Goal: Information Seeking & Learning: Learn about a topic

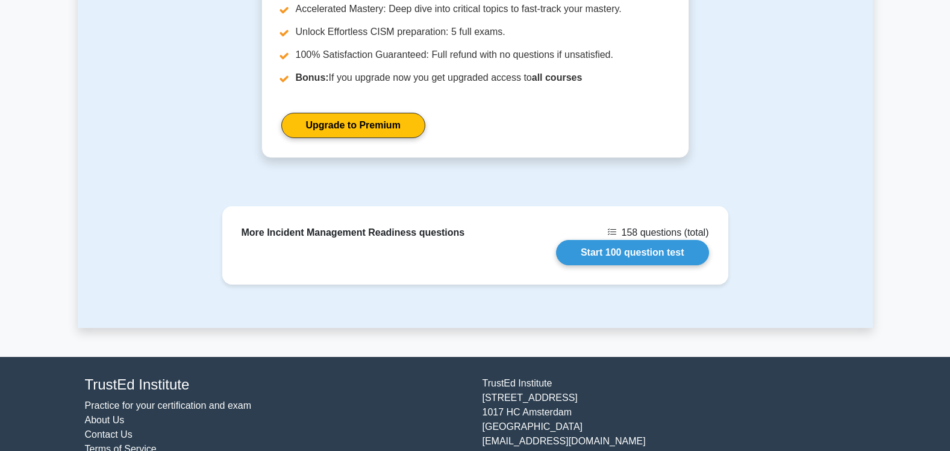
scroll to position [958, 0]
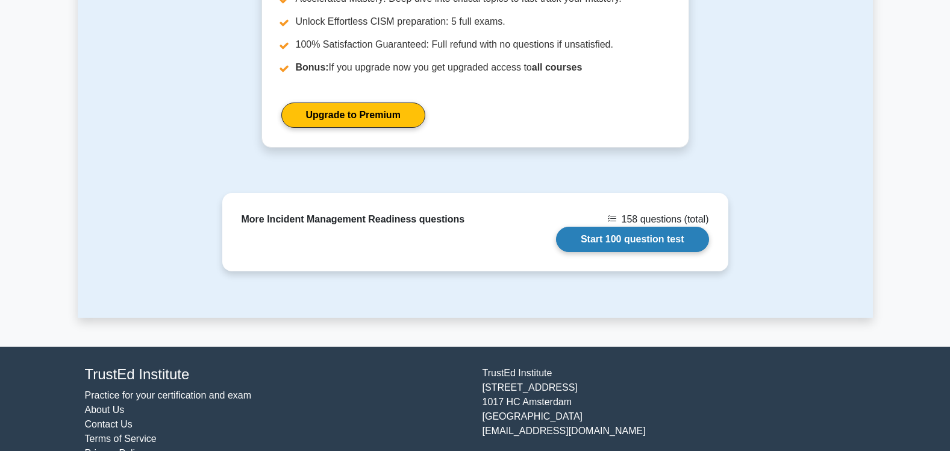
click at [614, 226] on link "Start 100 question test" at bounding box center [632, 238] width 153 height 25
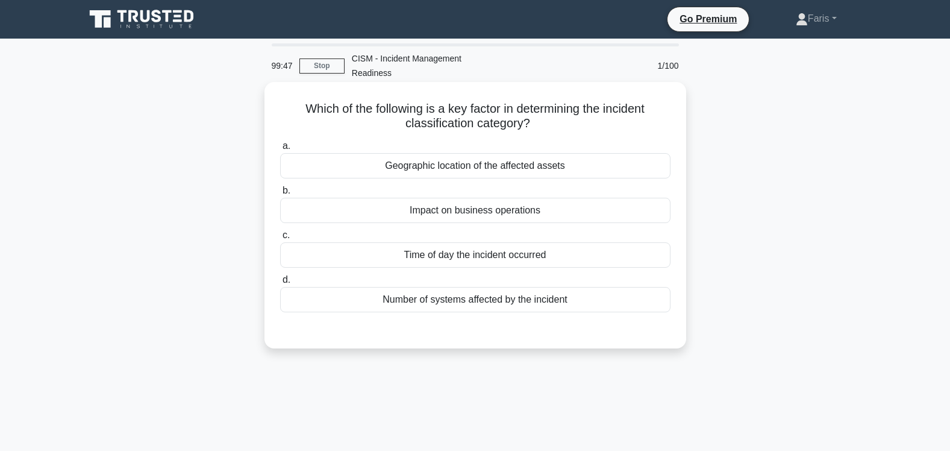
click at [463, 198] on div "Impact on business operations" at bounding box center [475, 210] width 390 height 25
click at [280, 195] on input "b. Impact on business operations" at bounding box center [280, 191] width 0 height 8
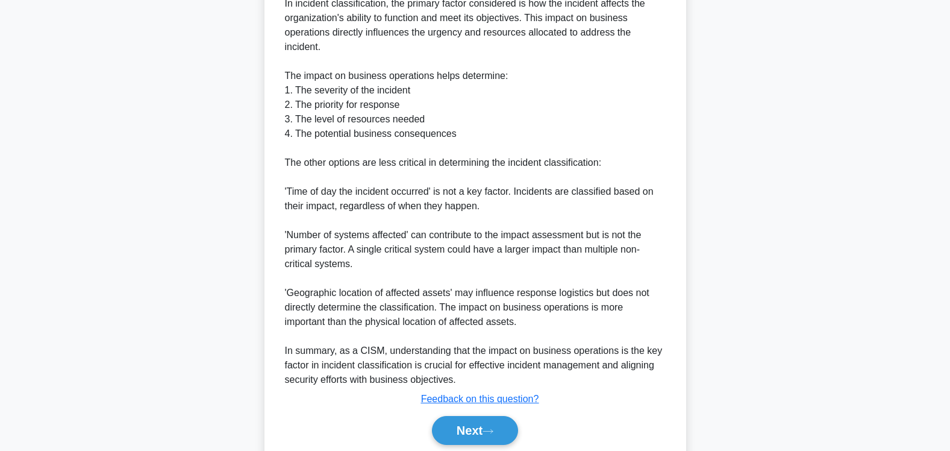
scroll to position [423, 0]
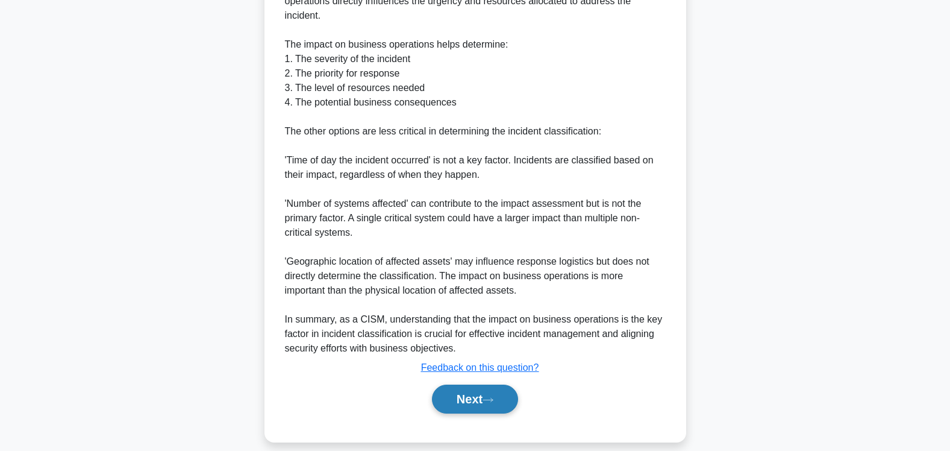
click at [472, 388] on button "Next" at bounding box center [475, 398] width 86 height 29
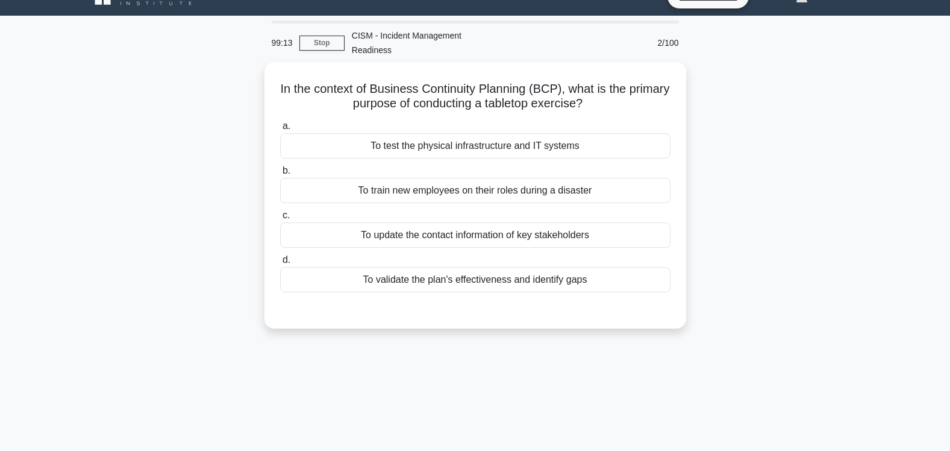
scroll to position [0, 0]
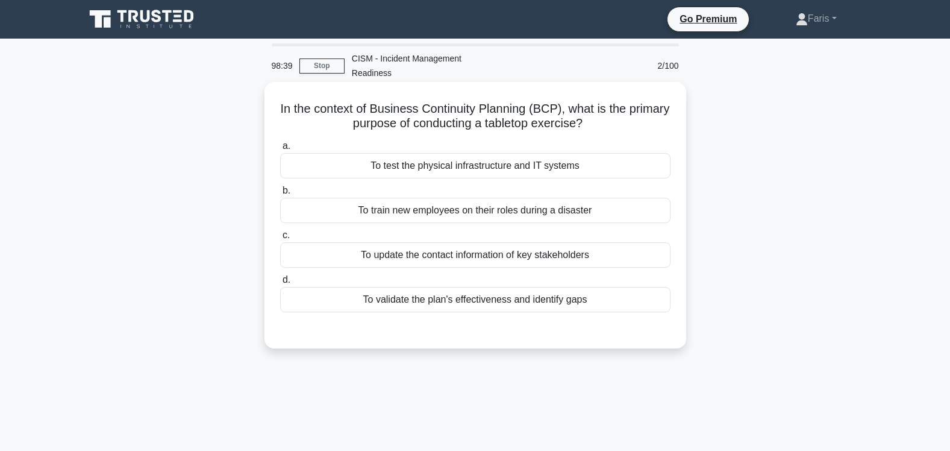
drag, startPoint x: 442, startPoint y: 154, endPoint x: 544, endPoint y: 152, distance: 102.4
click at [443, 153] on div "To test the physical infrastructure and IT systems" at bounding box center [475, 165] width 390 height 25
click at [280, 150] on input "a. To test the physical infrastructure and IT systems" at bounding box center [280, 146] width 0 height 8
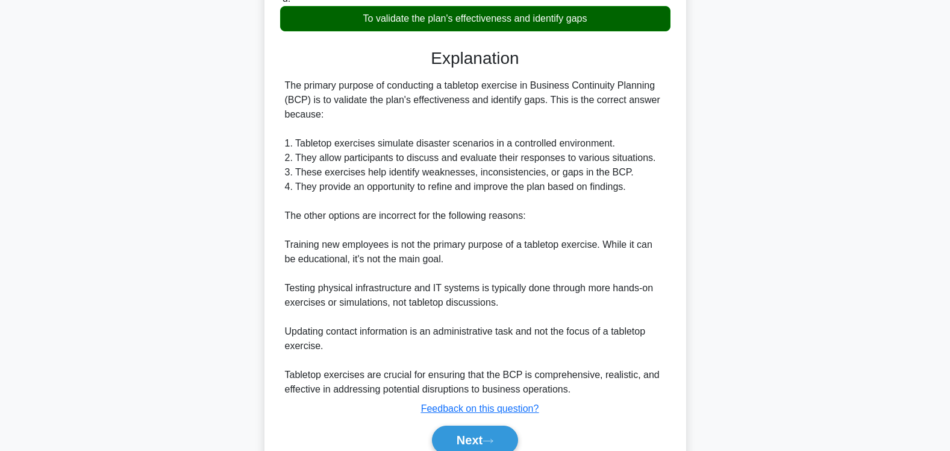
scroll to position [323, 0]
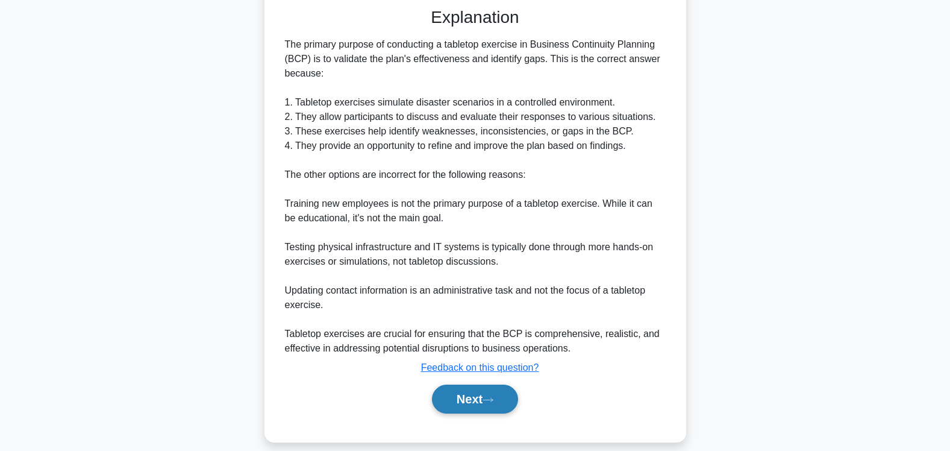
click at [462, 387] on button "Next" at bounding box center [475, 398] width 86 height 29
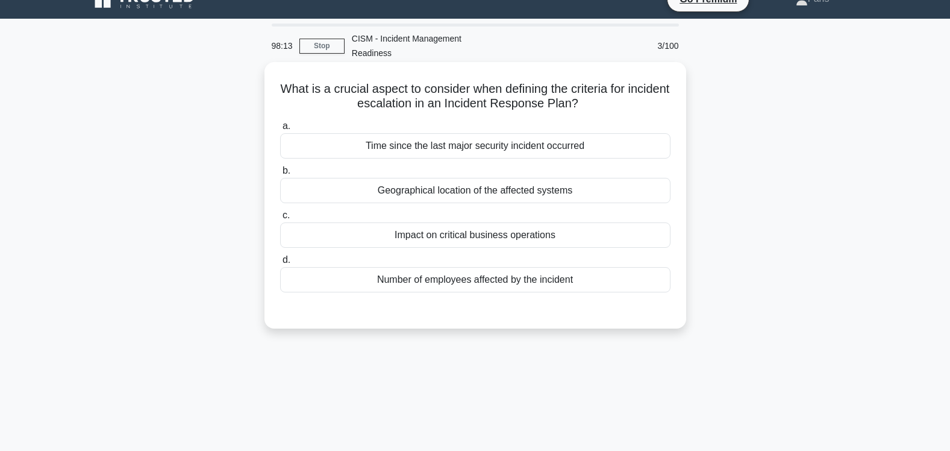
scroll to position [19, 0]
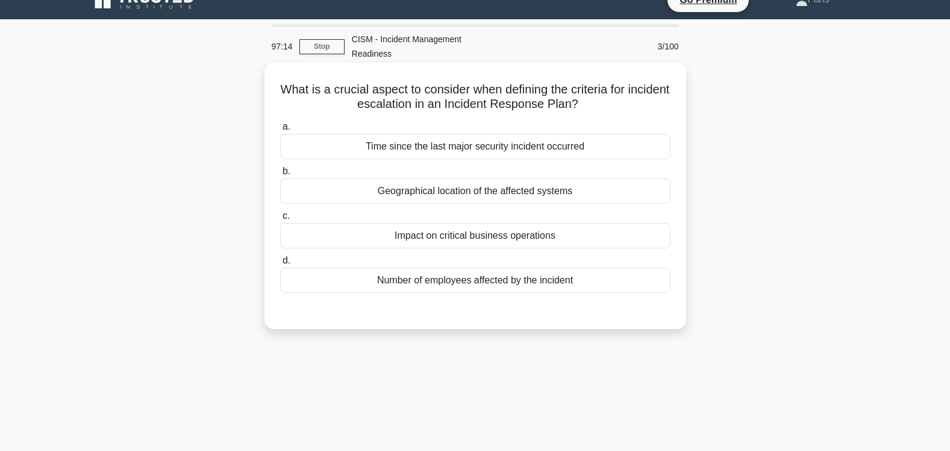
click at [479, 226] on div "Impact on critical business operations" at bounding box center [475, 235] width 390 height 25
click at [280, 220] on input "c. Impact on critical business operations" at bounding box center [280, 216] width 0 height 8
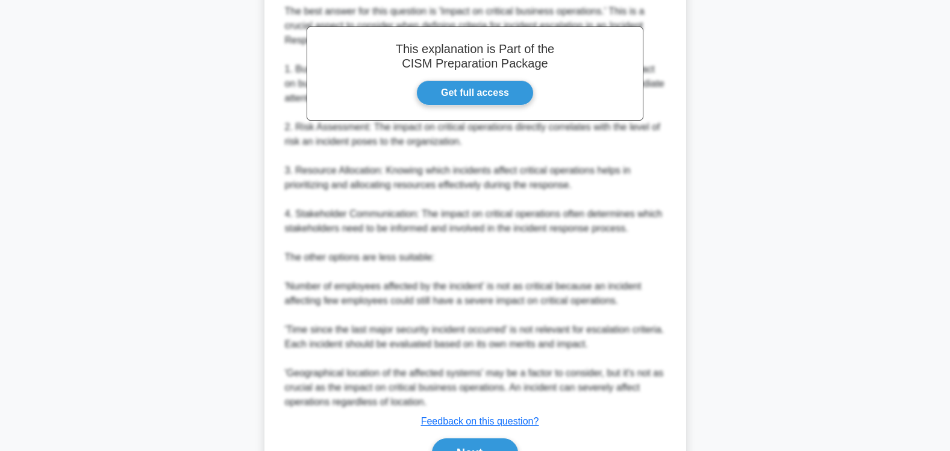
scroll to position [408, 0]
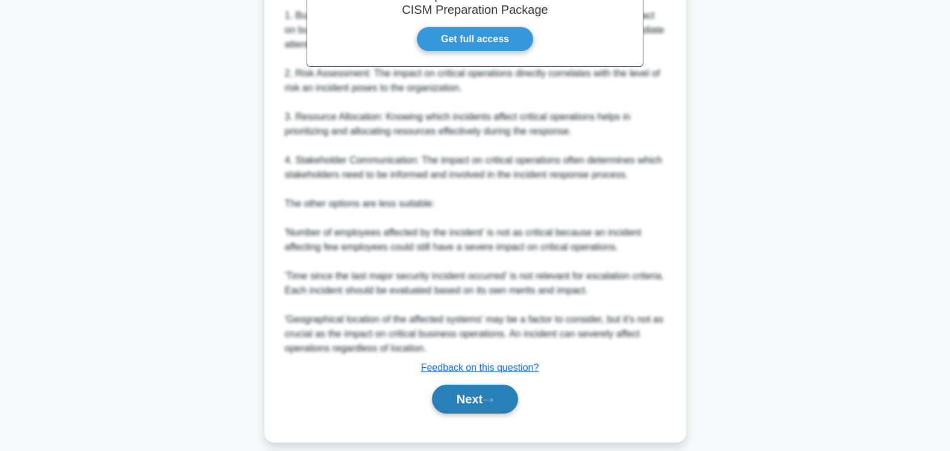
click at [467, 384] on button "Next" at bounding box center [475, 398] width 86 height 29
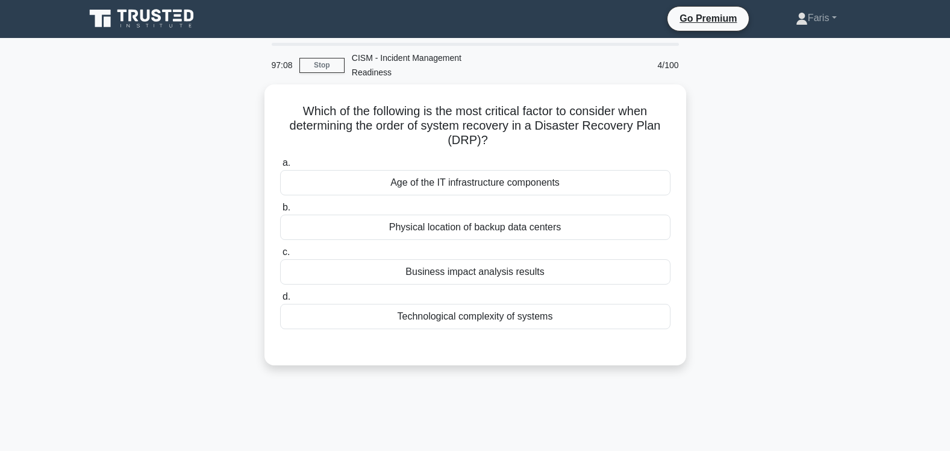
scroll to position [0, 0]
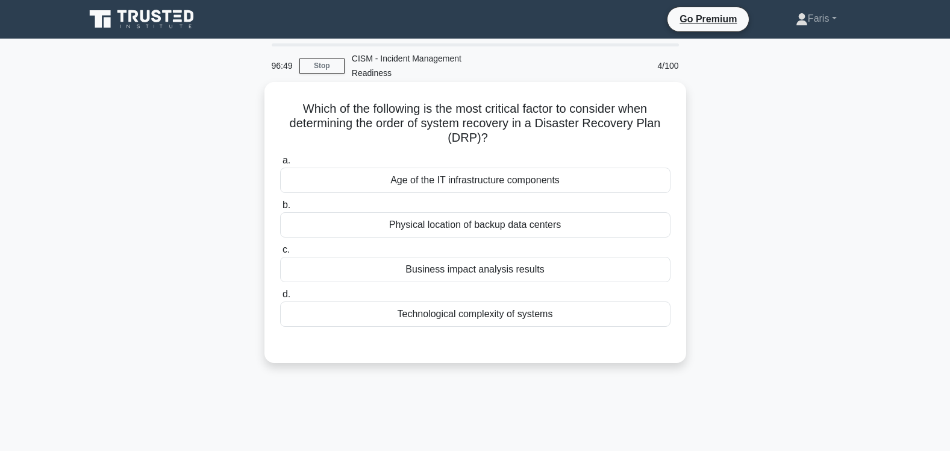
click at [470, 257] on div "Business impact analysis results" at bounding box center [475, 269] width 390 height 25
click at [280, 254] on input "c. Business impact analysis results" at bounding box center [280, 250] width 0 height 8
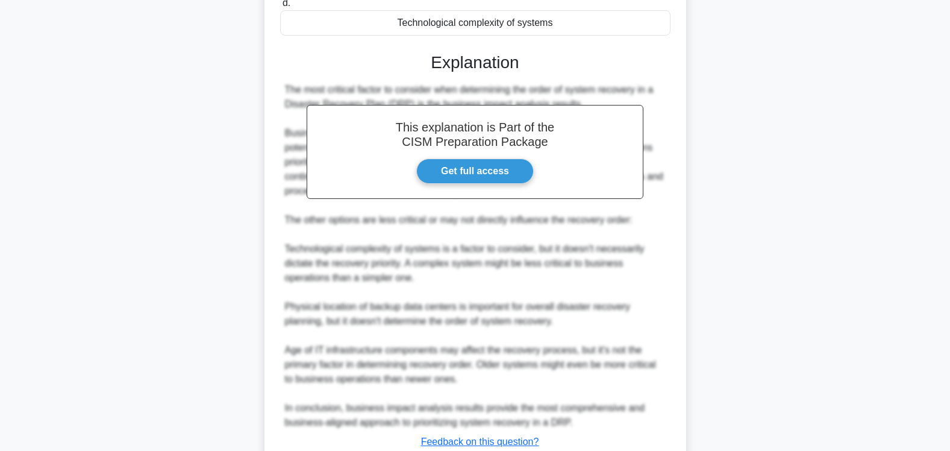
scroll to position [365, 0]
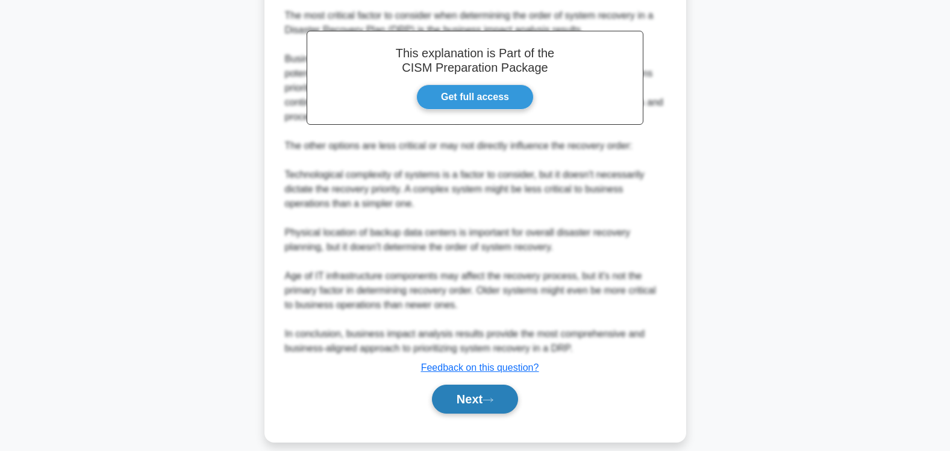
click at [463, 387] on button "Next" at bounding box center [475, 398] width 86 height 29
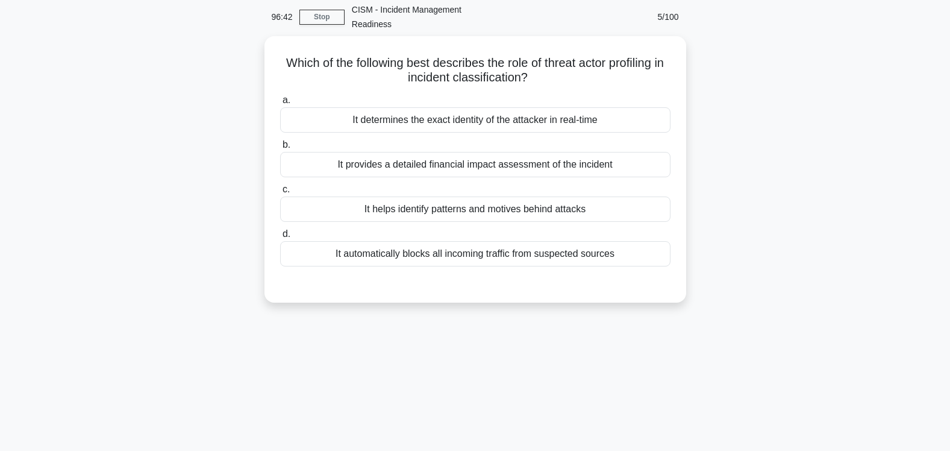
scroll to position [0, 0]
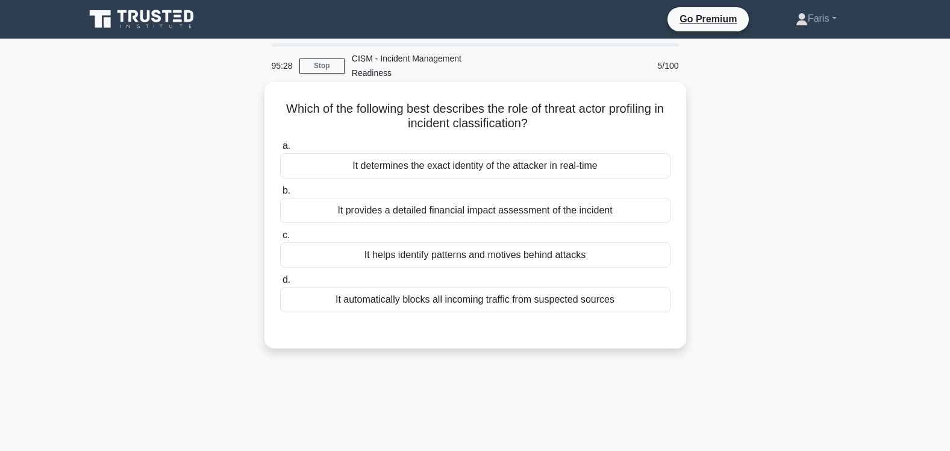
click at [480, 153] on div "It determines the exact identity of the attacker in real-time" at bounding box center [475, 165] width 390 height 25
click at [280, 150] on input "a. It determines the exact identity of the attacker in real-time" at bounding box center [280, 146] width 0 height 8
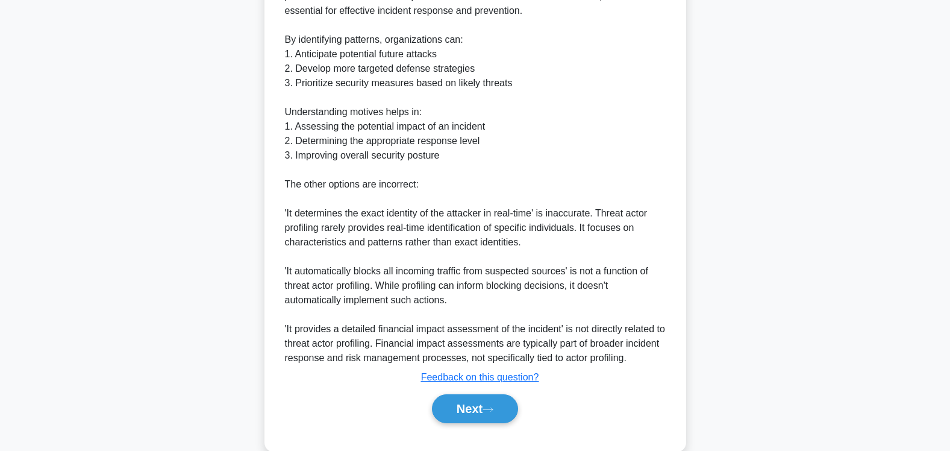
scroll to position [438, 0]
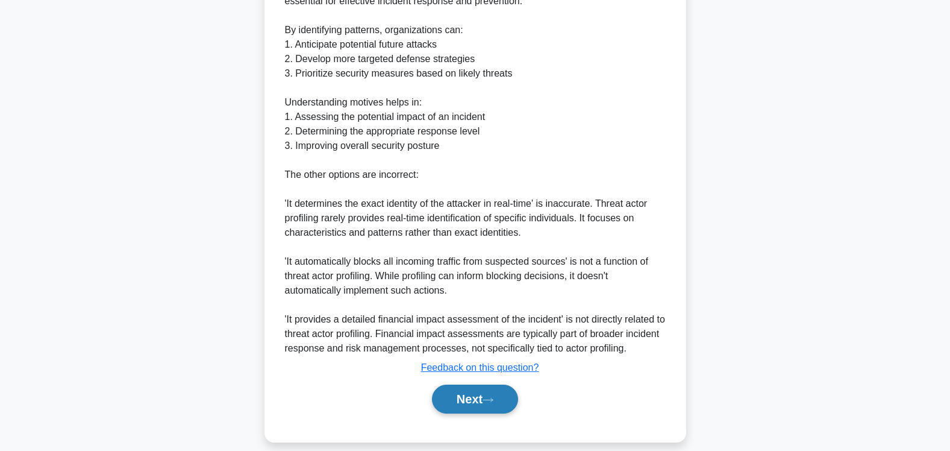
click at [468, 392] on button "Next" at bounding box center [475, 398] width 86 height 29
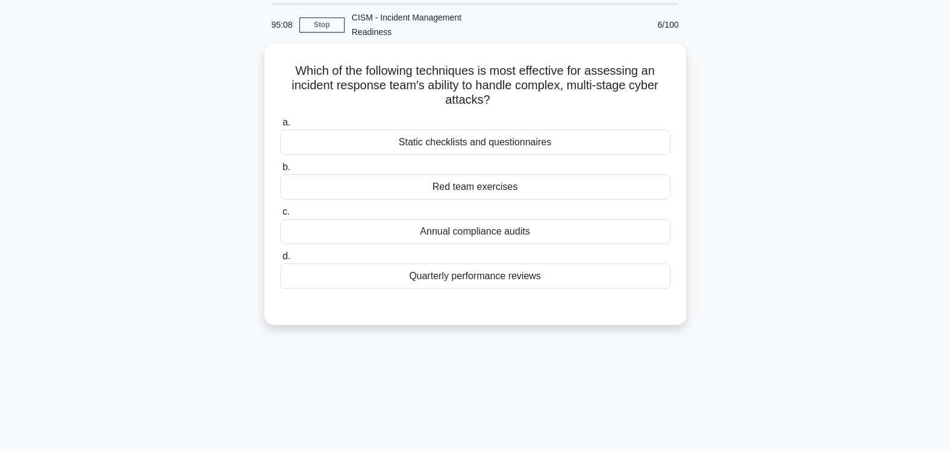
scroll to position [0, 0]
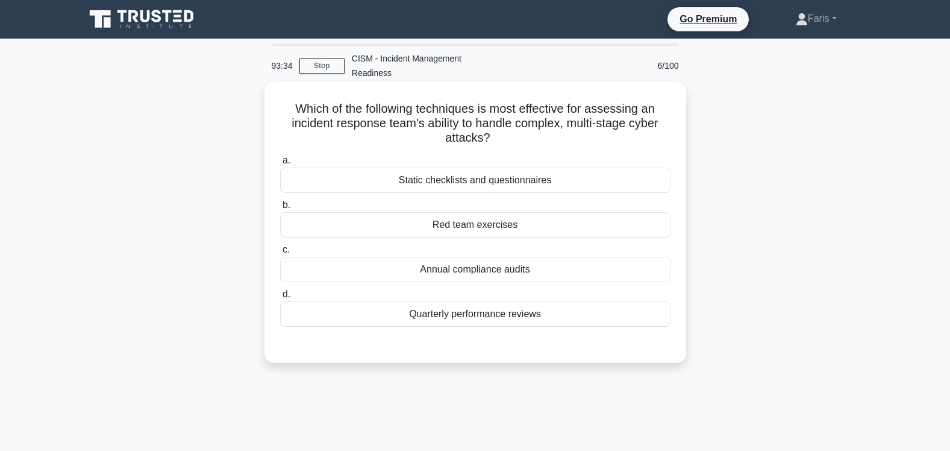
click at [503, 214] on div "Red team exercises" at bounding box center [475, 224] width 390 height 25
click at [280, 209] on input "b. Red team exercises" at bounding box center [280, 205] width 0 height 8
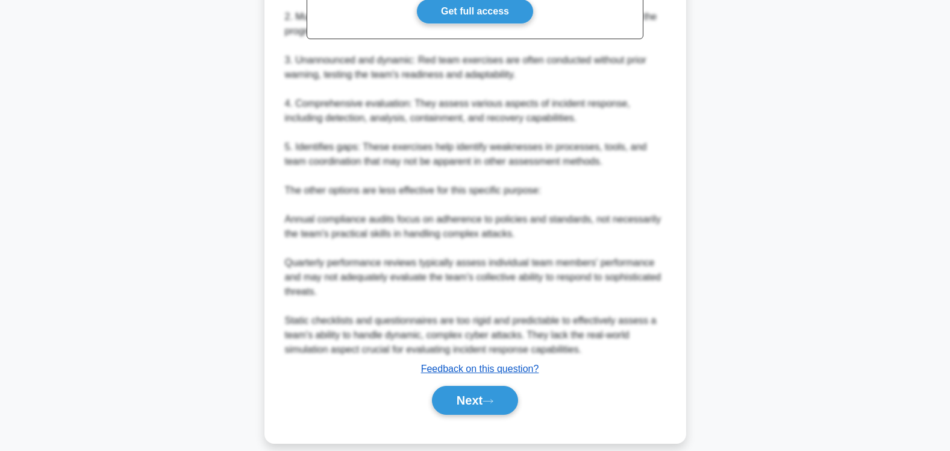
scroll to position [452, 0]
click at [459, 386] on button "Next" at bounding box center [475, 398] width 86 height 29
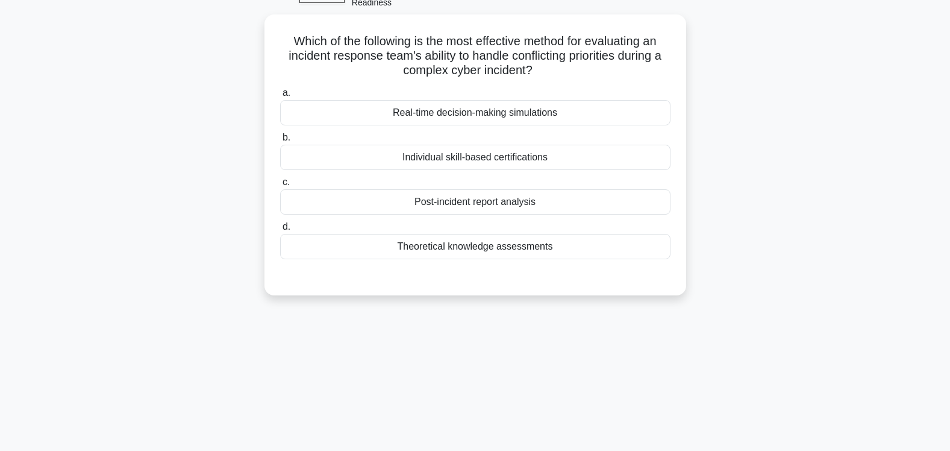
scroll to position [80, 0]
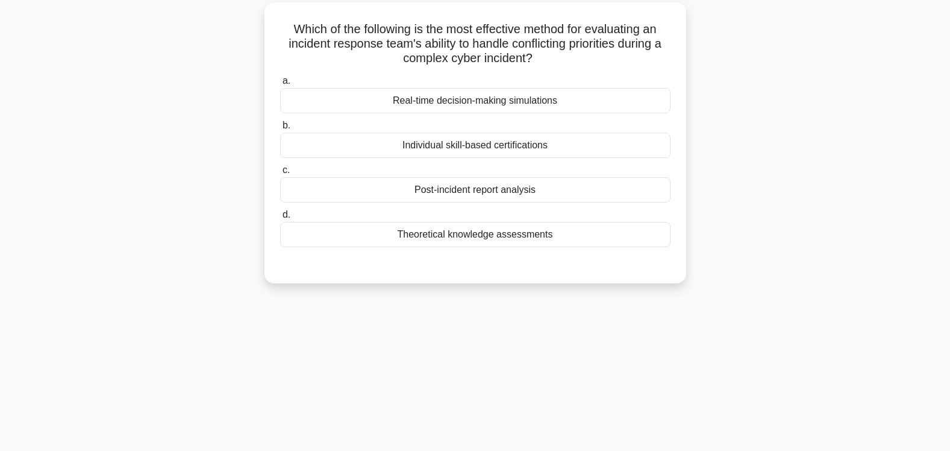
click at [461, 88] on div "Real-time decision-making simulations" at bounding box center [475, 100] width 390 height 25
click at [280, 85] on input "a. Real-time decision-making simulations" at bounding box center [280, 81] width 0 height 8
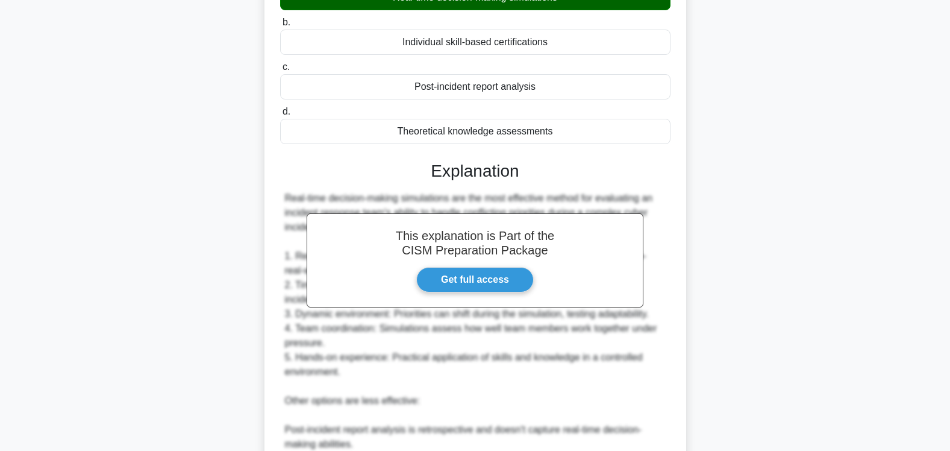
scroll to position [394, 0]
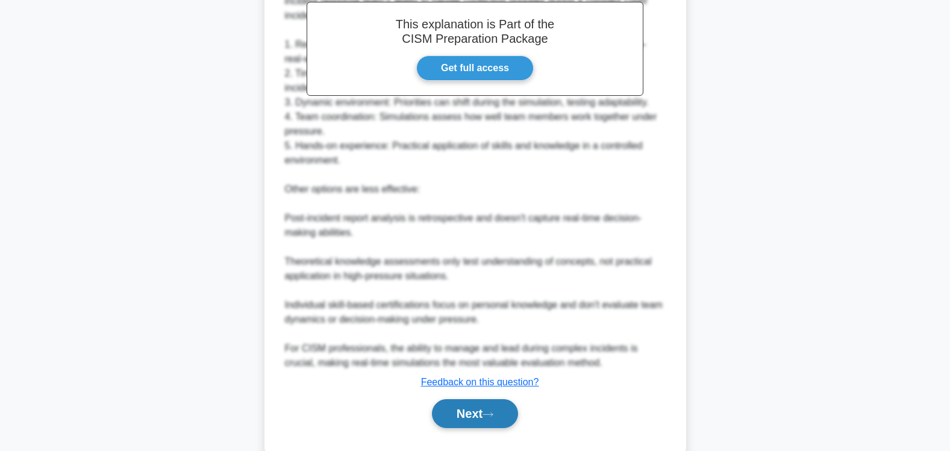
click at [472, 399] on button "Next" at bounding box center [475, 413] width 86 height 29
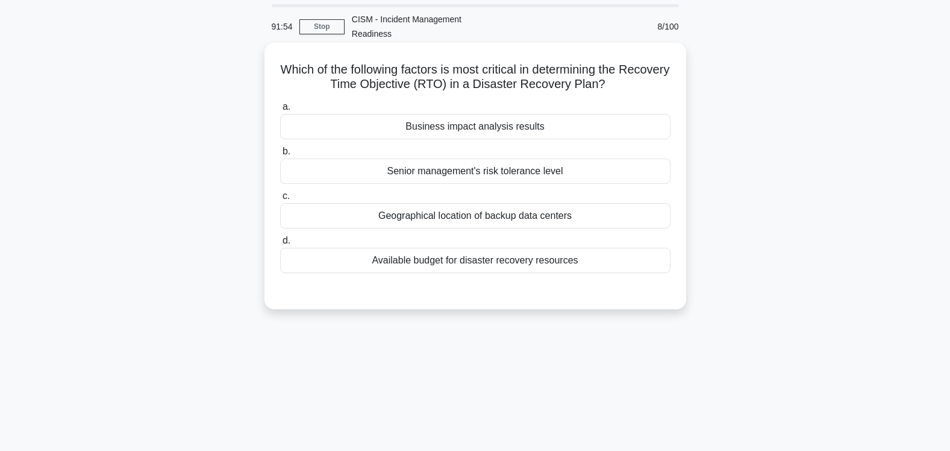
scroll to position [0, 0]
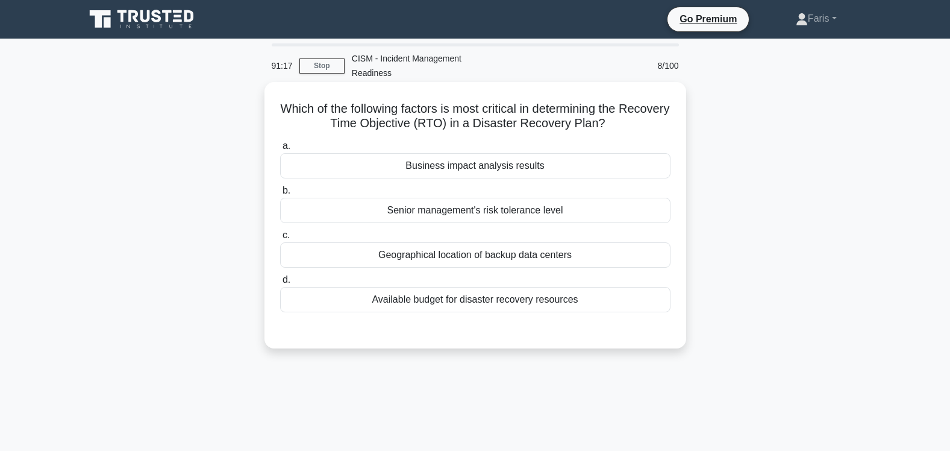
click at [496, 157] on div "Business impact analysis results" at bounding box center [475, 165] width 390 height 25
click at [280, 150] on input "a. Business impact analysis results" at bounding box center [280, 146] width 0 height 8
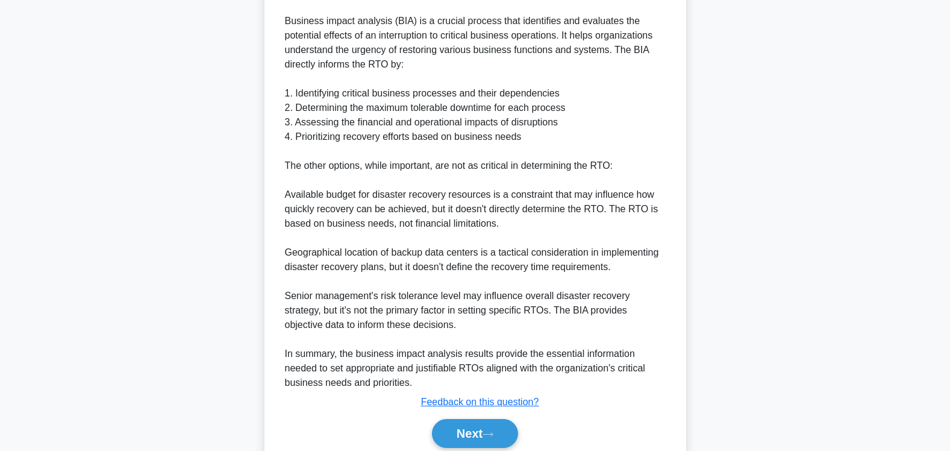
scroll to position [423, 0]
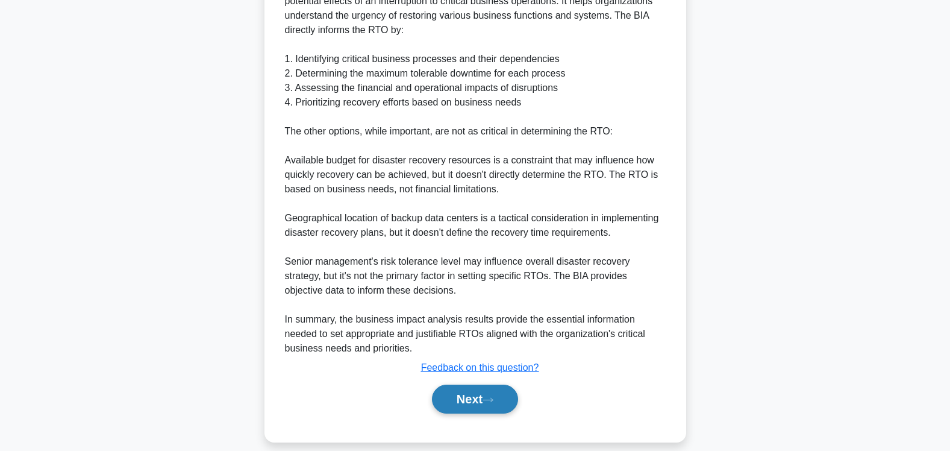
click at [464, 384] on button "Next" at bounding box center [475, 398] width 86 height 29
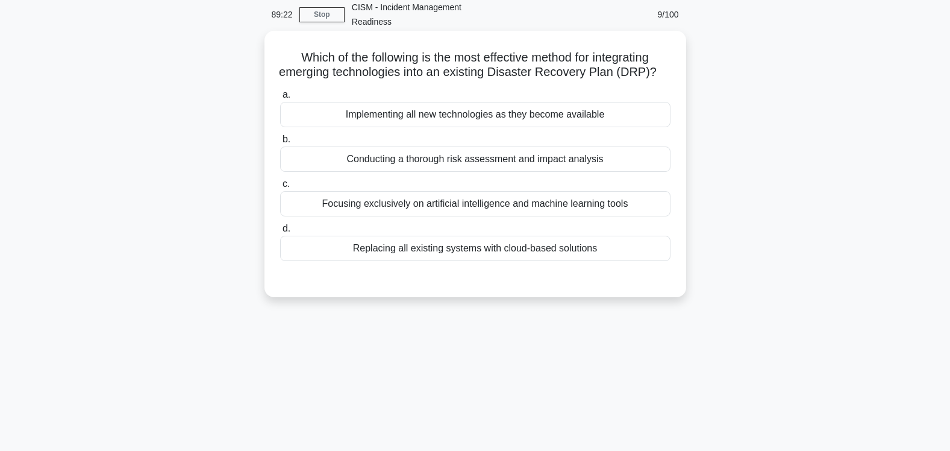
scroll to position [80, 0]
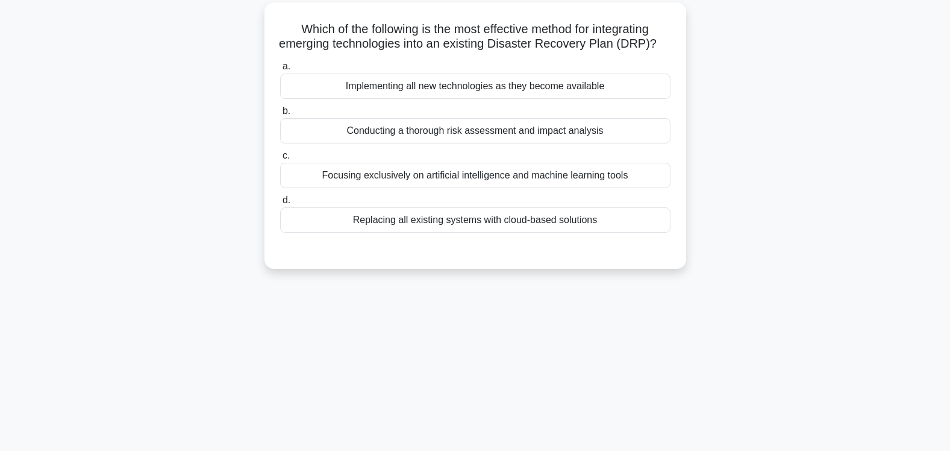
click at [470, 133] on div "Conducting a thorough risk assessment and impact analysis" at bounding box center [475, 130] width 390 height 25
click at [280, 115] on input "b. Conducting a thorough risk assessment and impact analysis" at bounding box center [280, 111] width 0 height 8
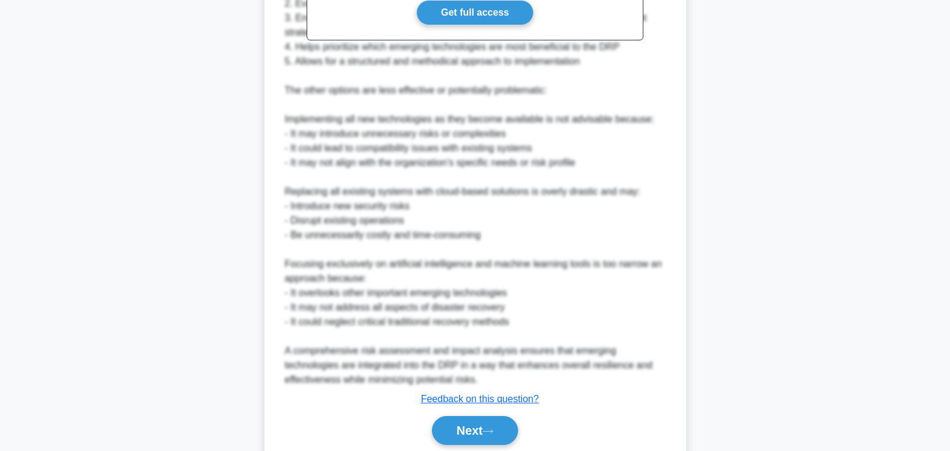
scroll to position [481, 0]
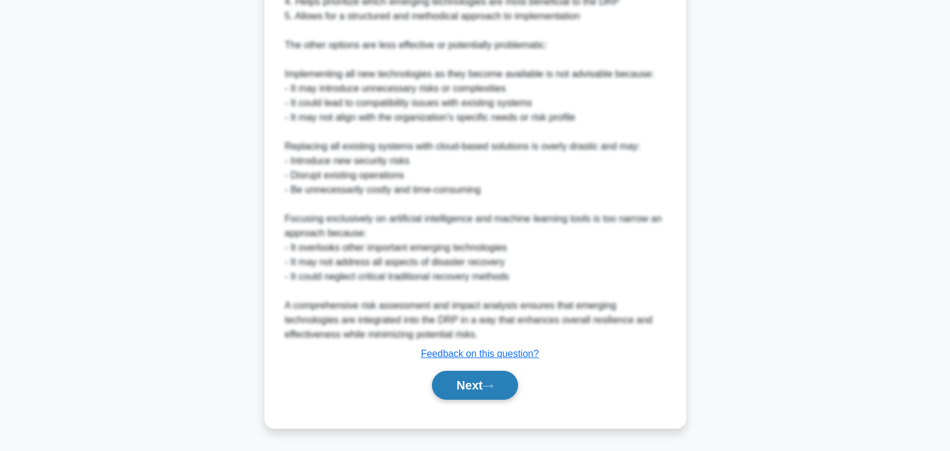
click at [461, 390] on button "Next" at bounding box center [475, 384] width 86 height 29
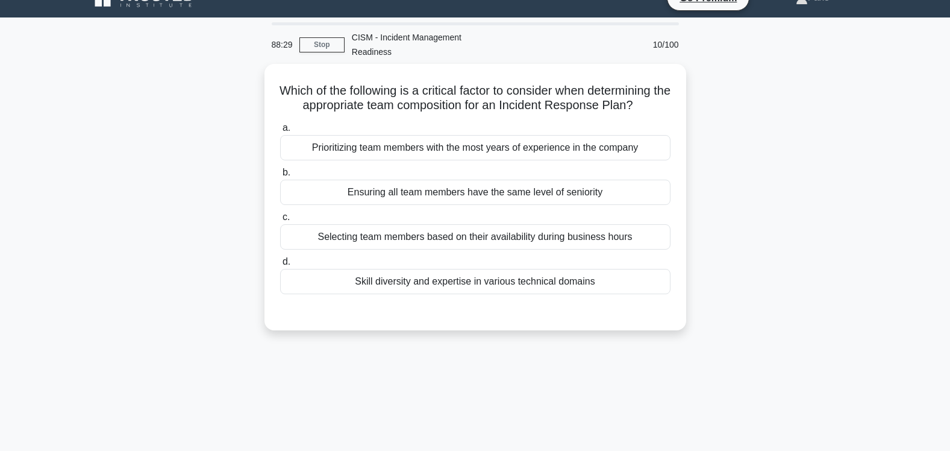
scroll to position [0, 0]
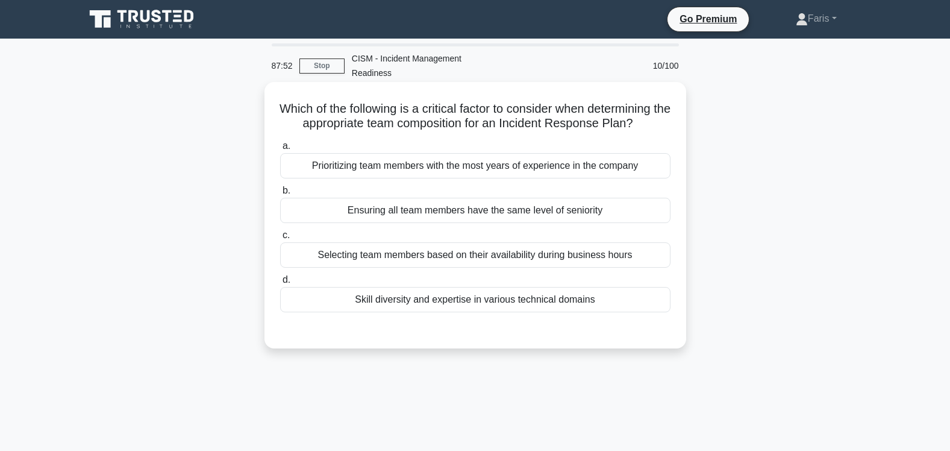
click at [478, 287] on div "Skill diversity and expertise in various technical domains" at bounding box center [475, 299] width 390 height 25
click at [280, 284] on input "d. Skill diversity and expertise in various technical domains" at bounding box center [280, 280] width 0 height 8
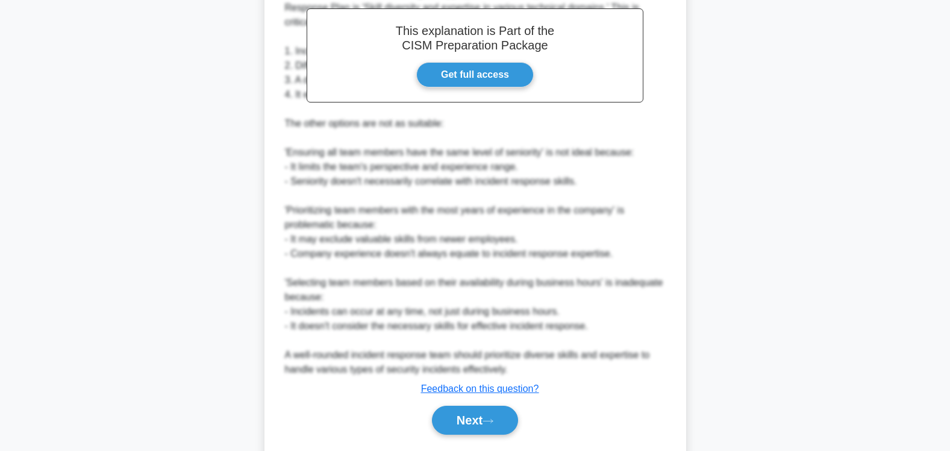
scroll to position [394, 0]
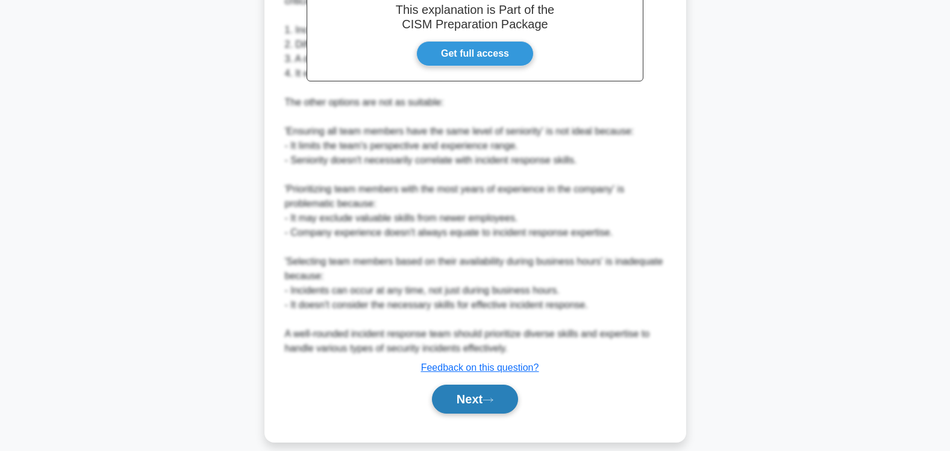
click at [458, 387] on button "Next" at bounding box center [475, 398] width 86 height 29
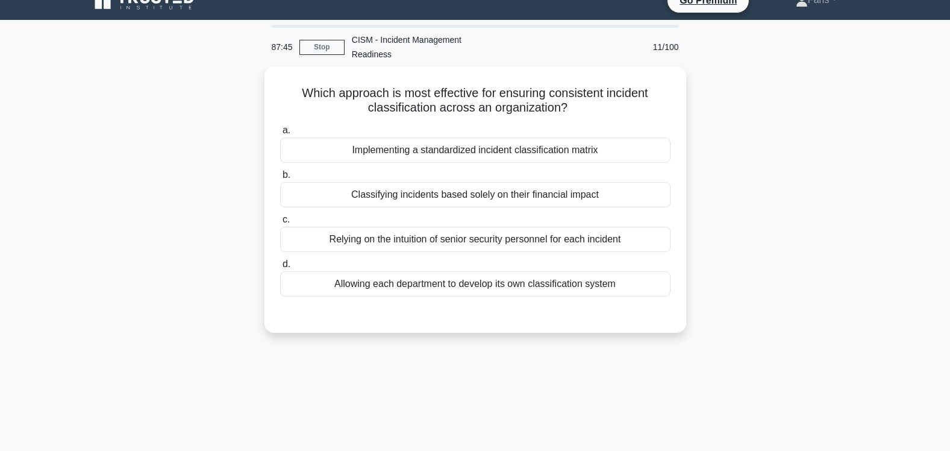
scroll to position [0, 0]
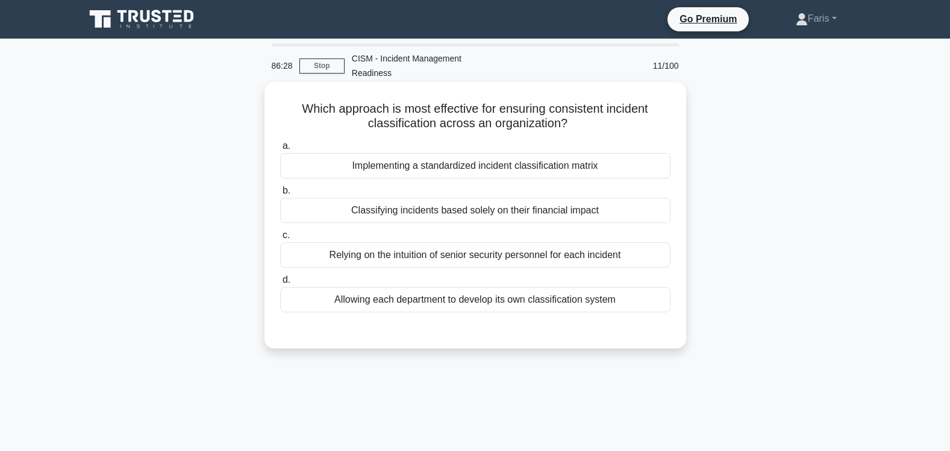
click at [502, 155] on div "Implementing a standardized incident classification matrix" at bounding box center [475, 165] width 390 height 25
click at [280, 150] on input "a. Implementing a standardized incident classification matrix" at bounding box center [280, 146] width 0 height 8
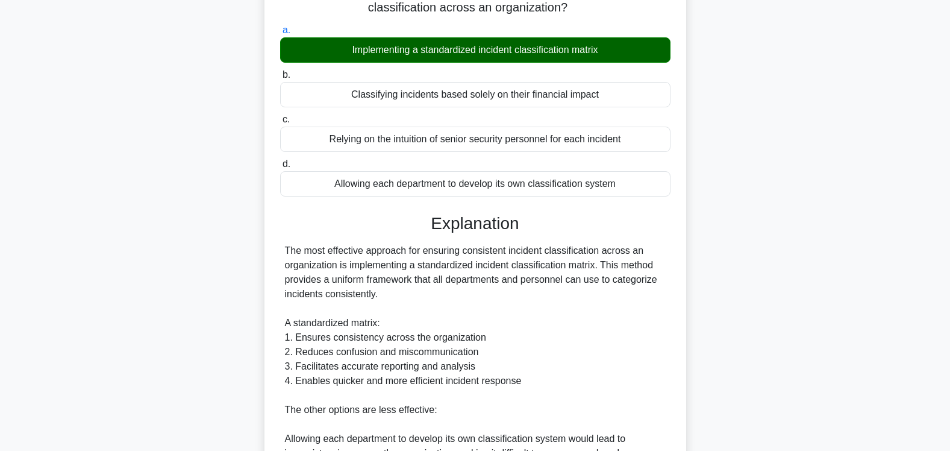
scroll to position [408, 0]
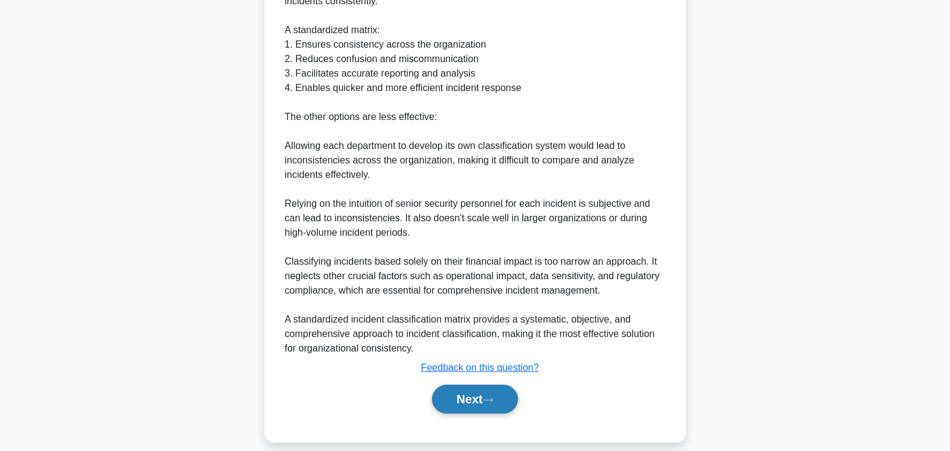
click at [470, 384] on button "Next" at bounding box center [475, 398] width 86 height 29
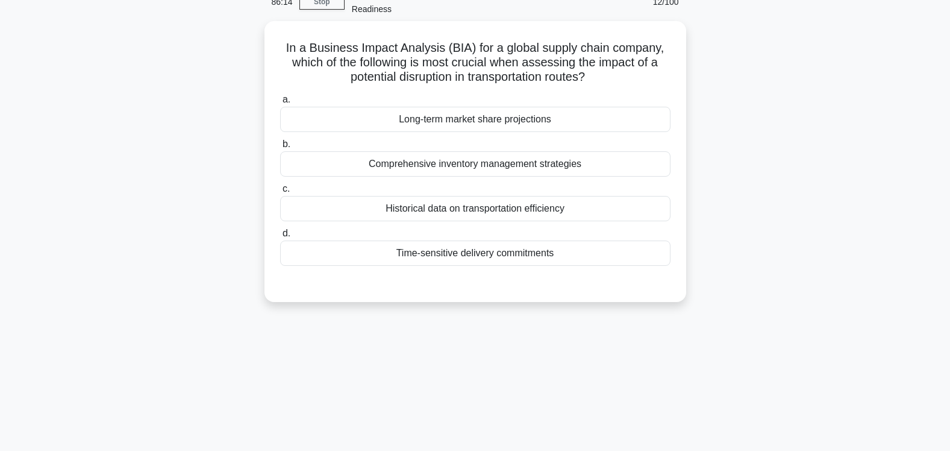
scroll to position [0, 0]
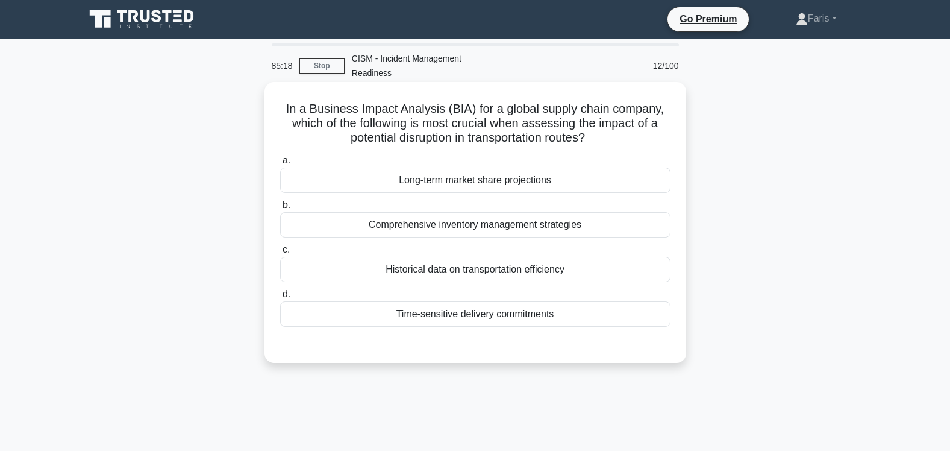
click at [497, 301] on div "Time-sensitive delivery commitments" at bounding box center [475, 313] width 390 height 25
click at [280, 298] on input "d. Time-sensitive delivery commitments" at bounding box center [280, 294] width 0 height 8
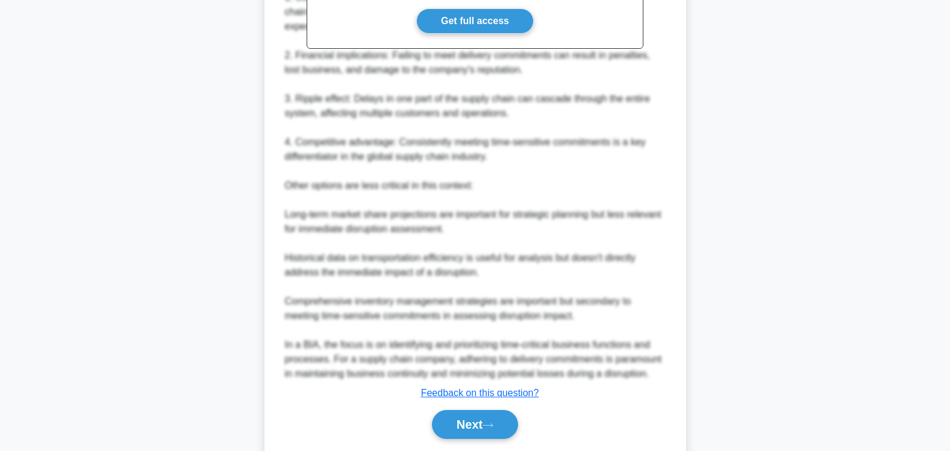
scroll to position [448, 0]
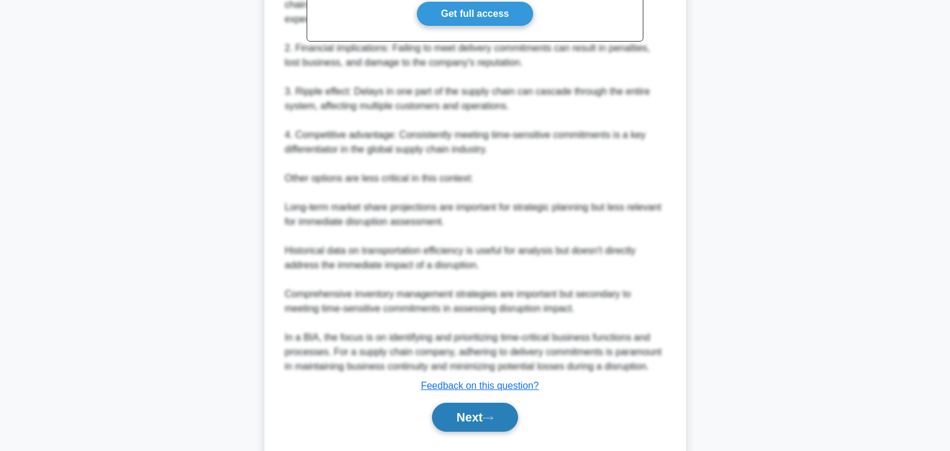
click at [464, 404] on button "Next" at bounding box center [475, 416] width 86 height 29
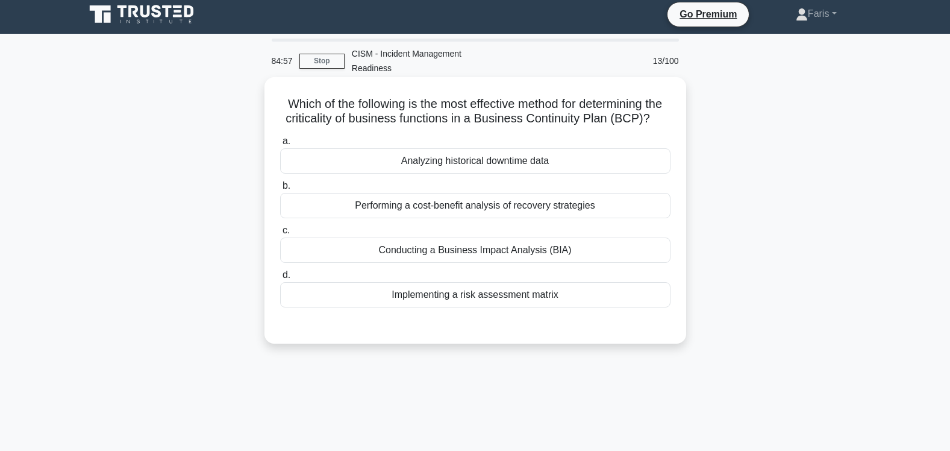
scroll to position [60, 0]
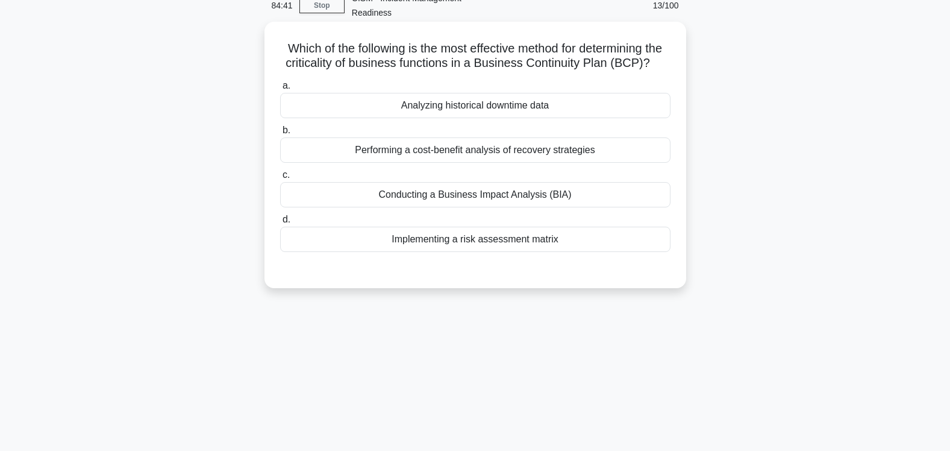
click at [485, 193] on div "Conducting a Business Impact Analysis (BIA)" at bounding box center [475, 194] width 390 height 25
click at [280, 179] on input "c. Conducting a Business Impact Analysis (BIA)" at bounding box center [280, 175] width 0 height 8
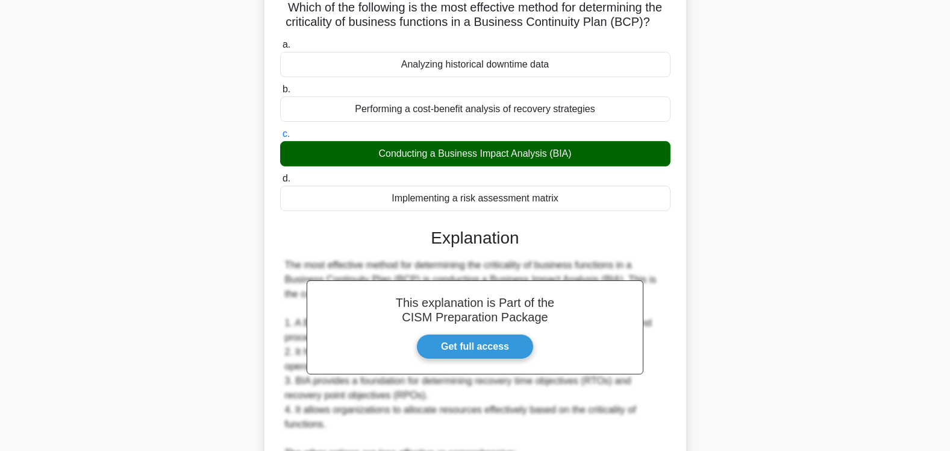
scroll to position [408, 0]
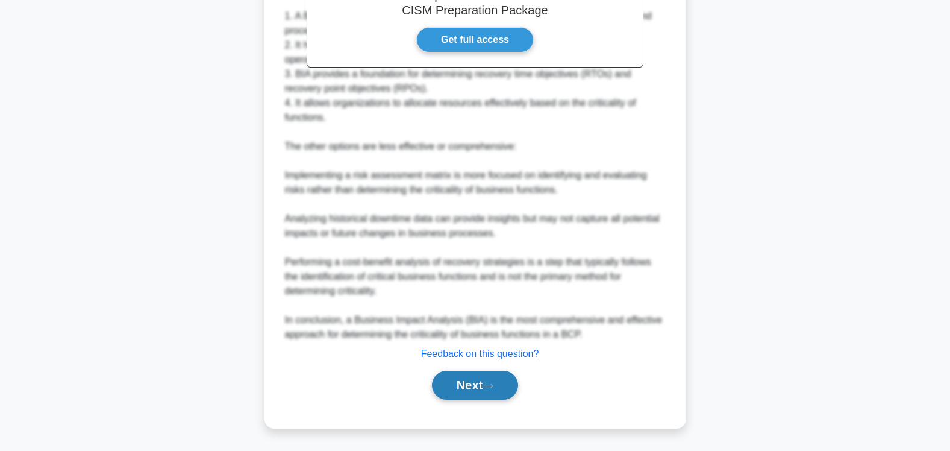
click at [464, 390] on button "Next" at bounding box center [475, 384] width 86 height 29
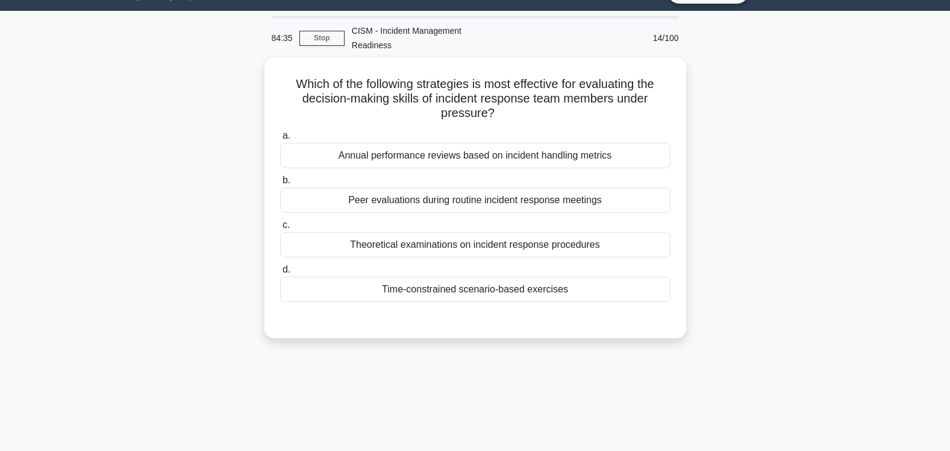
scroll to position [0, 0]
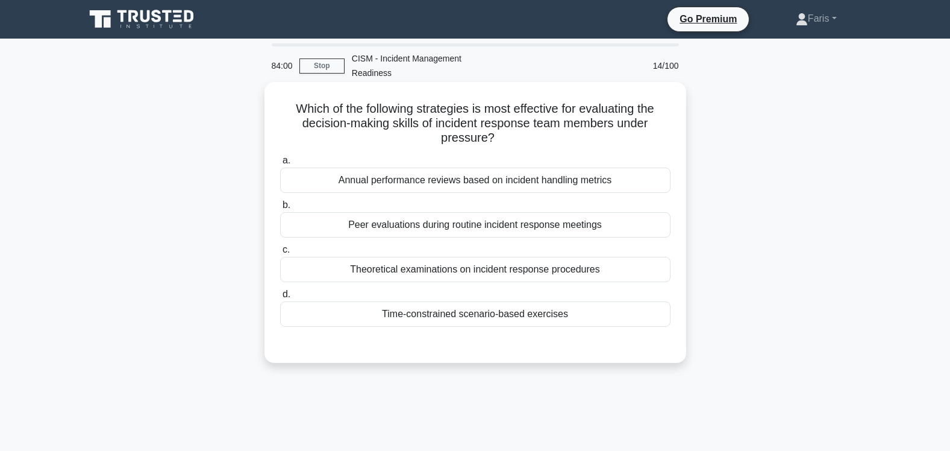
click at [478, 303] on div "Time-constrained scenario-based exercises" at bounding box center [475, 313] width 390 height 25
click at [280, 298] on input "d. Time-constrained scenario-based exercises" at bounding box center [280, 294] width 0 height 8
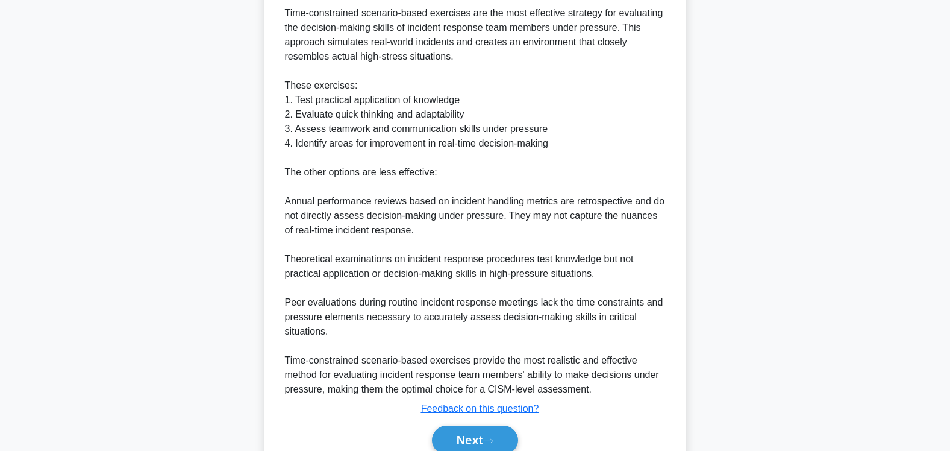
scroll to position [408, 0]
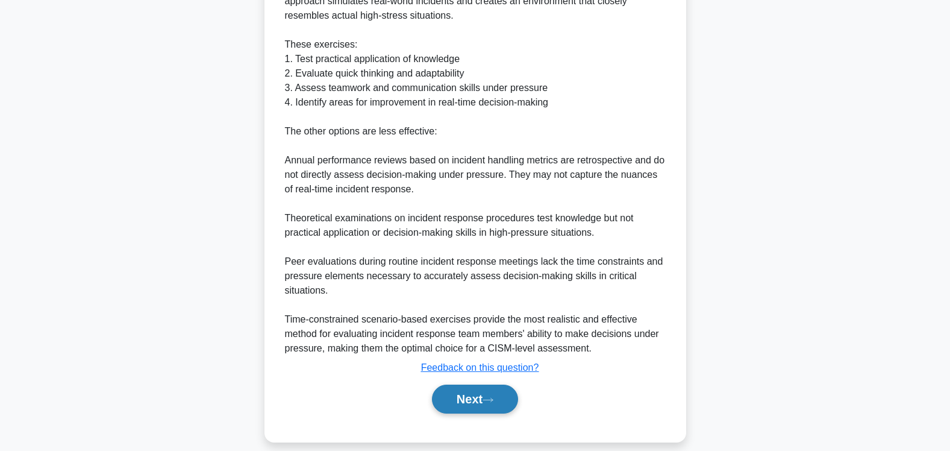
click at [469, 387] on button "Next" at bounding box center [475, 398] width 86 height 29
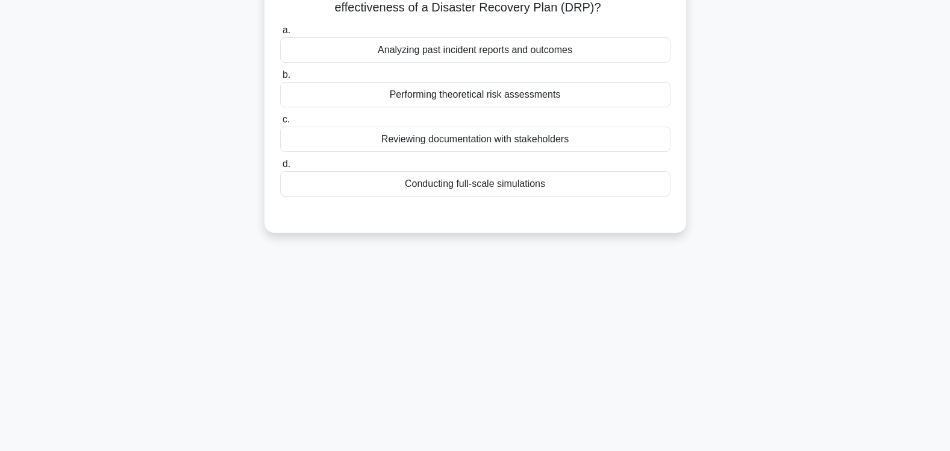
scroll to position [0, 0]
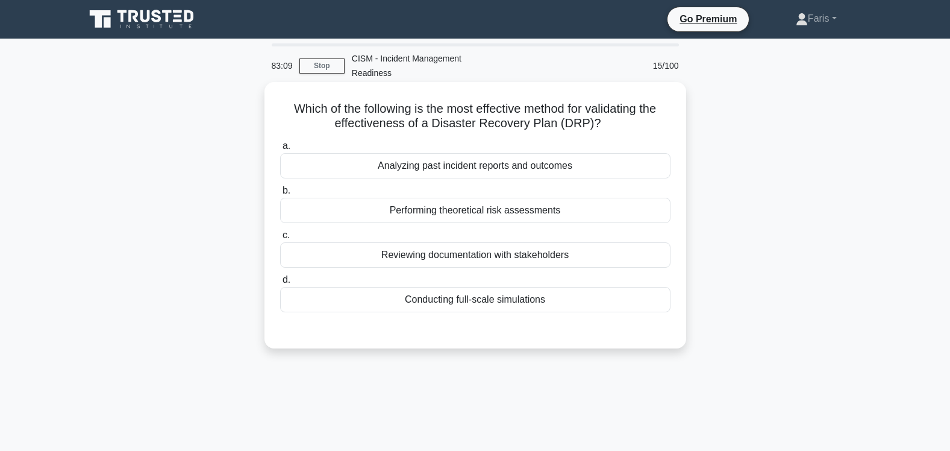
click at [538, 287] on div "Conducting full-scale simulations" at bounding box center [475, 299] width 390 height 25
click at [280, 284] on input "d. Conducting full-scale simulations" at bounding box center [280, 280] width 0 height 8
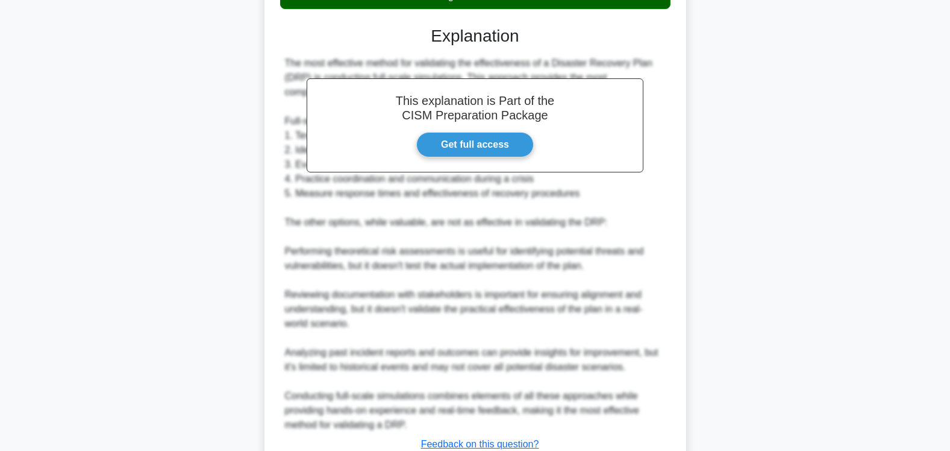
scroll to position [379, 0]
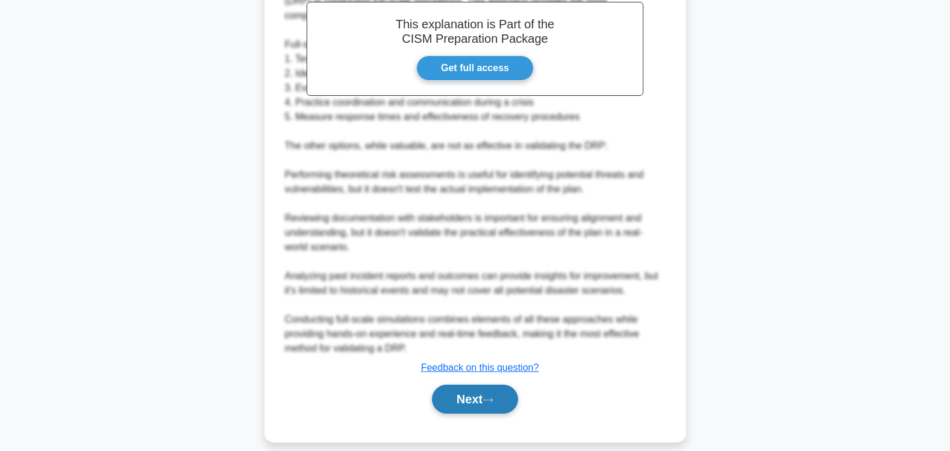
click at [457, 387] on button "Next" at bounding box center [475, 398] width 86 height 29
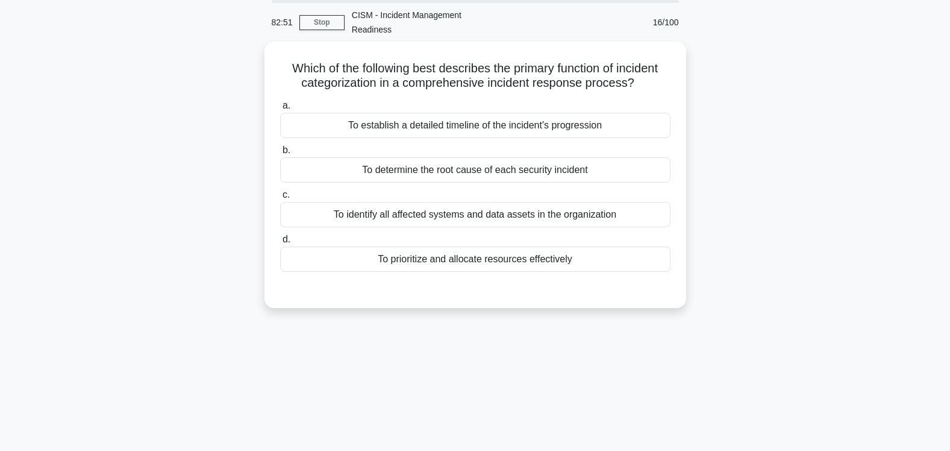
scroll to position [0, 0]
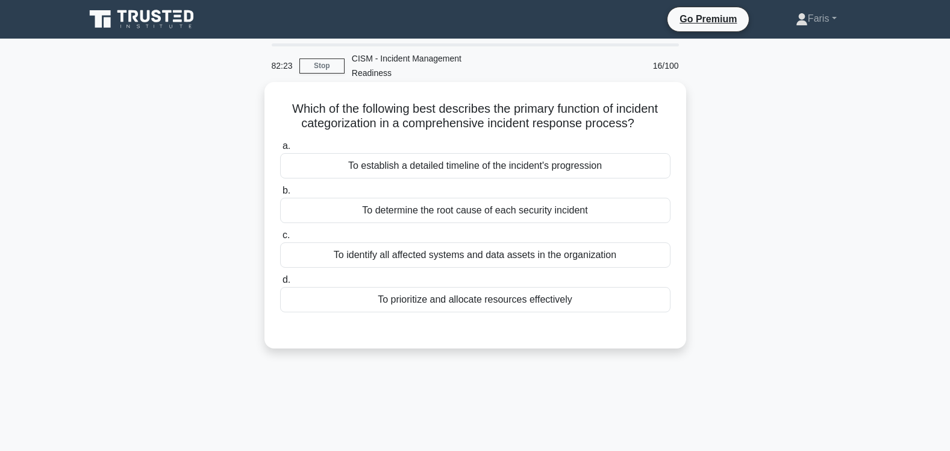
click at [479, 288] on div "To prioritize and allocate resources effectively" at bounding box center [475, 299] width 390 height 25
click at [280, 284] on input "d. To prioritize and allocate resources effectively" at bounding box center [280, 280] width 0 height 8
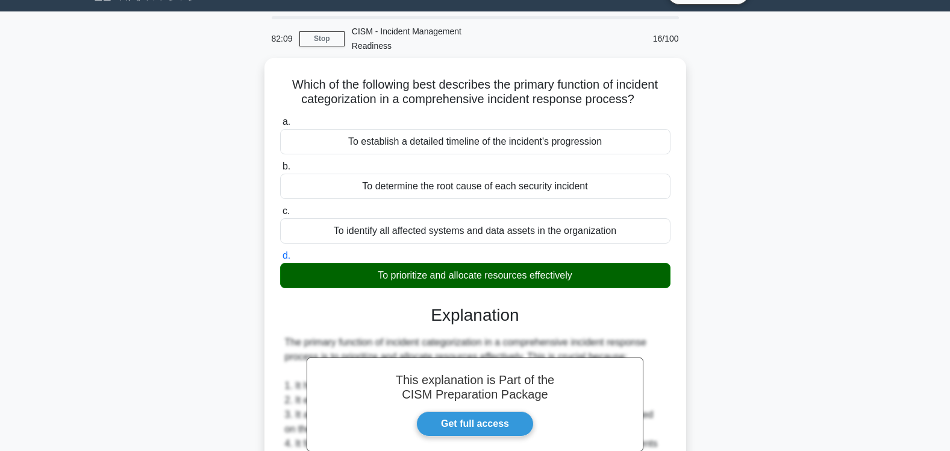
scroll to position [379, 0]
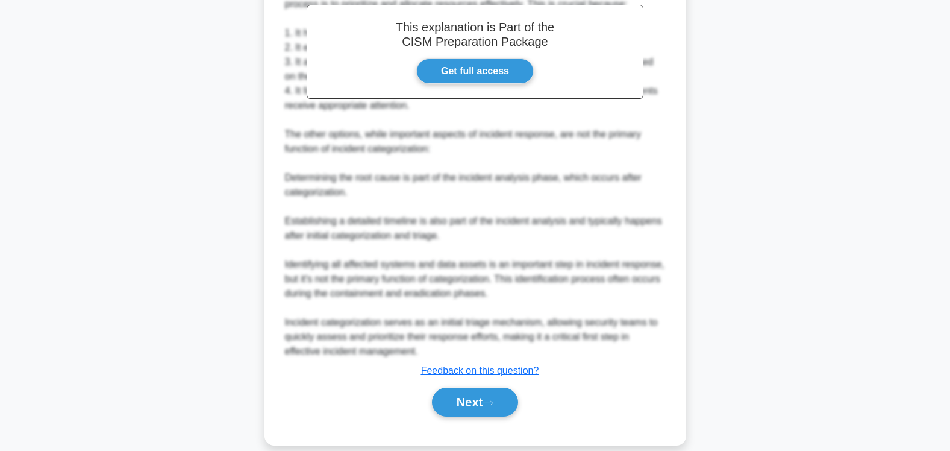
click at [461, 392] on button "Next" at bounding box center [475, 401] width 86 height 29
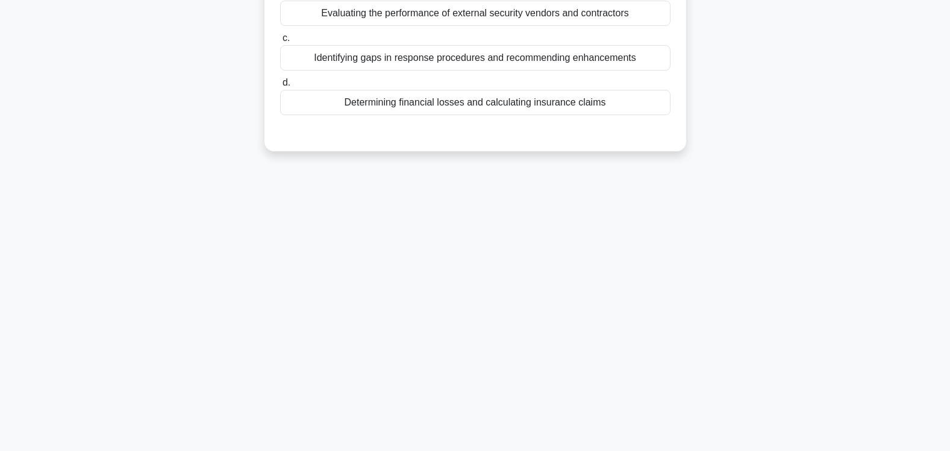
scroll to position [0, 0]
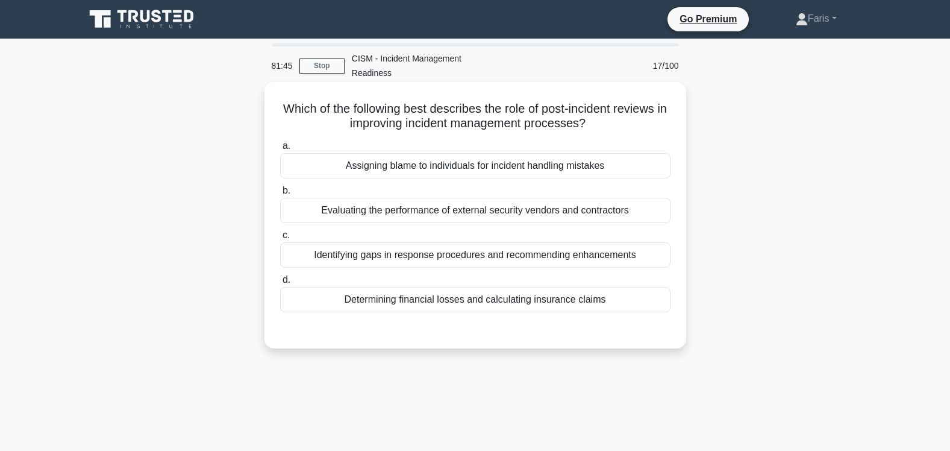
click at [544, 245] on div "Identifying gaps in response procedures and recommending enhancements" at bounding box center [475, 254] width 390 height 25
click at [280, 239] on input "c. Identifying gaps in response procedures and recommending enhancements" at bounding box center [280, 235] width 0 height 8
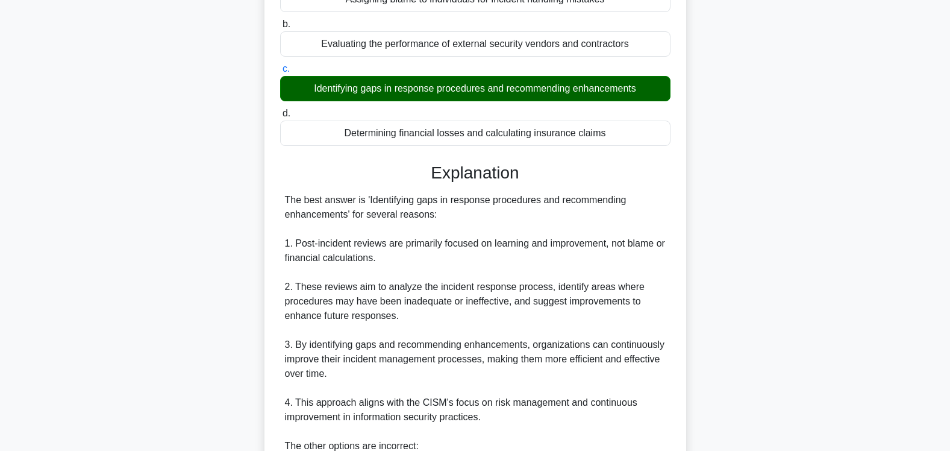
scroll to position [423, 0]
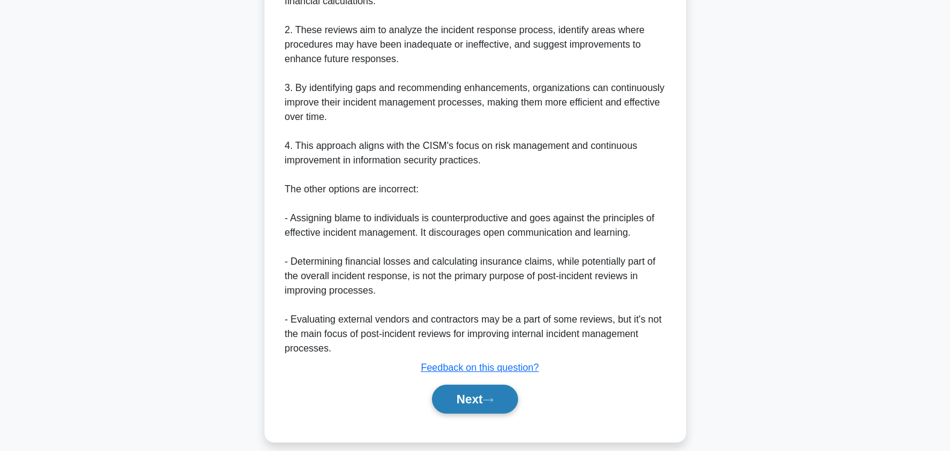
click at [466, 384] on button "Next" at bounding box center [475, 398] width 86 height 29
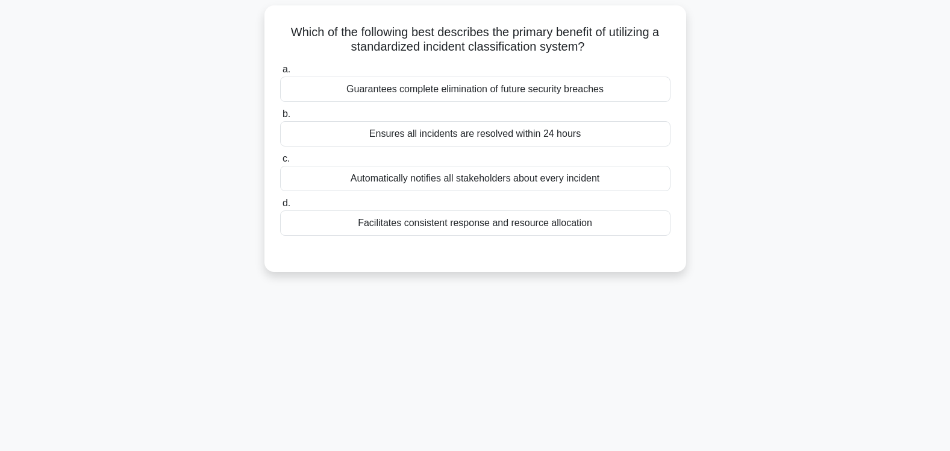
scroll to position [0, 0]
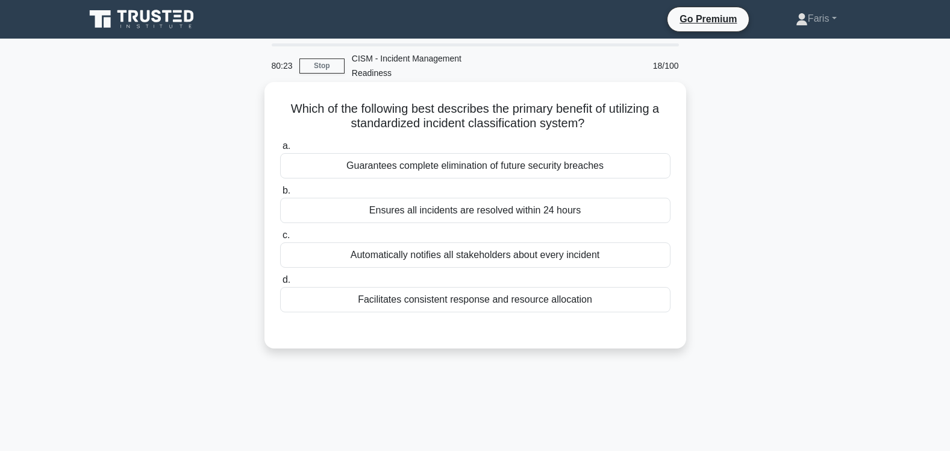
click at [461, 292] on div "Facilitates consistent response and resource allocation" at bounding box center [475, 299] width 390 height 25
click at [280, 284] on input "d. Facilitates consistent response and resource allocation" at bounding box center [280, 280] width 0 height 8
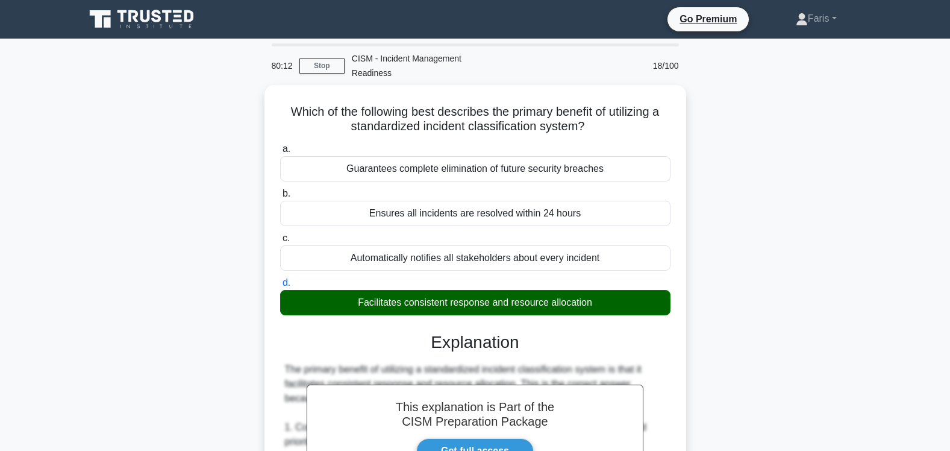
scroll to position [394, 0]
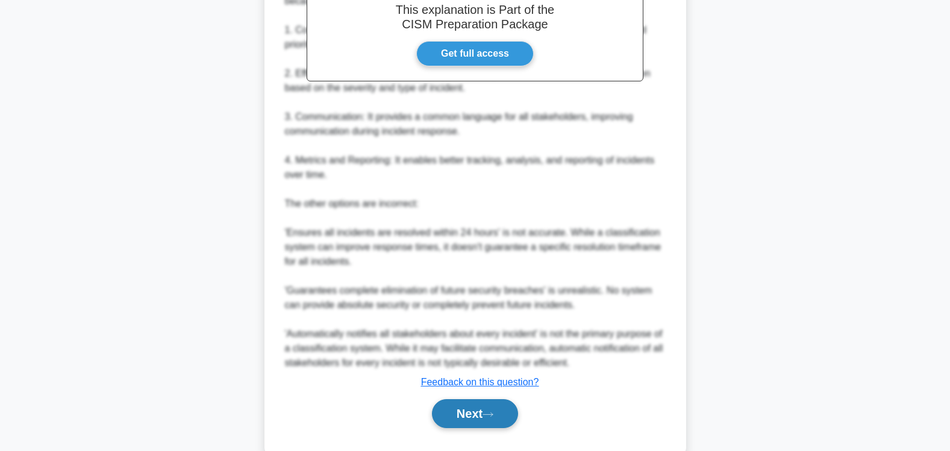
click at [472, 399] on button "Next" at bounding box center [475, 413] width 86 height 29
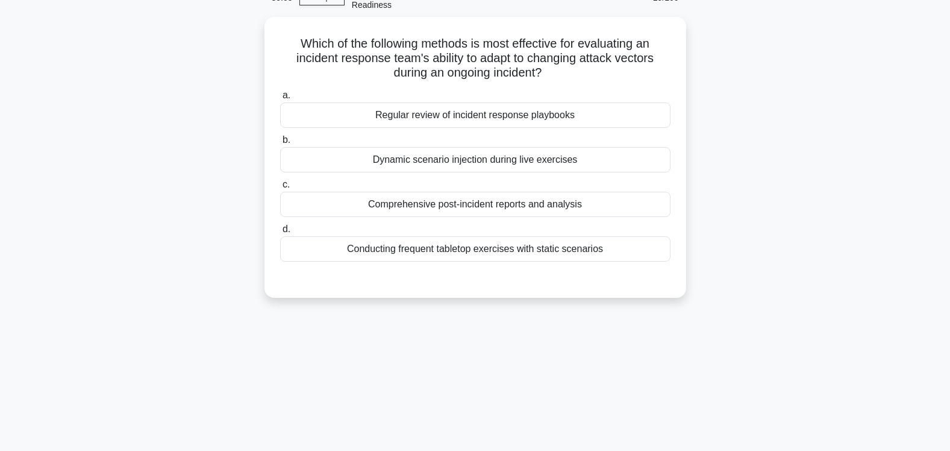
scroll to position [0, 0]
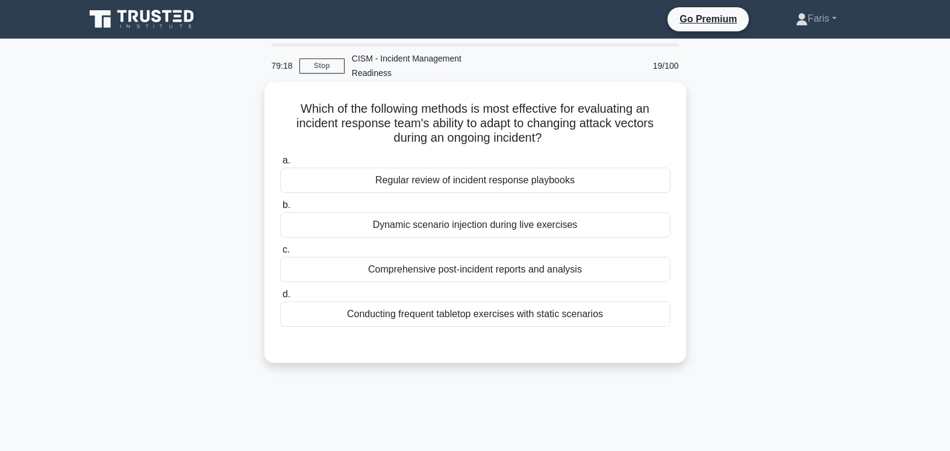
click at [443, 213] on div "Dynamic scenario injection during live exercises" at bounding box center [475, 224] width 390 height 25
click at [280, 209] on input "b. Dynamic scenario injection during live exercises" at bounding box center [280, 205] width 0 height 8
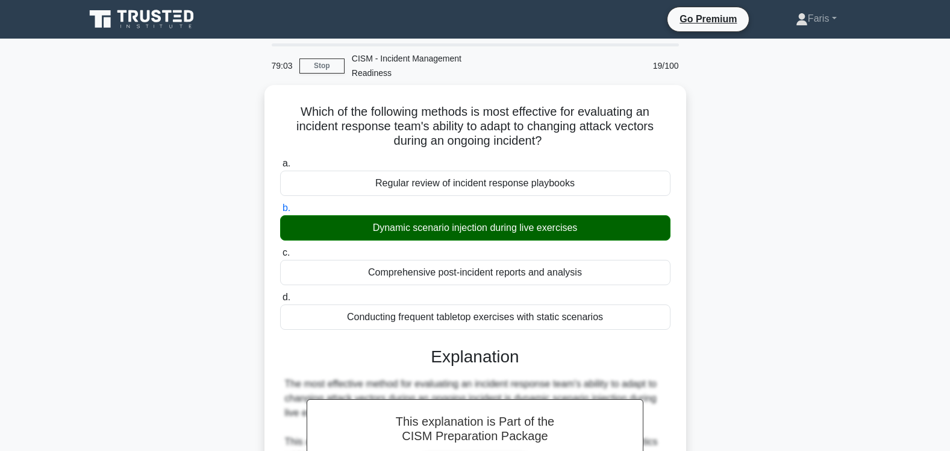
scroll to position [307, 0]
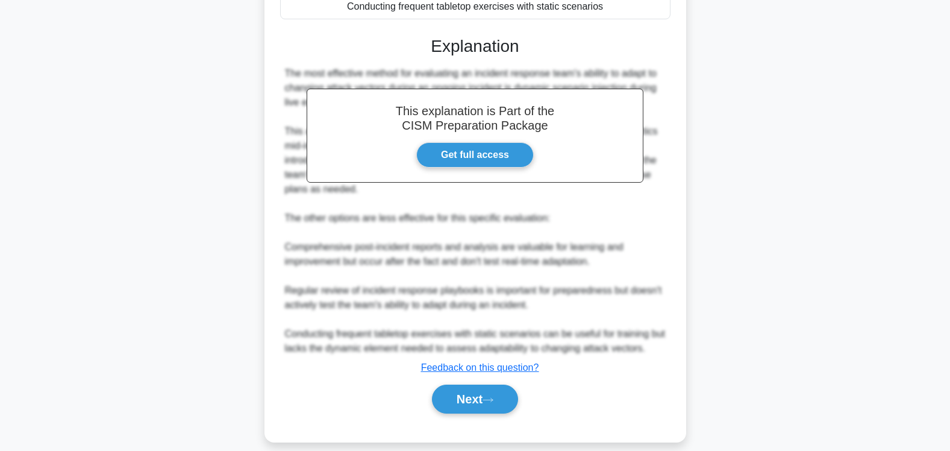
click at [463, 392] on button "Next" at bounding box center [475, 398] width 86 height 29
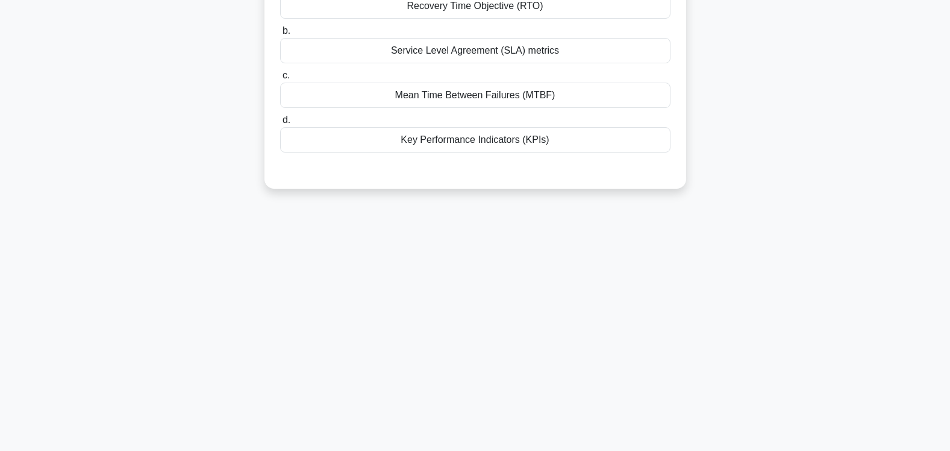
scroll to position [0, 0]
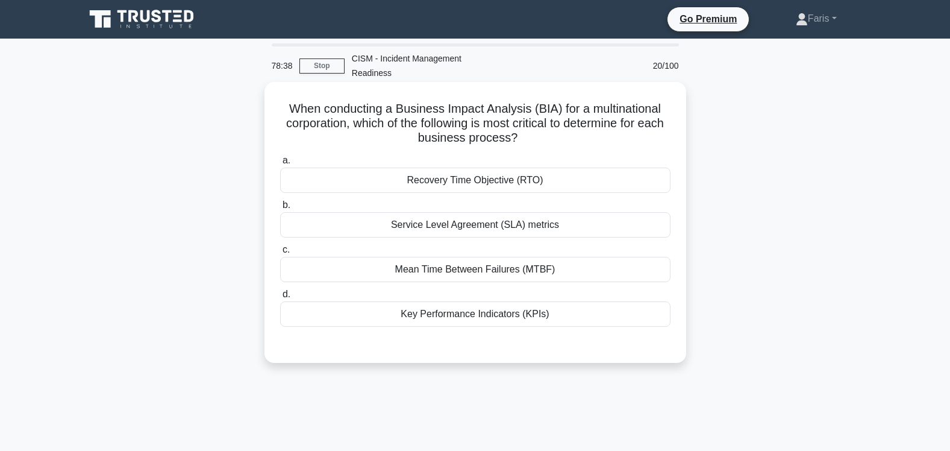
click at [478, 167] on div "Recovery Time Objective (RTO)" at bounding box center [475, 179] width 390 height 25
click at [280, 164] on input "a. Recovery Time Objective (RTO)" at bounding box center [280, 161] width 0 height 8
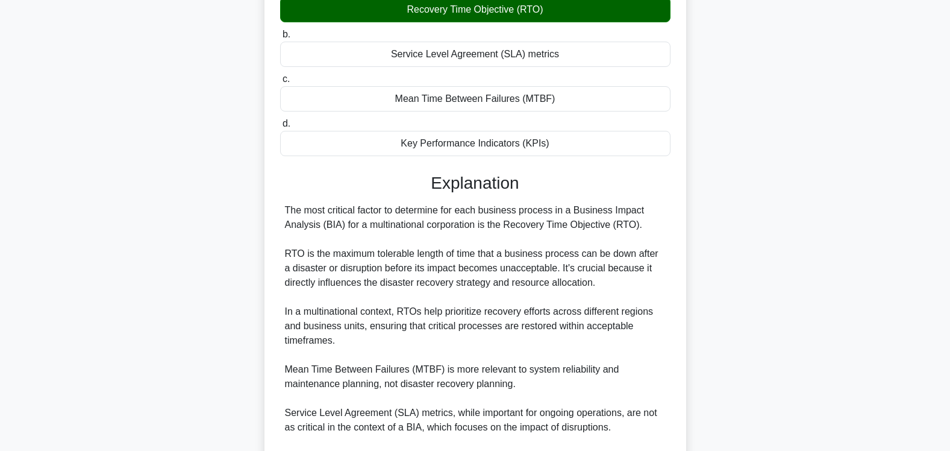
scroll to position [365, 0]
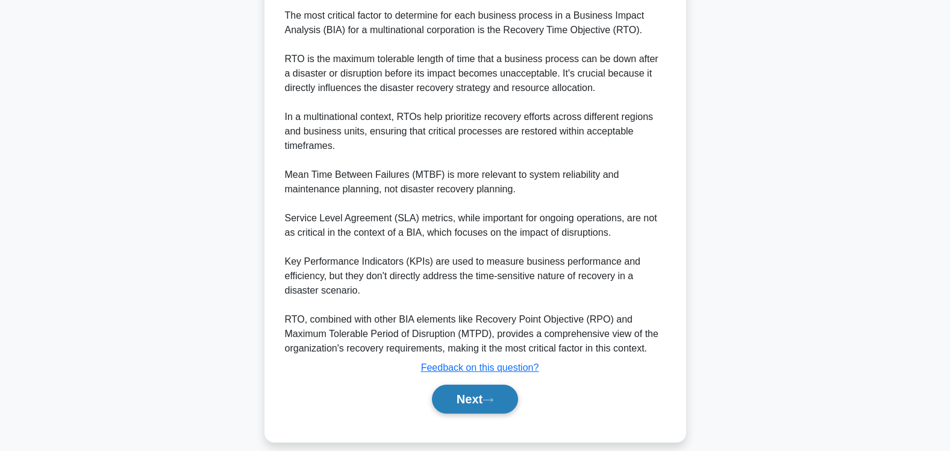
click at [469, 387] on button "Next" at bounding box center [475, 398] width 86 height 29
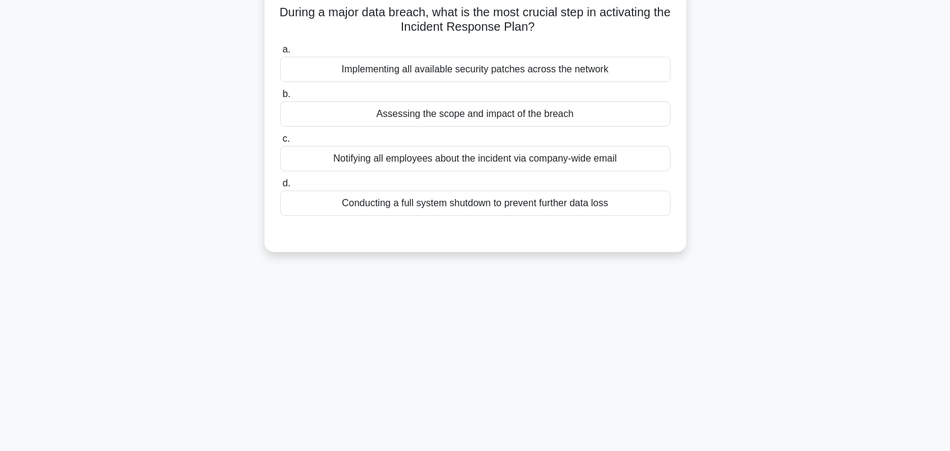
scroll to position [19, 0]
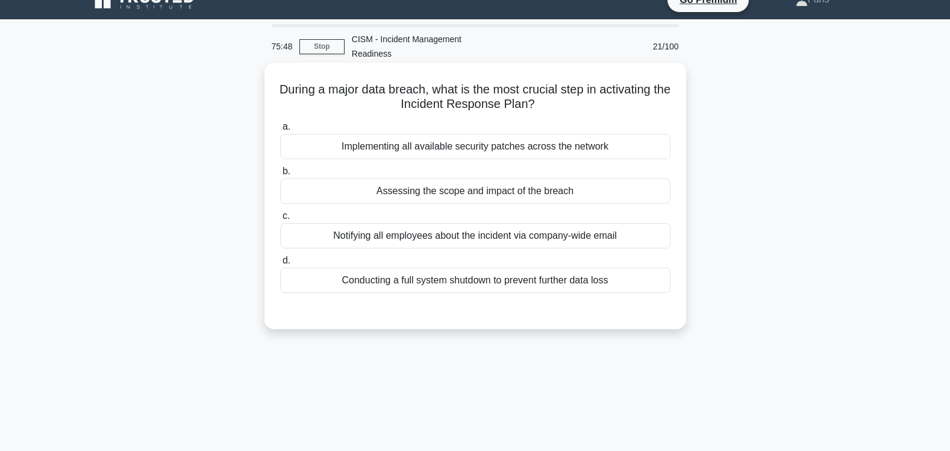
click at [496, 179] on div "Assessing the scope and impact of the breach" at bounding box center [475, 190] width 390 height 25
click at [280, 175] on input "b. Assessing the scope and impact of the breach" at bounding box center [280, 171] width 0 height 8
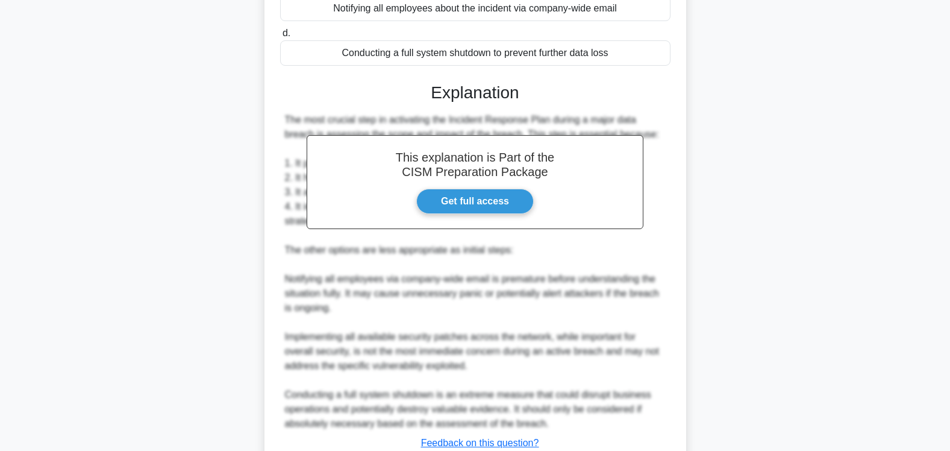
scroll to position [322, 0]
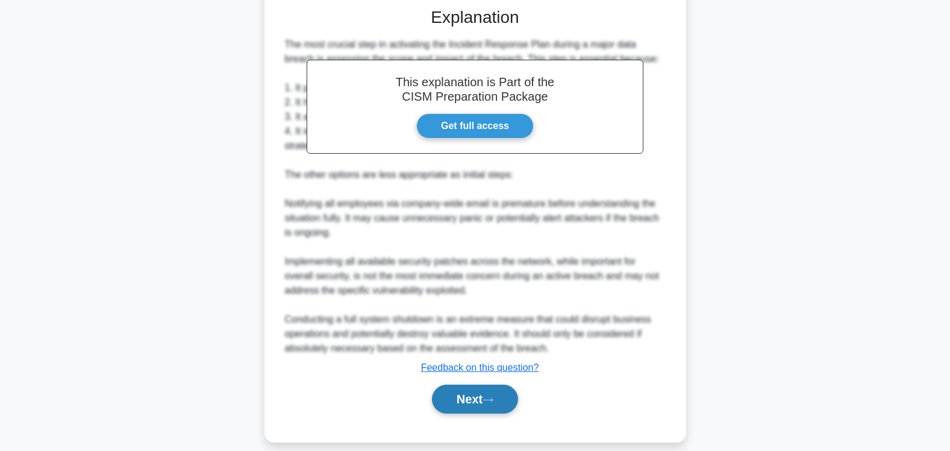
click at [463, 384] on button "Next" at bounding box center [475, 398] width 86 height 29
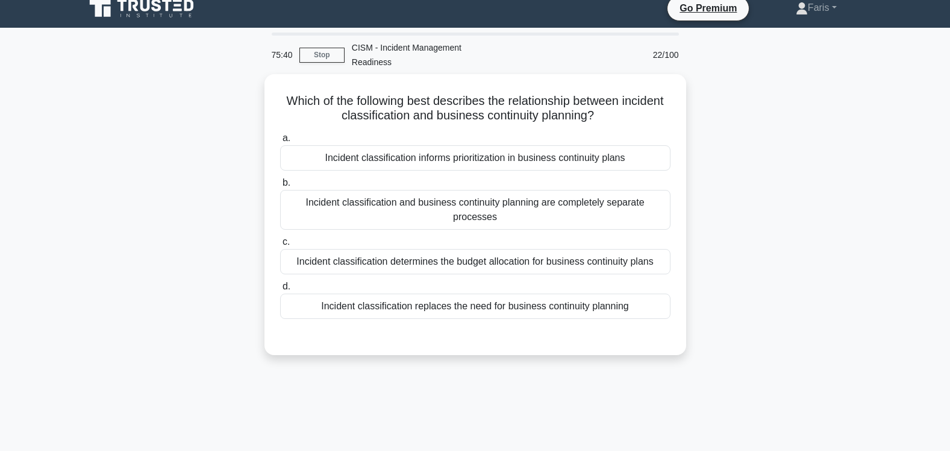
scroll to position [0, 0]
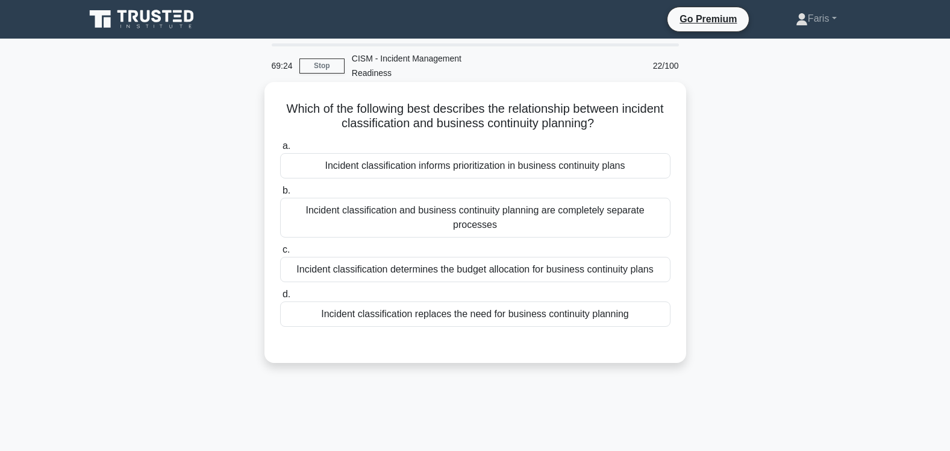
click at [464, 153] on div "Incident classification informs prioritization in business continuity plans" at bounding box center [475, 165] width 390 height 25
click at [280, 150] on input "a. Incident classification informs prioritization in business continuity plans" at bounding box center [280, 146] width 0 height 8
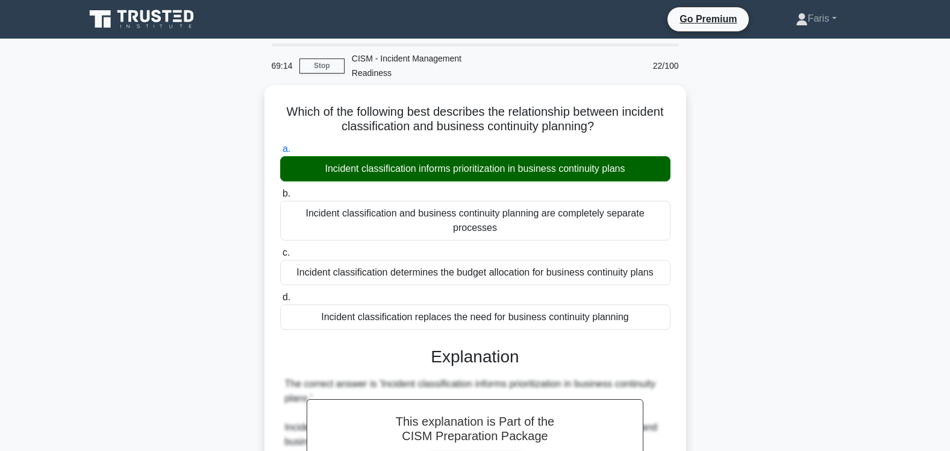
scroll to position [481, 0]
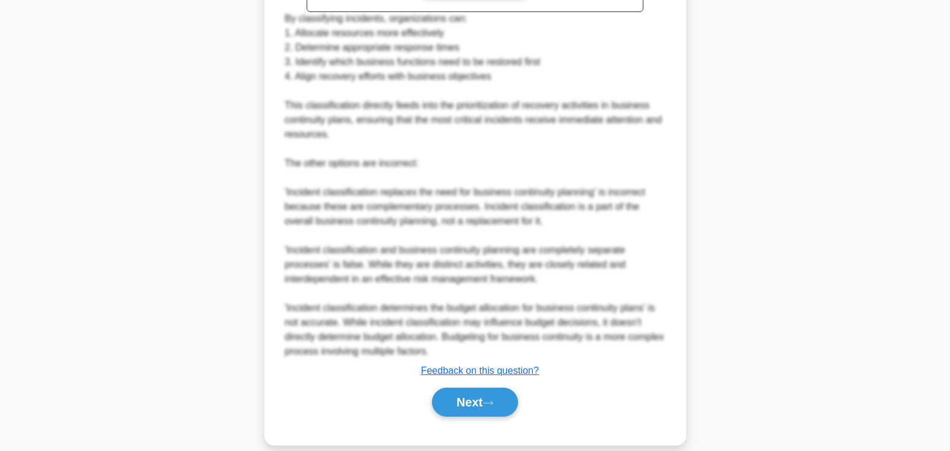
click at [460, 390] on button "Next" at bounding box center [475, 401] width 86 height 29
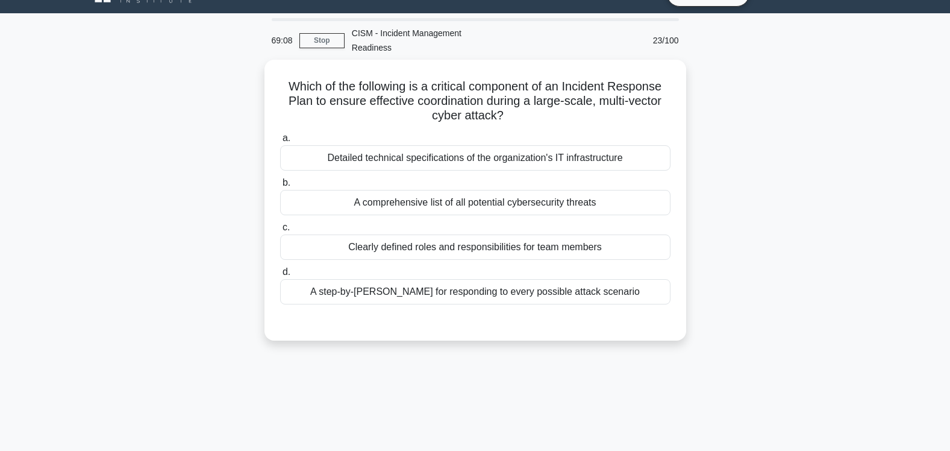
scroll to position [0, 0]
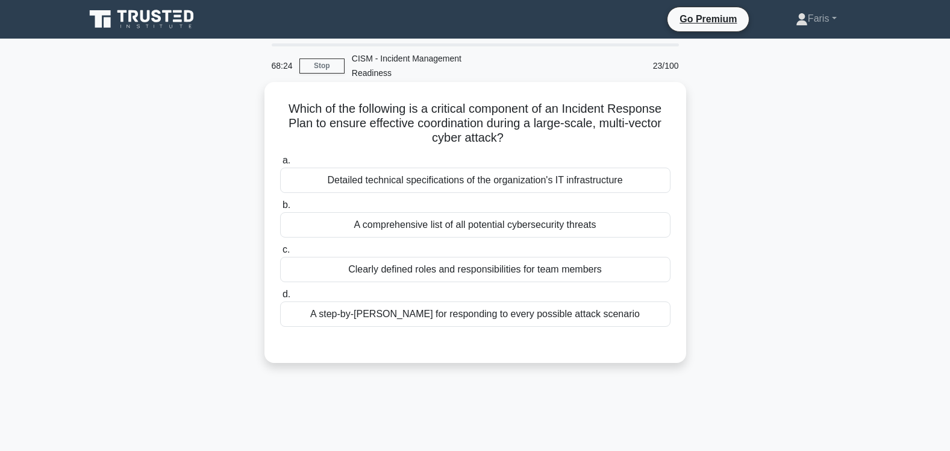
click at [467, 302] on div "A step-by-step guide for responding to every possible attack scenario" at bounding box center [475, 313] width 390 height 25
click at [280, 298] on input "d. A step-by-step guide for responding to every possible attack scenario" at bounding box center [280, 294] width 0 height 8
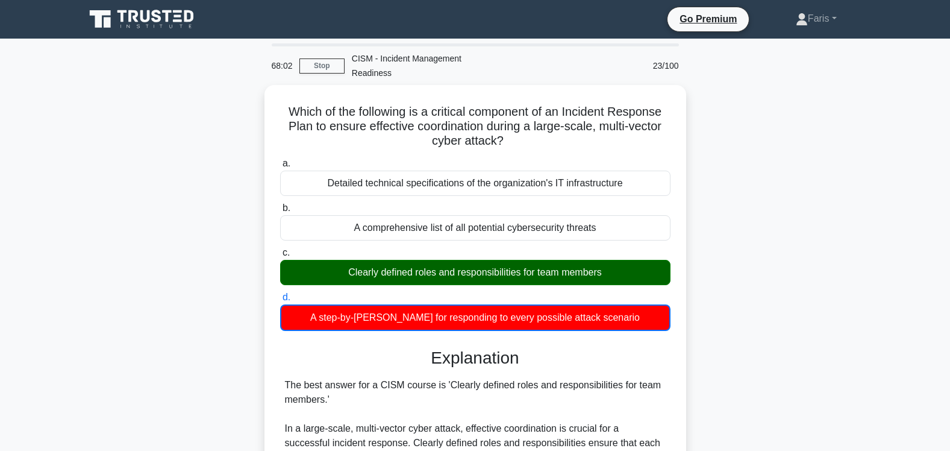
scroll to position [366, 0]
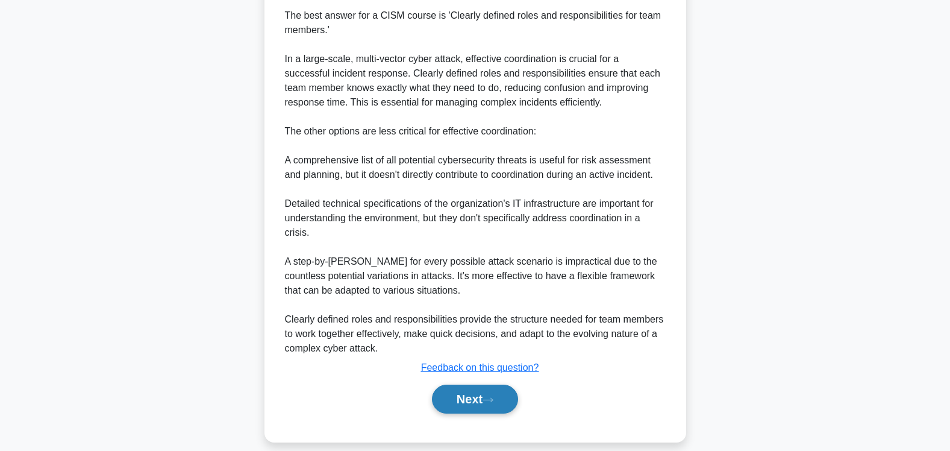
click at [456, 388] on button "Next" at bounding box center [475, 398] width 86 height 29
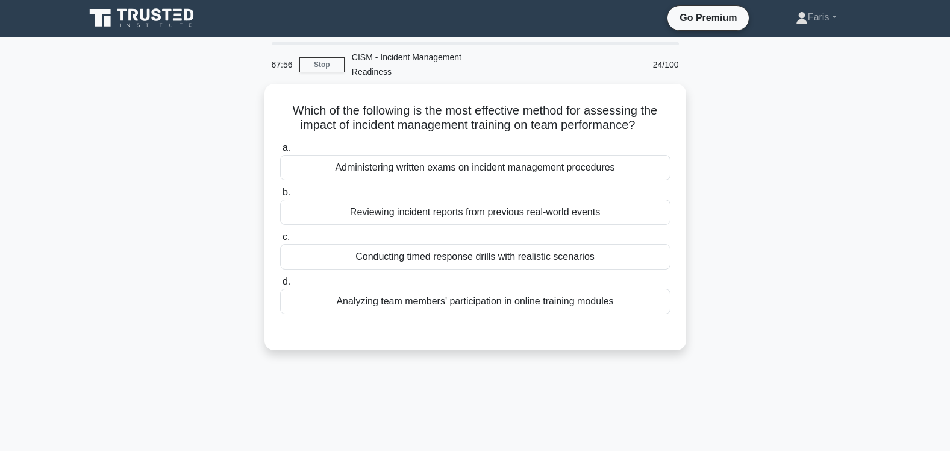
scroll to position [0, 0]
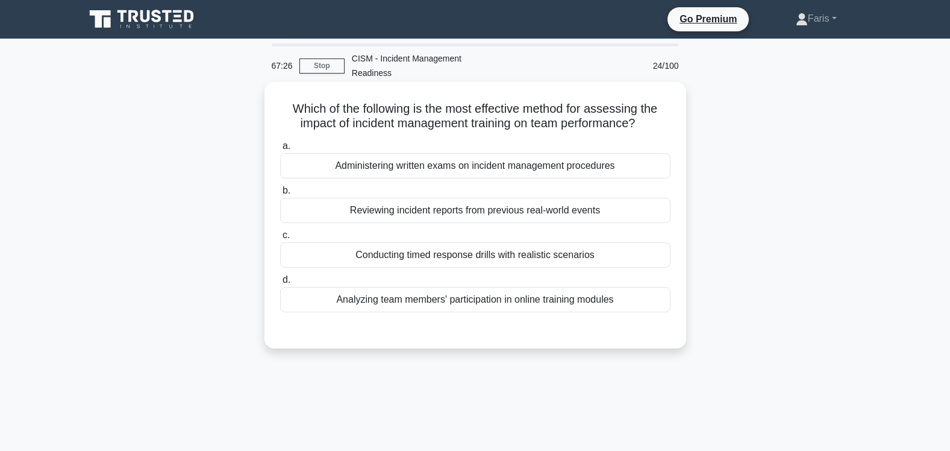
click at [501, 242] on div "Conducting timed response drills with realistic scenarios" at bounding box center [475, 254] width 390 height 25
click at [280, 239] on input "c. Conducting timed response drills with realistic scenarios" at bounding box center [280, 235] width 0 height 8
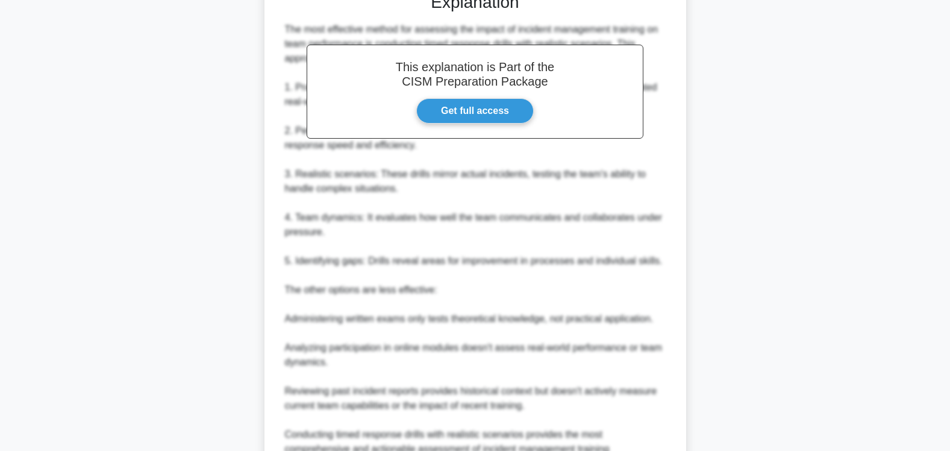
scroll to position [418, 0]
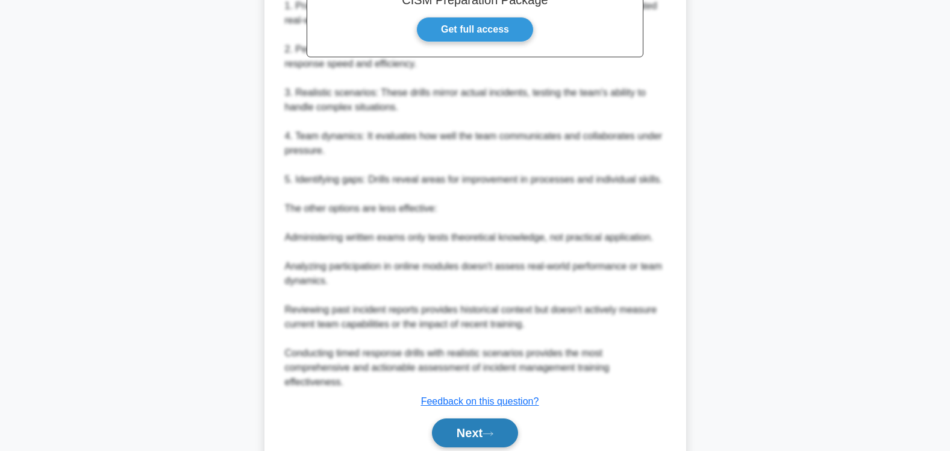
click at [463, 421] on button "Next" at bounding box center [475, 432] width 86 height 29
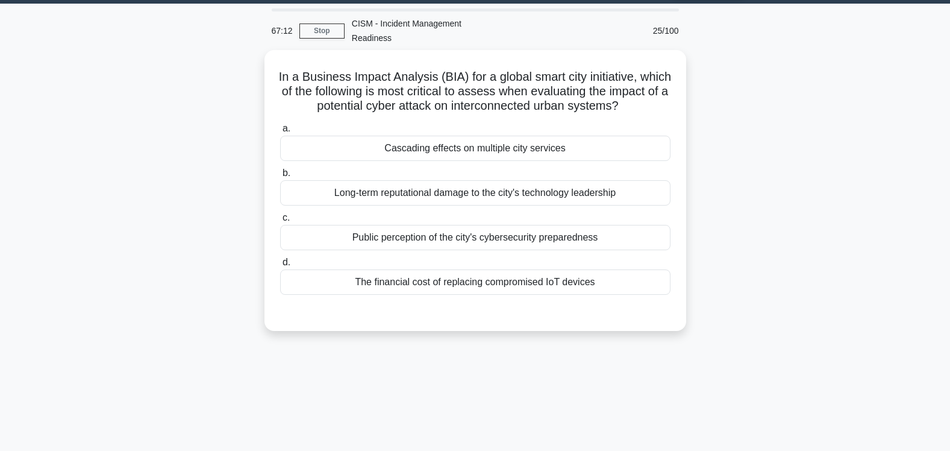
scroll to position [0, 0]
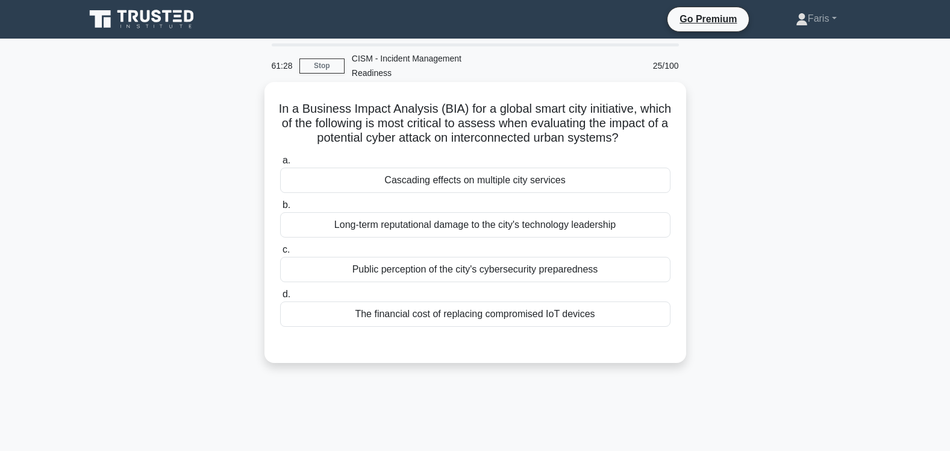
click at [461, 169] on div "Cascading effects on multiple city services" at bounding box center [475, 179] width 390 height 25
click at [280, 164] on input "a. Cascading effects on multiple city services" at bounding box center [280, 161] width 0 height 8
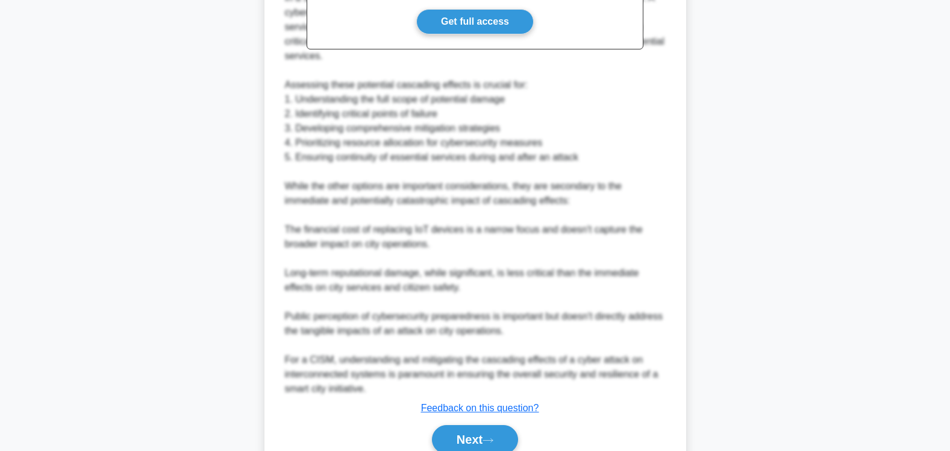
scroll to position [481, 0]
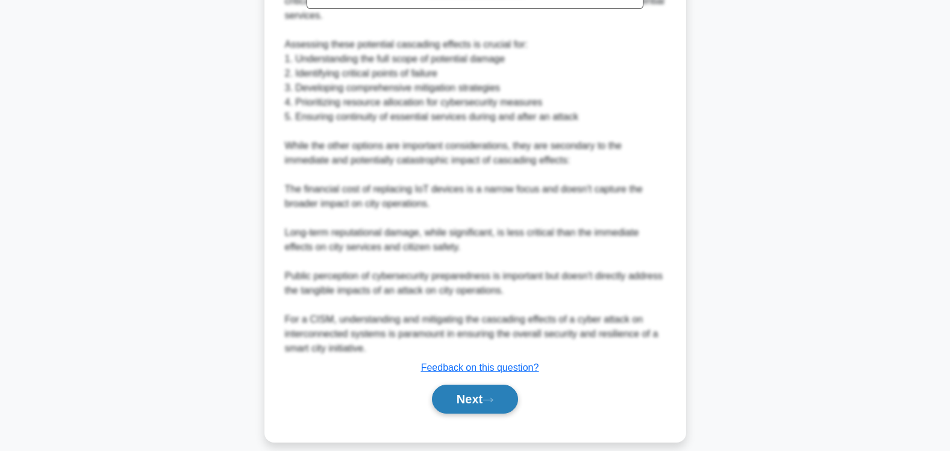
click at [463, 385] on button "Next" at bounding box center [475, 398] width 86 height 29
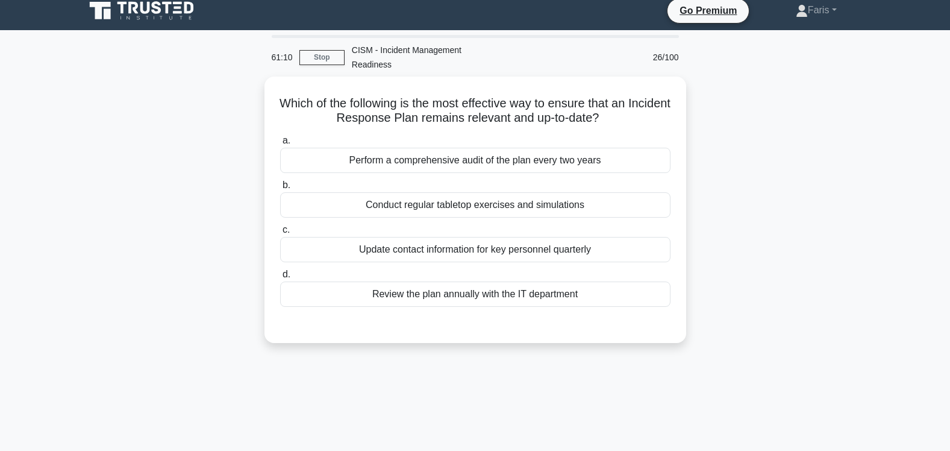
scroll to position [0, 0]
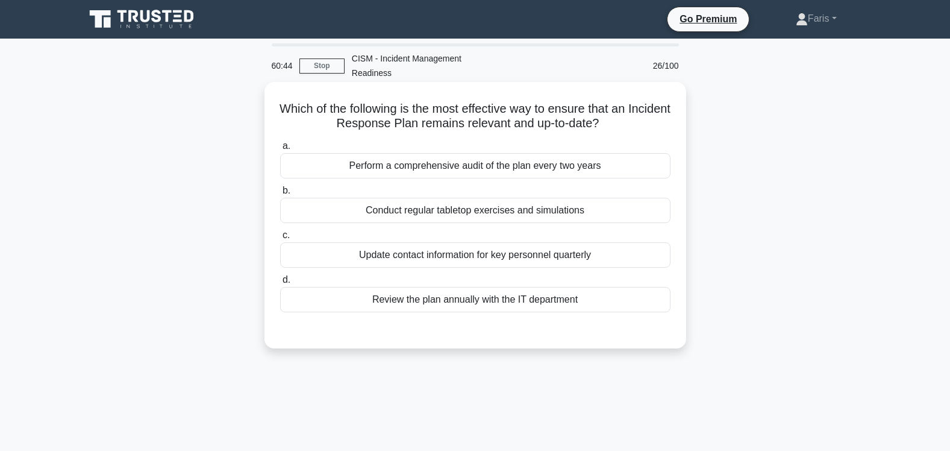
click at [457, 198] on div "Conduct regular tabletop exercises and simulations" at bounding box center [475, 210] width 390 height 25
click at [280, 195] on input "b. Conduct regular tabletop exercises and simulations" at bounding box center [280, 191] width 0 height 8
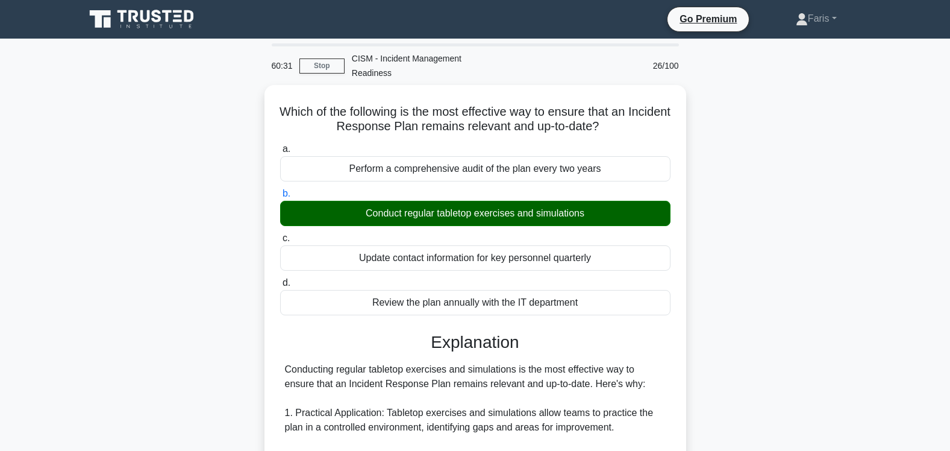
scroll to position [452, 0]
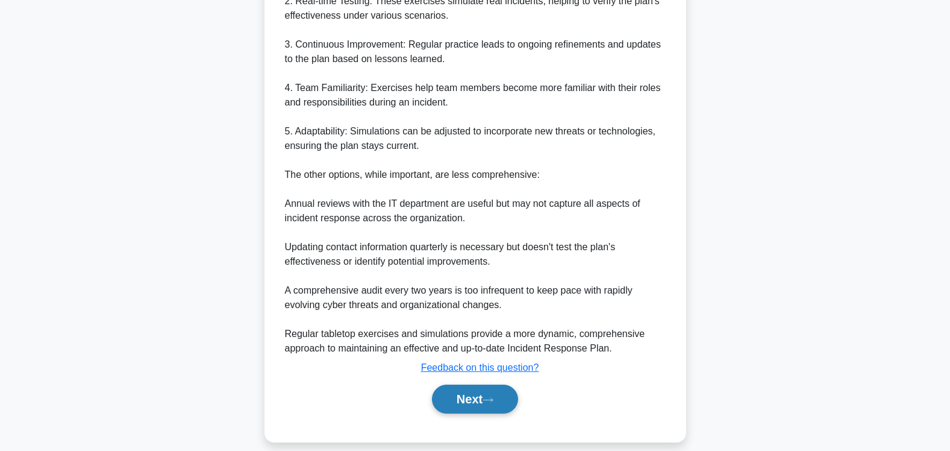
click at [469, 387] on button "Next" at bounding box center [475, 398] width 86 height 29
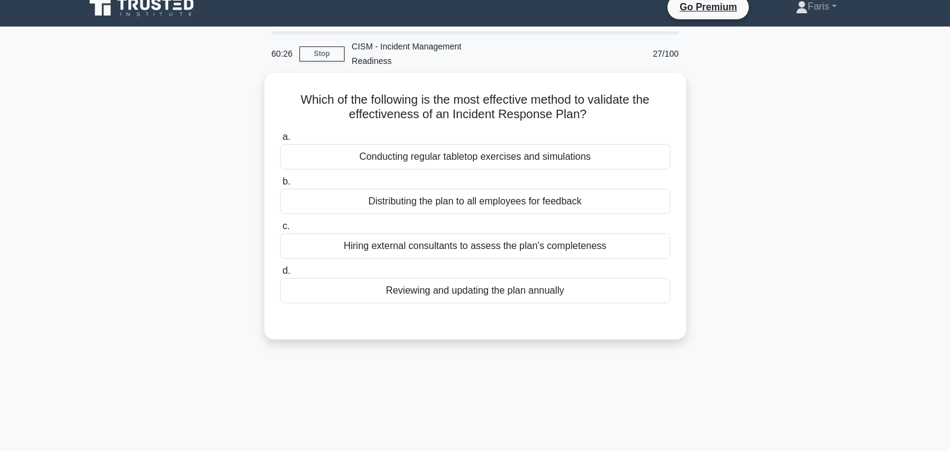
scroll to position [0, 0]
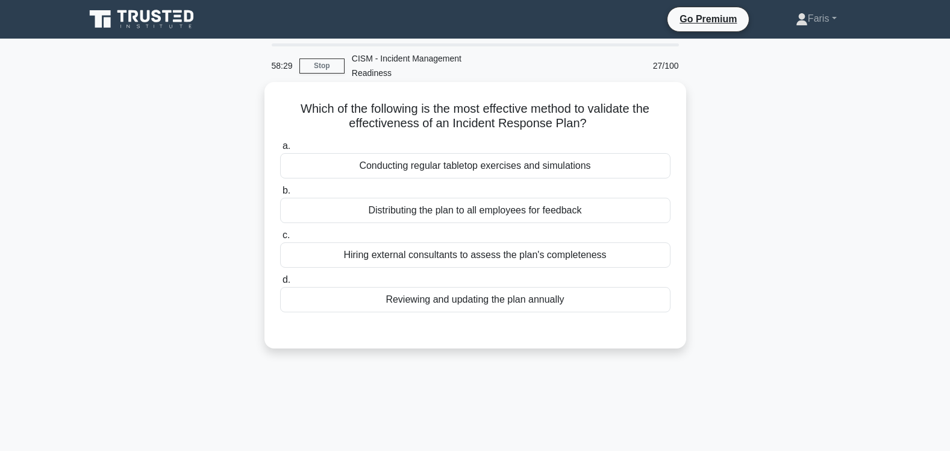
click at [473, 153] on div "Conducting regular tabletop exercises and simulations" at bounding box center [475, 165] width 390 height 25
click at [280, 150] on input "a. Conducting regular tabletop exercises and simulations" at bounding box center [280, 146] width 0 height 8
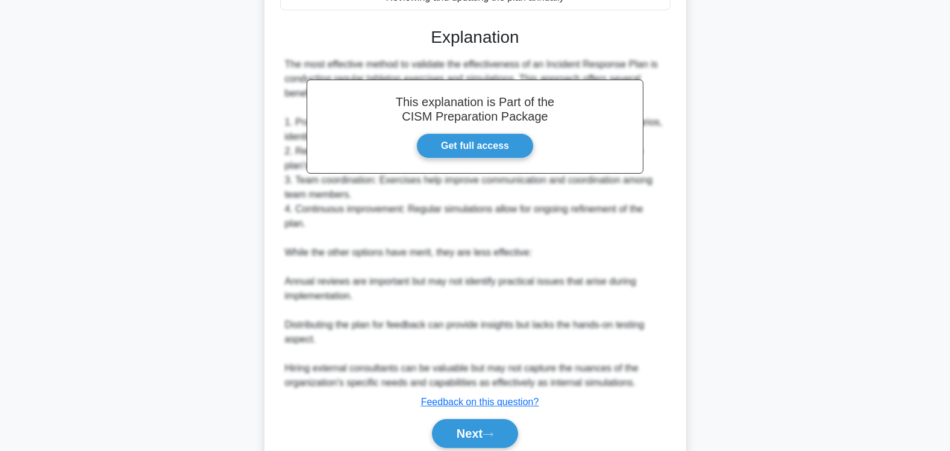
scroll to position [336, 0]
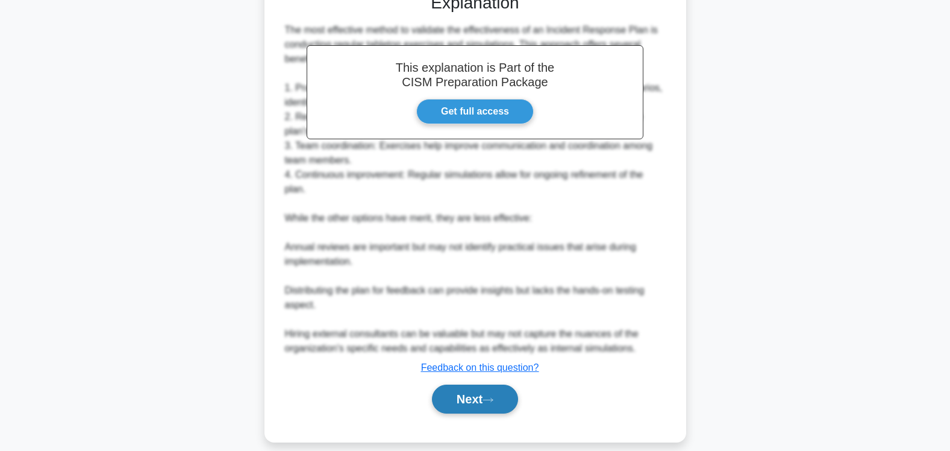
click at [466, 384] on button "Next" at bounding box center [475, 398] width 86 height 29
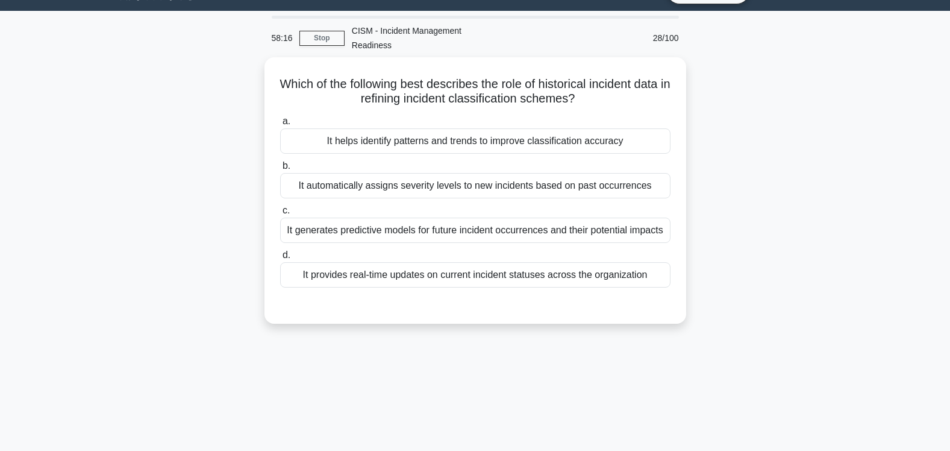
scroll to position [0, 0]
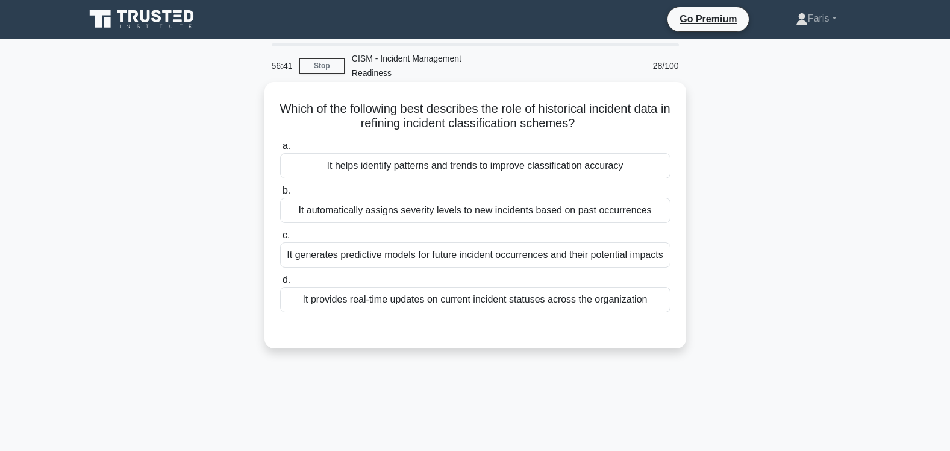
click at [461, 242] on div "It generates predictive models for future incident occurrences and their potent…" at bounding box center [475, 254] width 390 height 25
click at [280, 239] on input "c. It generates predictive models for future incident occurrences and their pot…" at bounding box center [280, 235] width 0 height 8
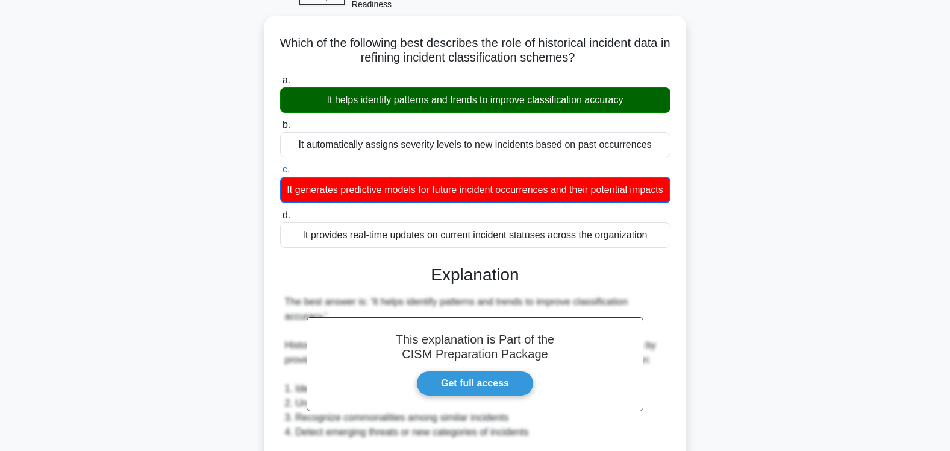
scroll to position [438, 0]
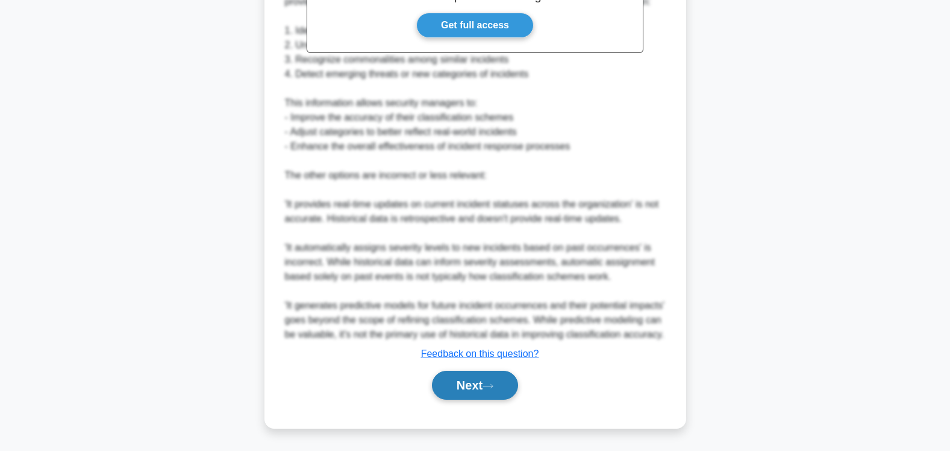
click at [466, 384] on button "Next" at bounding box center [475, 384] width 86 height 29
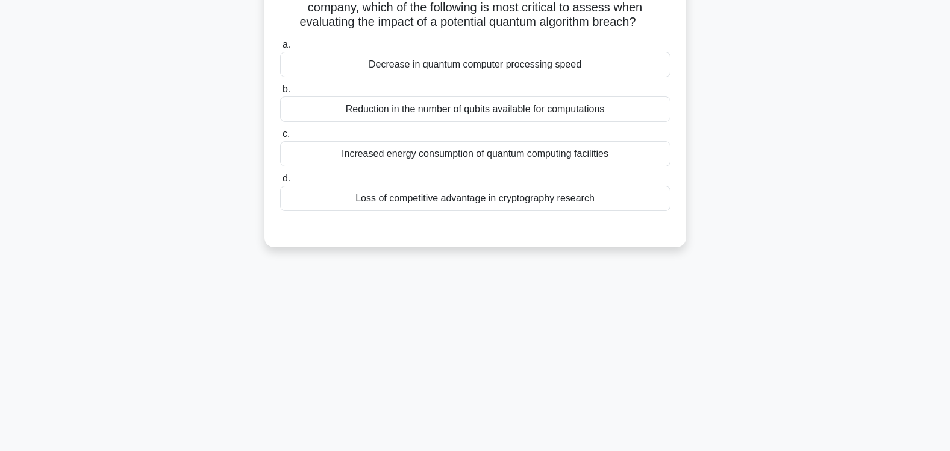
scroll to position [0, 0]
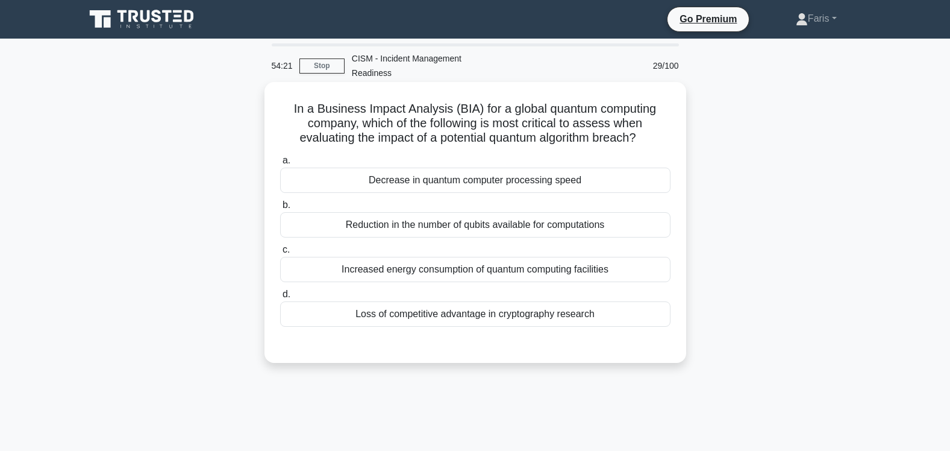
click at [468, 167] on div "Decrease in quantum computer processing speed" at bounding box center [475, 179] width 390 height 25
click at [280, 164] on input "a. Decrease in quantum computer processing speed" at bounding box center [280, 161] width 0 height 8
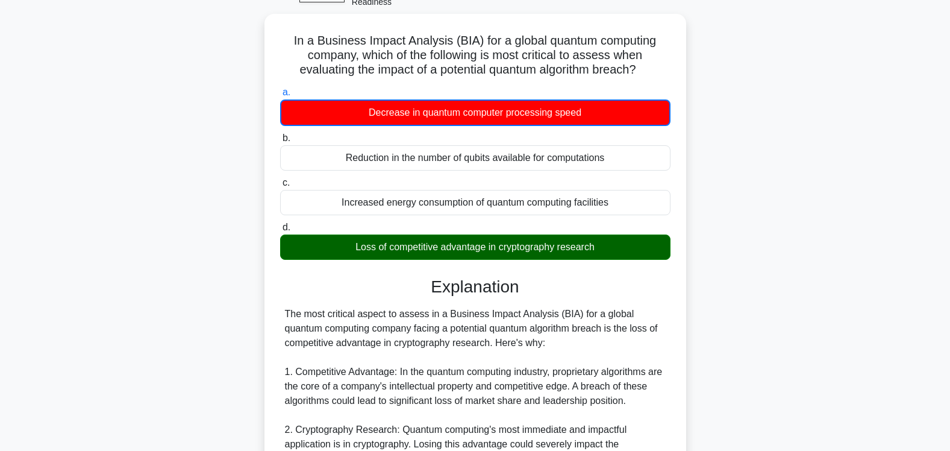
scroll to position [511, 0]
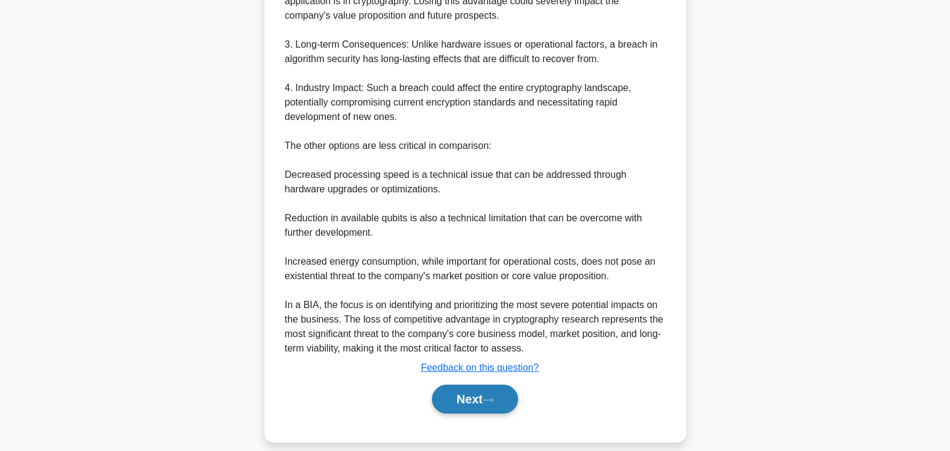
click at [461, 388] on button "Next" at bounding box center [475, 398] width 86 height 29
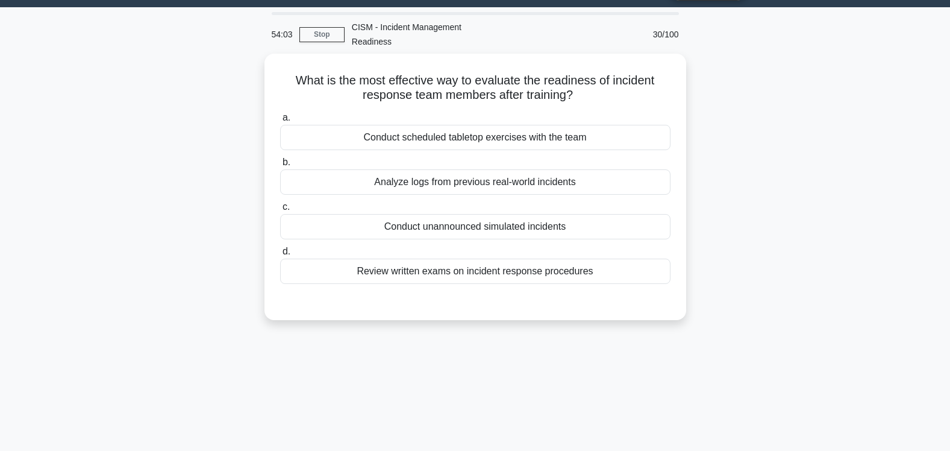
scroll to position [0, 0]
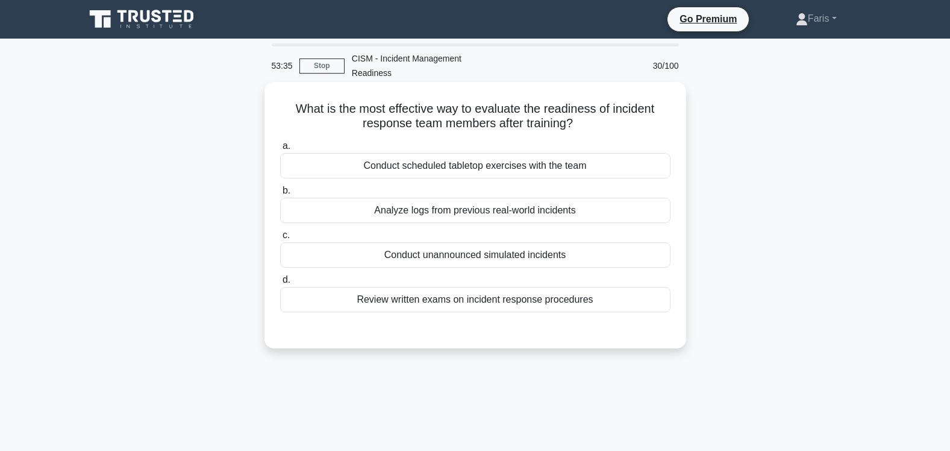
click at [463, 242] on div "Conduct unannounced simulated incidents" at bounding box center [475, 254] width 390 height 25
click at [280, 239] on input "c. Conduct unannounced simulated incidents" at bounding box center [280, 235] width 0 height 8
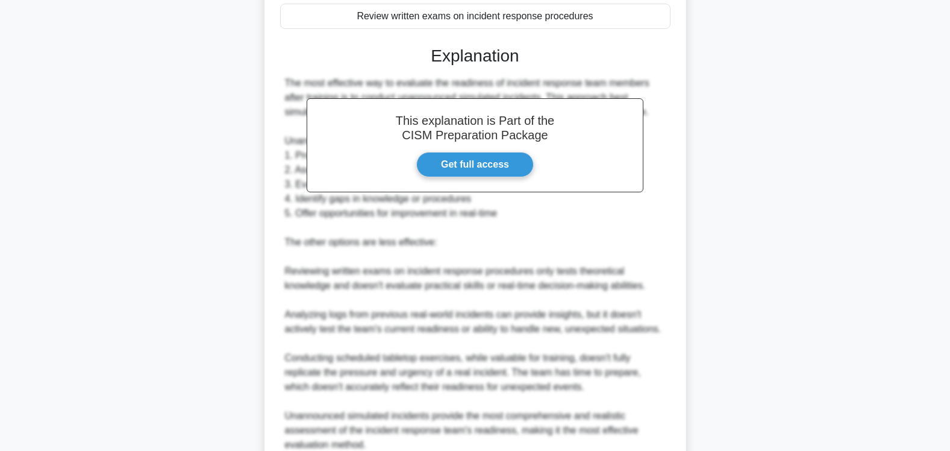
scroll to position [360, 0]
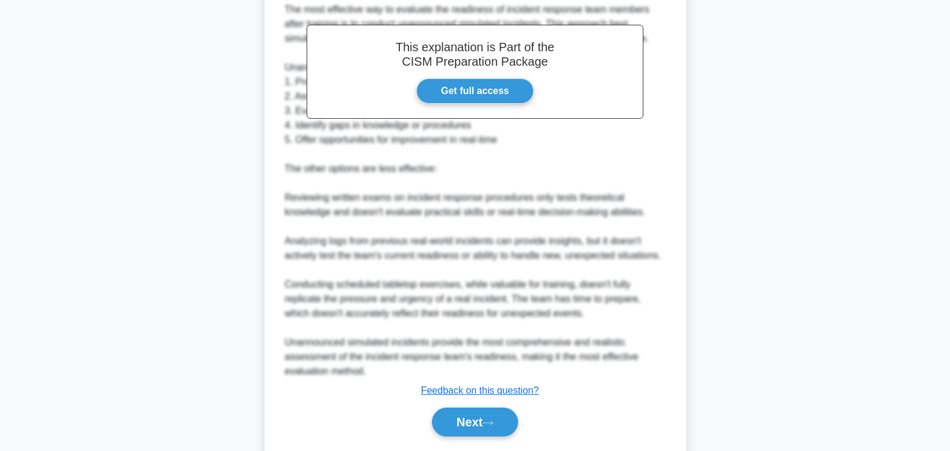
drag, startPoint x: 468, startPoint y: 413, endPoint x: 849, endPoint y: 302, distance: 397.0
click at [468, 413] on button "Next" at bounding box center [475, 421] width 86 height 29
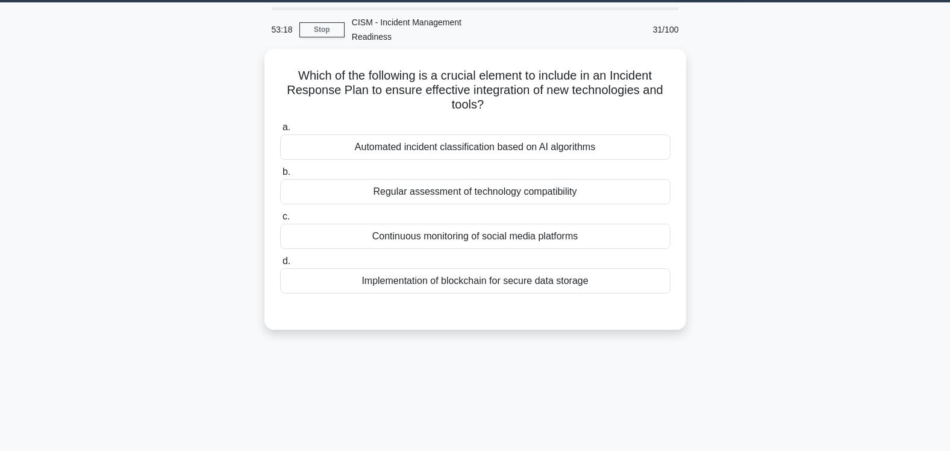
scroll to position [0, 0]
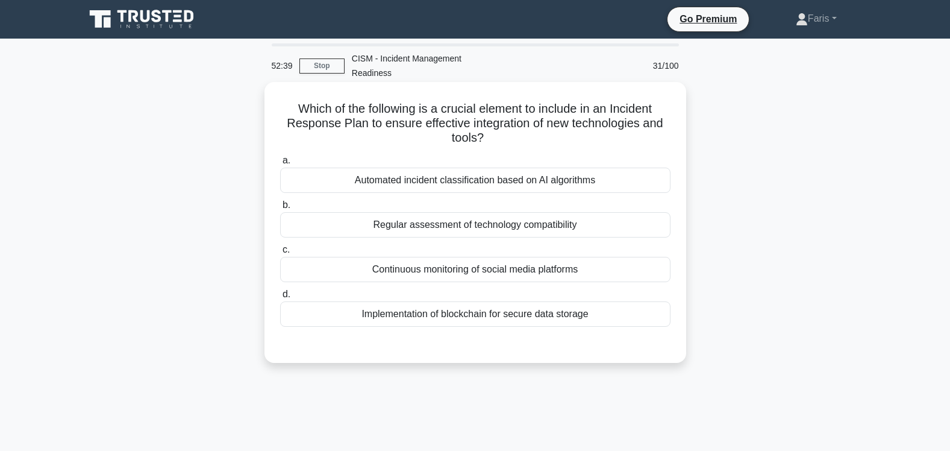
click at [476, 212] on div "Regular assessment of technology compatibility" at bounding box center [475, 224] width 390 height 25
click at [280, 209] on input "b. Regular assessment of technology compatibility" at bounding box center [280, 205] width 0 height 8
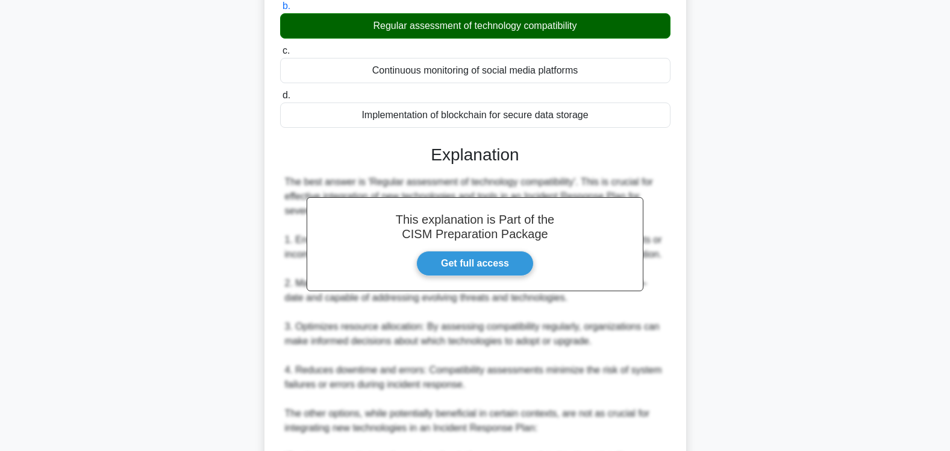
scroll to position [408, 0]
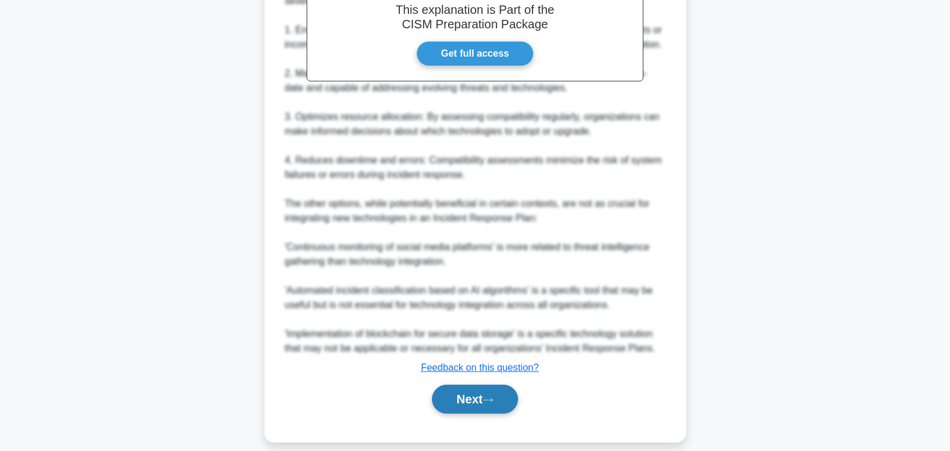
click at [471, 384] on button "Next" at bounding box center [475, 398] width 86 height 29
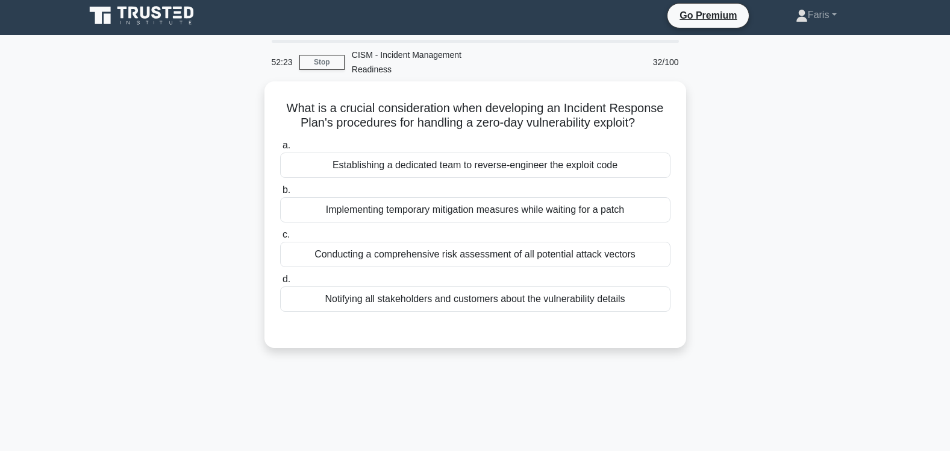
scroll to position [0, 0]
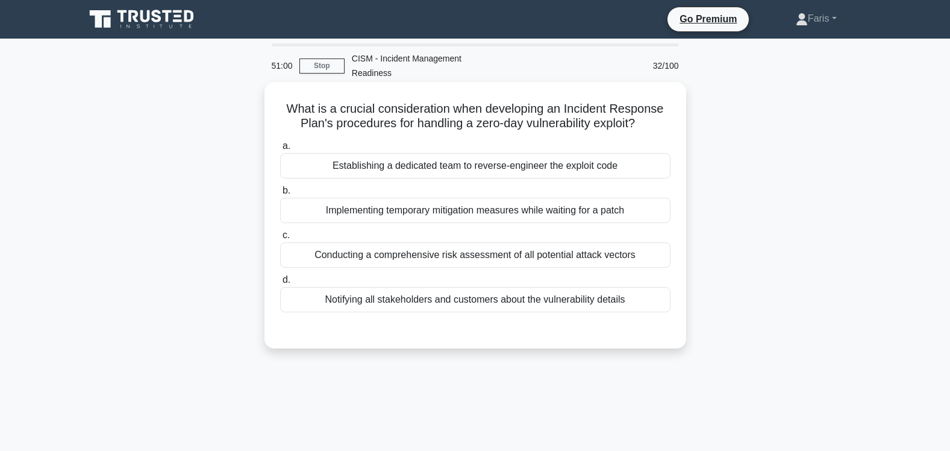
click at [473, 242] on div "Conducting a comprehensive risk assessment of all potential attack vectors" at bounding box center [475, 254] width 390 height 25
click at [280, 239] on input "c. Conducting a comprehensive risk assessment of all potential attack vectors" at bounding box center [280, 235] width 0 height 8
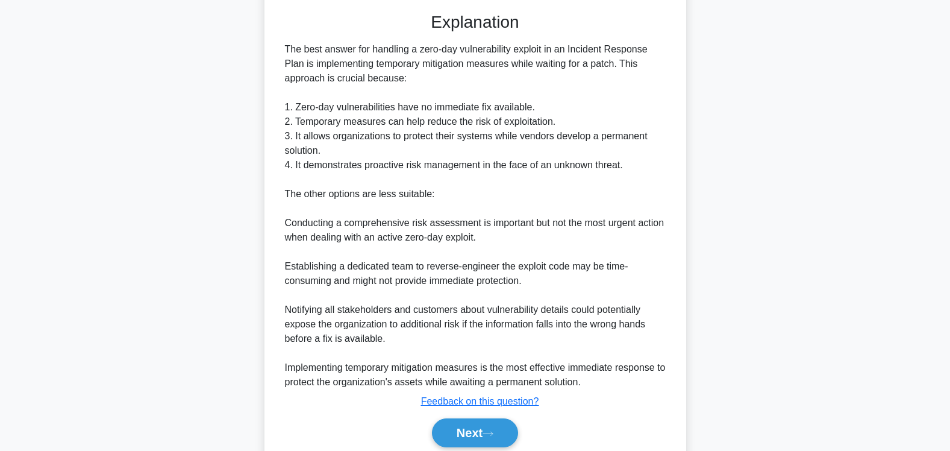
scroll to position [352, 0]
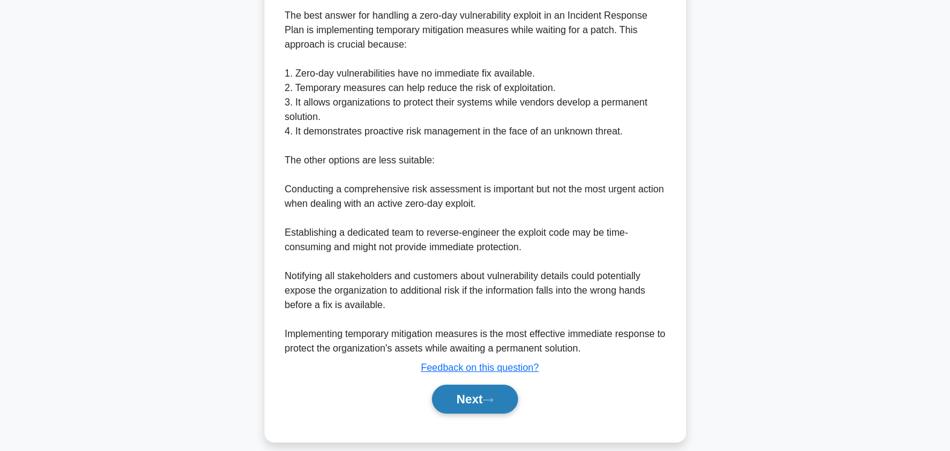
click at [466, 384] on button "Next" at bounding box center [475, 398] width 86 height 29
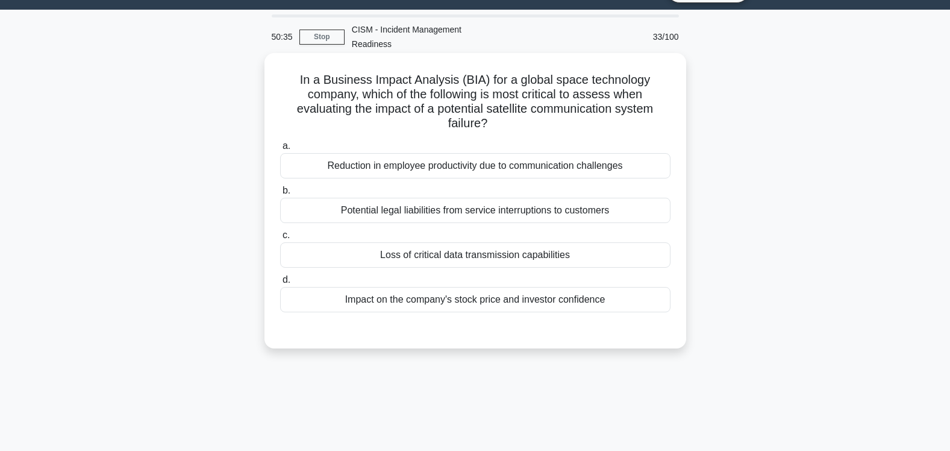
scroll to position [19, 0]
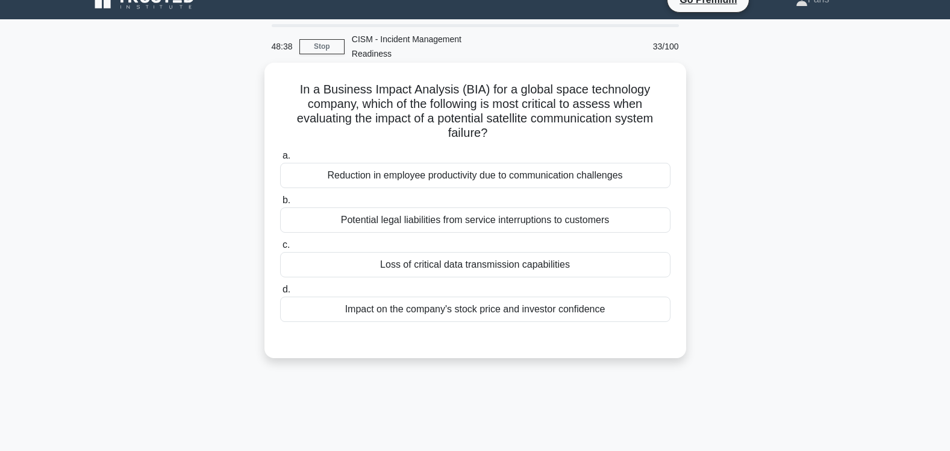
click at [466, 210] on div "Potential legal liabilities from service interruptions to customers" at bounding box center [475, 219] width 390 height 25
click at [280, 204] on input "b. Potential legal liabilities from service interruptions to customers" at bounding box center [280, 200] width 0 height 8
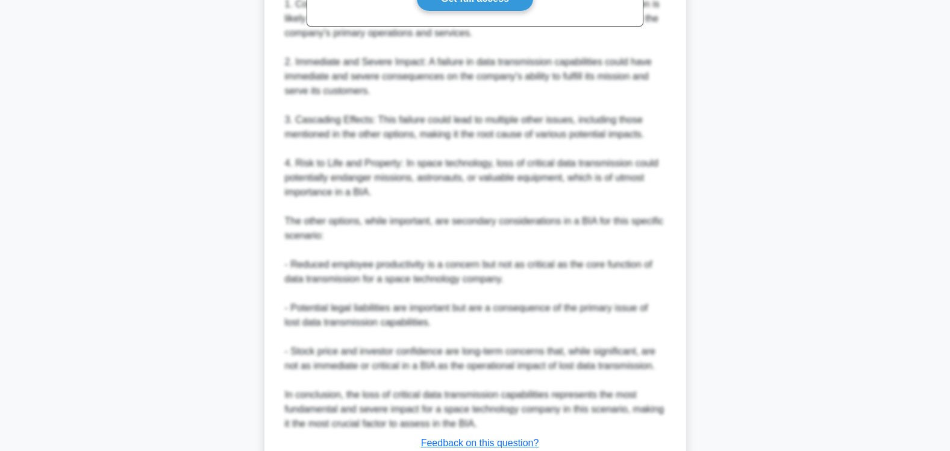
scroll to position [536, 0]
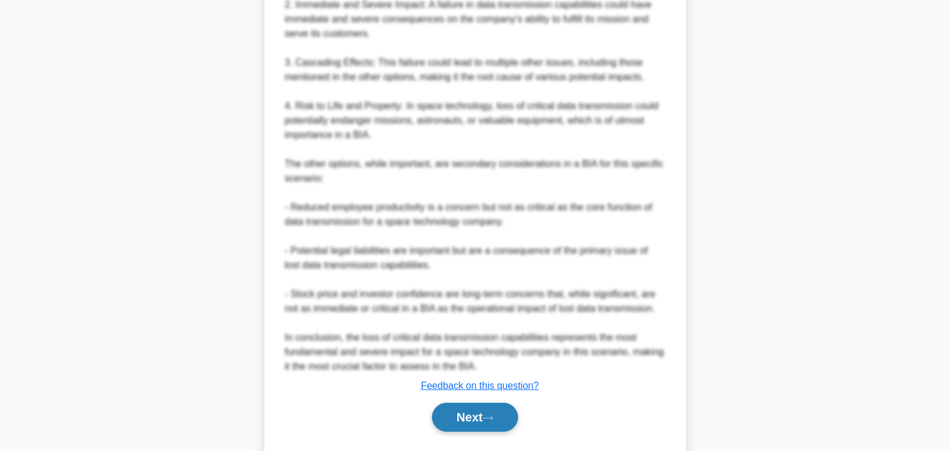
click at [463, 406] on button "Next" at bounding box center [475, 416] width 86 height 29
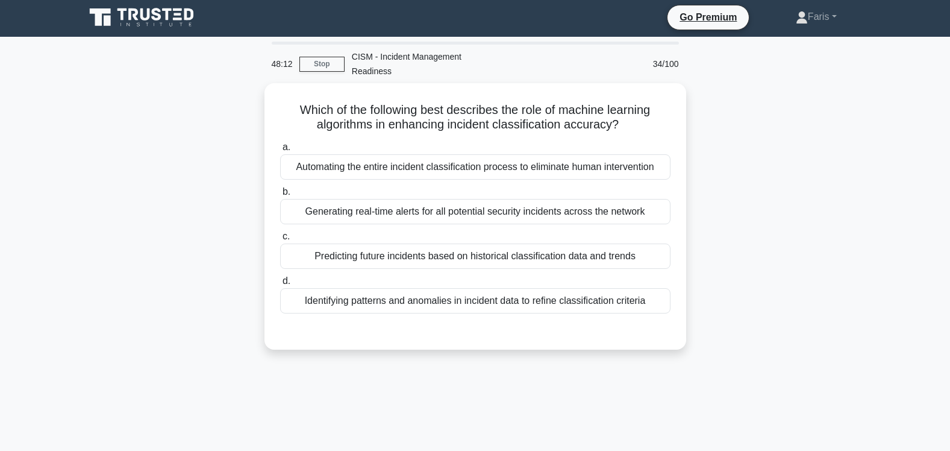
scroll to position [0, 0]
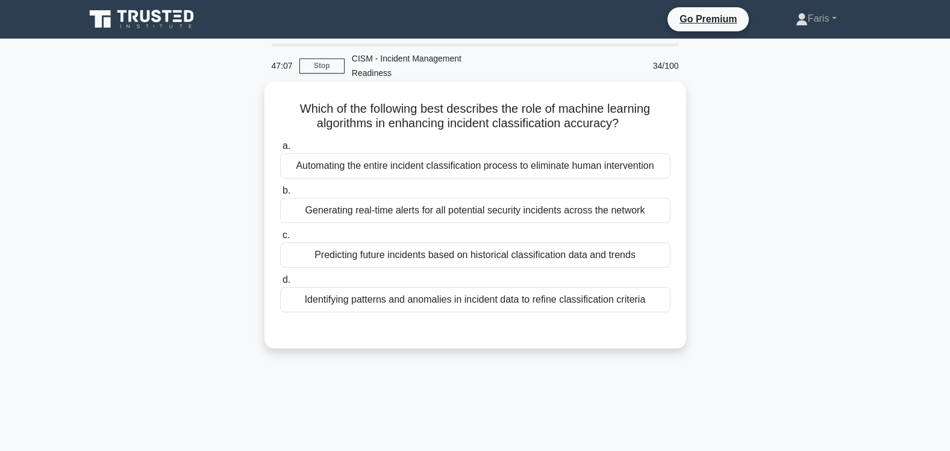
click at [514, 288] on div "Identifying patterns and anomalies in incident data to refine classification cr…" at bounding box center [475, 299] width 390 height 25
click at [280, 284] on input "d. Identifying patterns and anomalies in incident data to refine classification…" at bounding box center [280, 280] width 0 height 8
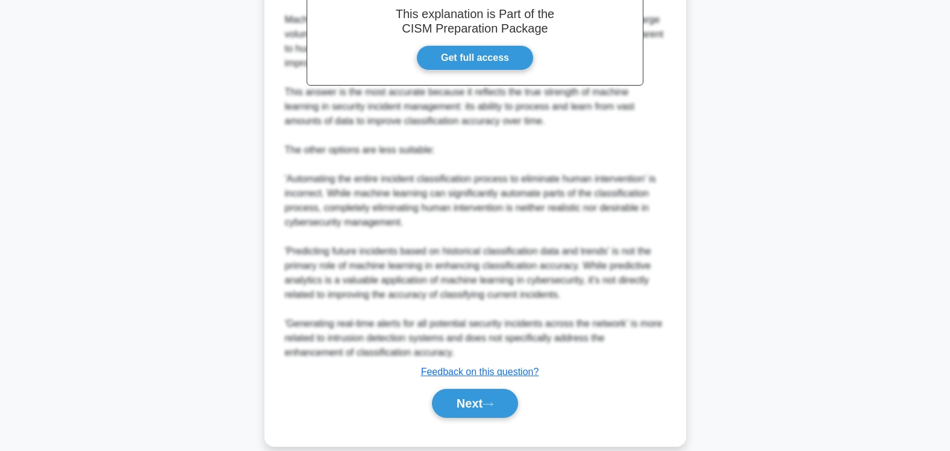
scroll to position [394, 0]
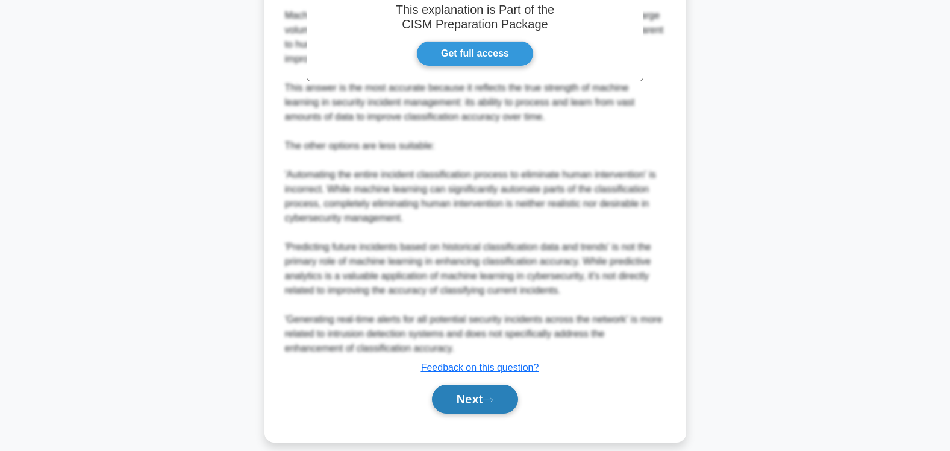
click at [466, 388] on button "Next" at bounding box center [475, 398] width 86 height 29
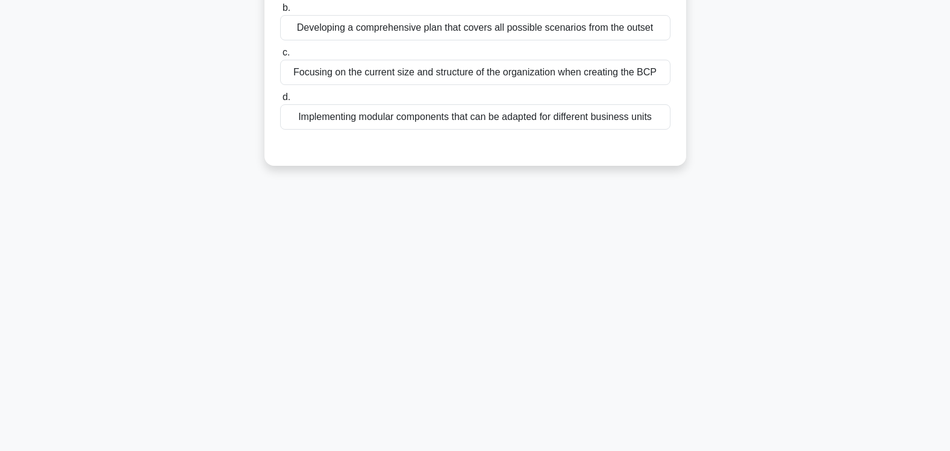
scroll to position [0, 0]
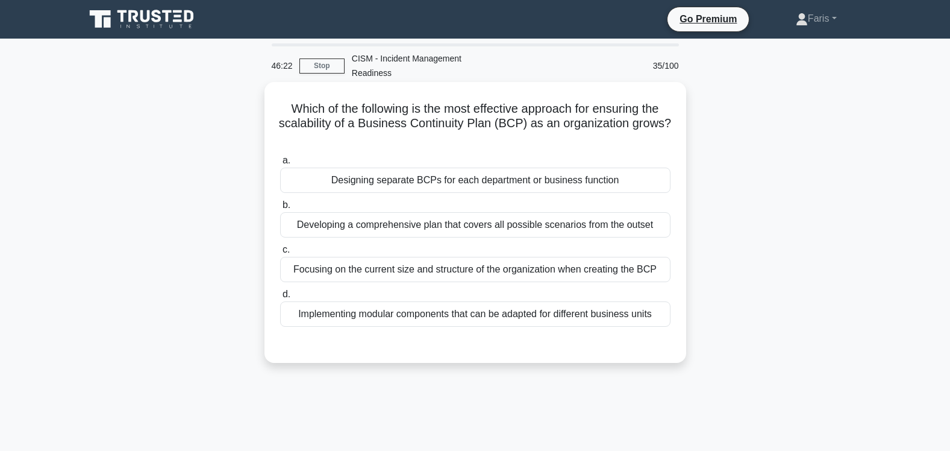
click at [613, 213] on div "Developing a comprehensive plan that covers all possible scenarios from the out…" at bounding box center [475, 224] width 390 height 25
click at [280, 209] on input "b. Developing a comprehensive plan that covers all possible scenarios from the …" at bounding box center [280, 205] width 0 height 8
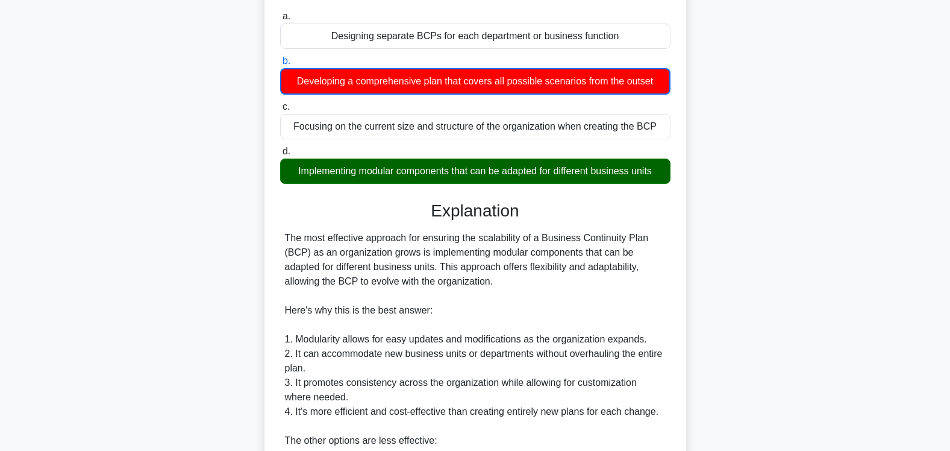
scroll to position [161, 0]
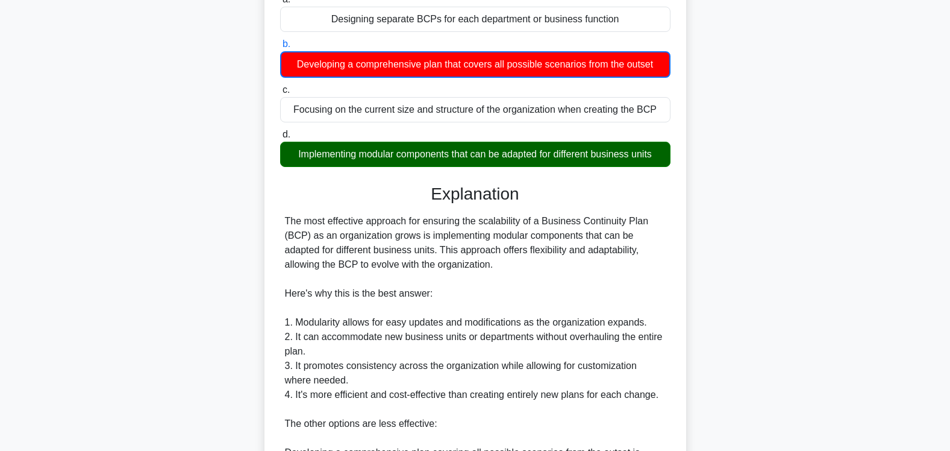
drag, startPoint x: 455, startPoint y: 245, endPoint x: 280, endPoint y: 207, distance: 179.2
click at [280, 214] on div "The most effective approach for ensuring the scalability of a Business Continui…" at bounding box center [475, 409] width 390 height 390
copy div "The most effective approach for ensuring the scalability of a Business Continui…"
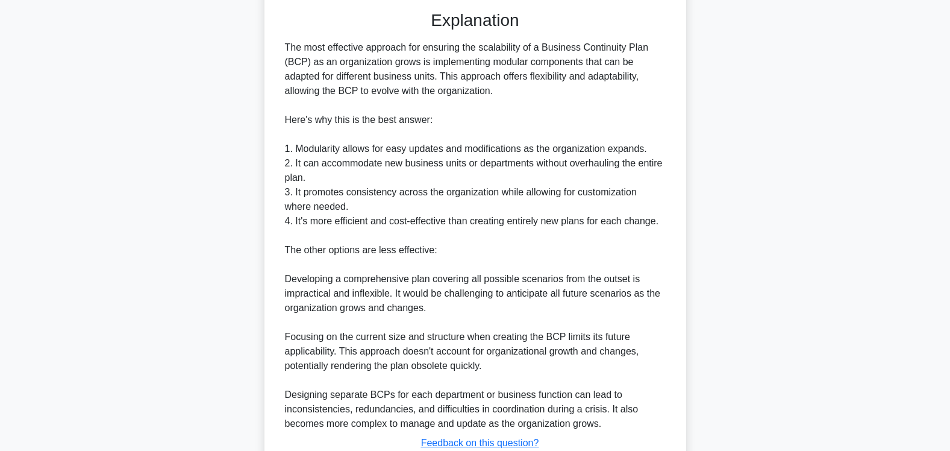
scroll to position [410, 0]
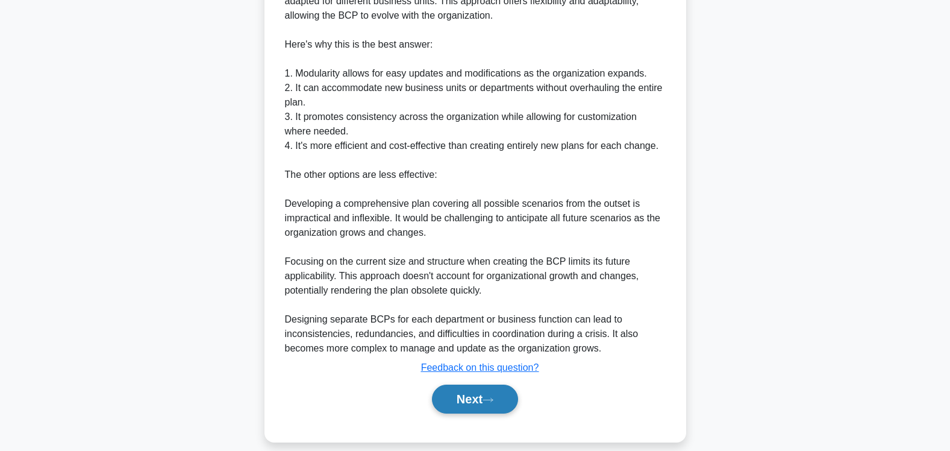
click at [464, 385] on button "Next" at bounding box center [475, 398] width 86 height 29
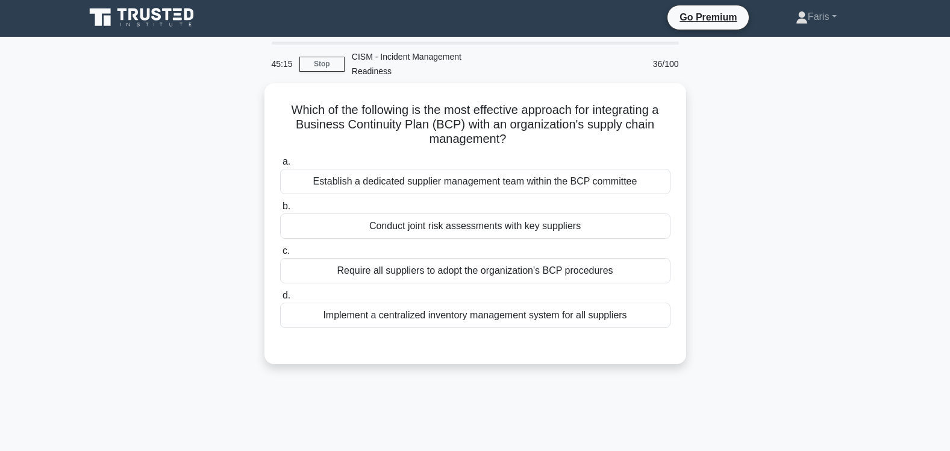
scroll to position [0, 0]
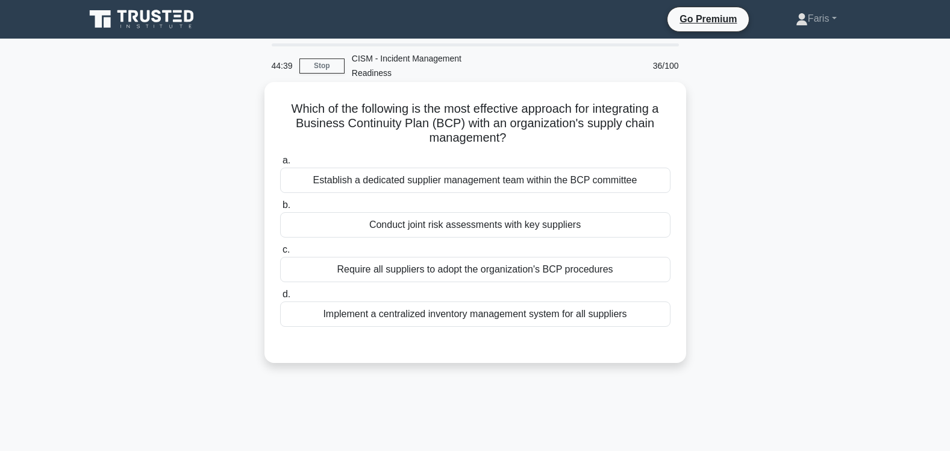
click at [484, 217] on div "Conduct joint risk assessments with key suppliers" at bounding box center [475, 224] width 390 height 25
click at [280, 209] on input "b. Conduct joint risk assessments with key suppliers" at bounding box center [280, 205] width 0 height 8
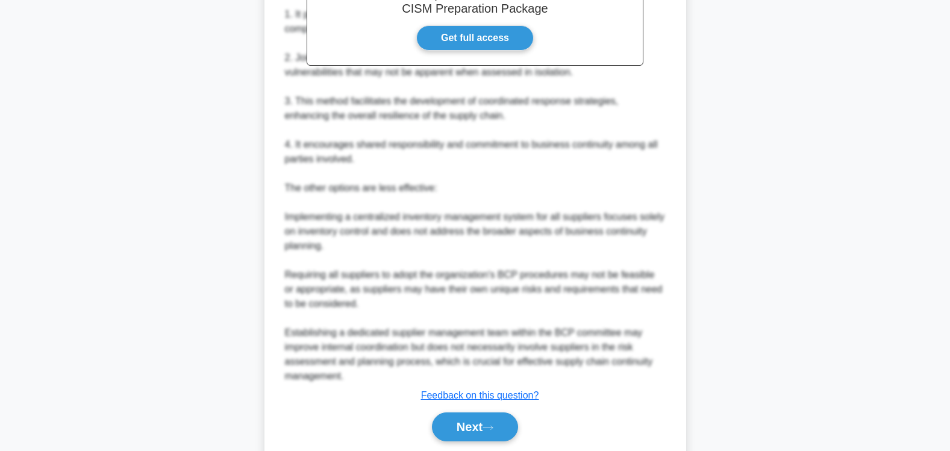
scroll to position [452, 0]
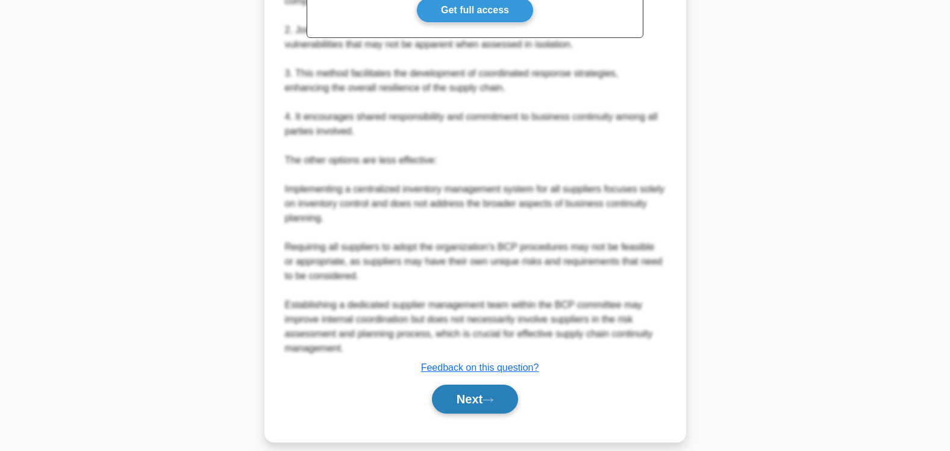
click at [469, 384] on button "Next" at bounding box center [475, 398] width 86 height 29
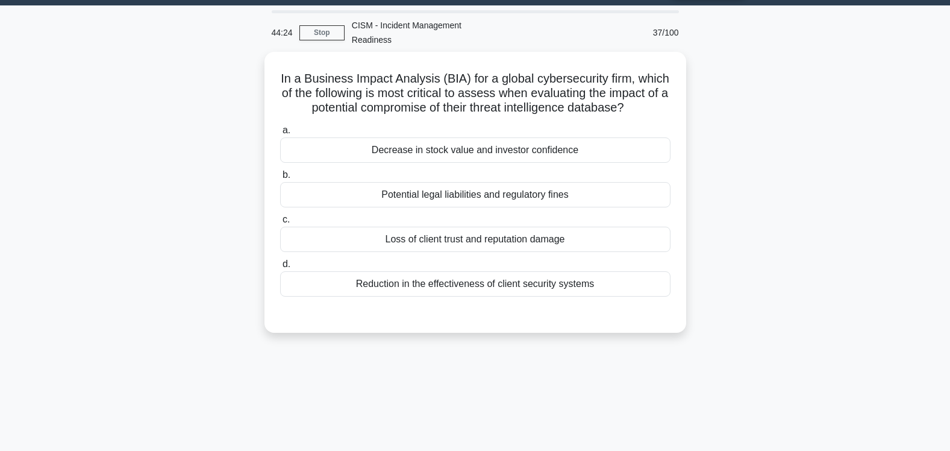
scroll to position [0, 0]
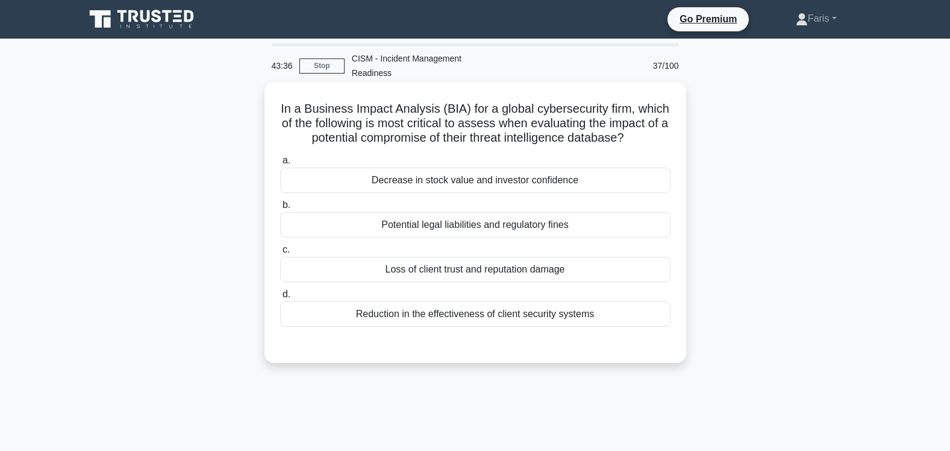
click at [528, 273] on div "Loss of client trust and reputation damage" at bounding box center [475, 269] width 390 height 25
click at [354, 269] on div "Loss of client trust and reputation damage" at bounding box center [475, 269] width 390 height 25
click at [280, 254] on input "c. Loss of client trust and reputation damage" at bounding box center [280, 250] width 0 height 8
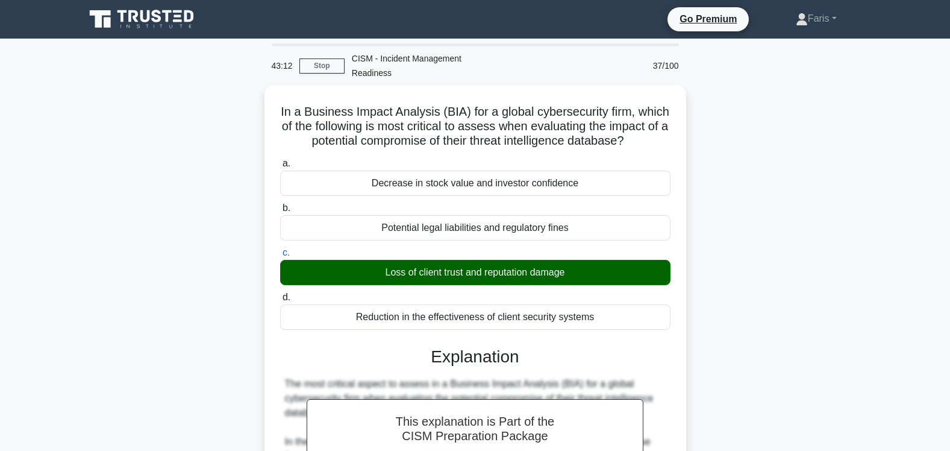
scroll to position [495, 0]
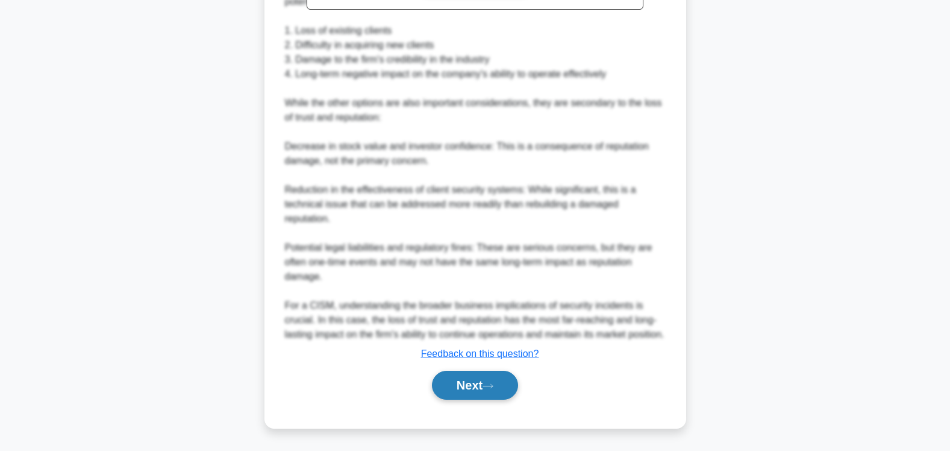
click at [460, 380] on button "Next" at bounding box center [475, 384] width 86 height 29
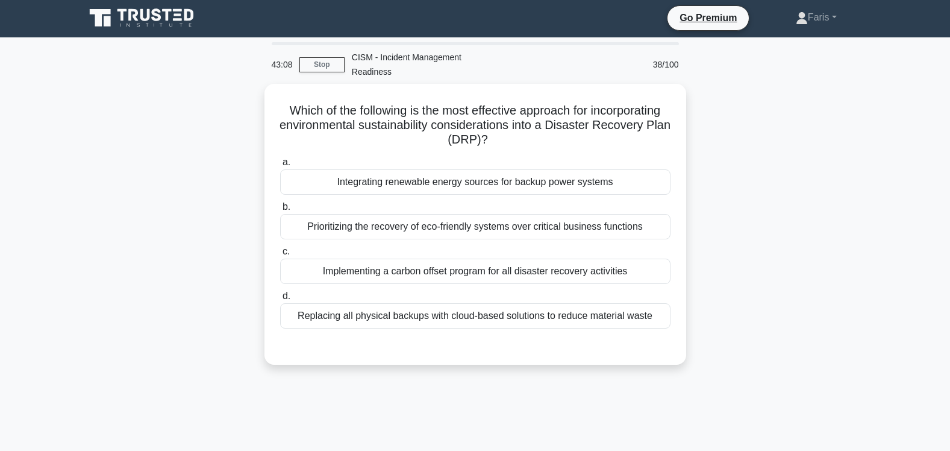
scroll to position [0, 0]
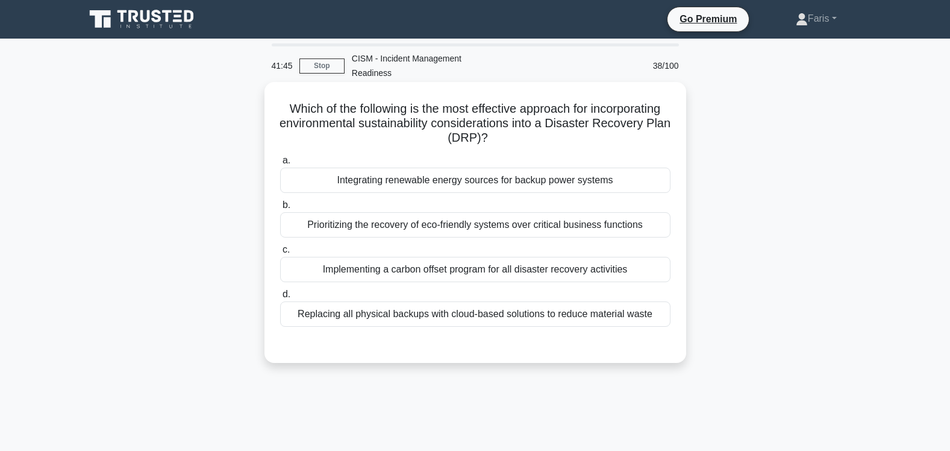
click at [413, 212] on div "Prioritizing the recovery of eco-friendly systems over critical business functi…" at bounding box center [475, 224] width 390 height 25
click at [280, 209] on input "b. Prioritizing the recovery of eco-friendly systems over critical business fun…" at bounding box center [280, 205] width 0 height 8
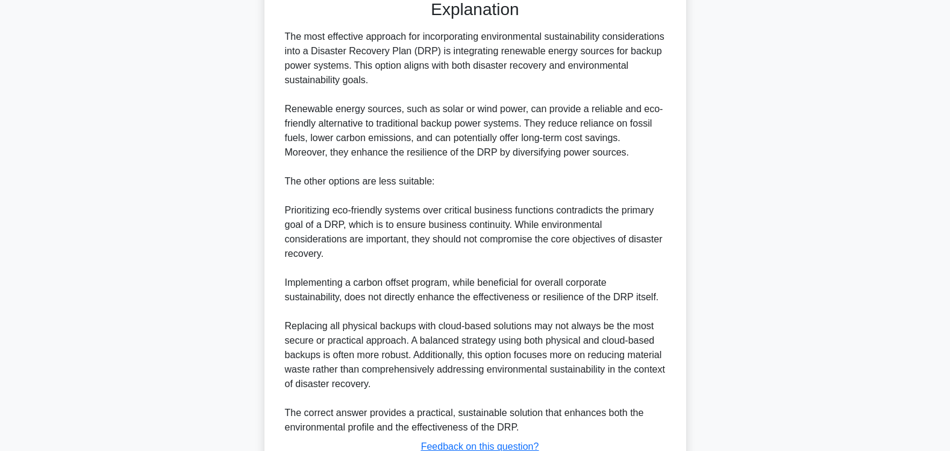
scroll to position [410, 0]
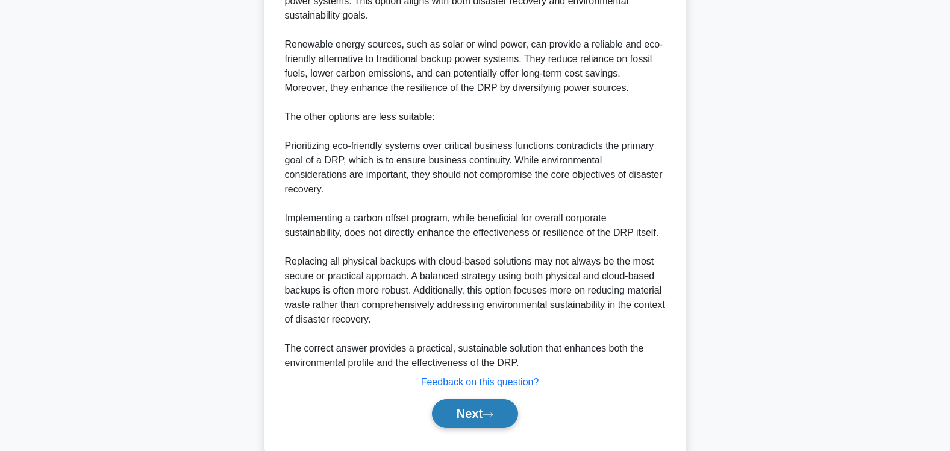
click at [462, 399] on button "Next" at bounding box center [475, 413] width 86 height 29
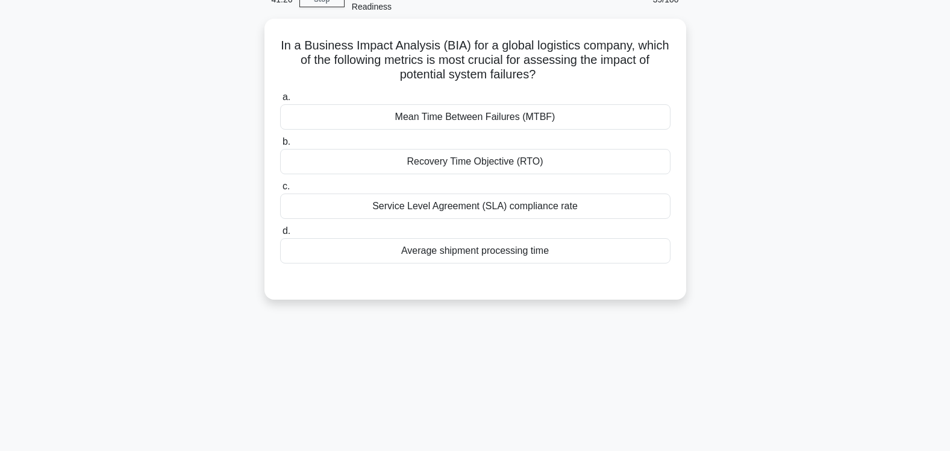
scroll to position [19, 0]
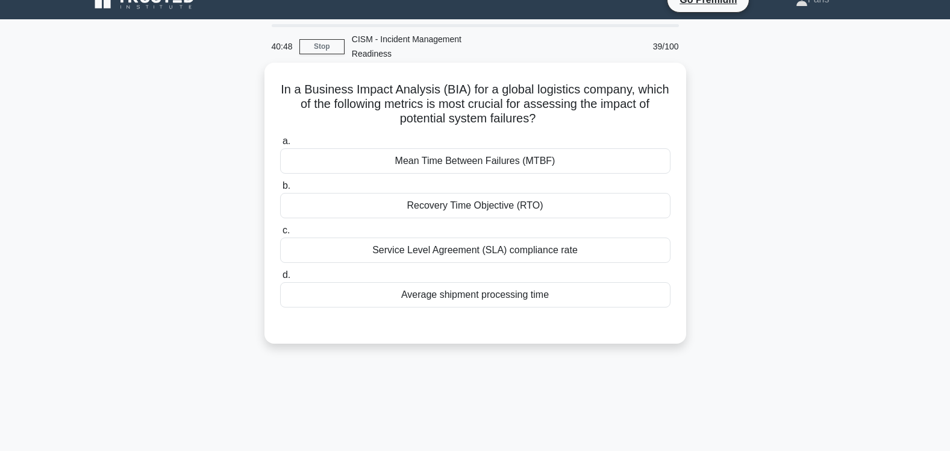
click at [485, 149] on div "Mean Time Between Failures (MTBF)" at bounding box center [475, 160] width 390 height 25
click at [280, 145] on input "a. Mean Time Between Failures (MTBF)" at bounding box center [280, 141] width 0 height 8
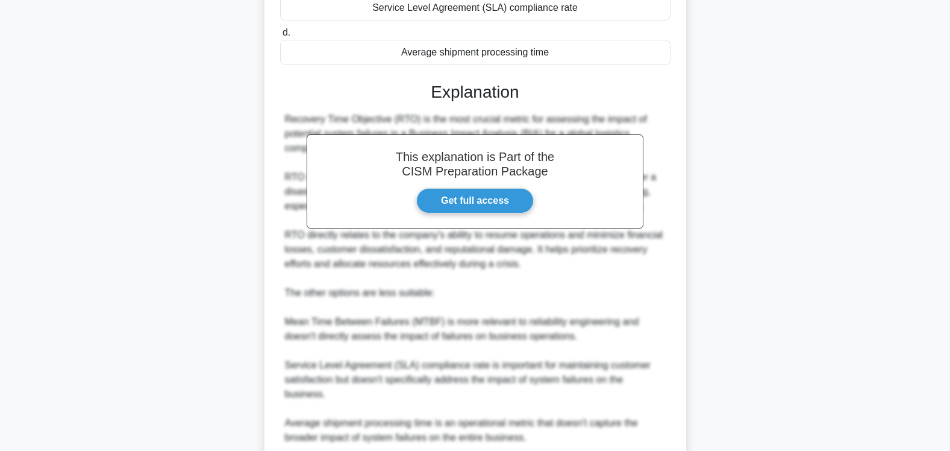
scroll to position [296, 0]
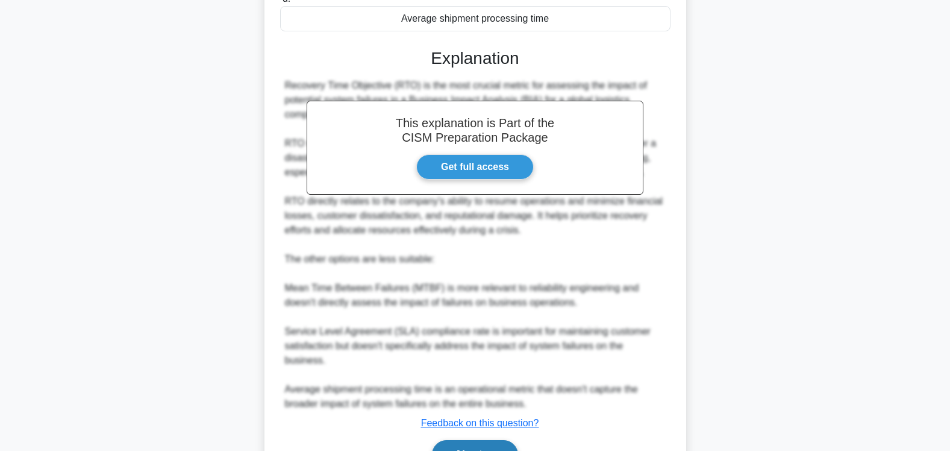
click at [476, 440] on button "Next" at bounding box center [475, 454] width 86 height 29
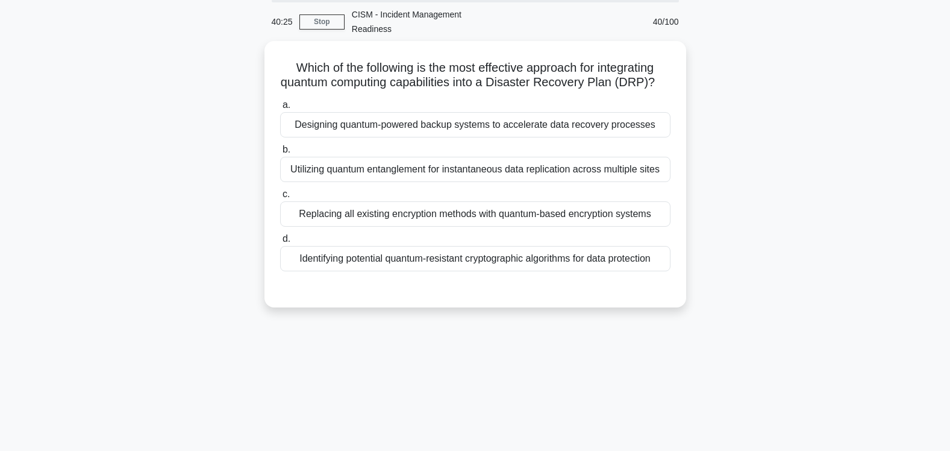
scroll to position [0, 0]
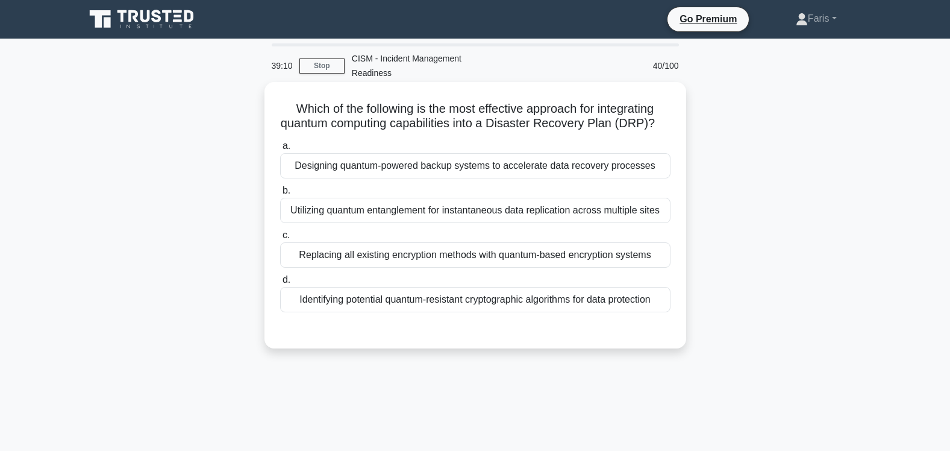
click at [519, 169] on div "Designing quantum-powered backup systems to accelerate data recovery processes" at bounding box center [475, 165] width 390 height 25
click at [280, 150] on input "a. Designing quantum-powered backup systems to accelerate data recovery process…" at bounding box center [280, 146] width 0 height 8
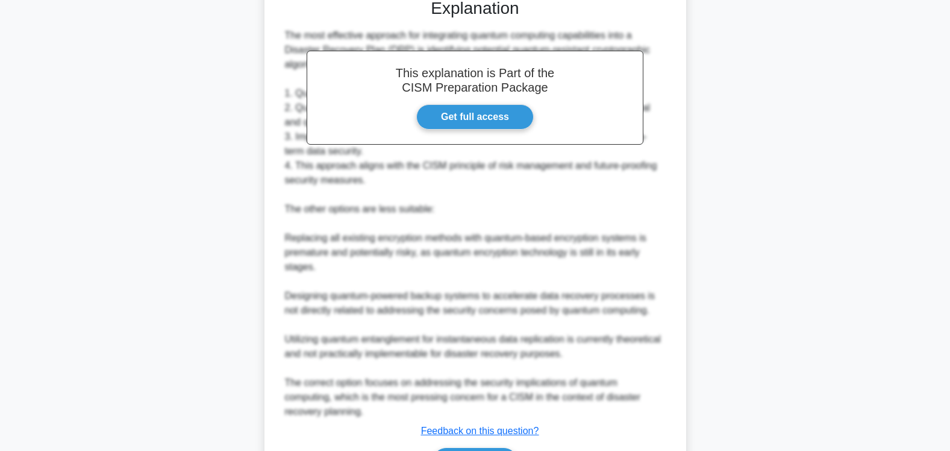
scroll to position [410, 0]
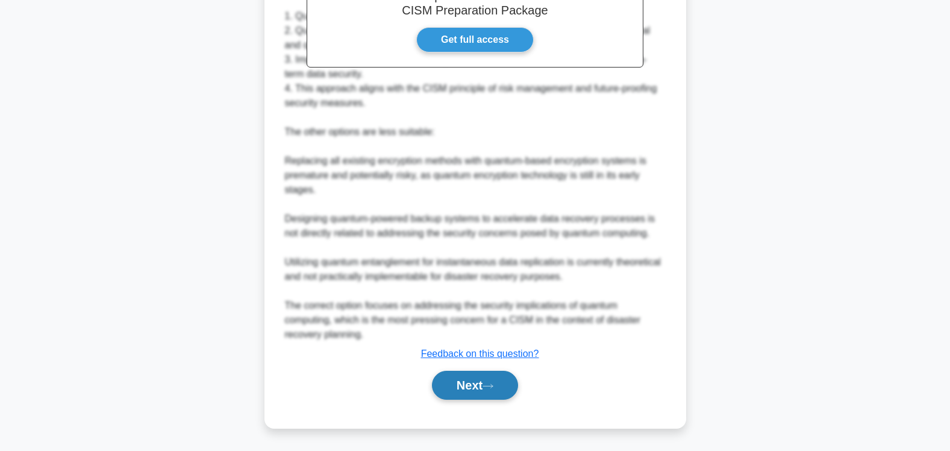
click at [468, 390] on button "Next" at bounding box center [475, 384] width 86 height 29
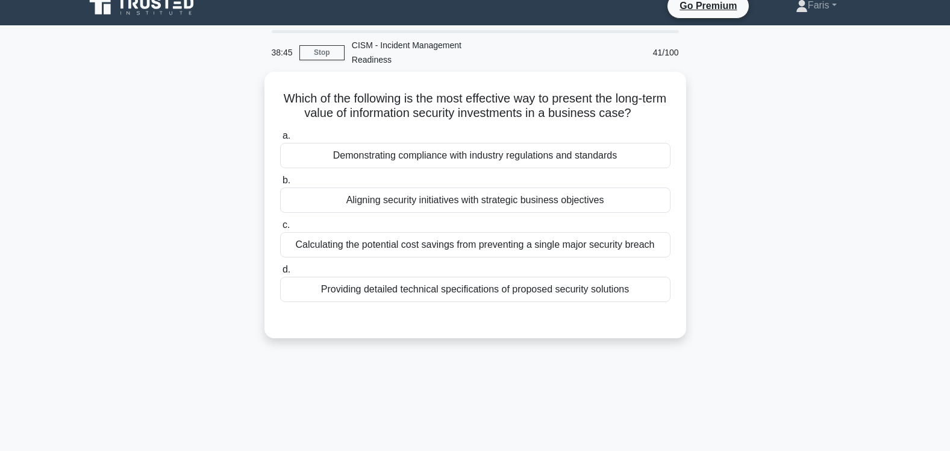
scroll to position [0, 0]
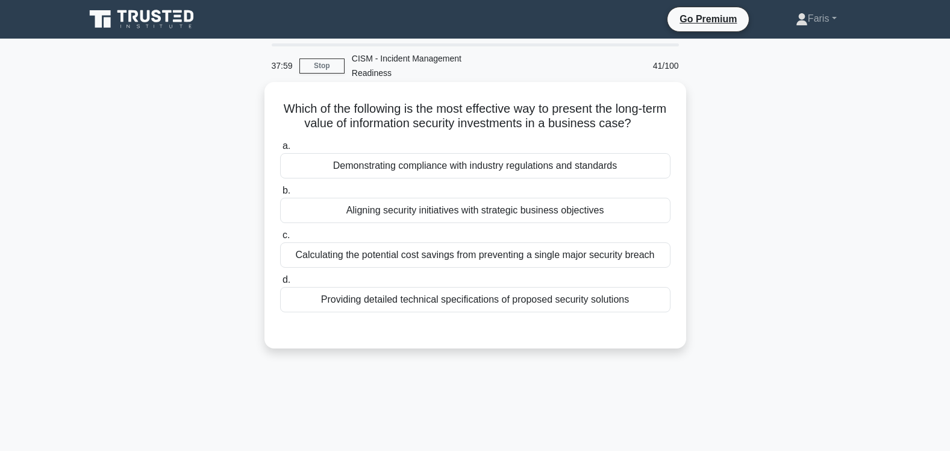
click at [564, 200] on div "Aligning security initiatives with strategic business objectives" at bounding box center [475, 210] width 390 height 25
click at [280, 195] on input "b. Aligning security initiatives with strategic business objectives" at bounding box center [280, 191] width 0 height 8
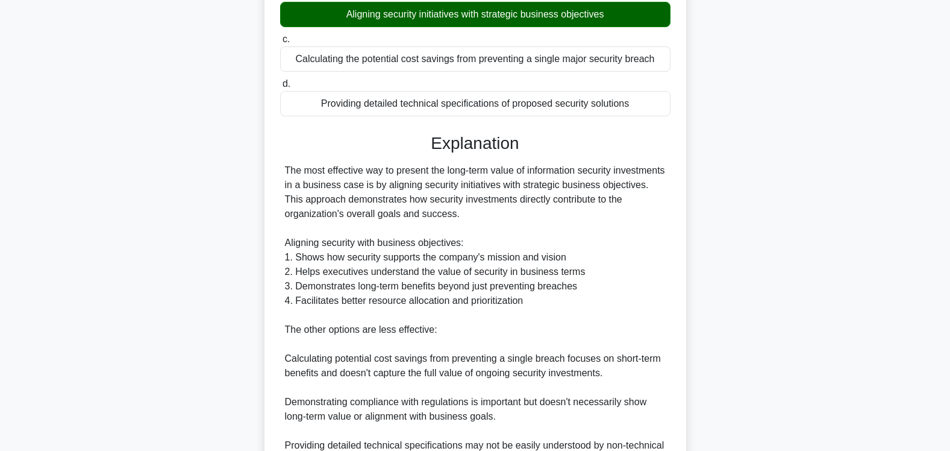
scroll to position [365, 0]
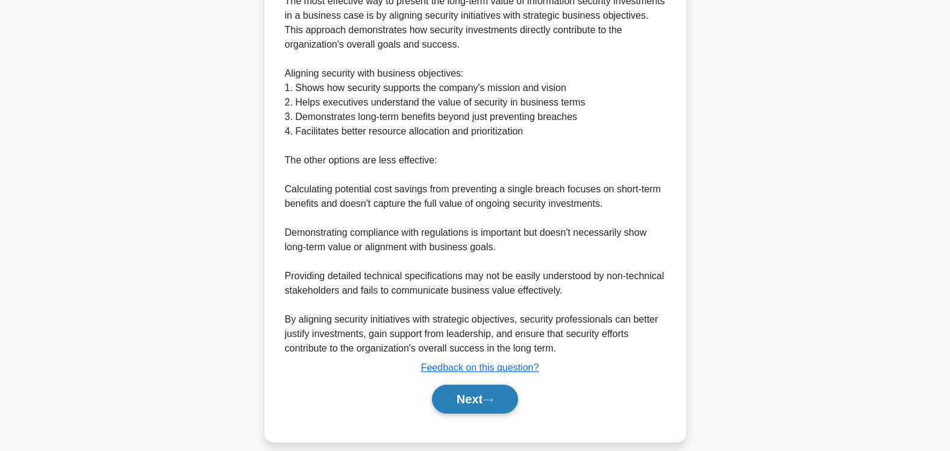
click at [473, 387] on button "Next" at bounding box center [475, 398] width 86 height 29
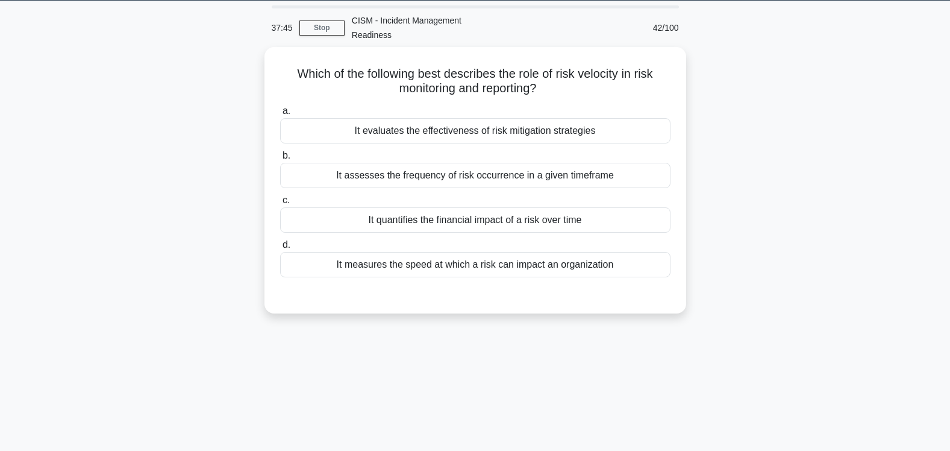
scroll to position [0, 0]
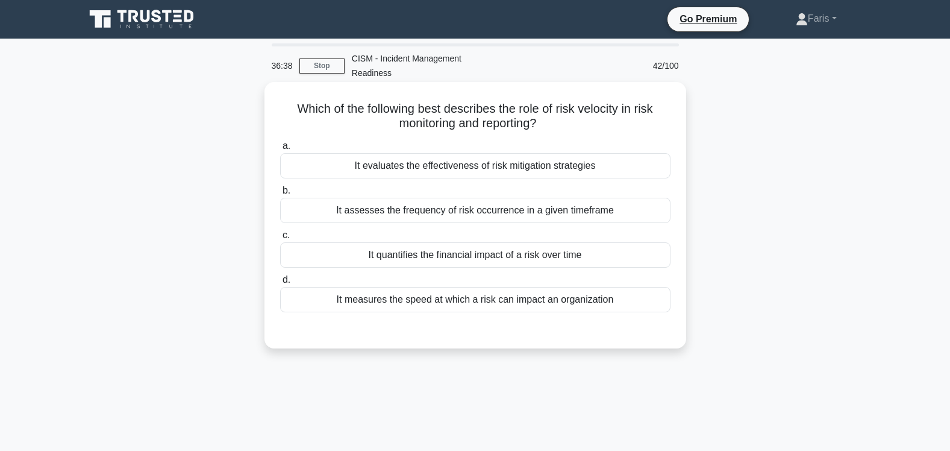
drag, startPoint x: 568, startPoint y: 199, endPoint x: 575, endPoint y: 202, distance: 7.6
click at [566, 200] on div "It assesses the frequency of risk occurrence in a given timeframe" at bounding box center [475, 210] width 390 height 25
click at [328, 198] on div "It assesses the frequency of risk occurrence in a given timeframe" at bounding box center [475, 210] width 390 height 25
click at [280, 195] on input "b. It assesses the frequency of risk occurrence in a given timeframe" at bounding box center [280, 191] width 0 height 8
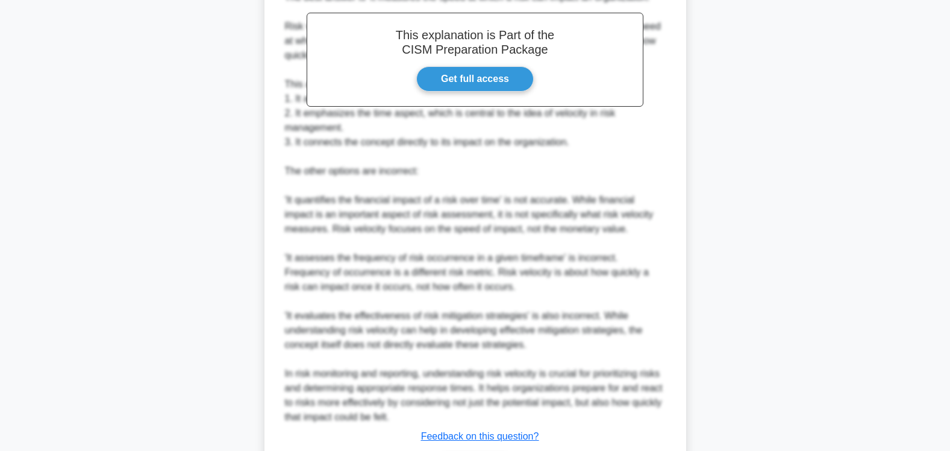
scroll to position [438, 0]
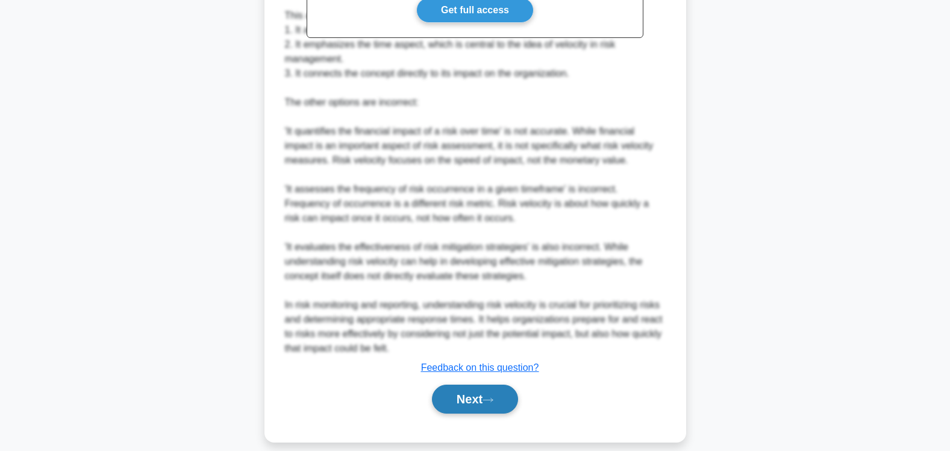
click at [463, 387] on button "Next" at bounding box center [475, 398] width 86 height 29
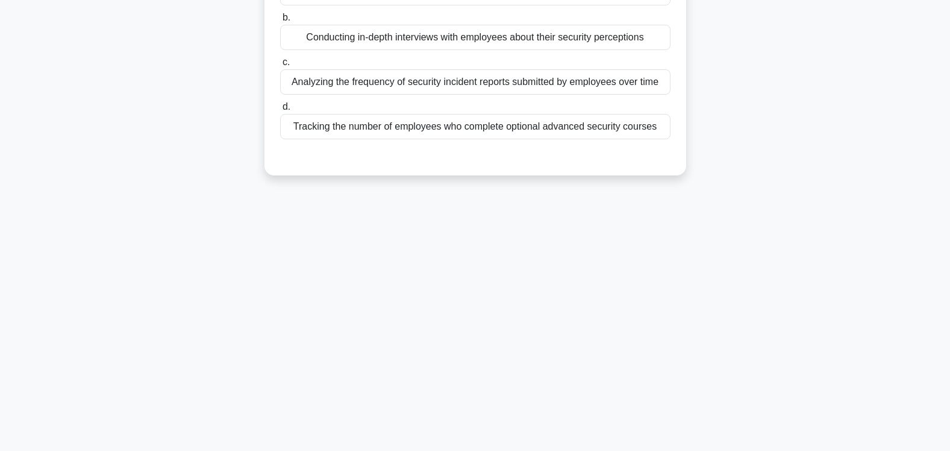
scroll to position [0, 0]
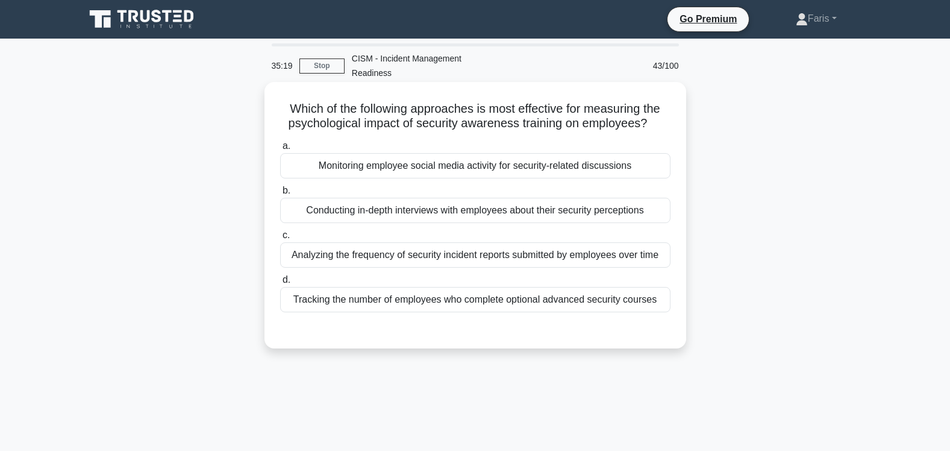
click at [428, 198] on div "Conducting in-depth interviews with employees about their security perceptions" at bounding box center [475, 210] width 390 height 25
click at [280, 195] on input "b. Conducting in-depth interviews with employees about their security perceptio…" at bounding box center [280, 191] width 0 height 8
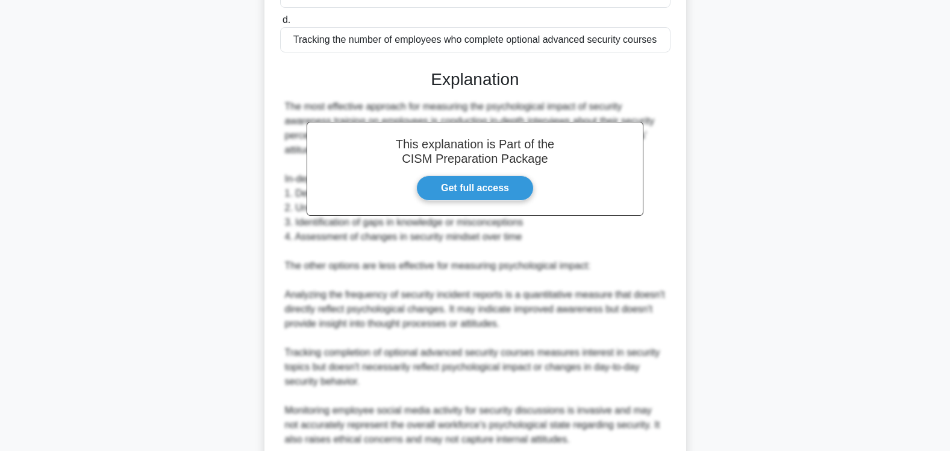
scroll to position [351, 0]
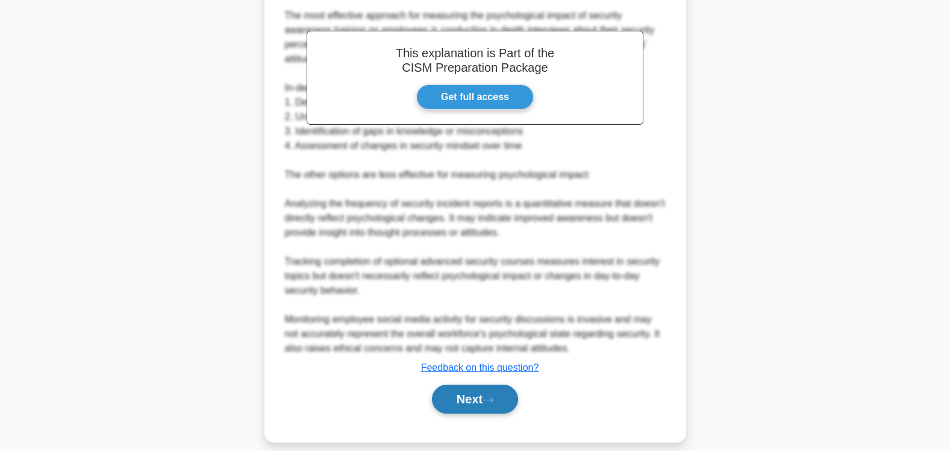
click at [477, 384] on button "Next" at bounding box center [475, 398] width 86 height 29
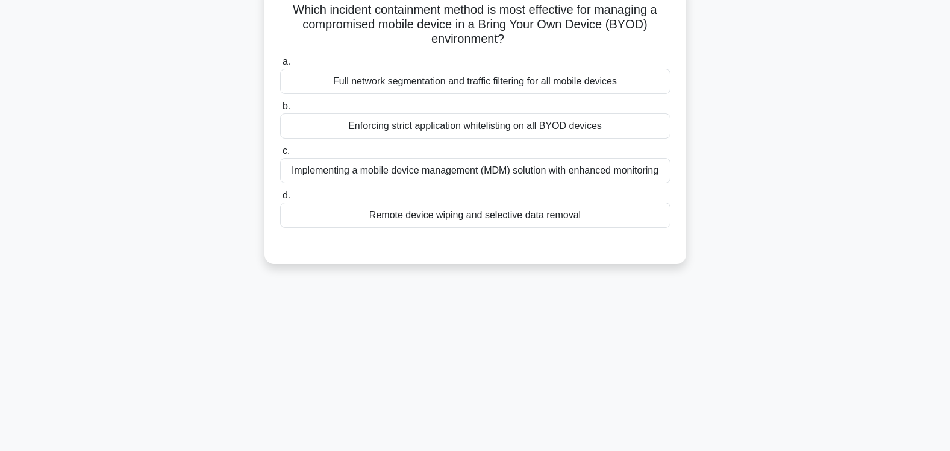
scroll to position [80, 0]
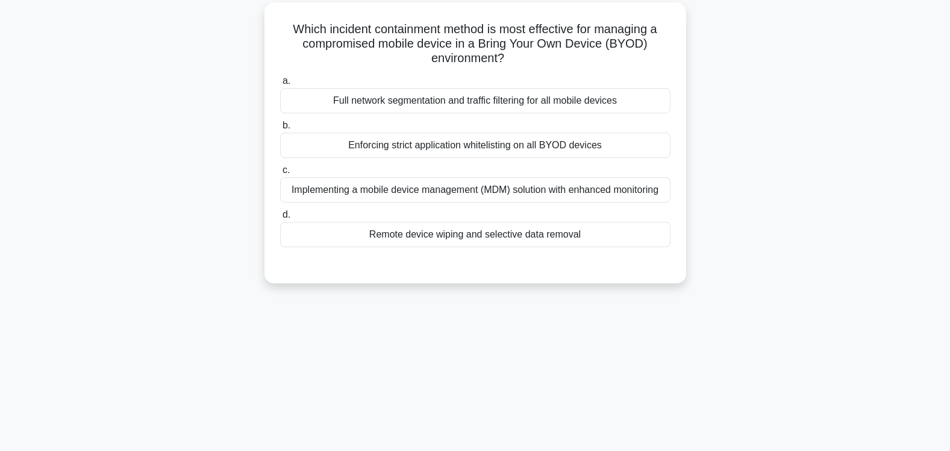
click at [393, 177] on div "Implementing a mobile device management (MDM) solution with enhanced monitoring" at bounding box center [475, 189] width 390 height 25
click at [280, 174] on input "c. Implementing a mobile device management (MDM) solution with enhanced monitor…" at bounding box center [280, 170] width 0 height 8
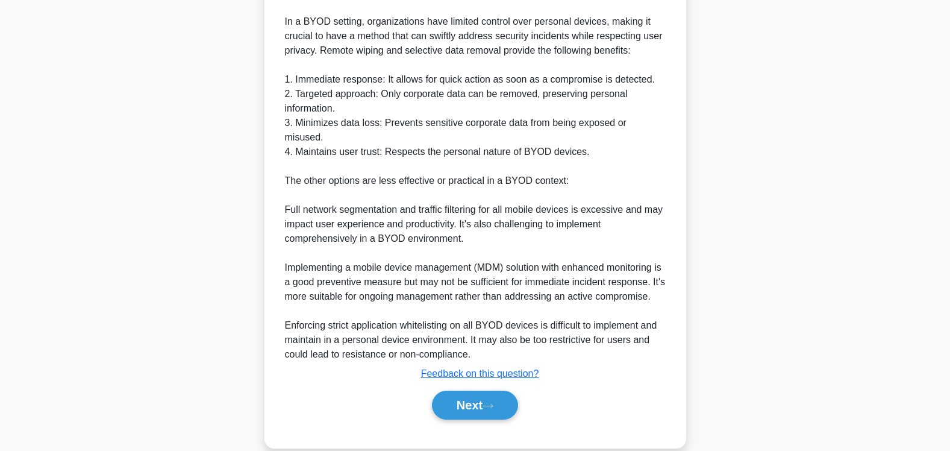
scroll to position [453, 0]
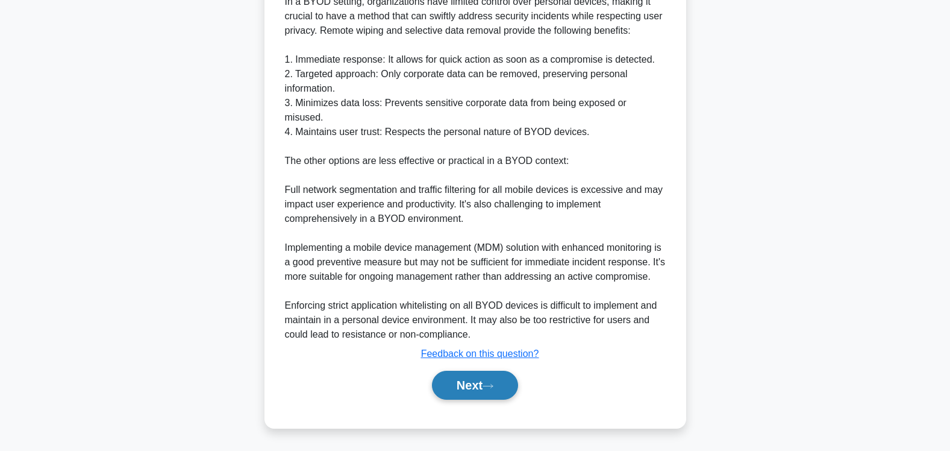
click at [473, 387] on button "Next" at bounding box center [475, 384] width 86 height 29
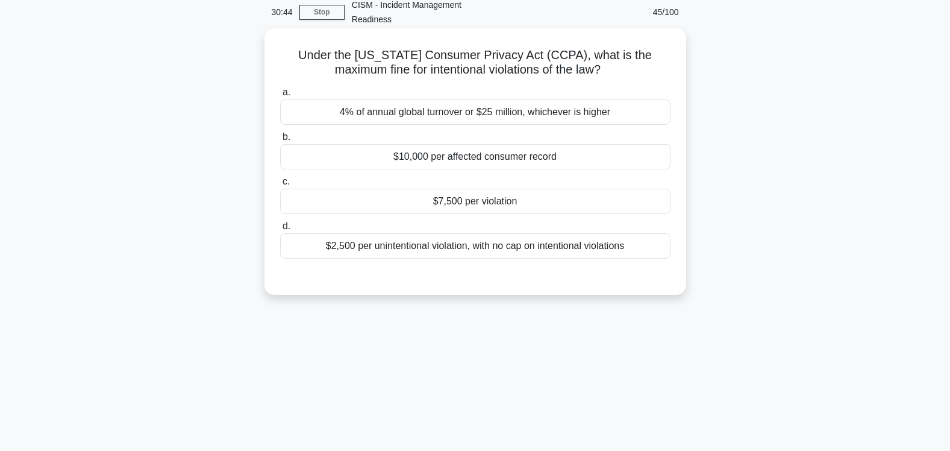
scroll to position [0, 0]
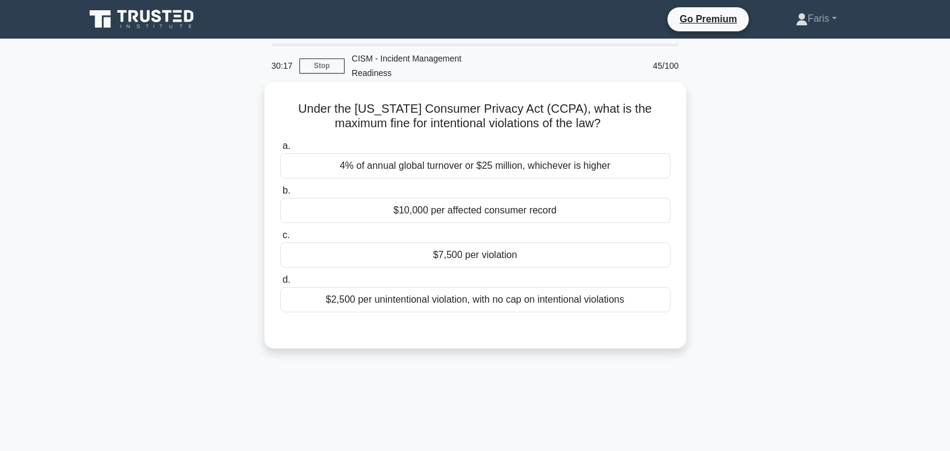
click at [468, 246] on div "$7,500 per violation" at bounding box center [475, 254] width 390 height 25
click at [280, 239] on input "c. $7,500 per violation" at bounding box center [280, 235] width 0 height 8
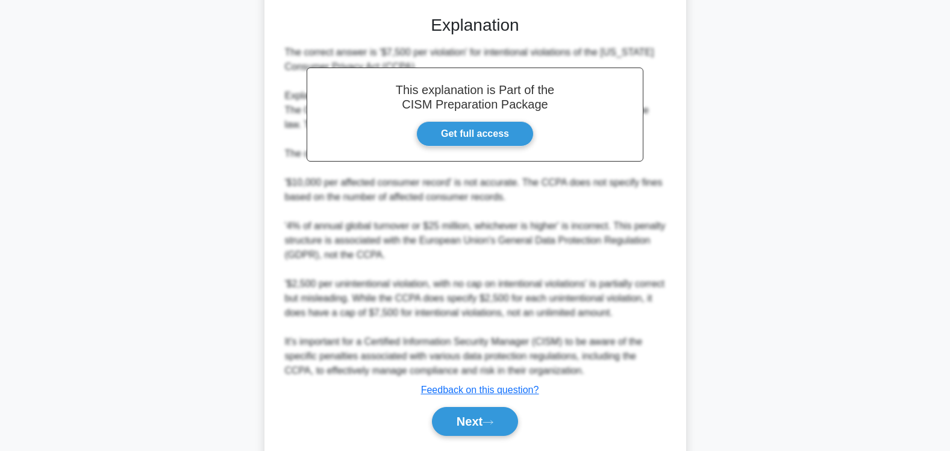
scroll to position [336, 0]
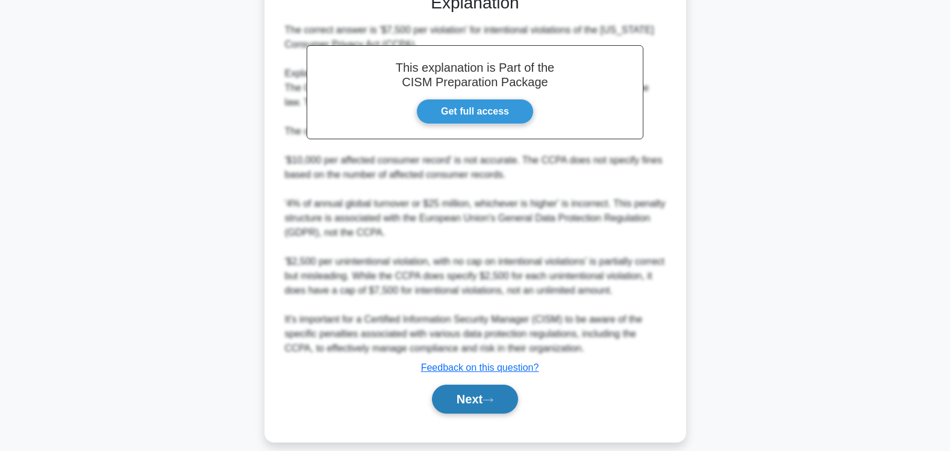
click at [464, 386] on button "Next" at bounding box center [475, 398] width 86 height 29
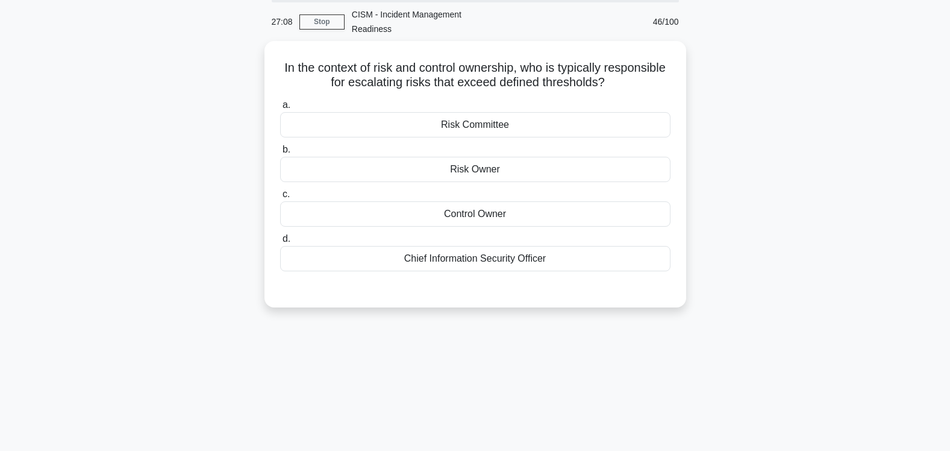
scroll to position [19, 0]
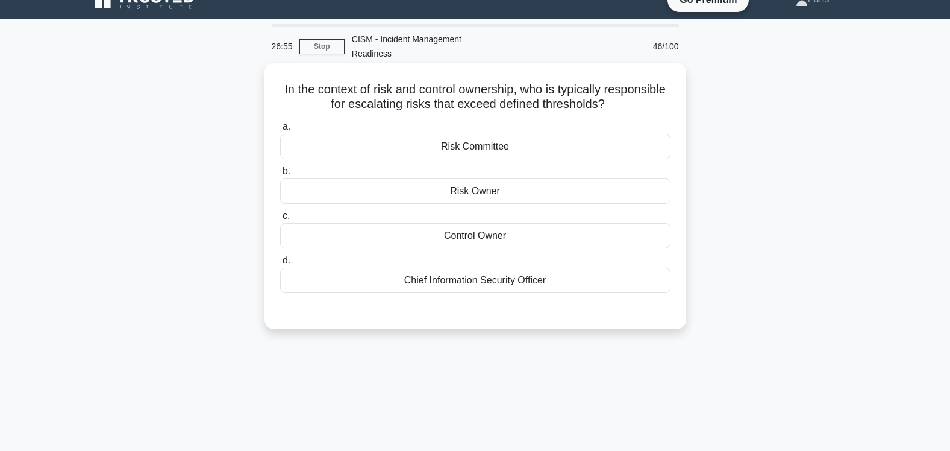
click at [487, 182] on div "Risk Owner" at bounding box center [475, 190] width 390 height 25
click at [280, 175] on input "b. Risk Owner" at bounding box center [280, 171] width 0 height 8
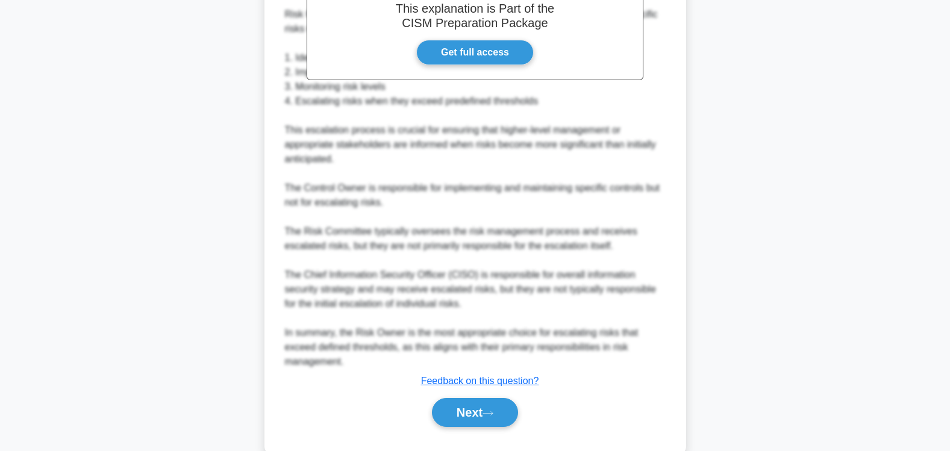
scroll to position [408, 0]
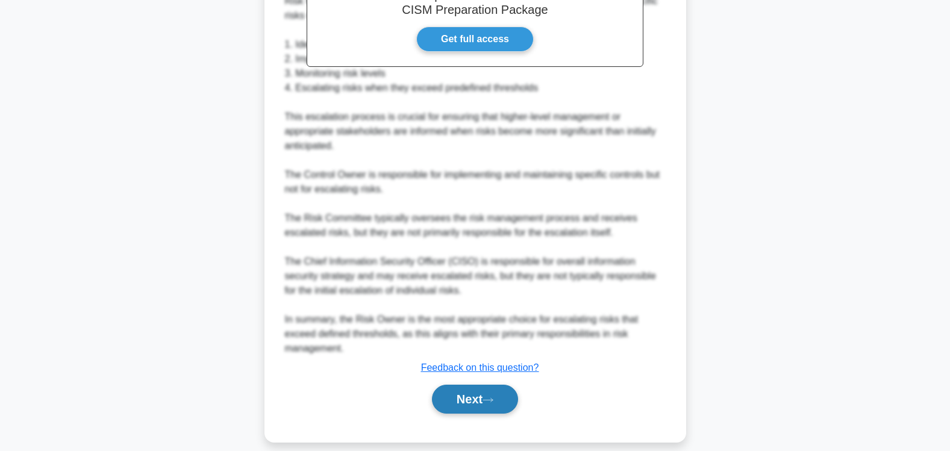
click at [467, 384] on button "Next" at bounding box center [475, 398] width 86 height 29
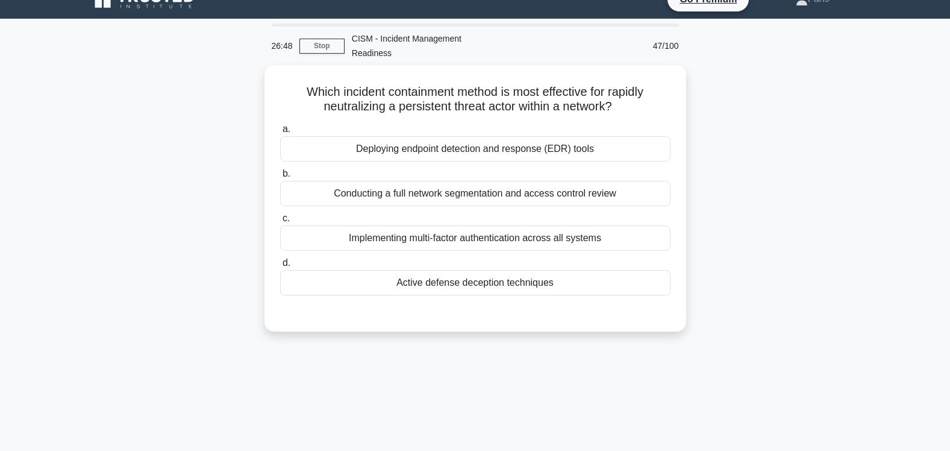
scroll to position [19, 0]
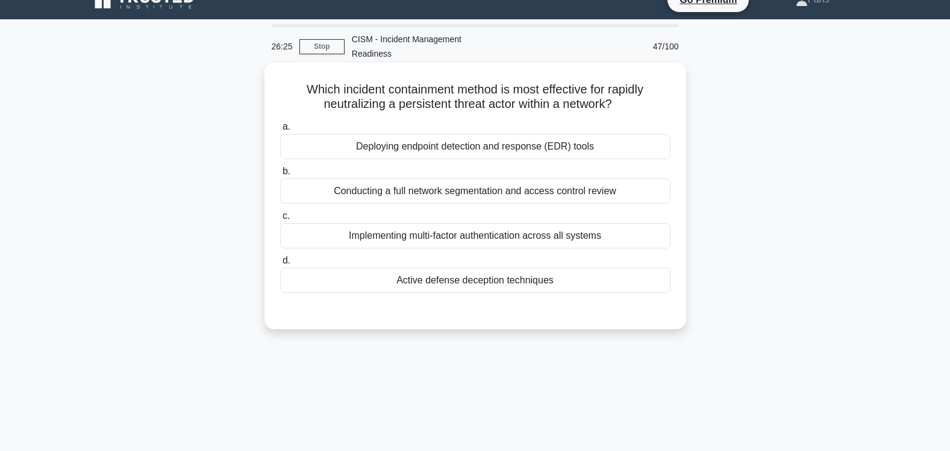
click at [523, 141] on div "Deploying endpoint detection and response (EDR) tools" at bounding box center [475, 146] width 390 height 25
click at [280, 131] on input "a. Deploying endpoint detection and response (EDR) tools" at bounding box center [280, 127] width 0 height 8
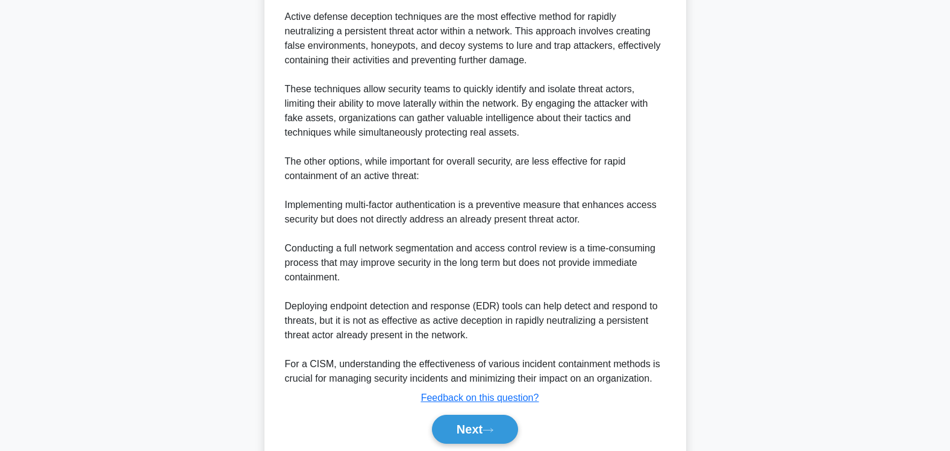
scroll to position [381, 0]
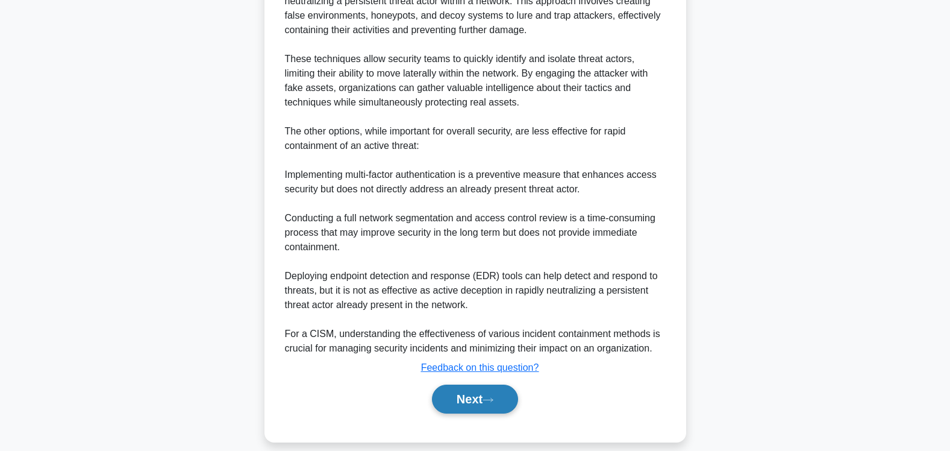
click at [470, 385] on button "Next" at bounding box center [475, 398] width 86 height 29
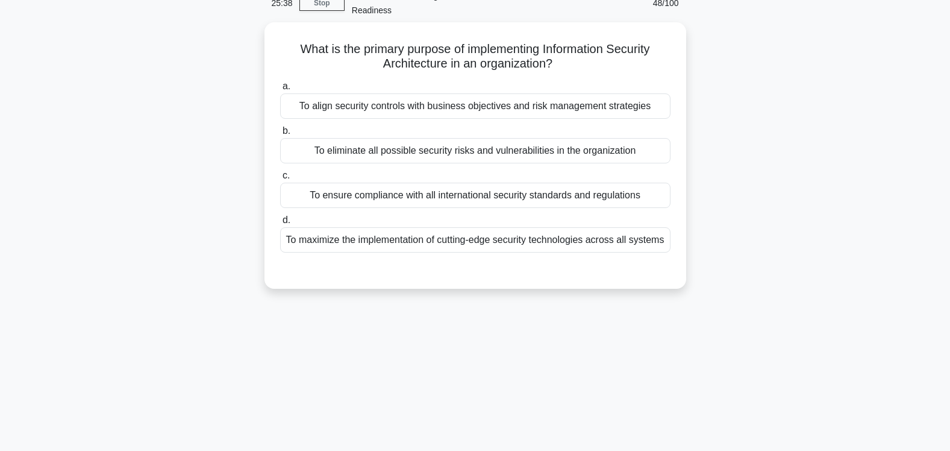
scroll to position [0, 0]
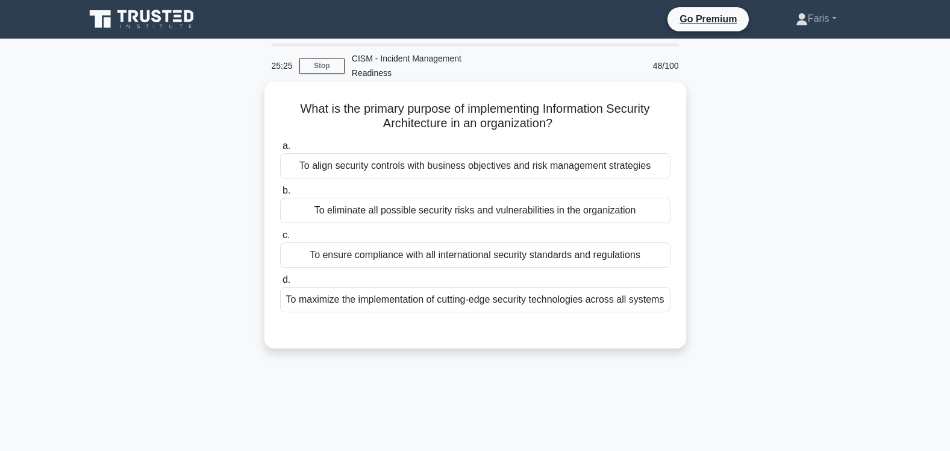
click at [576, 158] on div "To align security controls with business objectives and risk management strateg…" at bounding box center [475, 165] width 390 height 25
click at [280, 150] on input "a. To align security controls with business objectives and risk management stra…" at bounding box center [280, 146] width 0 height 8
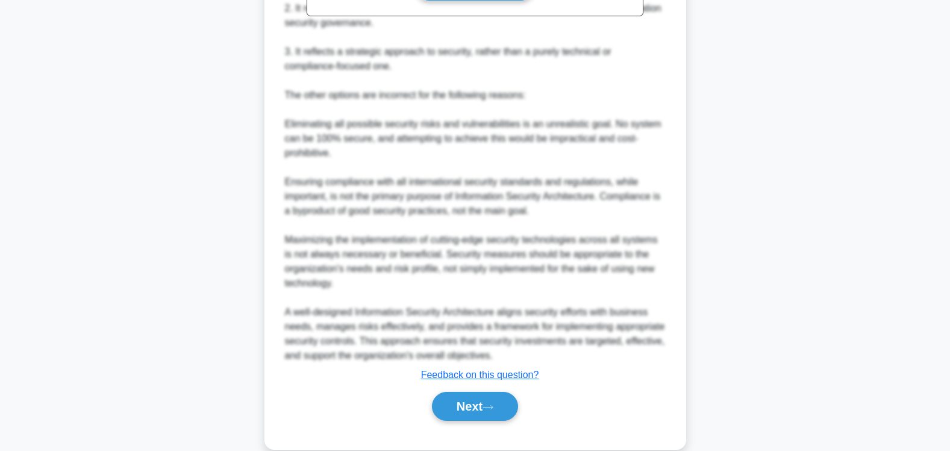
scroll to position [466, 0]
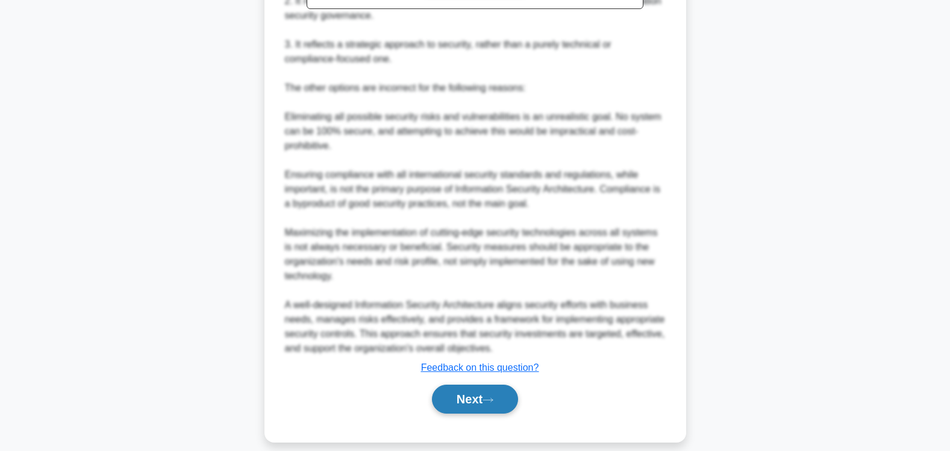
click at [456, 384] on button "Next" at bounding box center [475, 398] width 86 height 29
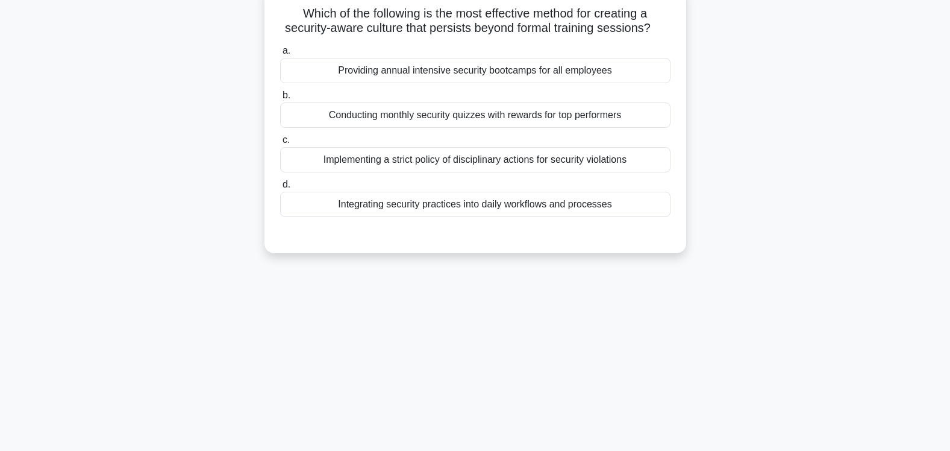
scroll to position [0, 0]
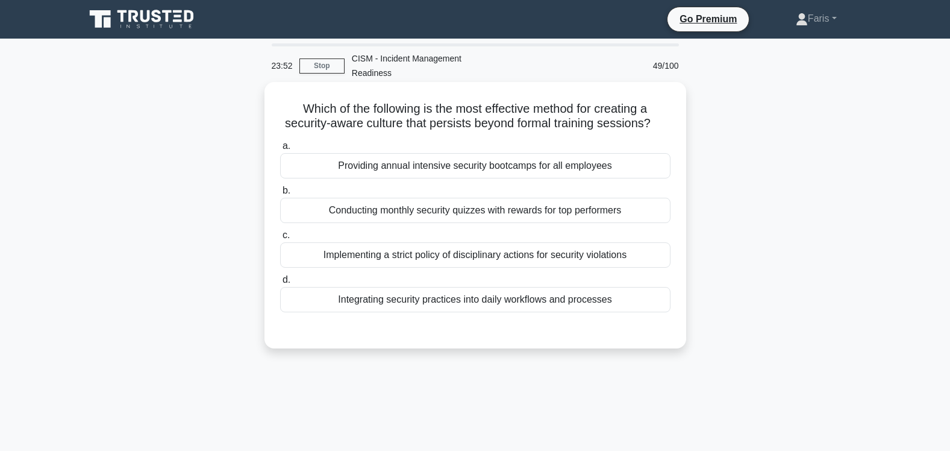
click at [538, 287] on div "Integrating security practices into daily workflows and processes" at bounding box center [475, 299] width 390 height 25
click at [280, 284] on input "d. Integrating security practices into daily workflows and processes" at bounding box center [280, 280] width 0 height 8
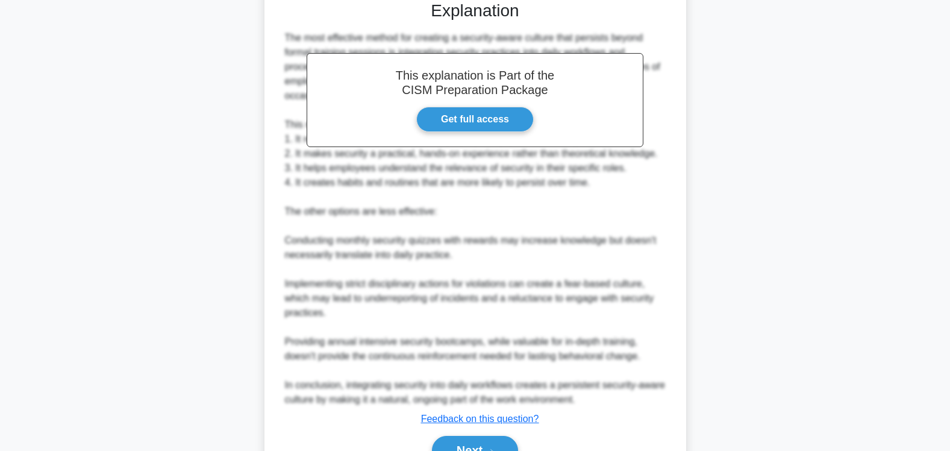
scroll to position [379, 0]
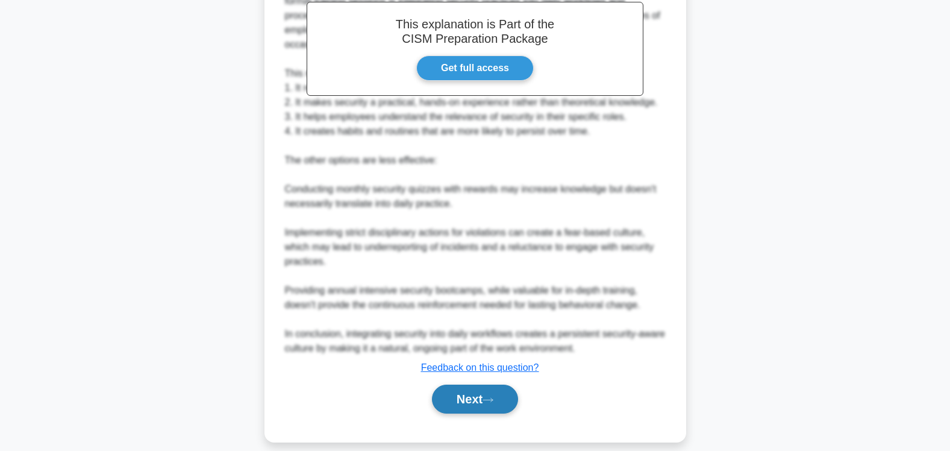
click at [464, 384] on button "Next" at bounding box center [475, 398] width 86 height 29
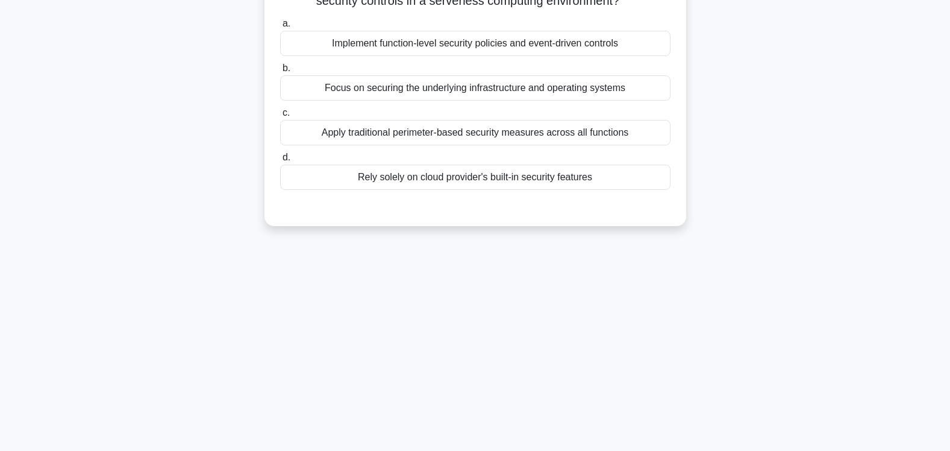
scroll to position [0, 0]
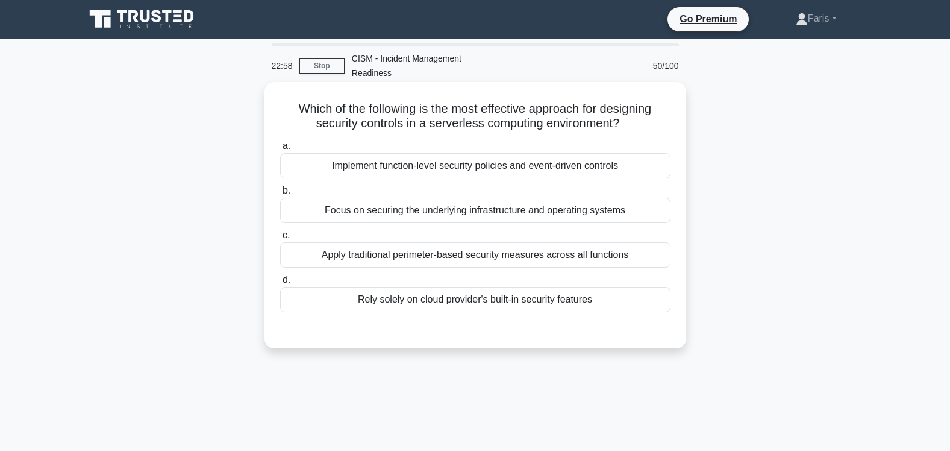
click at [483, 199] on div "Focus on securing the underlying infrastructure and operating systems" at bounding box center [475, 210] width 390 height 25
click at [280, 195] on input "b. Focus on securing the underlying infrastructure and operating systems" at bounding box center [280, 191] width 0 height 8
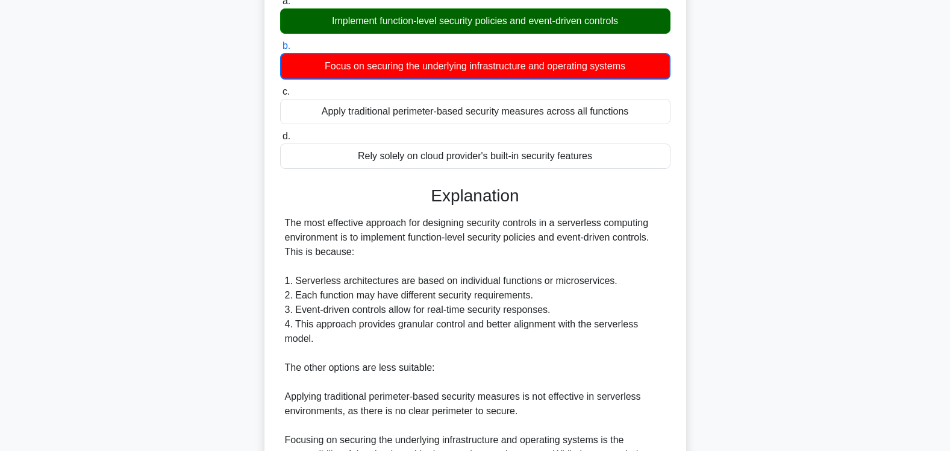
scroll to position [323, 0]
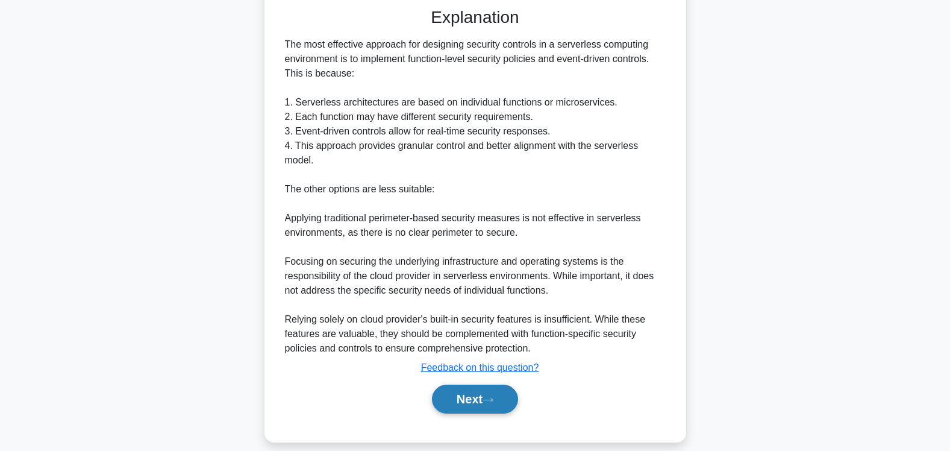
click at [464, 389] on button "Next" at bounding box center [475, 398] width 86 height 29
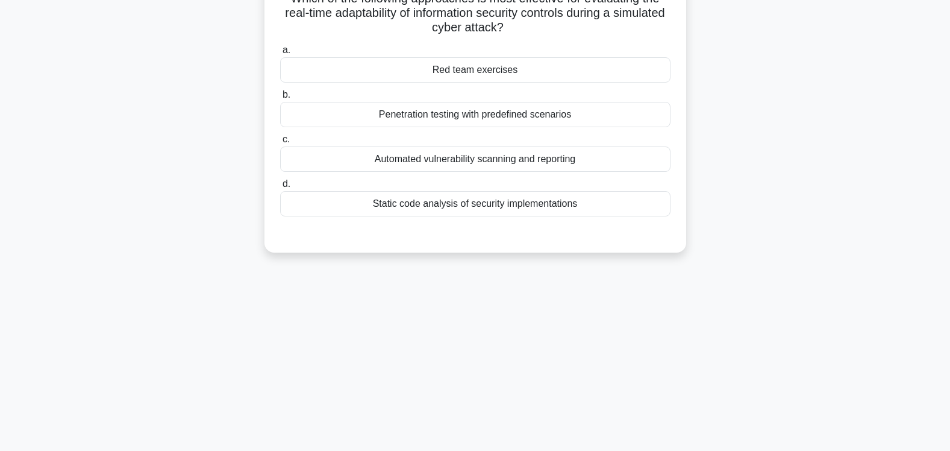
scroll to position [0, 0]
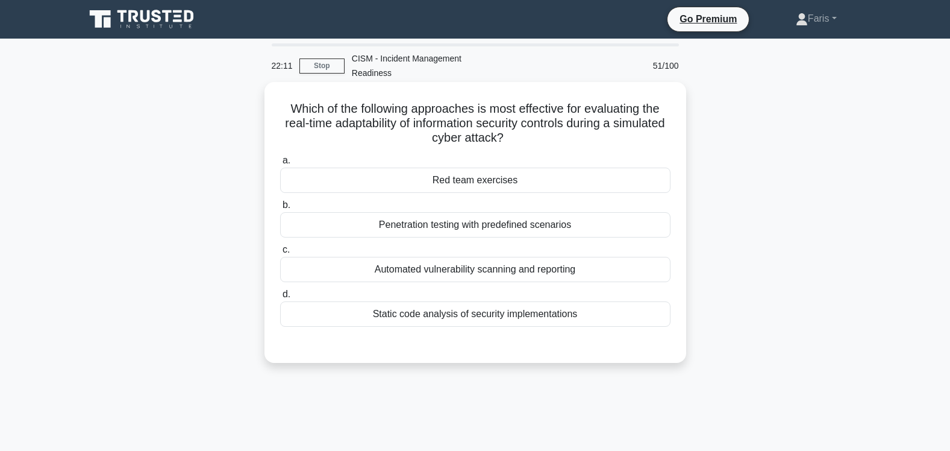
click at [477, 216] on div "Penetration testing with predefined scenarios" at bounding box center [475, 224] width 390 height 25
click at [280, 209] on input "b. Penetration testing with predefined scenarios" at bounding box center [280, 205] width 0 height 8
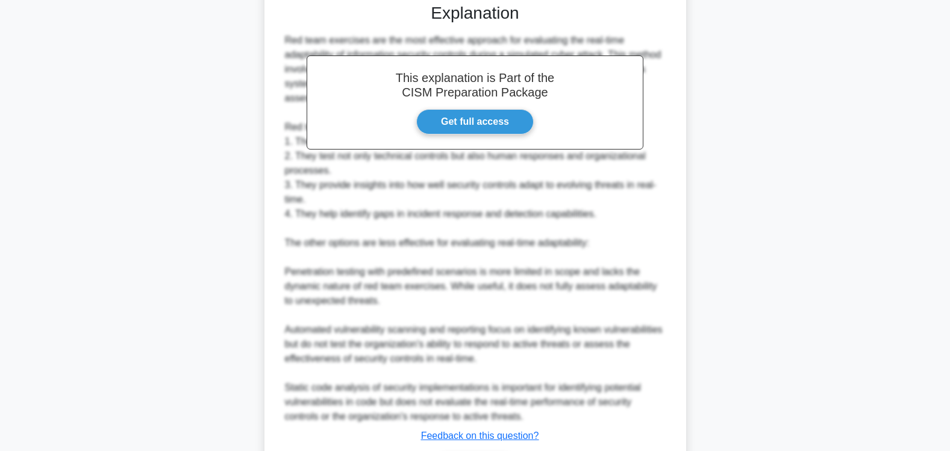
scroll to position [410, 0]
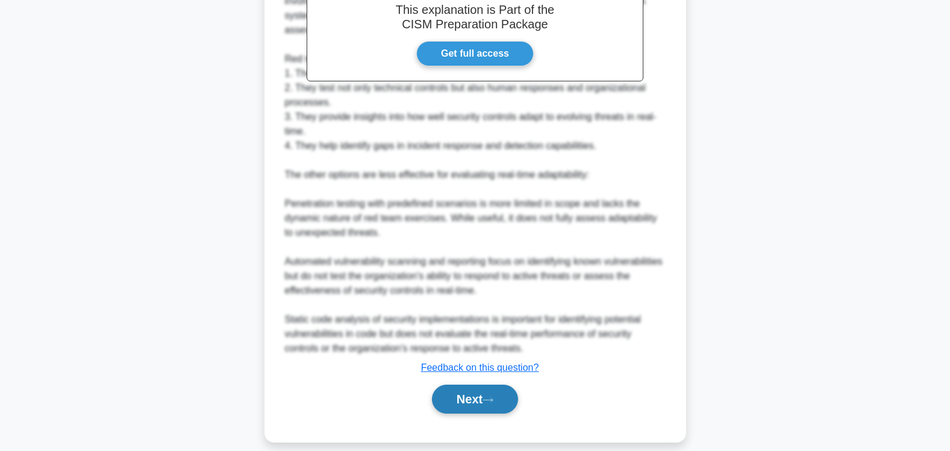
click at [471, 384] on button "Next" at bounding box center [475, 398] width 86 height 29
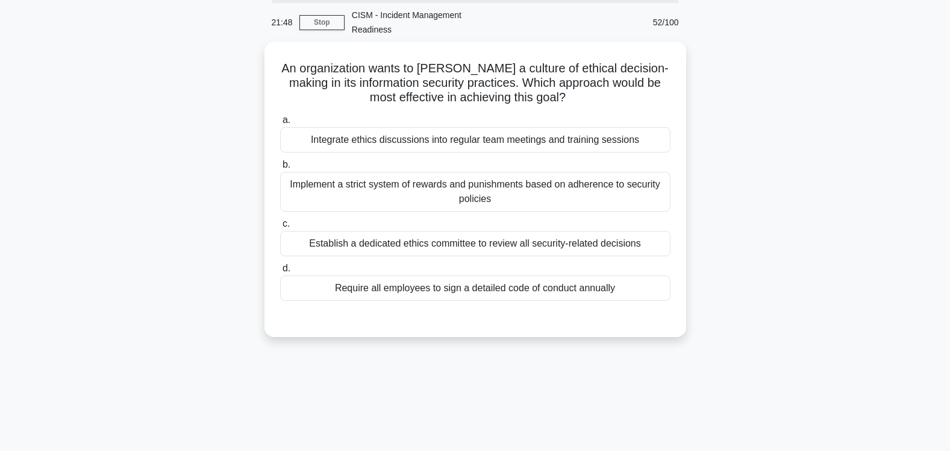
scroll to position [0, 0]
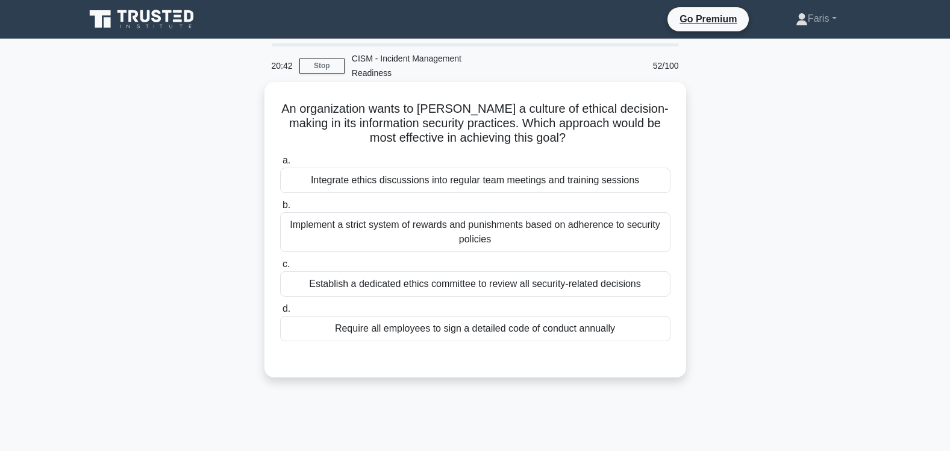
click at [516, 169] on div "Integrate ethics discussions into regular team meetings and training sessions" at bounding box center [475, 179] width 390 height 25
click at [280, 164] on input "a. Integrate ethics discussions into regular team meetings and training sessions" at bounding box center [280, 161] width 0 height 8
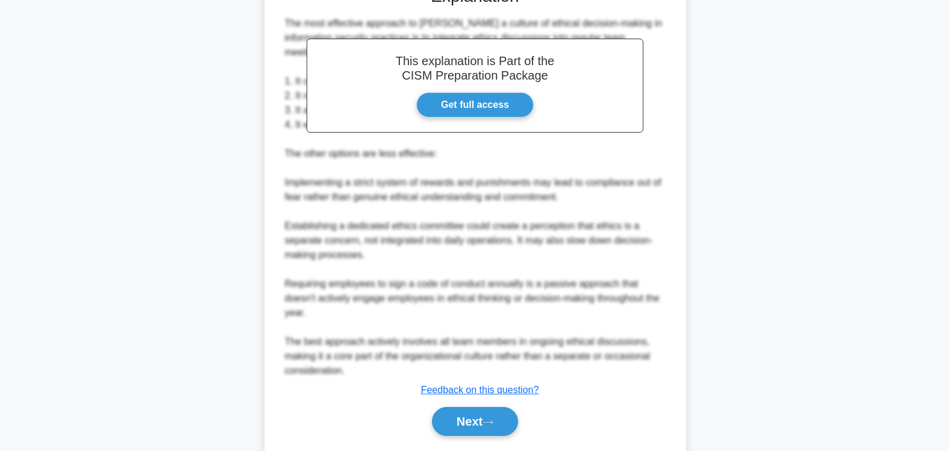
scroll to position [394, 0]
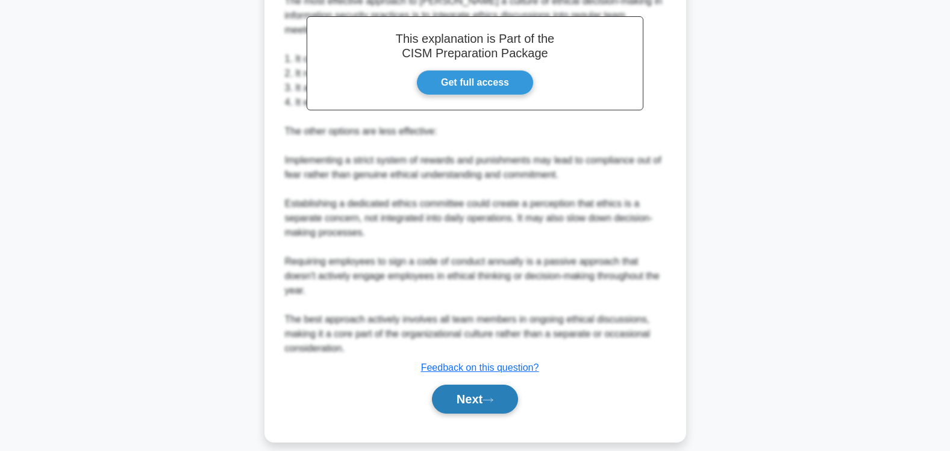
click at [465, 384] on button "Next" at bounding box center [475, 398] width 86 height 29
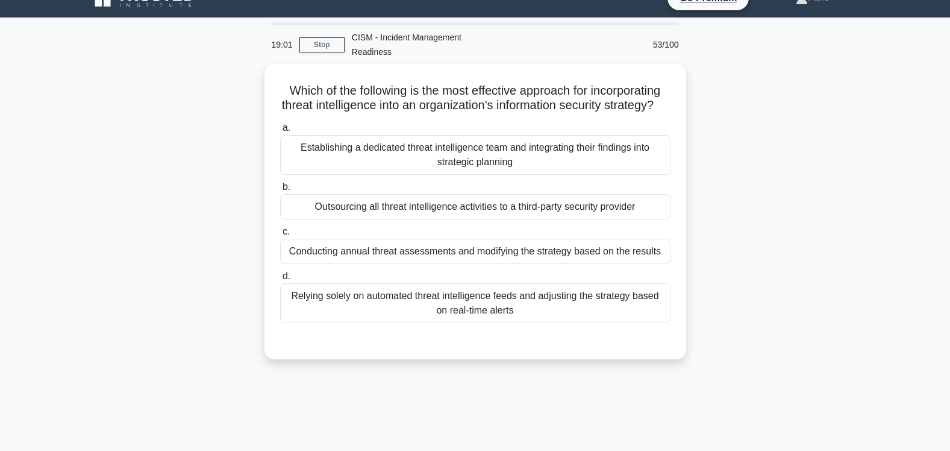
scroll to position [0, 0]
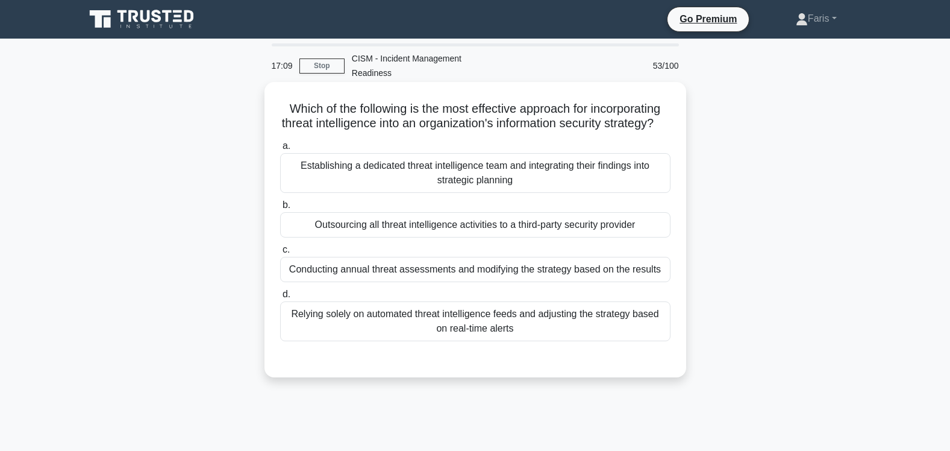
click at [494, 174] on div "Establishing a dedicated threat intelligence team and integrating their finding…" at bounding box center [475, 173] width 390 height 40
click at [280, 150] on input "a. Establishing a dedicated threat intelligence team and integrating their find…" at bounding box center [280, 146] width 0 height 8
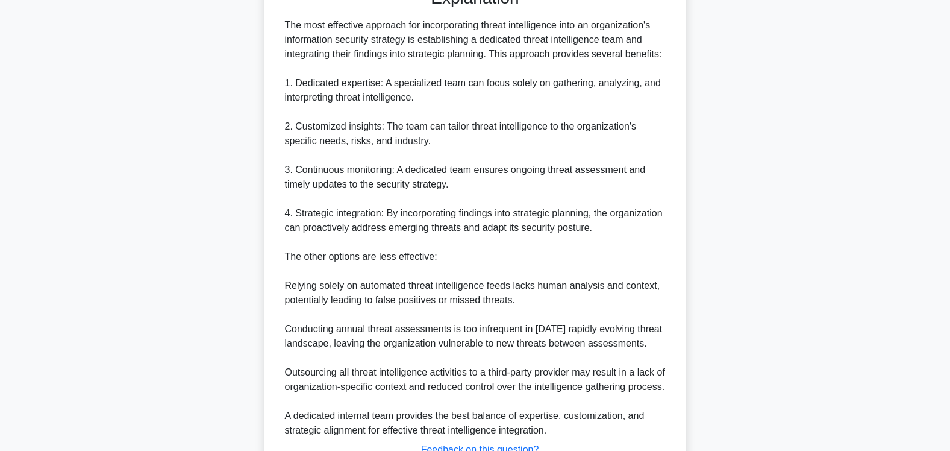
scroll to position [481, 0]
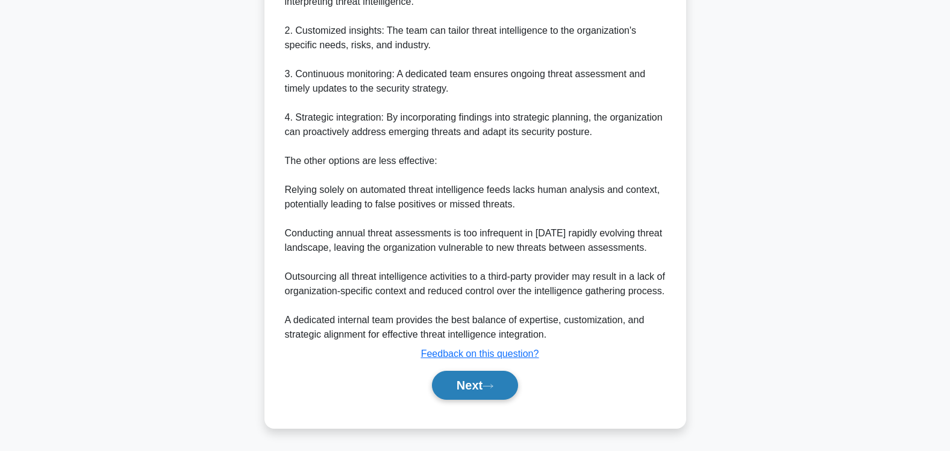
drag, startPoint x: 460, startPoint y: 386, endPoint x: 486, endPoint y: 389, distance: 26.1
click at [460, 385] on button "Next" at bounding box center [475, 384] width 86 height 29
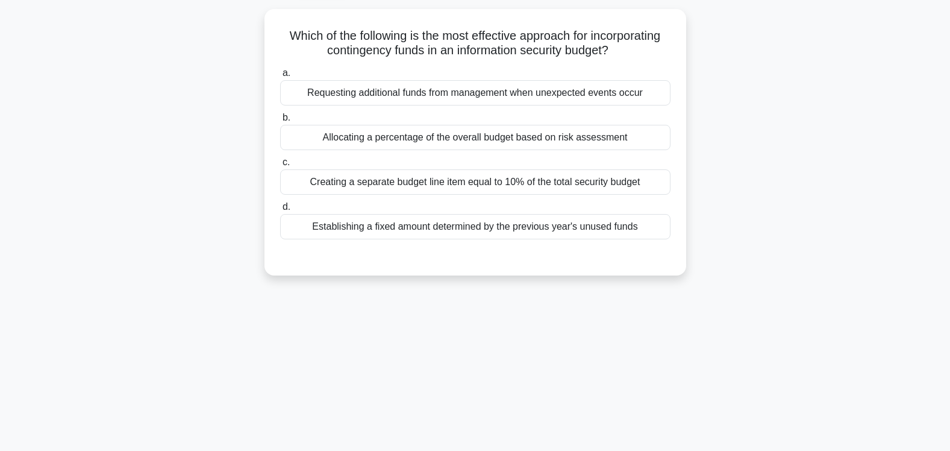
scroll to position [0, 0]
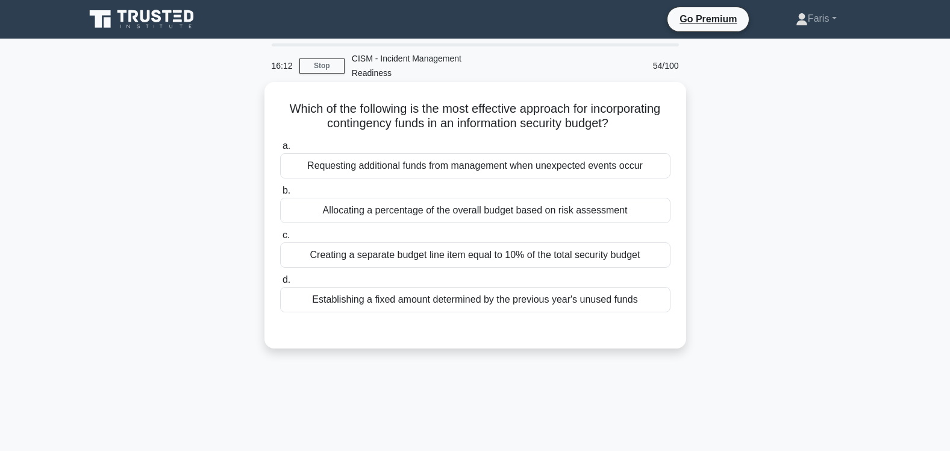
click at [414, 245] on div "Creating a separate budget line item equal to 10% of the total security budget" at bounding box center [475, 254] width 390 height 25
click at [280, 239] on input "c. Creating a separate budget line item equal to 10% of the total security budg…" at bounding box center [280, 235] width 0 height 8
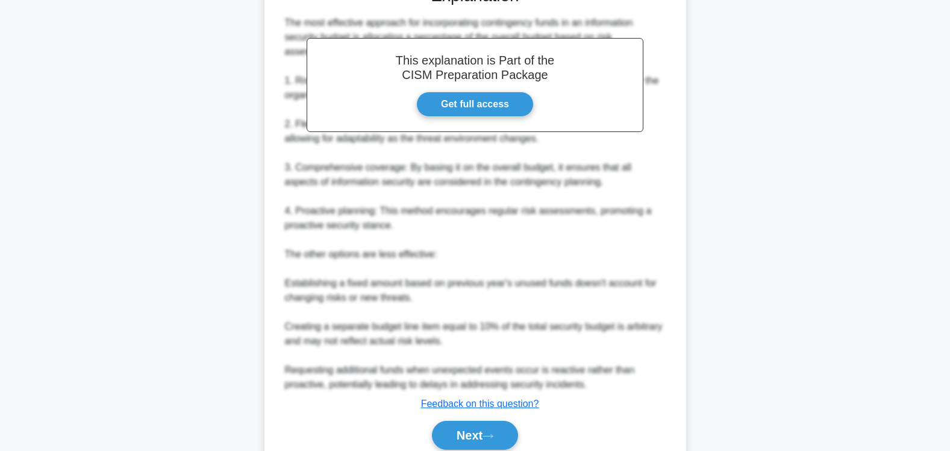
scroll to position [381, 0]
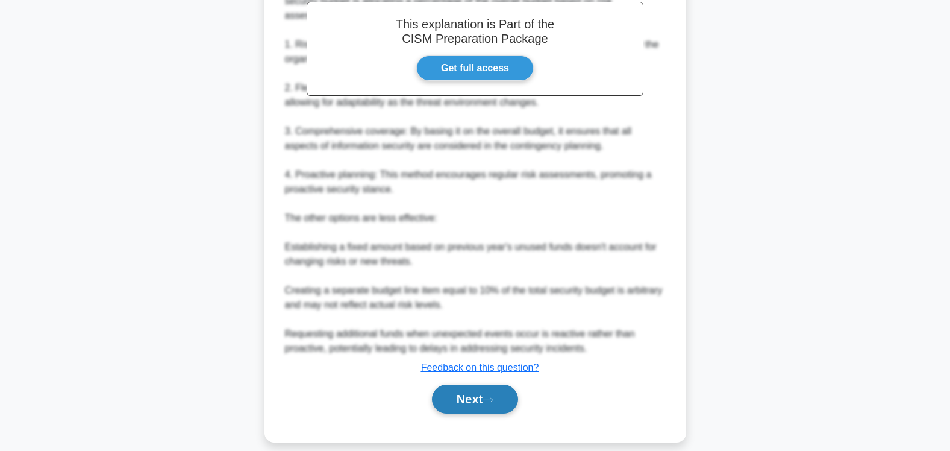
click at [468, 387] on button "Next" at bounding box center [475, 398] width 86 height 29
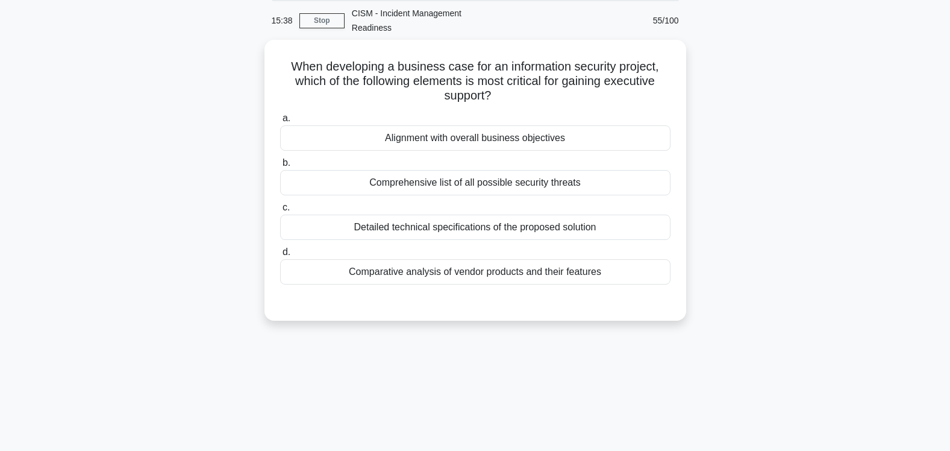
scroll to position [0, 0]
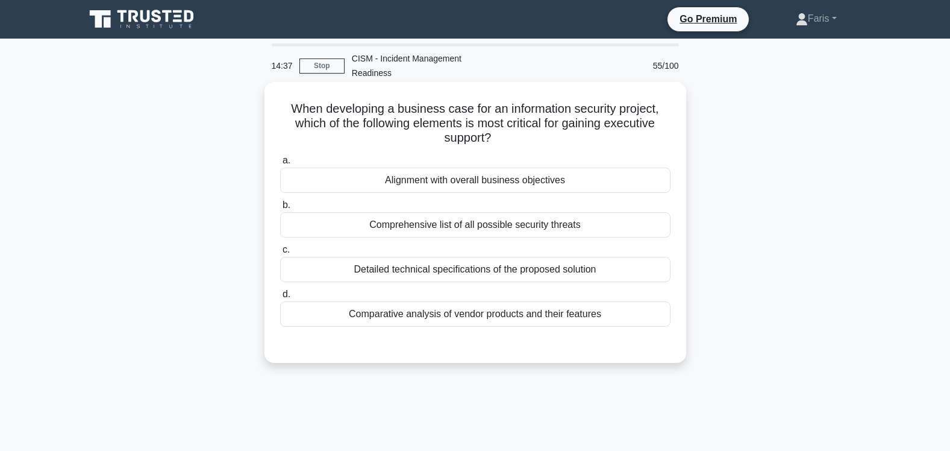
click at [428, 169] on div "Alignment with overall business objectives" at bounding box center [475, 179] width 390 height 25
click at [280, 164] on input "a. Alignment with overall business objectives" at bounding box center [280, 161] width 0 height 8
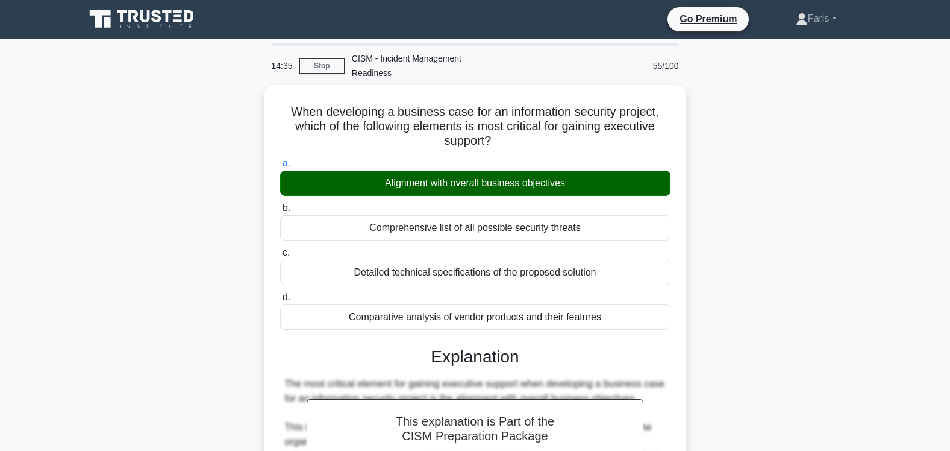
scroll to position [336, 0]
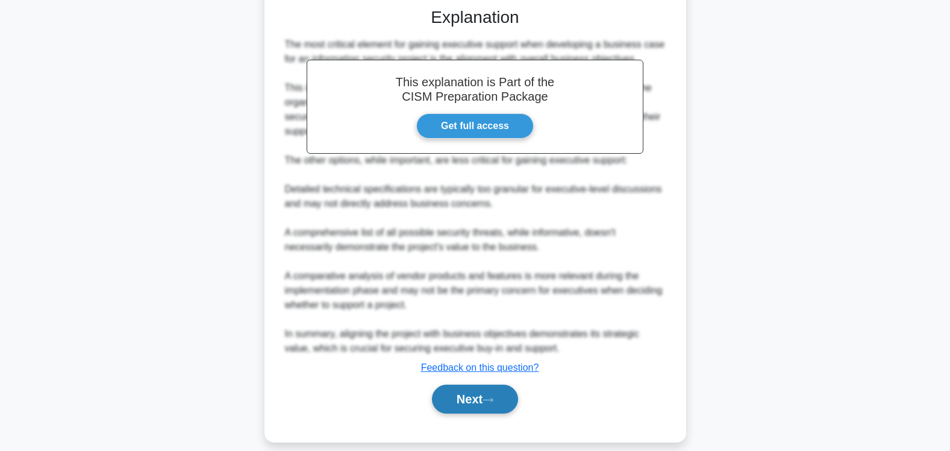
click at [467, 389] on button "Next" at bounding box center [475, 398] width 86 height 29
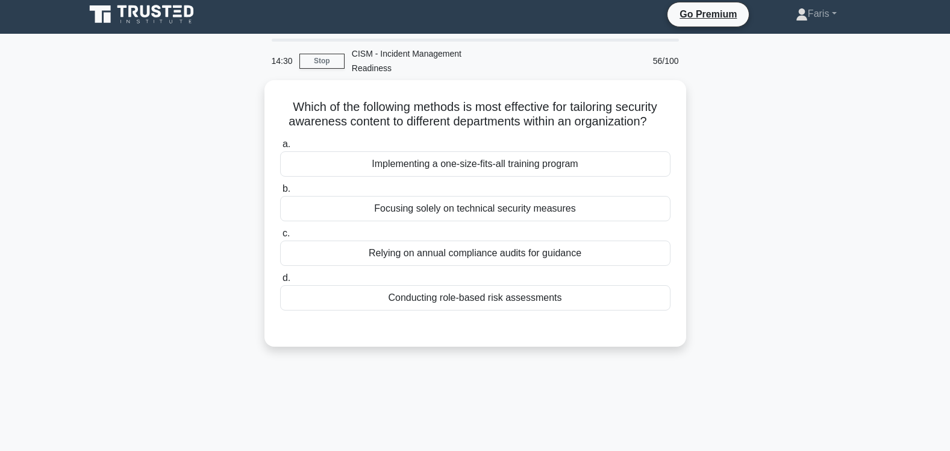
scroll to position [0, 0]
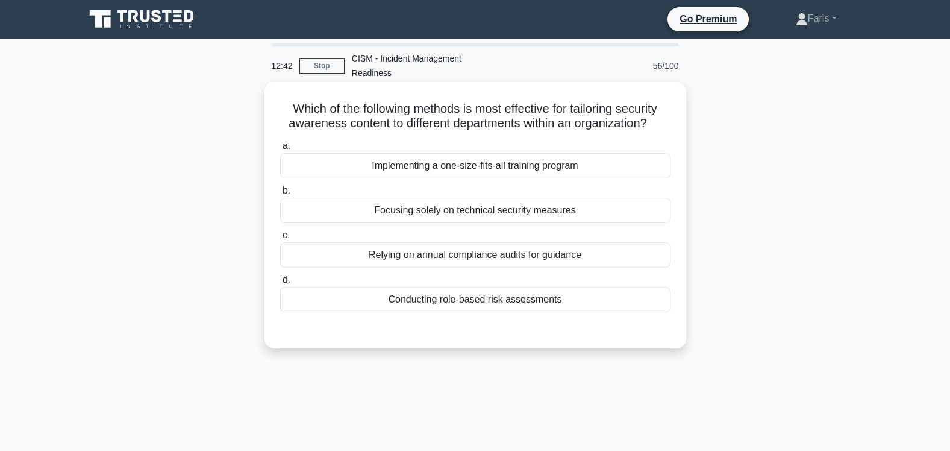
click at [440, 153] on div "Implementing a one-size-fits-all training program" at bounding box center [475, 165] width 390 height 25
click at [280, 150] on input "a. Implementing a one-size-fits-all training program" at bounding box center [280, 146] width 0 height 8
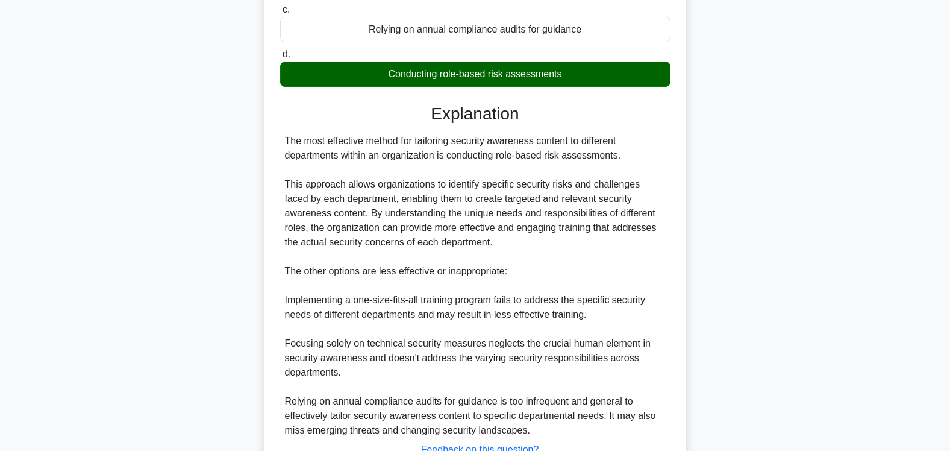
scroll to position [308, 0]
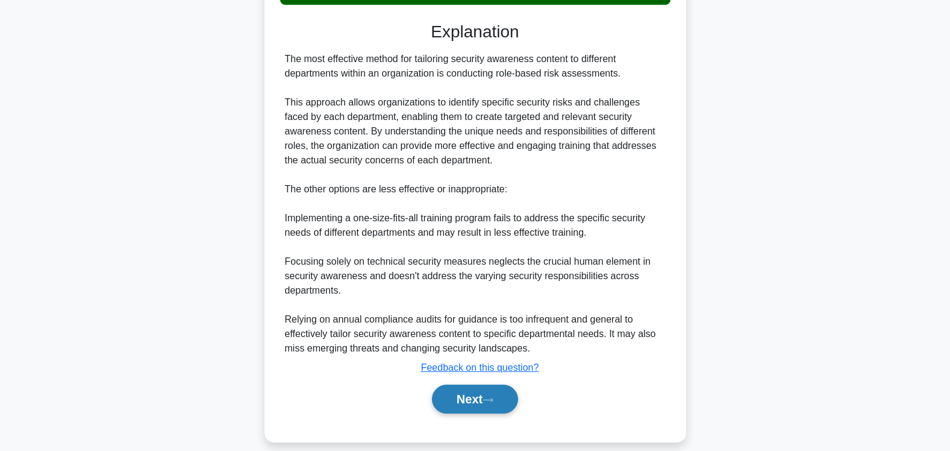
click at [463, 384] on button "Next" at bounding box center [475, 398] width 86 height 29
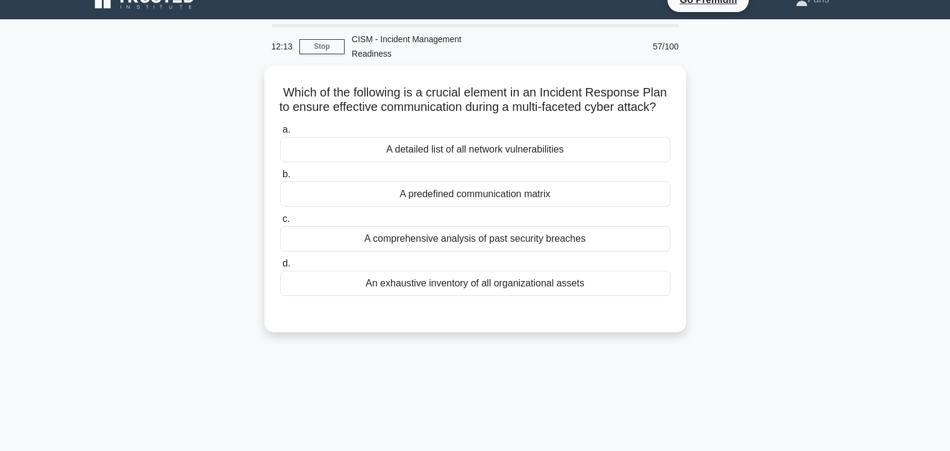
scroll to position [0, 0]
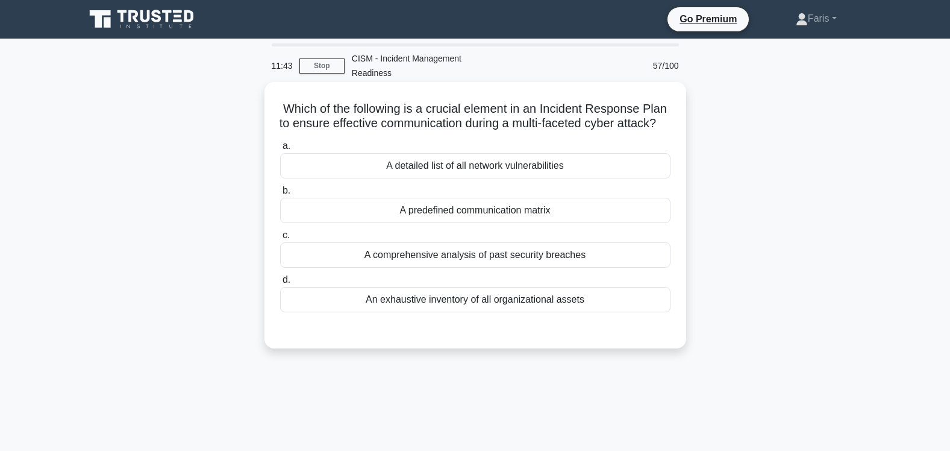
click at [457, 211] on div "A predefined communication matrix" at bounding box center [475, 210] width 390 height 25
click at [280, 195] on input "b. A predefined communication matrix" at bounding box center [280, 191] width 0 height 8
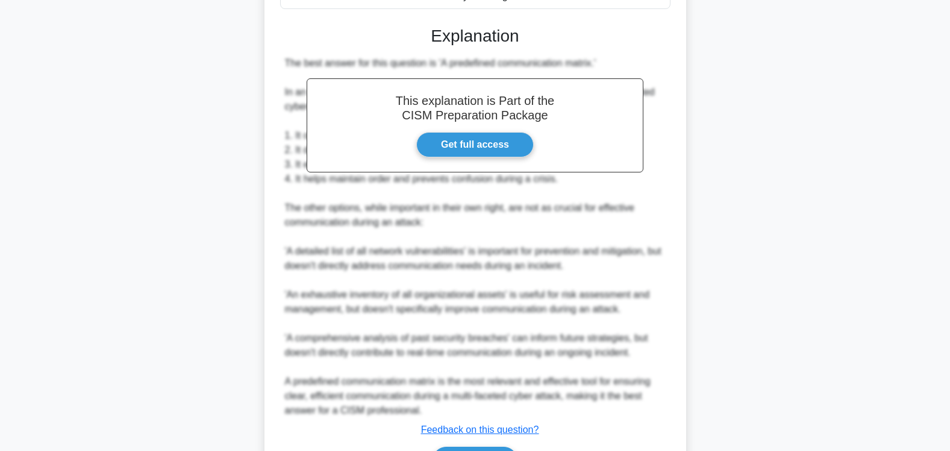
scroll to position [379, 0]
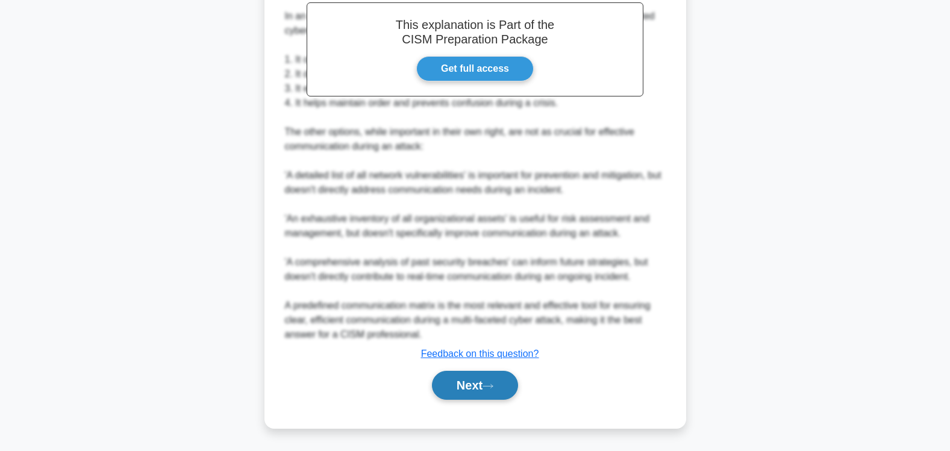
click at [468, 387] on button "Next" at bounding box center [475, 384] width 86 height 29
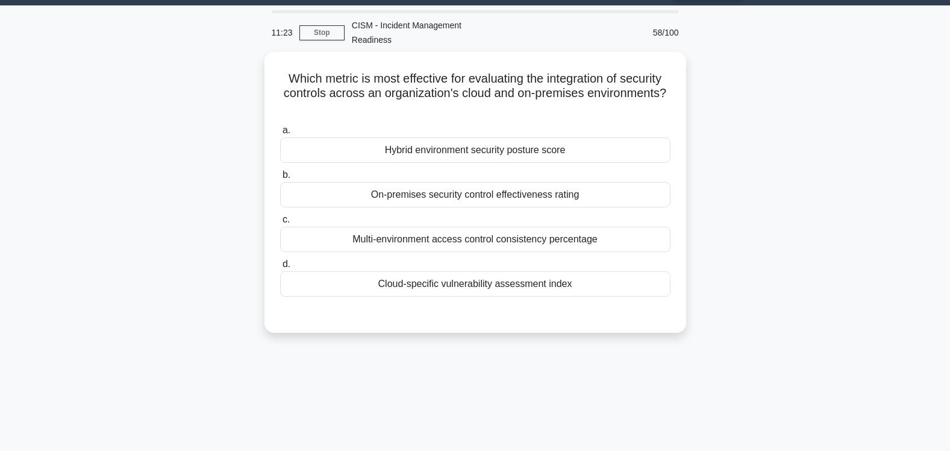
scroll to position [0, 0]
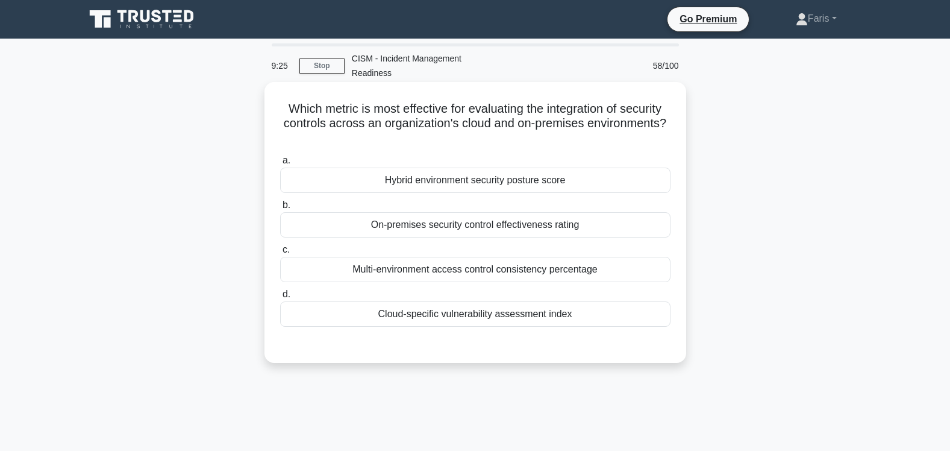
click at [439, 170] on div "Hybrid environment security posture score" at bounding box center [475, 179] width 390 height 25
click at [280, 164] on input "a. Hybrid environment security posture score" at bounding box center [280, 161] width 0 height 8
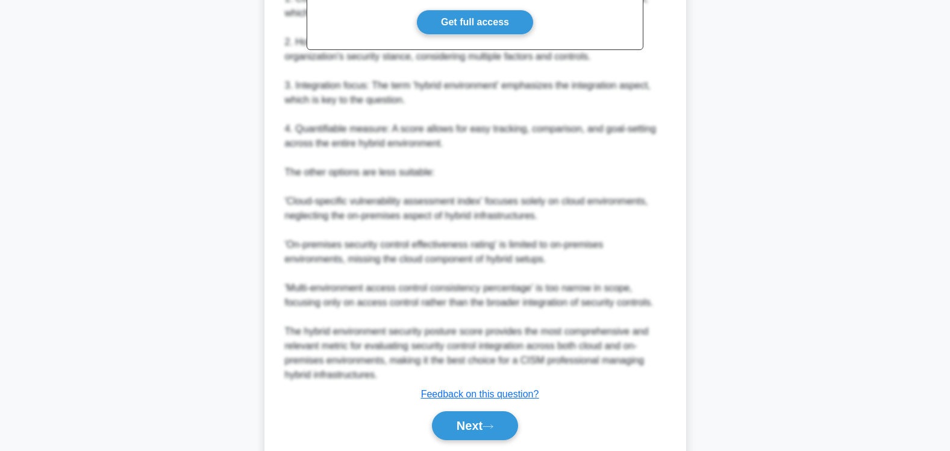
scroll to position [466, 0]
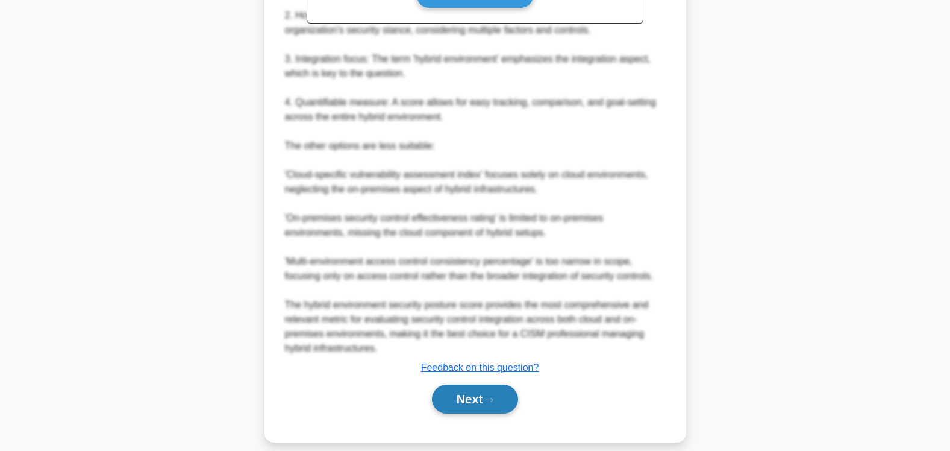
click at [458, 388] on button "Next" at bounding box center [475, 398] width 86 height 29
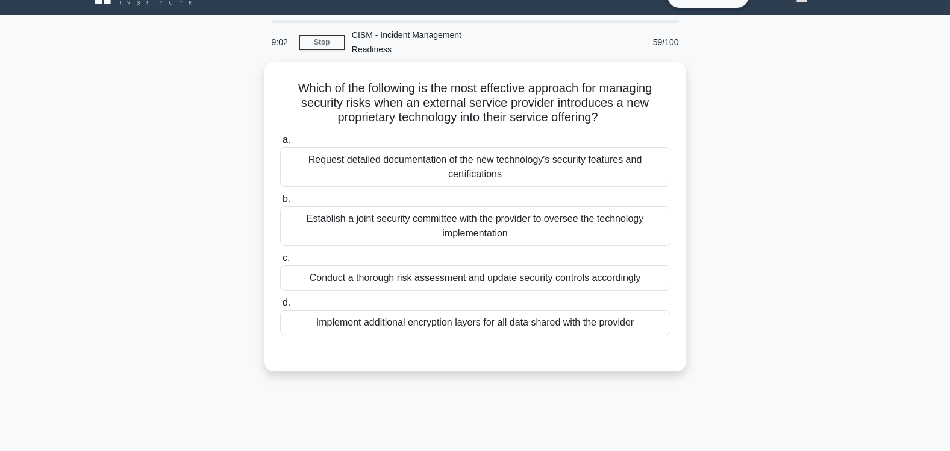
scroll to position [0, 0]
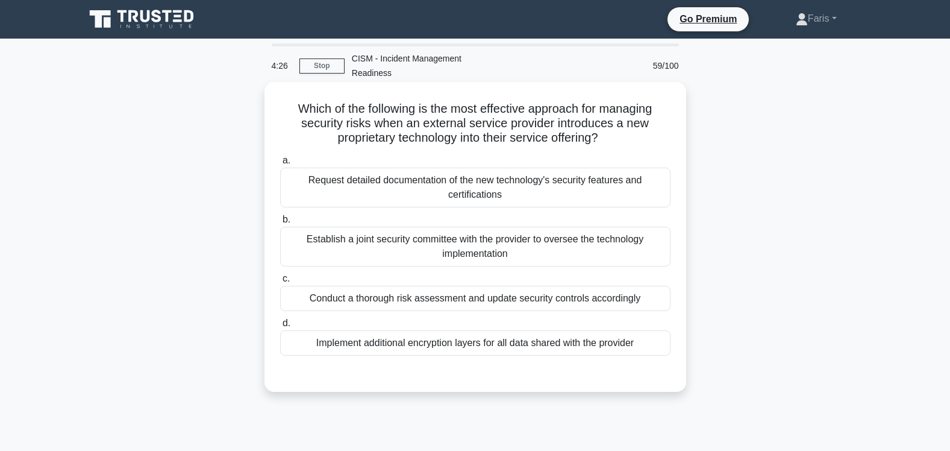
click at [537, 285] on div "Conduct a thorough risk assessment and update security controls accordingly" at bounding box center [475, 297] width 390 height 25
click at [280, 282] on input "c. Conduct a thorough risk assessment and update security controls accordingly" at bounding box center [280, 279] width 0 height 8
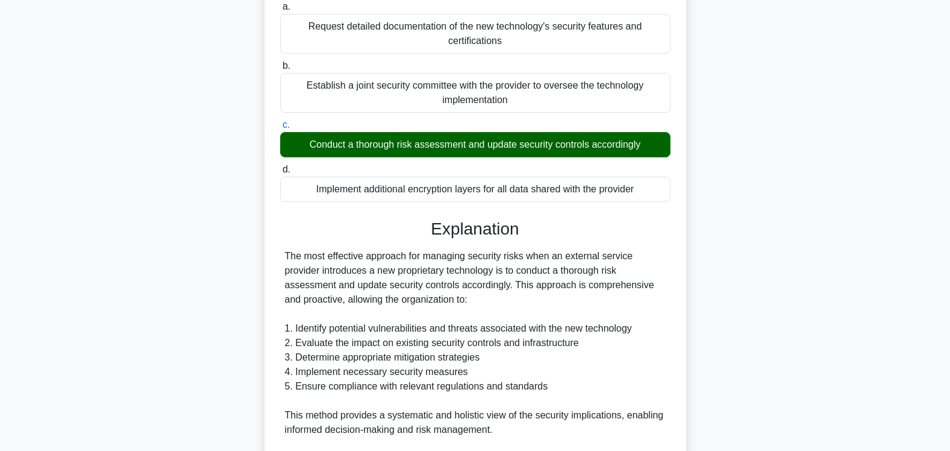
scroll to position [481, 0]
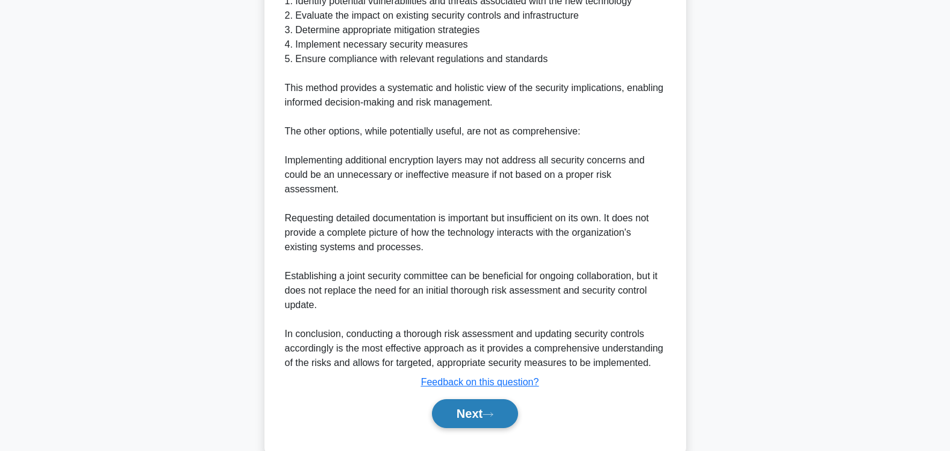
click at [470, 399] on button "Next" at bounding box center [475, 413] width 86 height 29
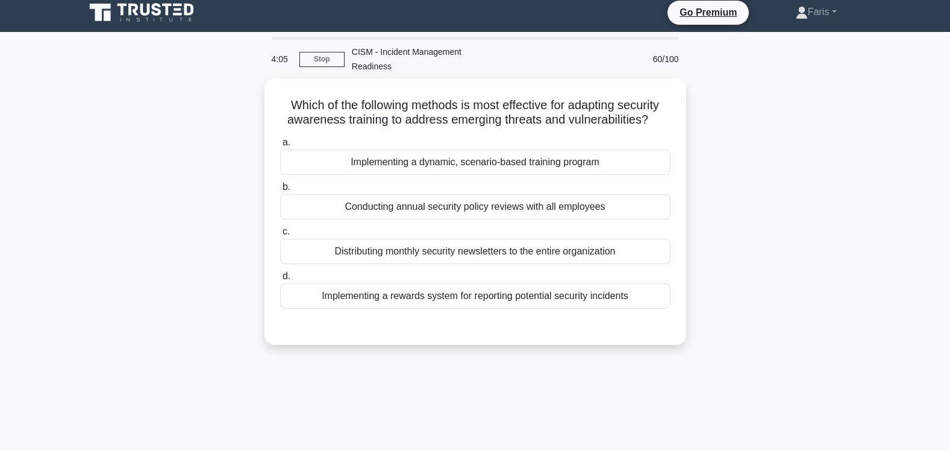
scroll to position [0, 0]
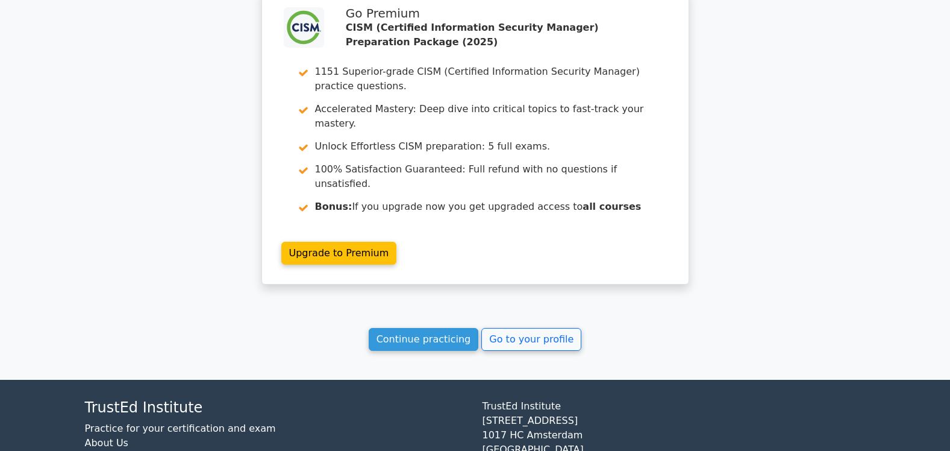
scroll to position [3846, 0]
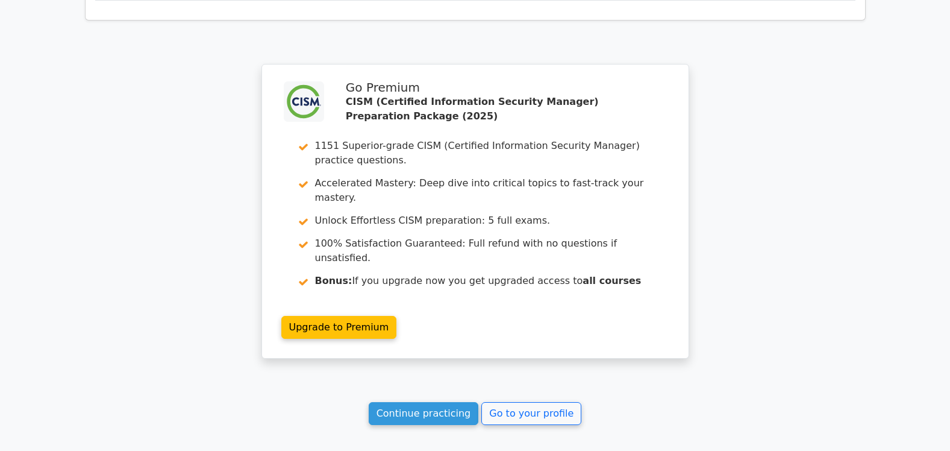
scroll to position [3846, 0]
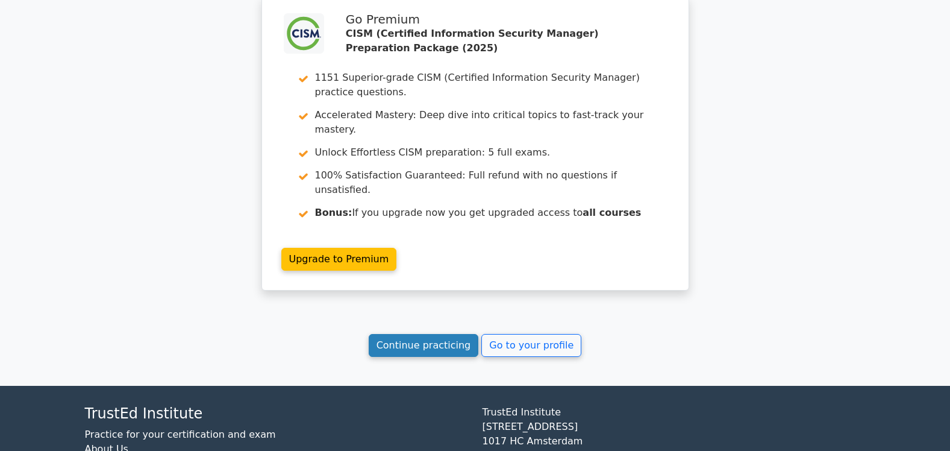
click at [422, 334] on link "Continue practicing" at bounding box center [424, 345] width 110 height 23
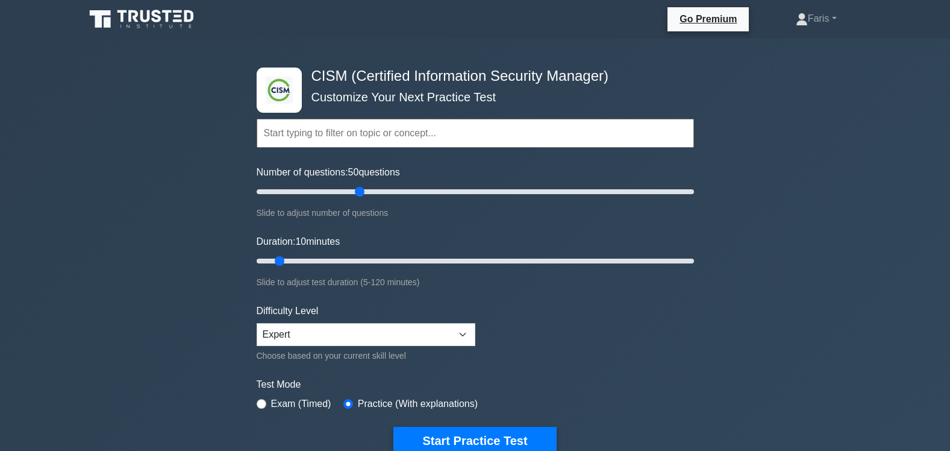
drag, startPoint x: 273, startPoint y: 193, endPoint x: 363, endPoint y: 199, distance: 89.9
type input "50"
click at [363, 199] on input "Number of questions: 50 questions" at bounding box center [475, 191] width 437 height 14
click at [326, 136] on input "text" at bounding box center [475, 133] width 437 height 29
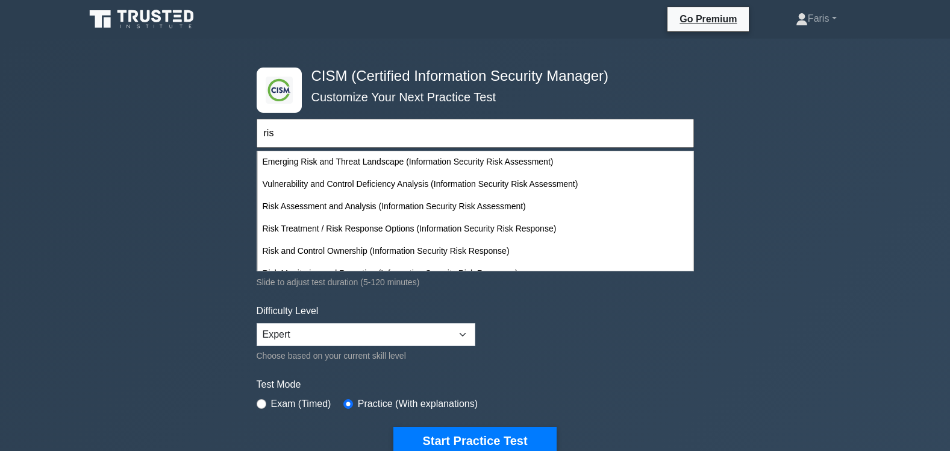
scroll to position [195, 0]
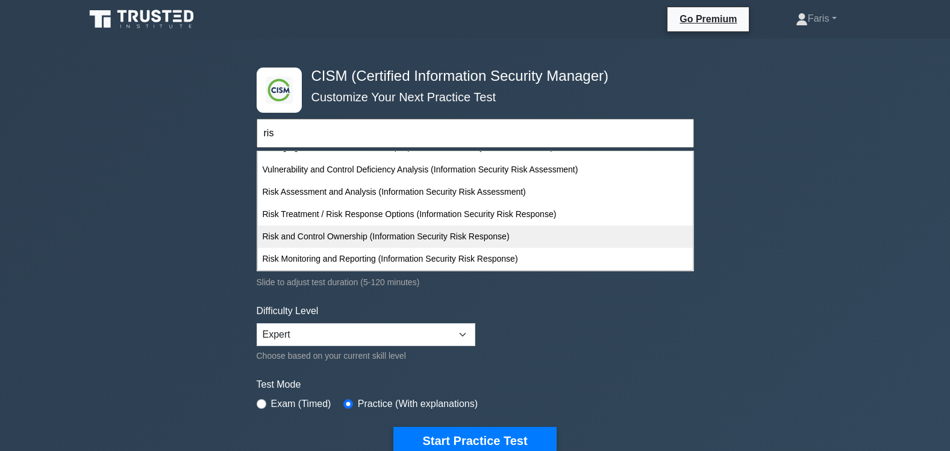
click at [366, 241] on div "Risk and Control Ownership (Information Security Risk Response)" at bounding box center [475, 236] width 435 height 22
type input "Risk and Control Ownership (Information Security Risk Response)"
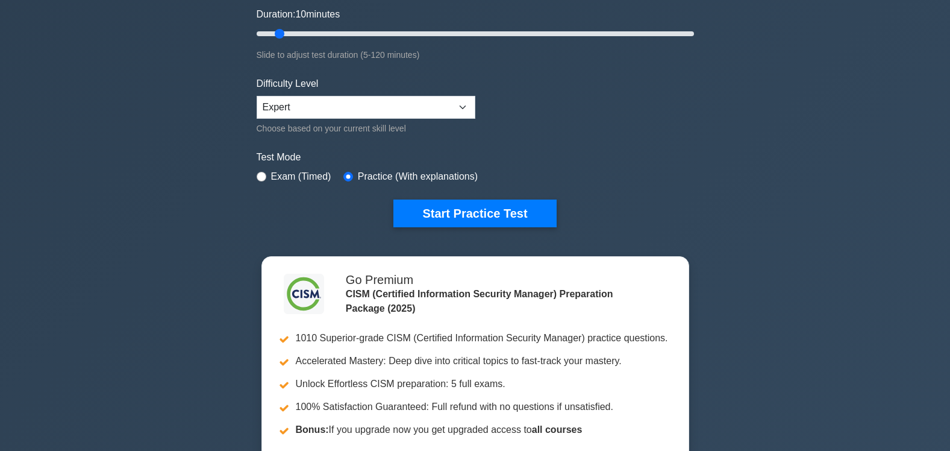
scroll to position [292, 0]
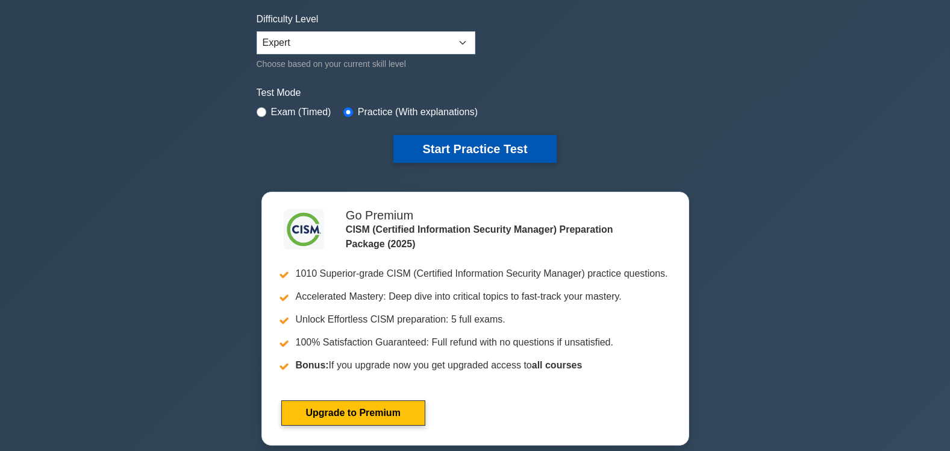
click at [443, 151] on button "Start Practice Test" at bounding box center [474, 149] width 163 height 28
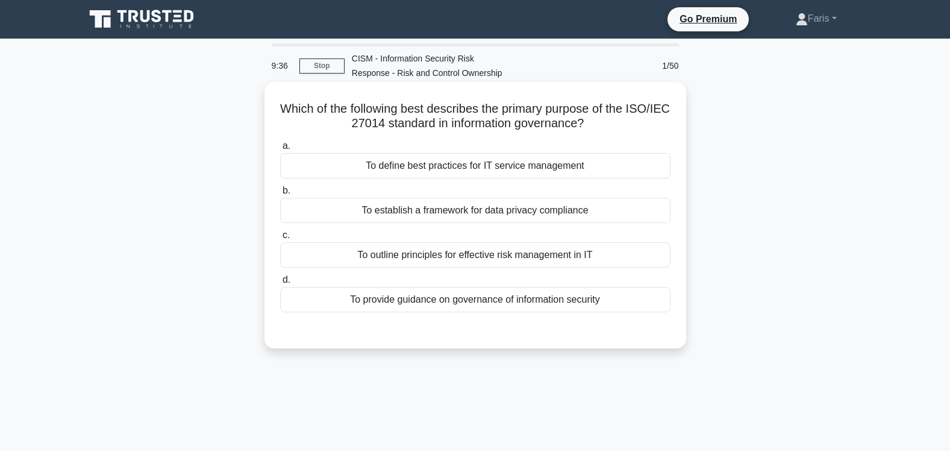
click at [473, 301] on div "To provide guidance on governance of information security" at bounding box center [475, 299] width 390 height 25
click at [280, 284] on input "d. To provide guidance on governance of information security" at bounding box center [280, 280] width 0 height 8
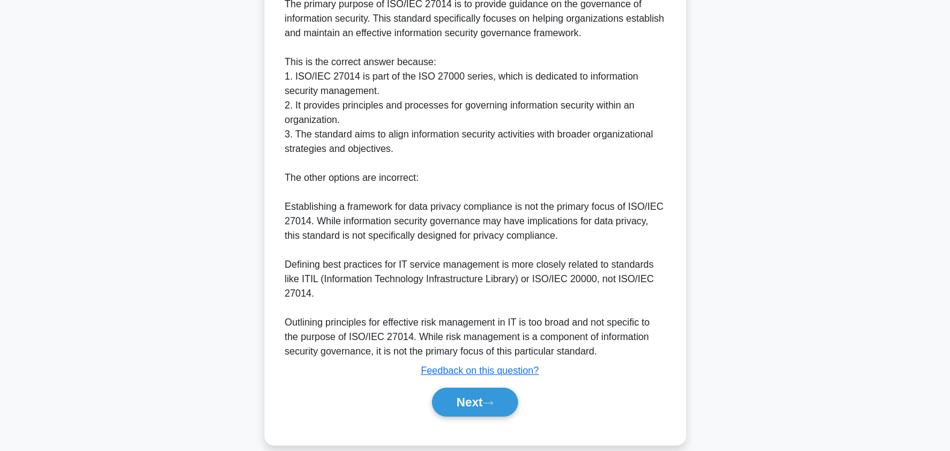
scroll to position [379, 0]
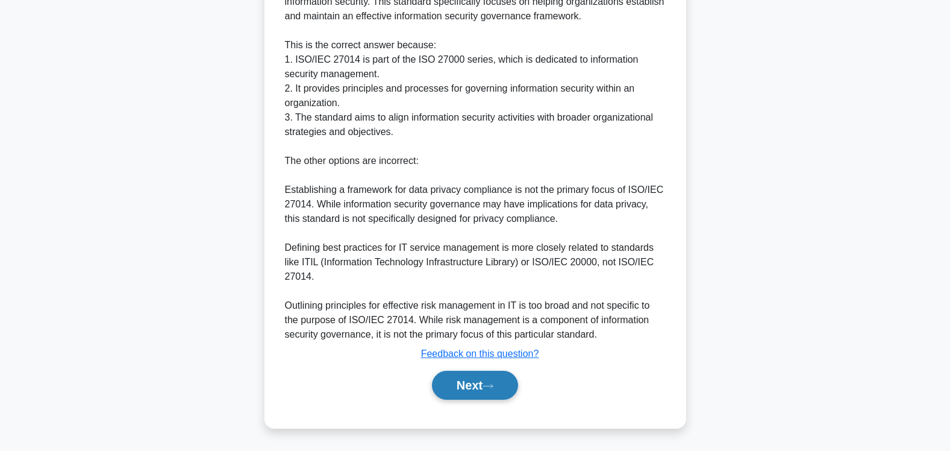
click at [475, 385] on button "Next" at bounding box center [475, 384] width 86 height 29
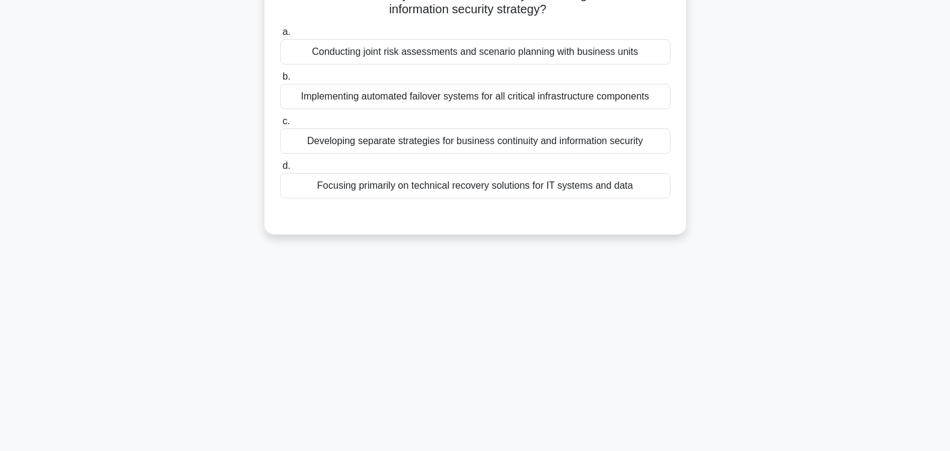
scroll to position [0, 0]
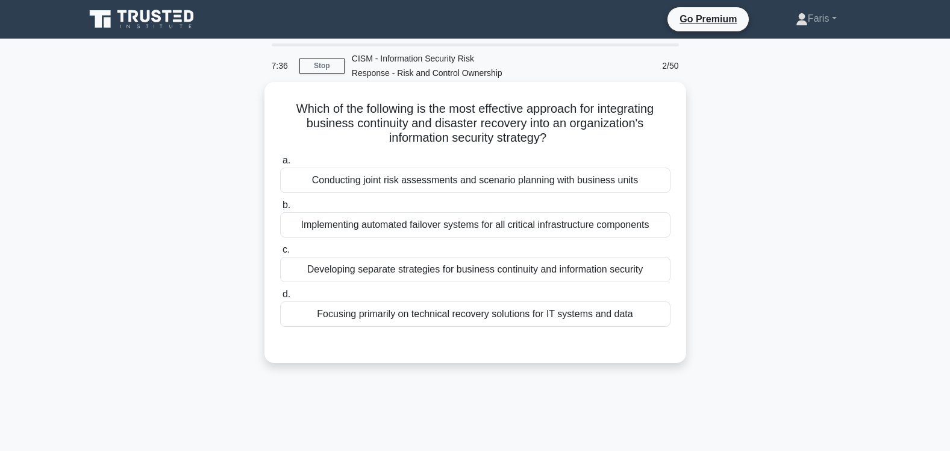
click at [432, 181] on div "Conducting joint risk assessments and scenario planning with business units" at bounding box center [475, 179] width 390 height 25
click at [280, 164] on input "a. Conducting joint risk assessments and scenario planning with business units" at bounding box center [280, 161] width 0 height 8
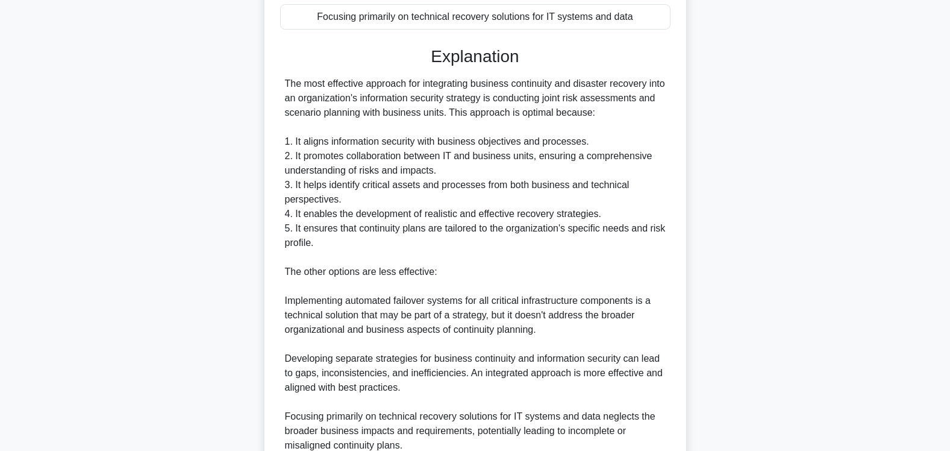
scroll to position [452, 0]
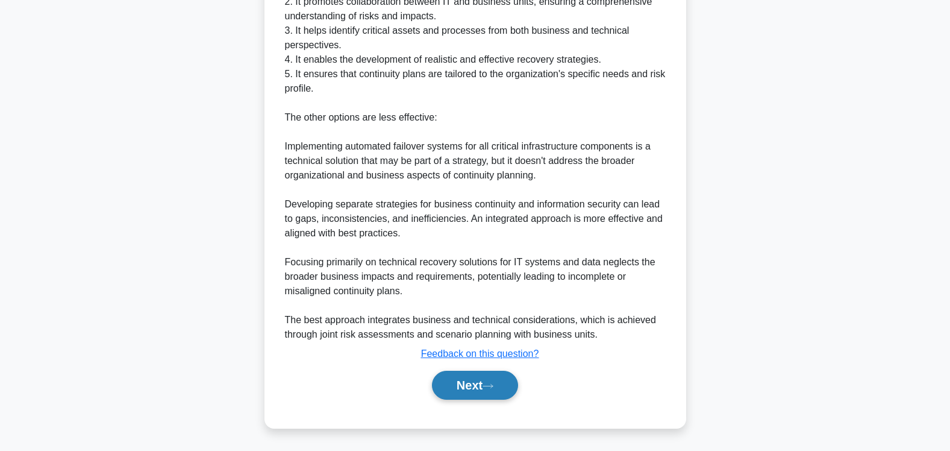
click at [469, 387] on button "Next" at bounding box center [475, 384] width 86 height 29
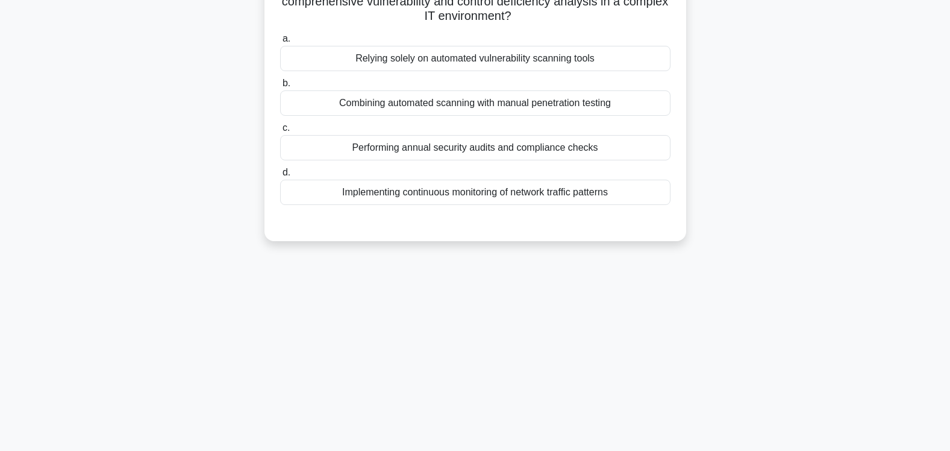
scroll to position [80, 0]
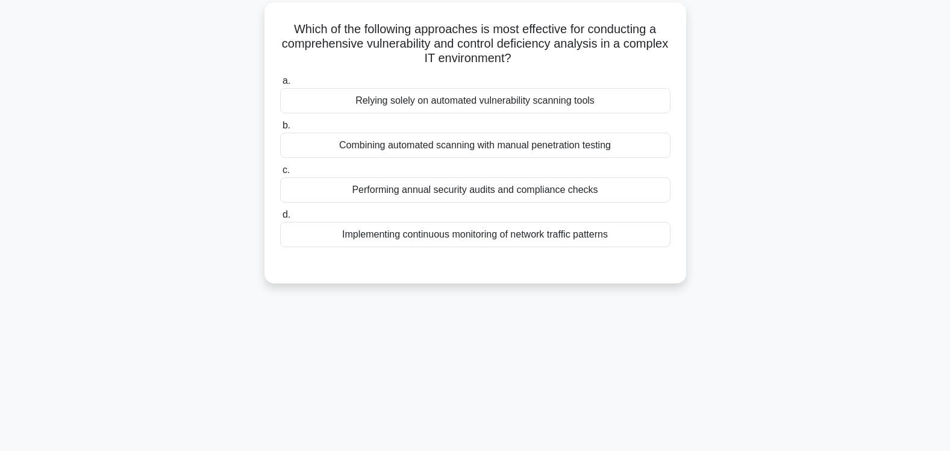
click at [504, 150] on div "Combining automated scanning with manual penetration testing" at bounding box center [475, 145] width 390 height 25
click at [280, 129] on input "b. Combining automated scanning with manual penetration testing" at bounding box center [280, 126] width 0 height 8
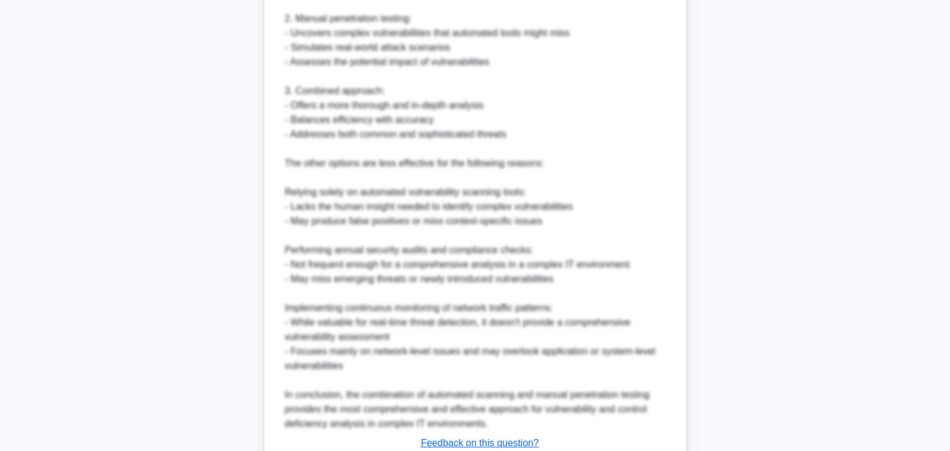
scroll to position [582, 0]
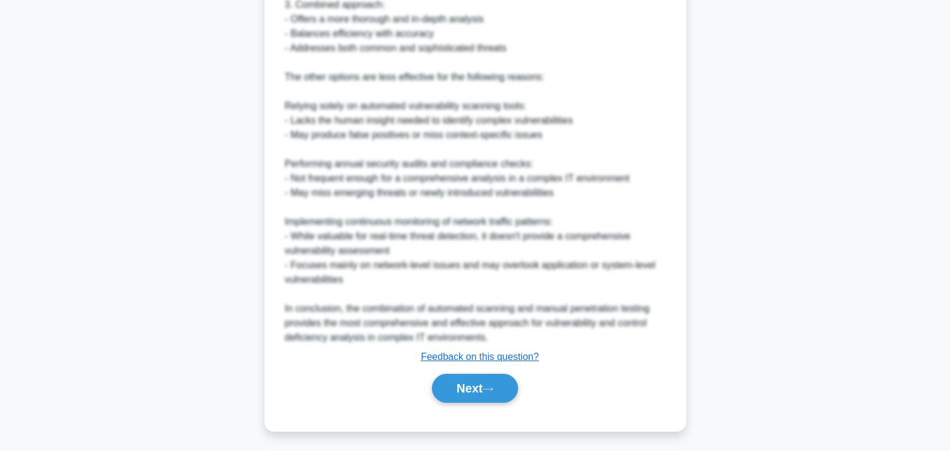
click at [448, 390] on button "Next" at bounding box center [475, 387] width 86 height 29
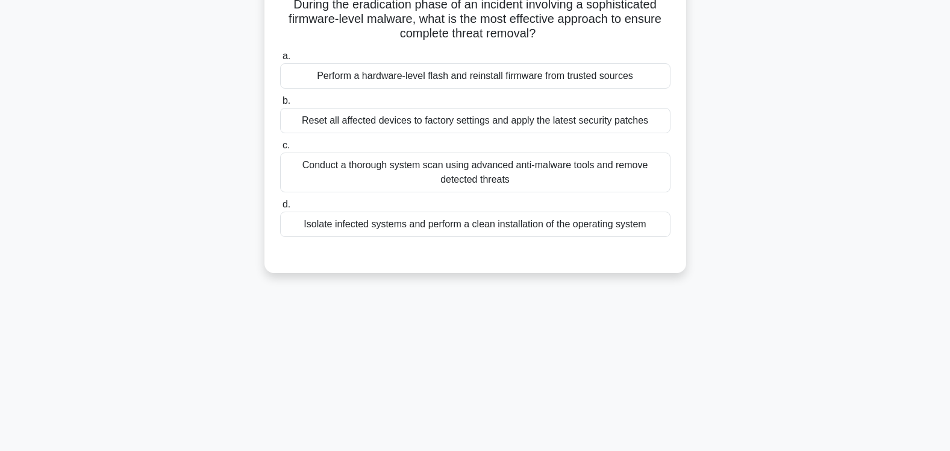
scroll to position [0, 0]
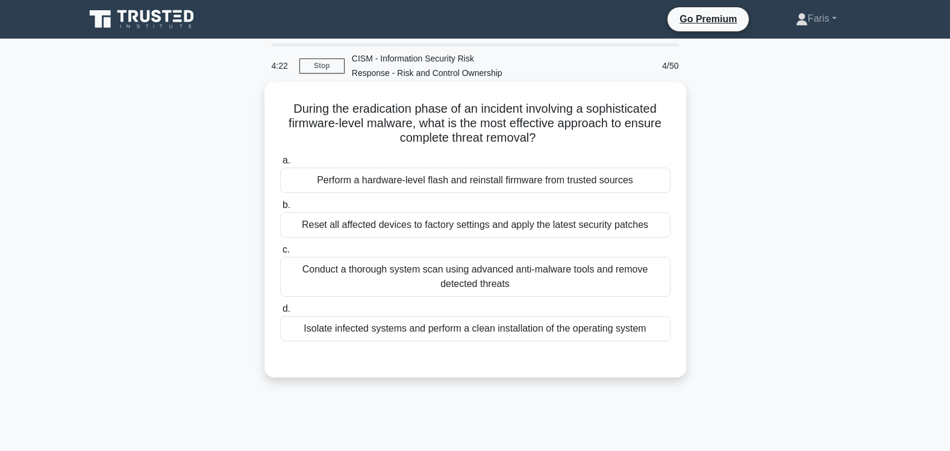
click at [499, 332] on div "Isolate infected systems and perform a clean installation of the operating syst…" at bounding box center [475, 328] width 390 height 25
click at [280, 313] on input "d. Isolate infected systems and perform a clean installation of the operating s…" at bounding box center [280, 309] width 0 height 8
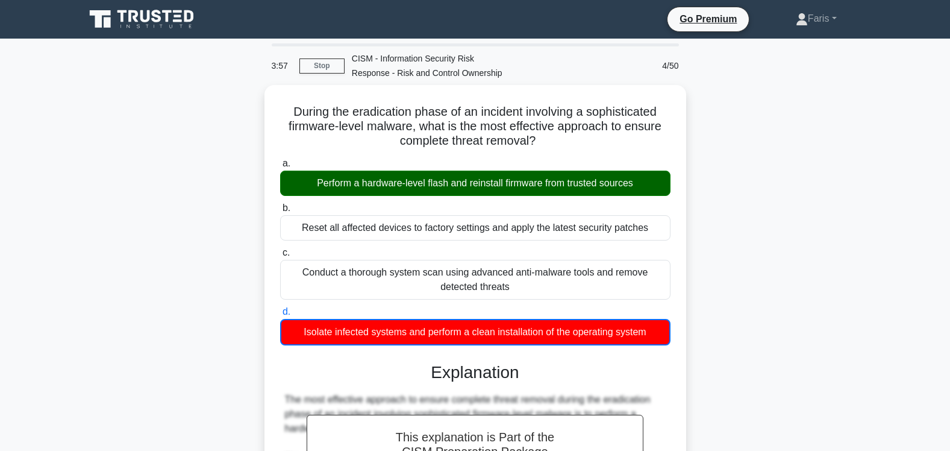
scroll to position [395, 0]
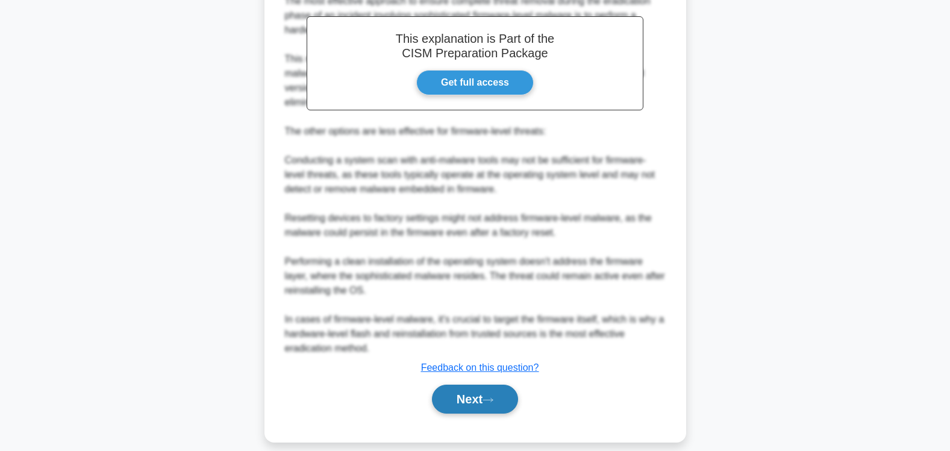
click at [458, 389] on button "Next" at bounding box center [475, 398] width 86 height 29
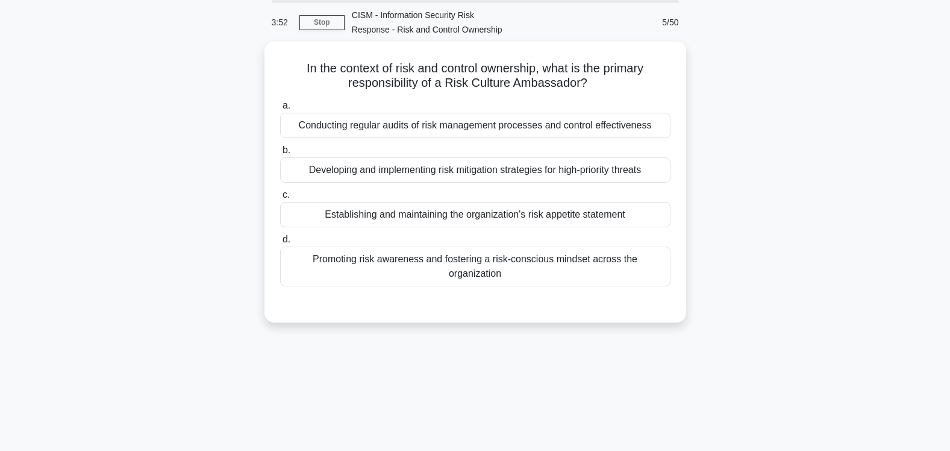
scroll to position [0, 0]
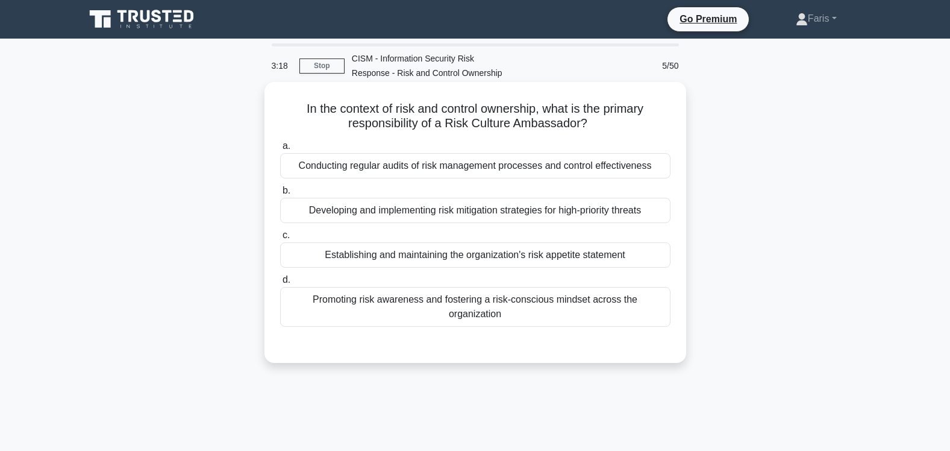
click at [462, 301] on div "Promoting risk awareness and fostering a risk-conscious mindset across the orga…" at bounding box center [475, 307] width 390 height 40
click at [280, 284] on input "d. Promoting risk awareness and fostering a risk-conscious mindset across the o…" at bounding box center [280, 280] width 0 height 8
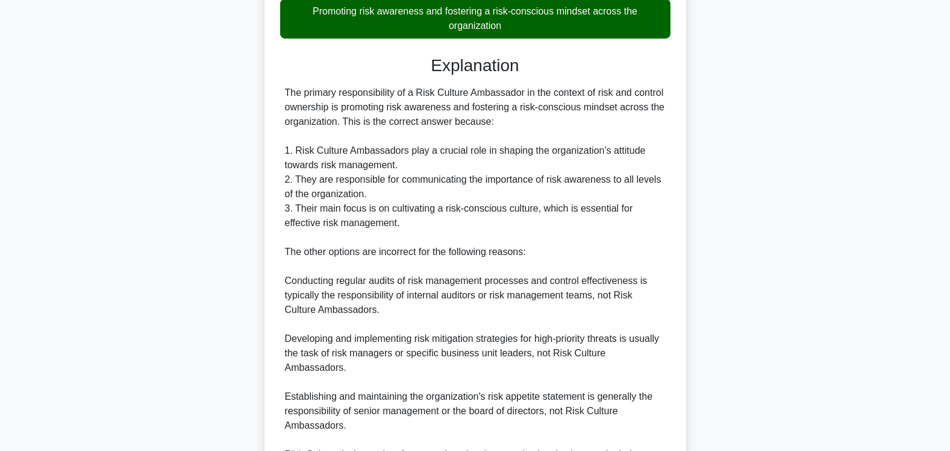
scroll to position [423, 0]
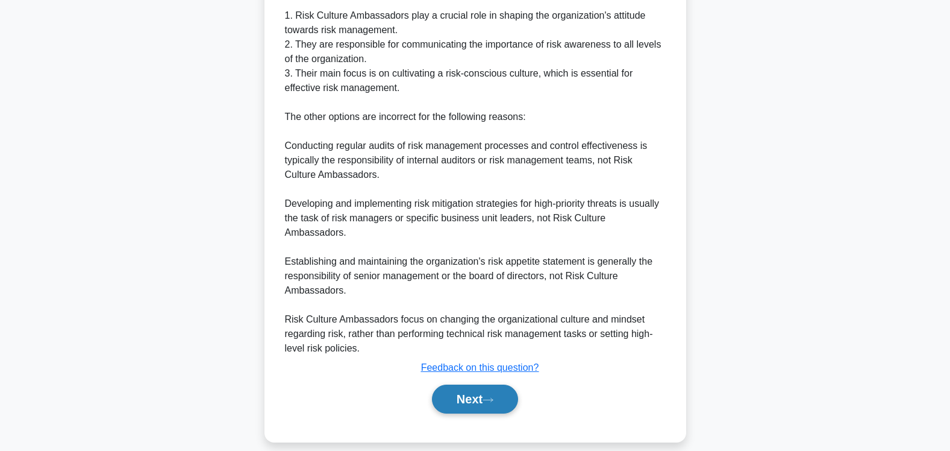
drag, startPoint x: 460, startPoint y: 387, endPoint x: 481, endPoint y: 393, distance: 22.7
click at [458, 388] on button "Next" at bounding box center [475, 398] width 86 height 29
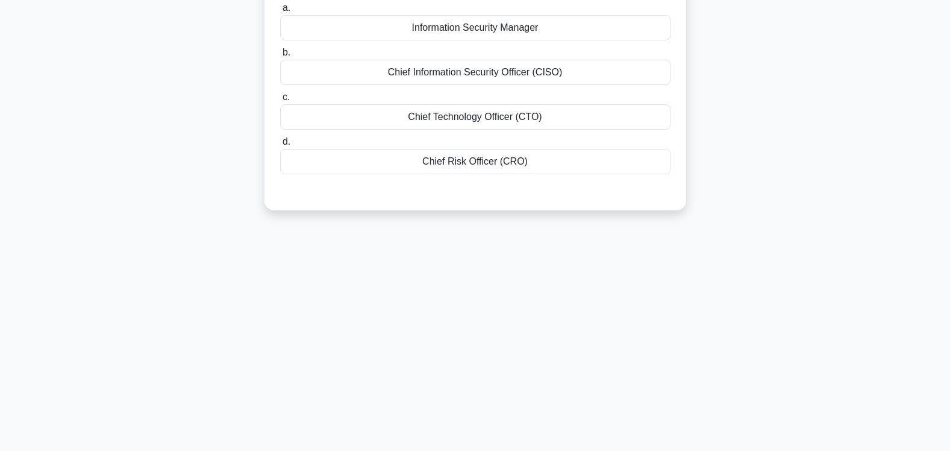
scroll to position [0, 0]
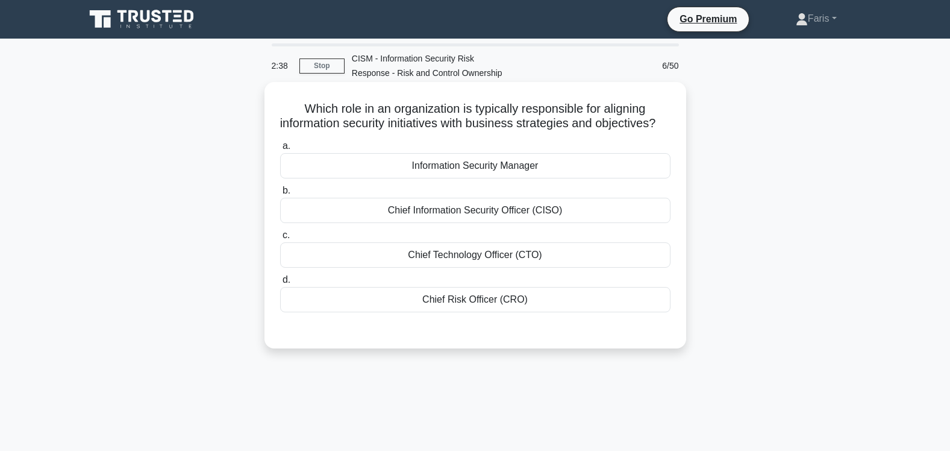
click at [501, 223] on div "Chief Information Security Officer (CISO)" at bounding box center [475, 210] width 390 height 25
click at [280, 195] on input "b. Chief Information Security Officer (CISO)" at bounding box center [280, 191] width 0 height 8
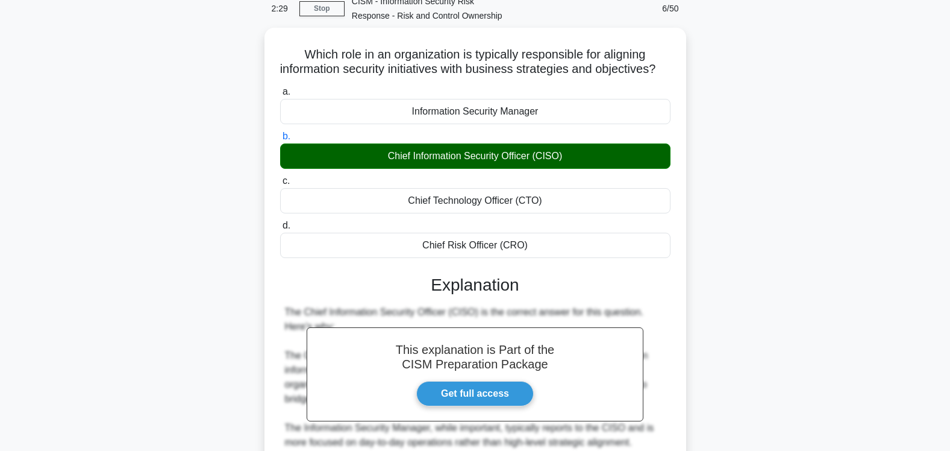
scroll to position [351, 0]
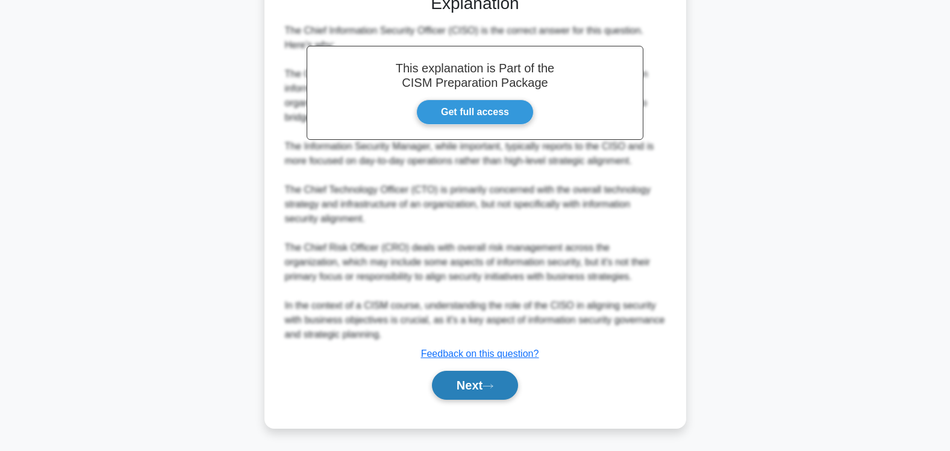
click at [470, 390] on button "Next" at bounding box center [475, 384] width 86 height 29
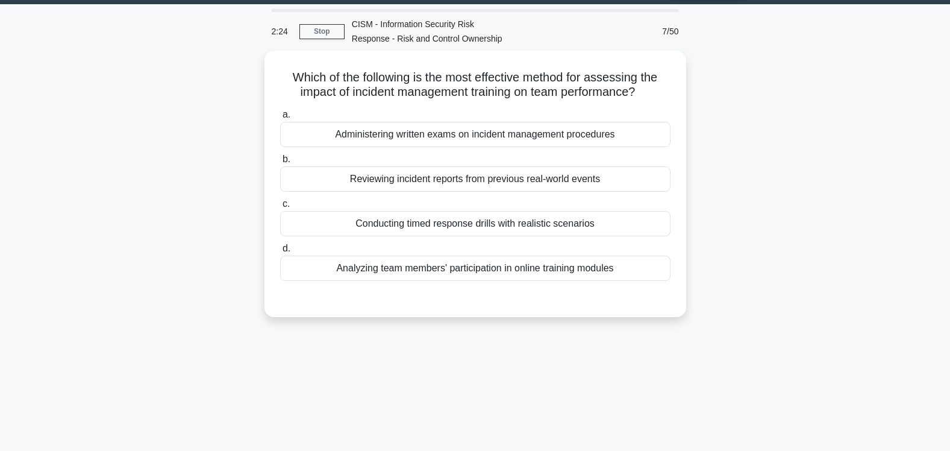
scroll to position [28, 0]
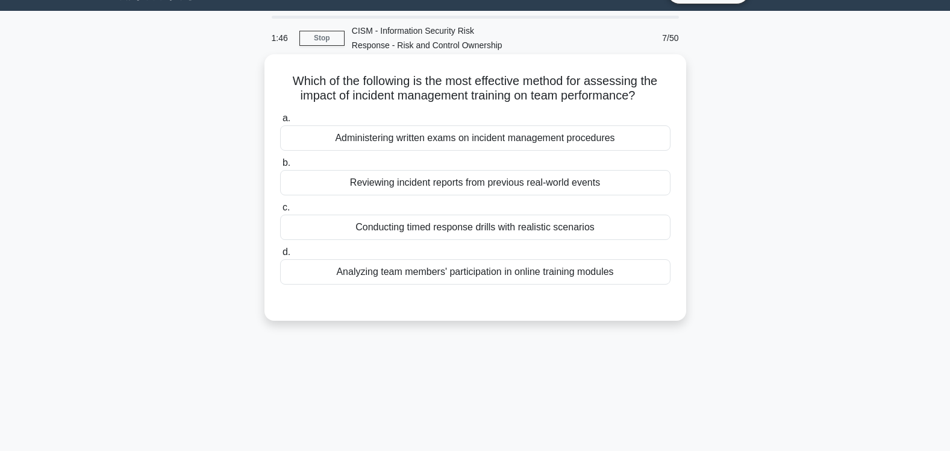
click at [432, 228] on div "Conducting timed response drills with realistic scenarios" at bounding box center [475, 226] width 390 height 25
click at [280, 211] on input "c. Conducting timed response drills with realistic scenarios" at bounding box center [280, 208] width 0 height 8
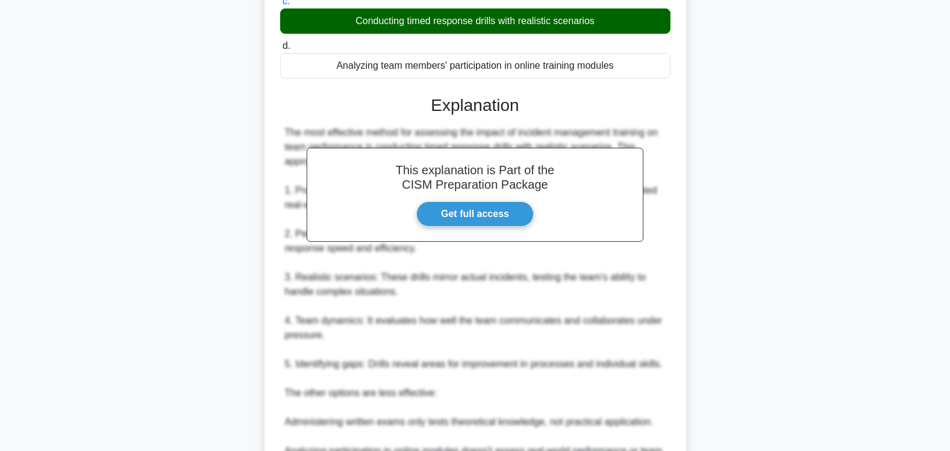
scroll to position [466, 0]
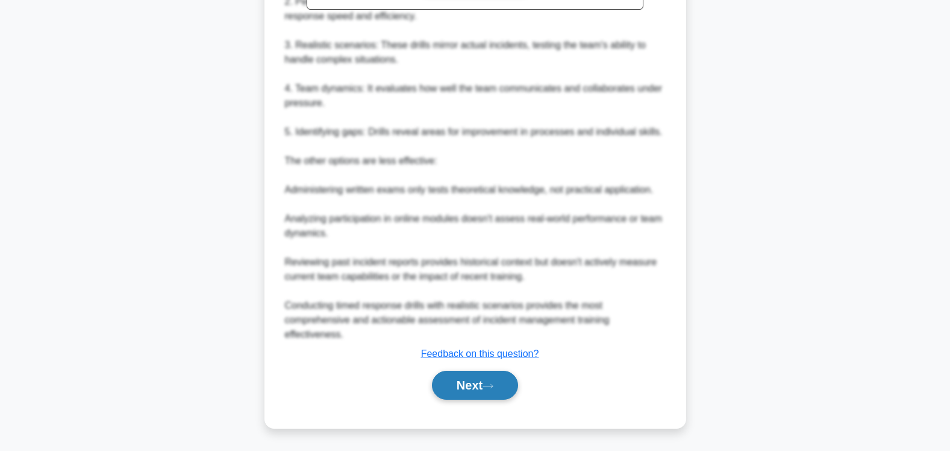
click at [469, 384] on button "Next" at bounding box center [475, 384] width 86 height 29
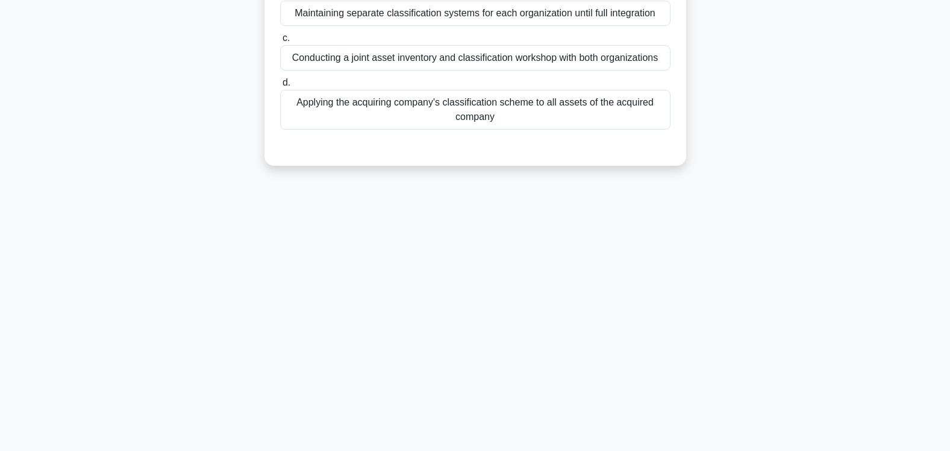
scroll to position [0, 0]
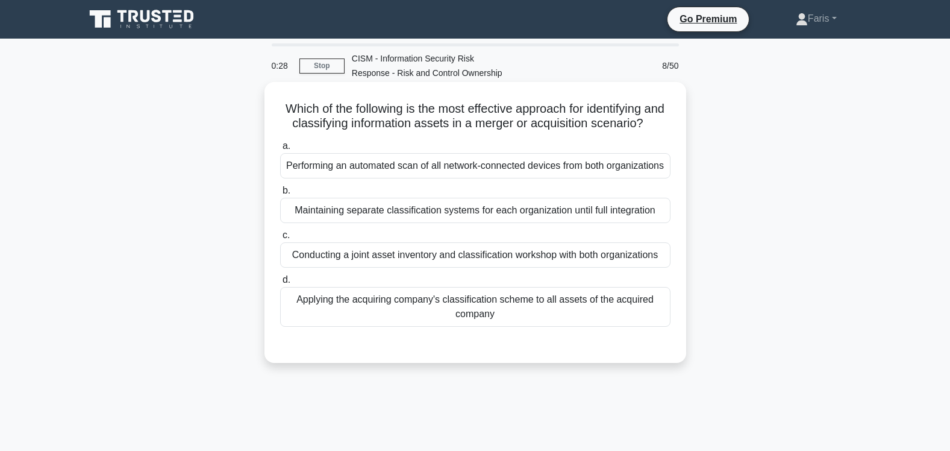
click at [505, 267] on div "Conducting a joint asset inventory and classification workshop with both organi…" at bounding box center [475, 254] width 390 height 25
click at [280, 239] on input "c. Conducting a joint asset inventory and classification workshop with both org…" at bounding box center [280, 235] width 0 height 8
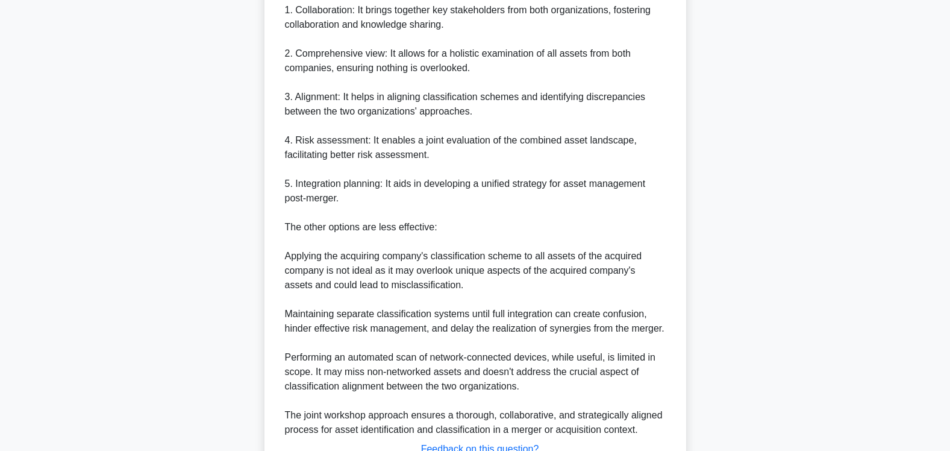
scroll to position [553, 0]
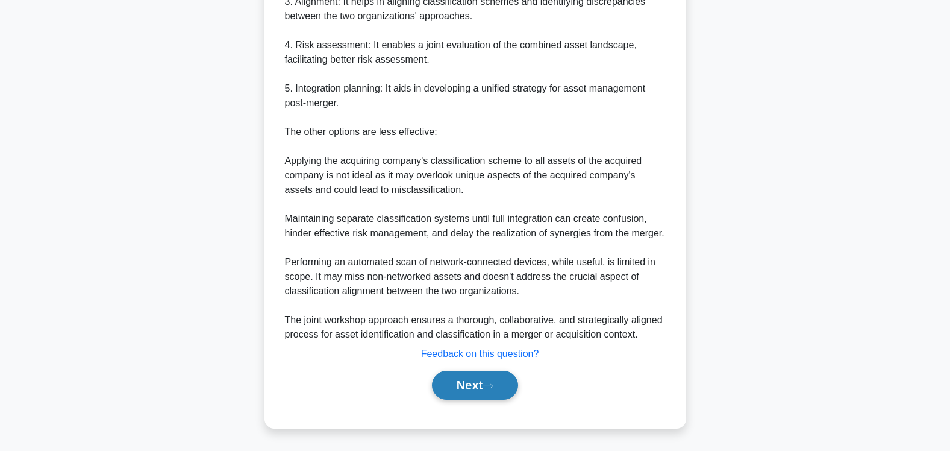
click at [460, 385] on button "Next" at bounding box center [475, 384] width 86 height 29
click at [464, 385] on button "Next" at bounding box center [475, 384] width 86 height 29
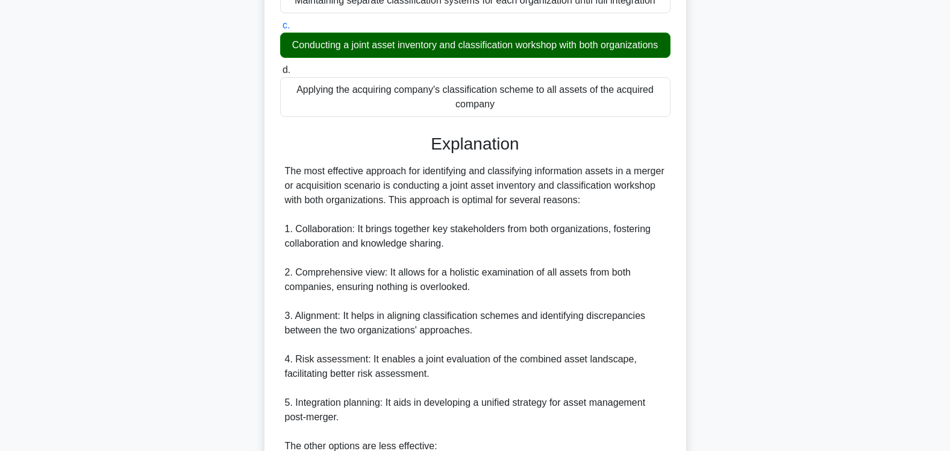
scroll to position [190, 0]
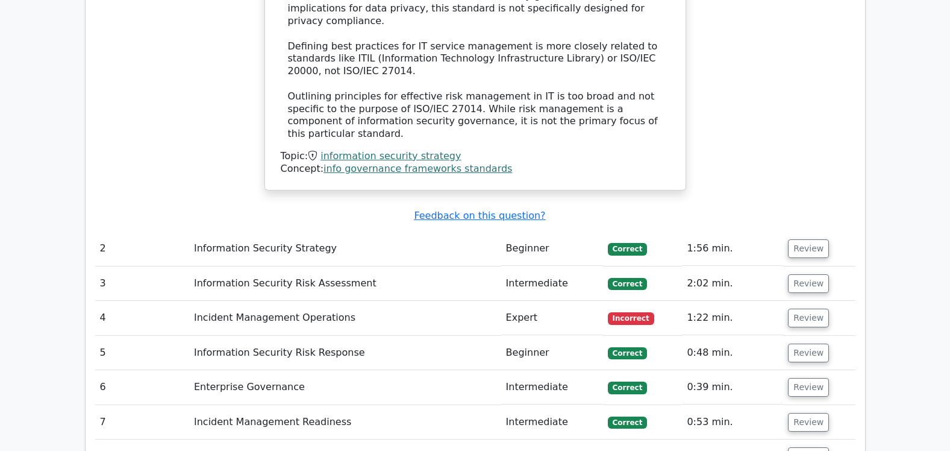
scroll to position [1530, 0]
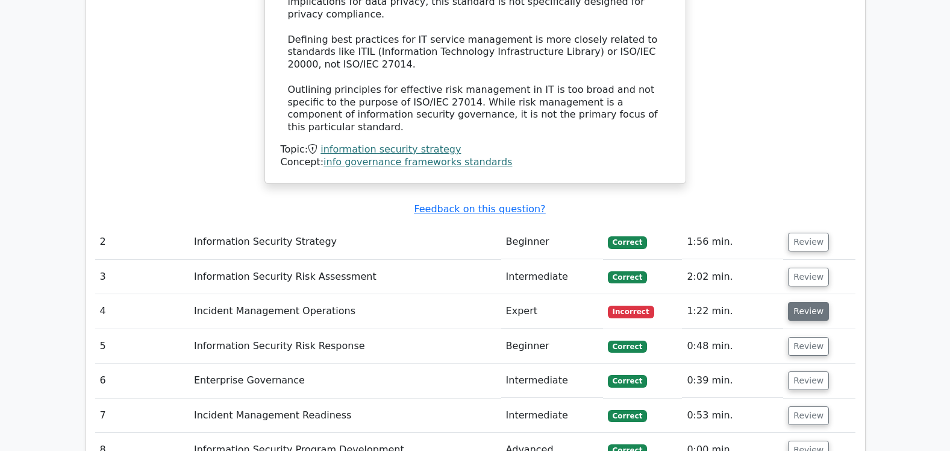
click at [803, 302] on button "Review" at bounding box center [808, 311] width 41 height 19
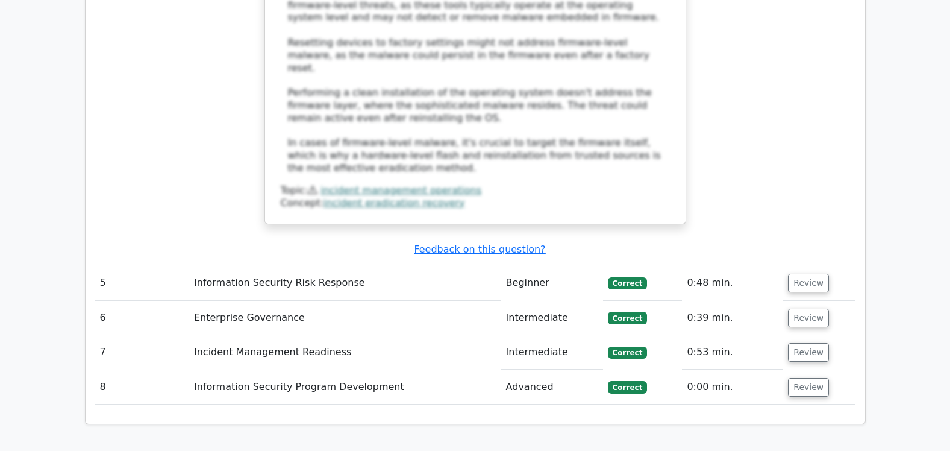
scroll to position [2361, 0]
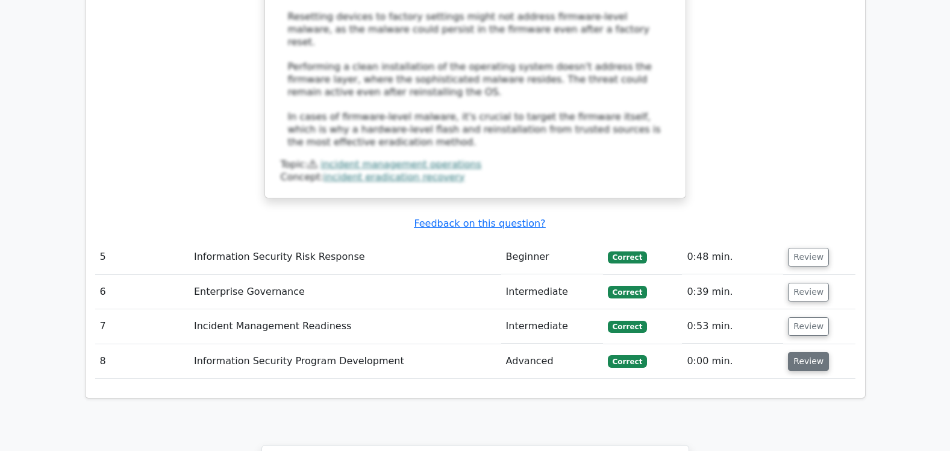
click at [806, 352] on button "Review" at bounding box center [808, 361] width 41 height 19
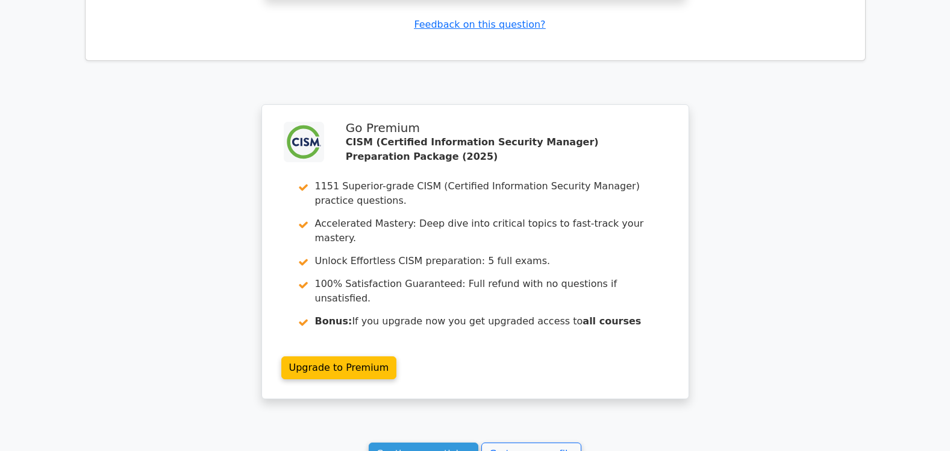
scroll to position [3592, 0]
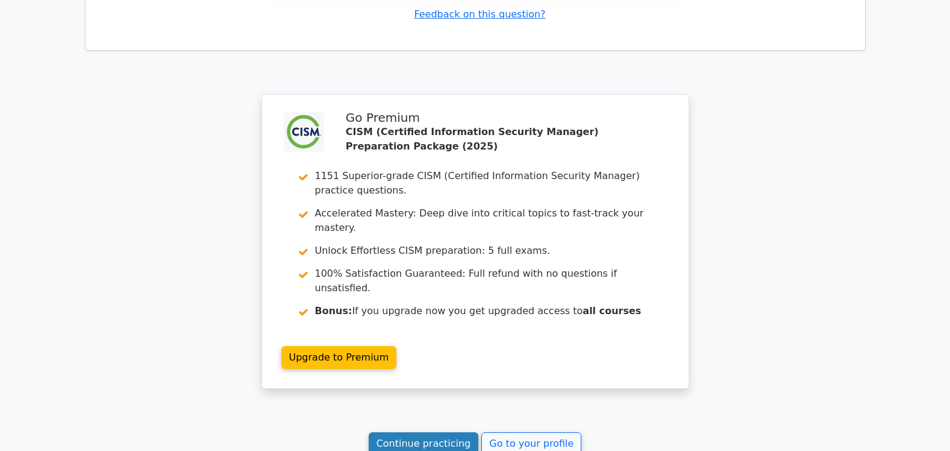
click at [426, 432] on link "Continue practicing" at bounding box center [424, 443] width 110 height 23
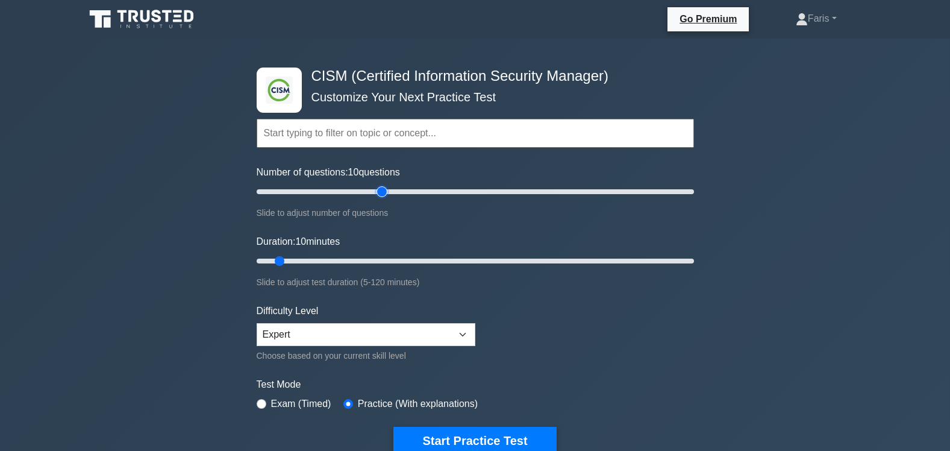
click at [382, 190] on input "Number of questions: 10 questions" at bounding box center [475, 191] width 437 height 14
drag, startPoint x: 380, startPoint y: 193, endPoint x: 360, endPoint y: 203, distance: 22.6
type input "50"
click at [360, 199] on input "Number of questions: 50 questions" at bounding box center [475, 191] width 437 height 14
click at [358, 260] on input "Duration: 30 minutes" at bounding box center [475, 261] width 437 height 14
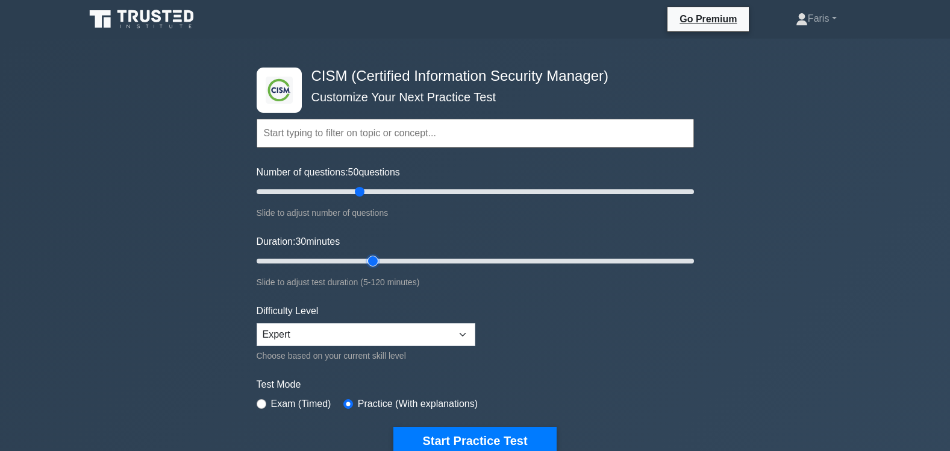
drag, startPoint x: 358, startPoint y: 262, endPoint x: 364, endPoint y: 261, distance: 6.1
click at [364, 261] on input "Duration: 30 minutes" at bounding box center [475, 261] width 437 height 14
click at [363, 260] on input "Duration: 35 minutes" at bounding box center [475, 261] width 437 height 14
click at [362, 260] on input "Duration: 30 minutes" at bounding box center [475, 261] width 437 height 14
drag, startPoint x: 358, startPoint y: 261, endPoint x: 364, endPoint y: 261, distance: 6.1
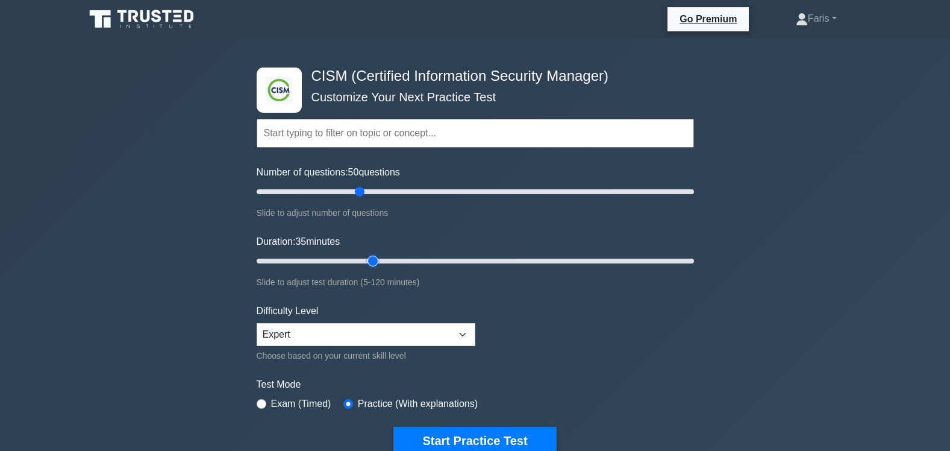
click at [364, 261] on input "Duration: 35 minutes" at bounding box center [475, 261] width 437 height 14
drag, startPoint x: 373, startPoint y: 261, endPoint x: 425, endPoint y: 264, distance: 51.9
type input "50"
click at [425, 264] on input "Duration: 50 minutes" at bounding box center [475, 261] width 437 height 14
click at [460, 335] on select "Beginner Intermediate Expert" at bounding box center [366, 334] width 219 height 23
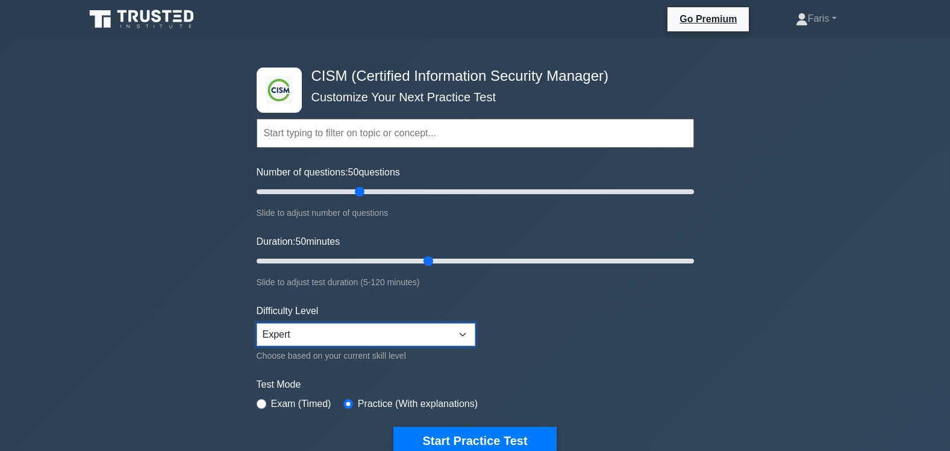
click at [460, 335] on select "Beginner Intermediate Expert" at bounding box center [366, 334] width 219 height 23
click at [472, 130] on input "text" at bounding box center [475, 133] width 437 height 29
click at [475, 132] on input "text" at bounding box center [475, 133] width 437 height 29
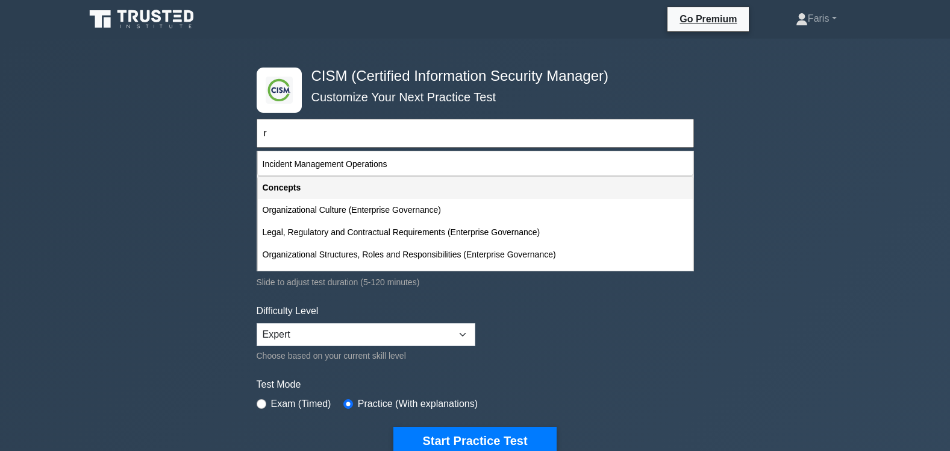
scroll to position [184, 0]
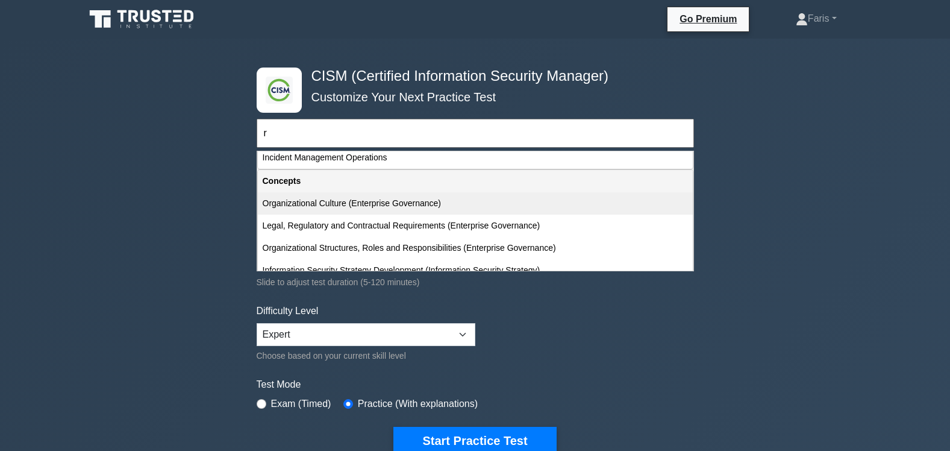
click at [323, 200] on div "Organizational Culture (Enterprise Governance)" at bounding box center [475, 203] width 435 height 22
type input "Organizational Culture (Enterprise Governance)"
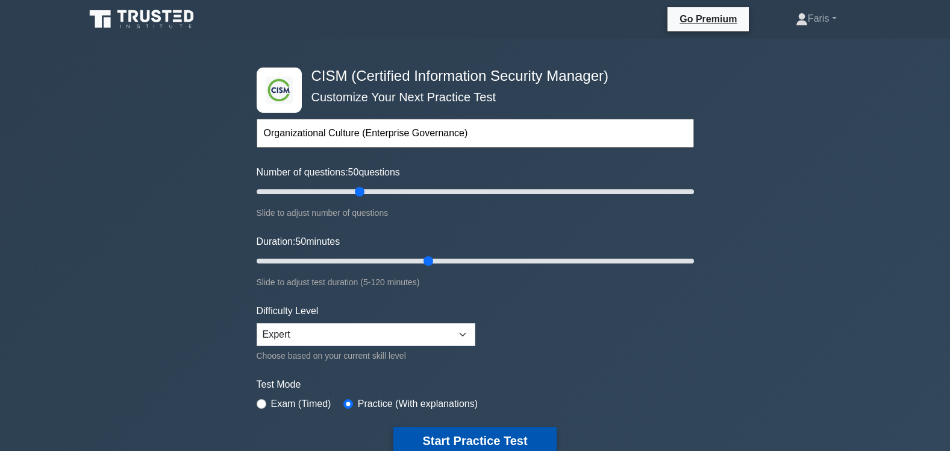
click at [473, 440] on button "Start Practice Test" at bounding box center [474, 440] width 163 height 28
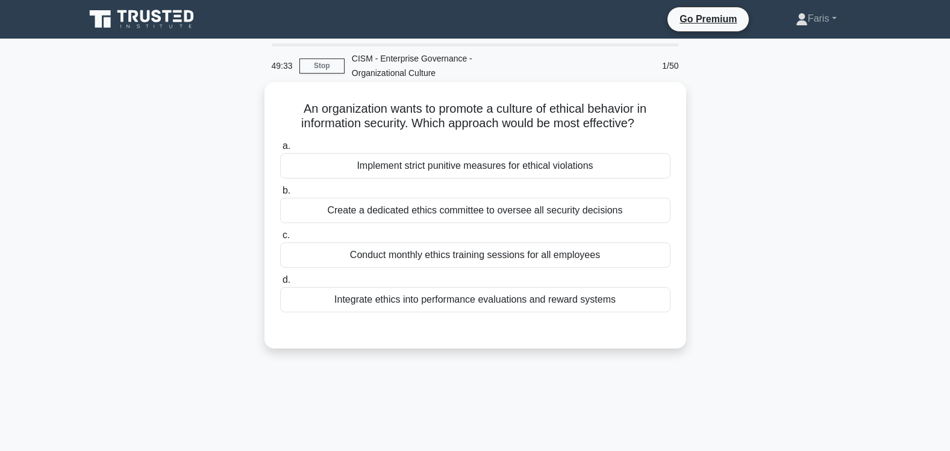
click at [438, 258] on div "Conduct monthly ethics training sessions for all employees" at bounding box center [475, 254] width 390 height 25
click at [280, 239] on input "c. Conduct monthly ethics training sessions for all employees" at bounding box center [280, 235] width 0 height 8
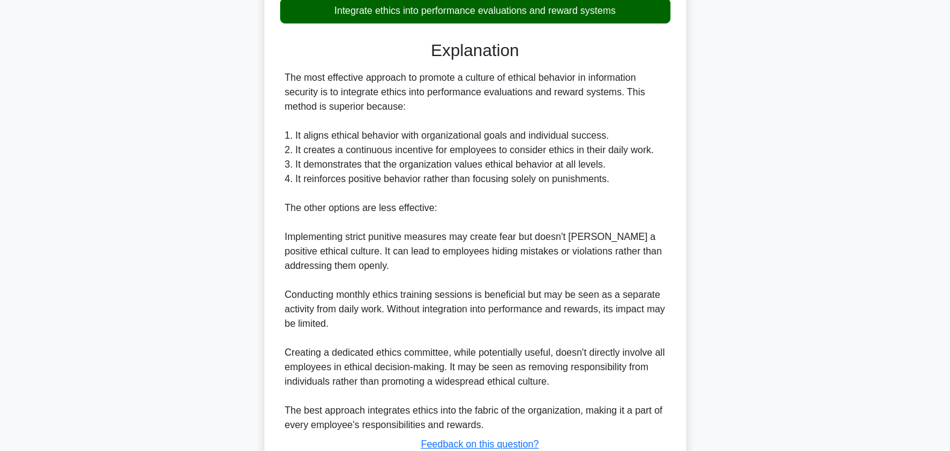
scroll to position [381, 0]
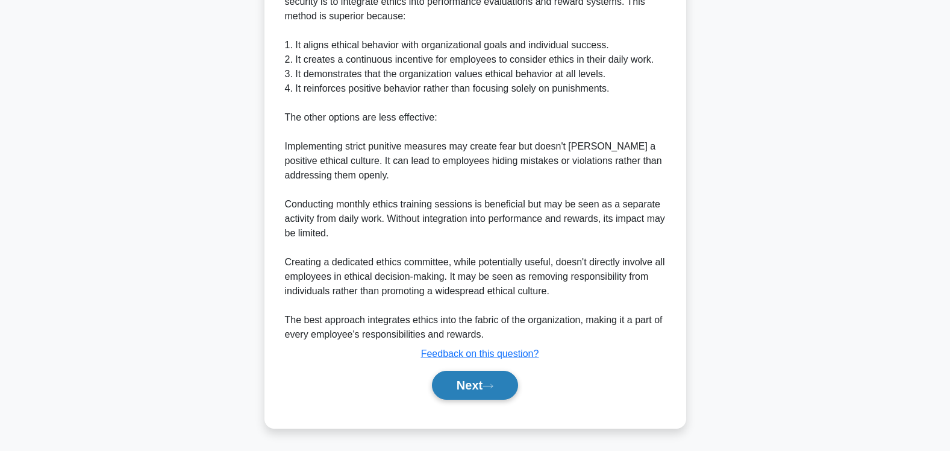
click at [471, 386] on button "Next" at bounding box center [475, 384] width 86 height 29
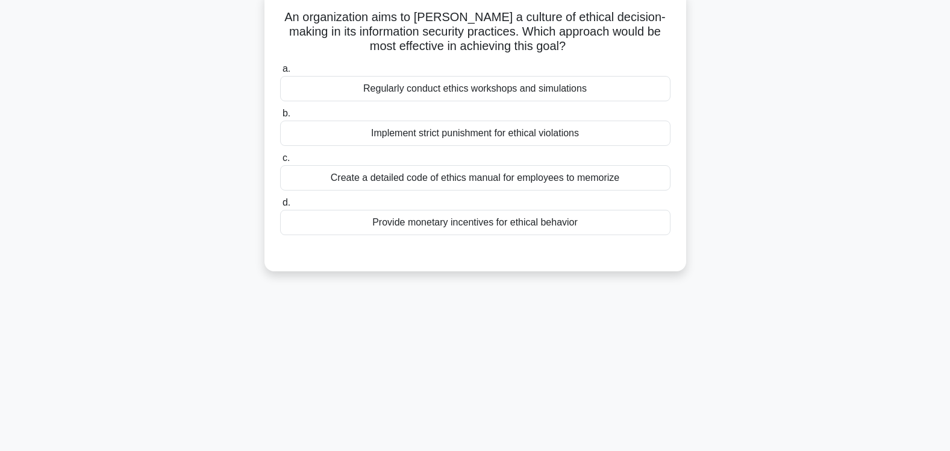
scroll to position [0, 0]
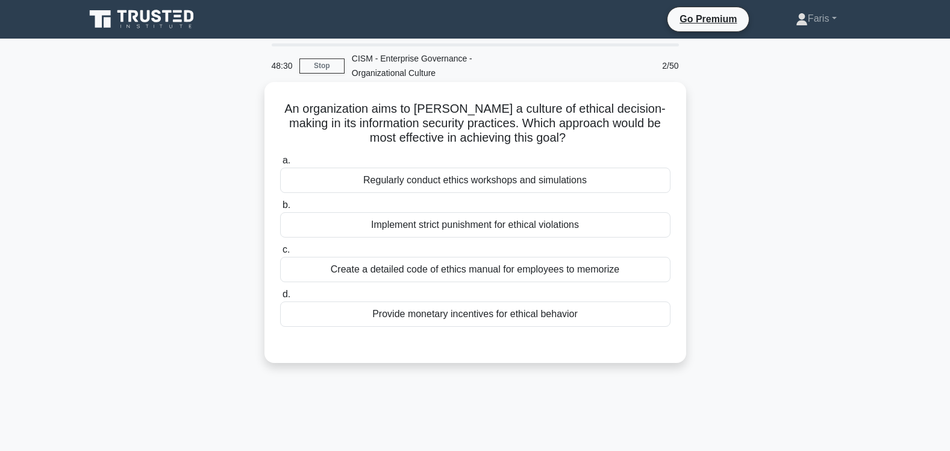
click at [493, 179] on div "Regularly conduct ethics workshops and simulations" at bounding box center [475, 179] width 390 height 25
click at [280, 164] on input "a. Regularly conduct ethics workshops and simulations" at bounding box center [280, 161] width 0 height 8
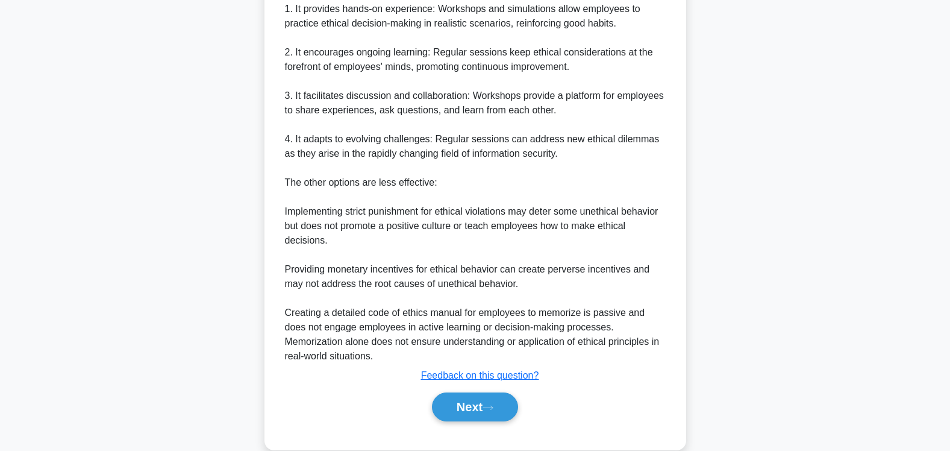
scroll to position [452, 0]
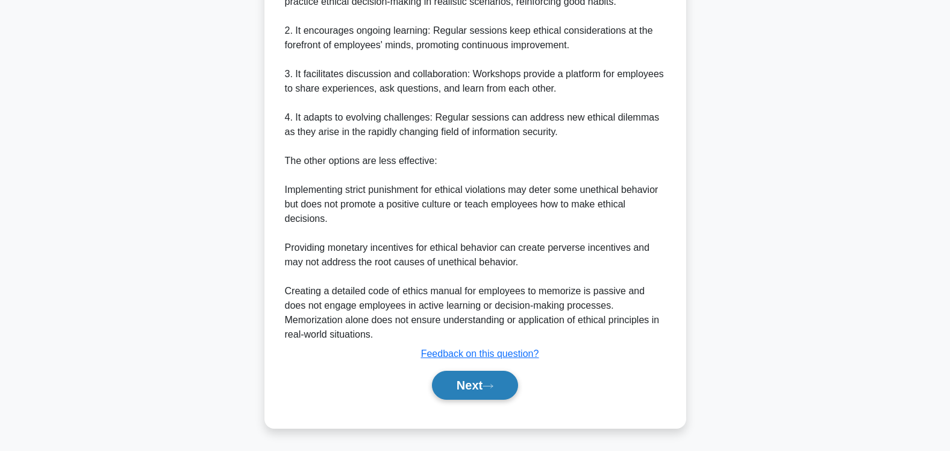
click at [469, 388] on button "Next" at bounding box center [475, 384] width 86 height 29
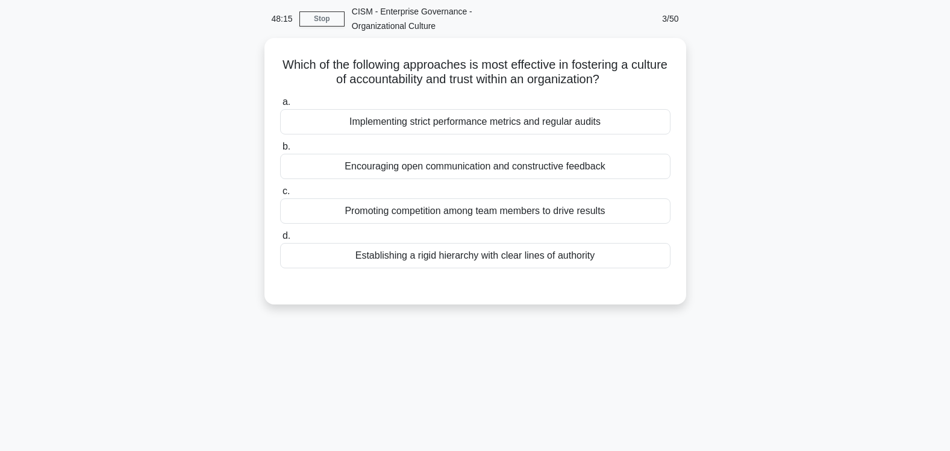
scroll to position [0, 0]
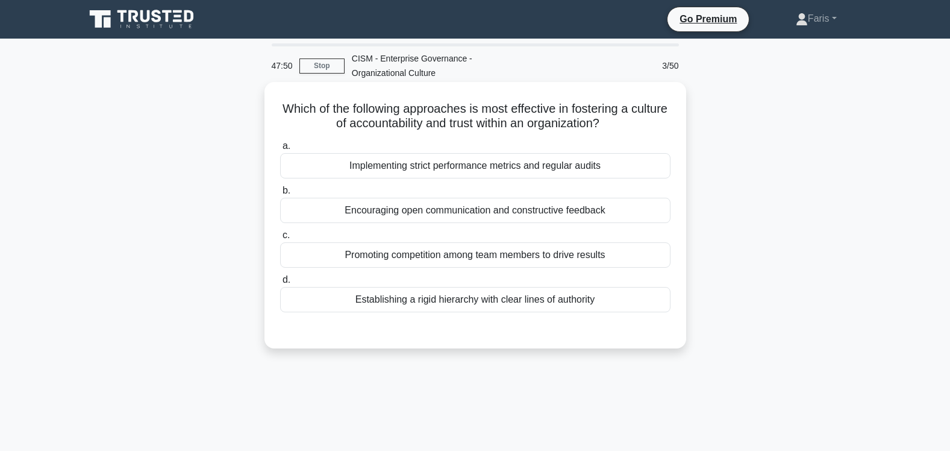
click at [467, 213] on div "Encouraging open communication and constructive feedback" at bounding box center [475, 210] width 390 height 25
click at [280, 195] on input "b. Encouraging open communication and constructive feedback" at bounding box center [280, 191] width 0 height 8
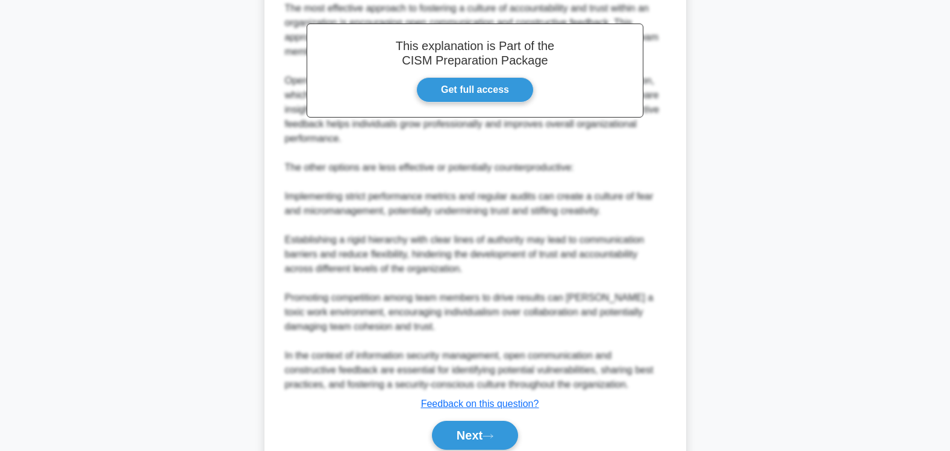
scroll to position [408, 0]
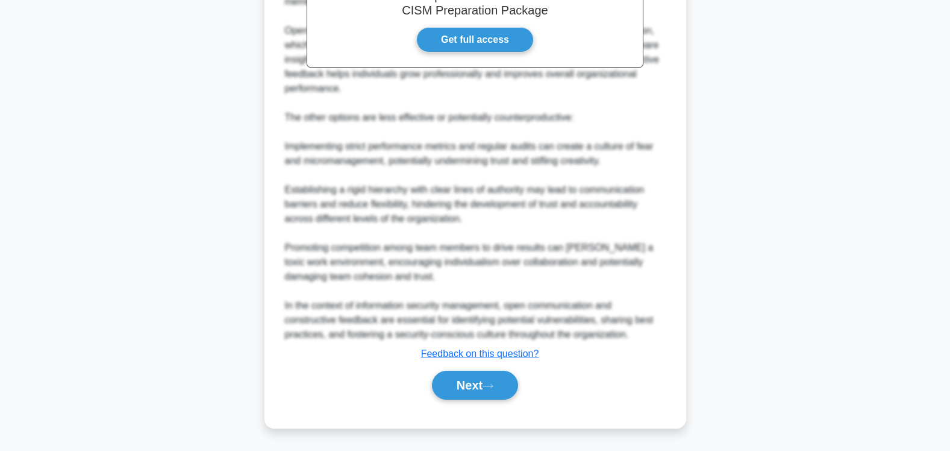
click at [463, 388] on button "Next" at bounding box center [475, 384] width 86 height 29
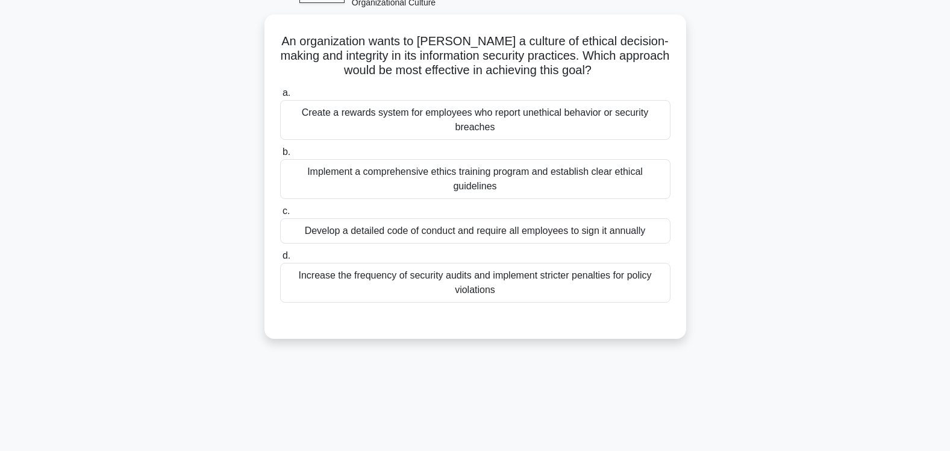
scroll to position [0, 0]
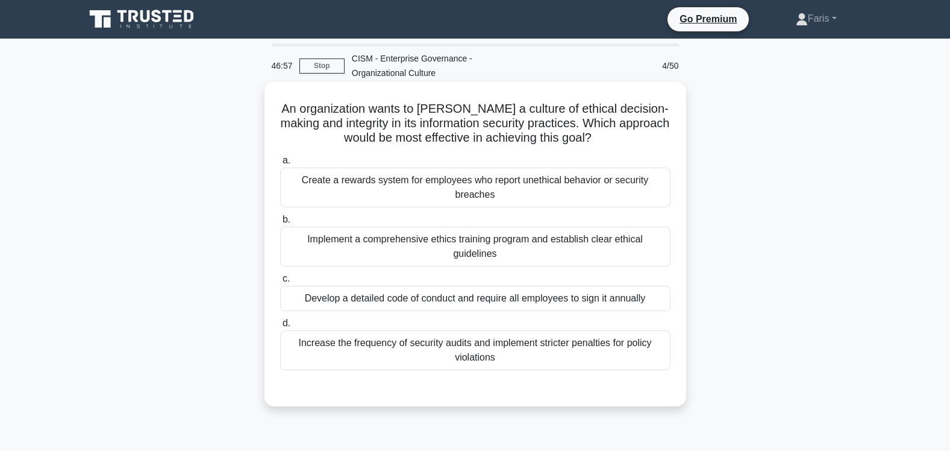
click at [494, 250] on div "Implement a comprehensive ethics training program and establish clear ethical g…" at bounding box center [475, 246] width 390 height 40
click at [280, 223] on input "b. Implement a comprehensive ethics training program and establish clear ethica…" at bounding box center [280, 220] width 0 height 8
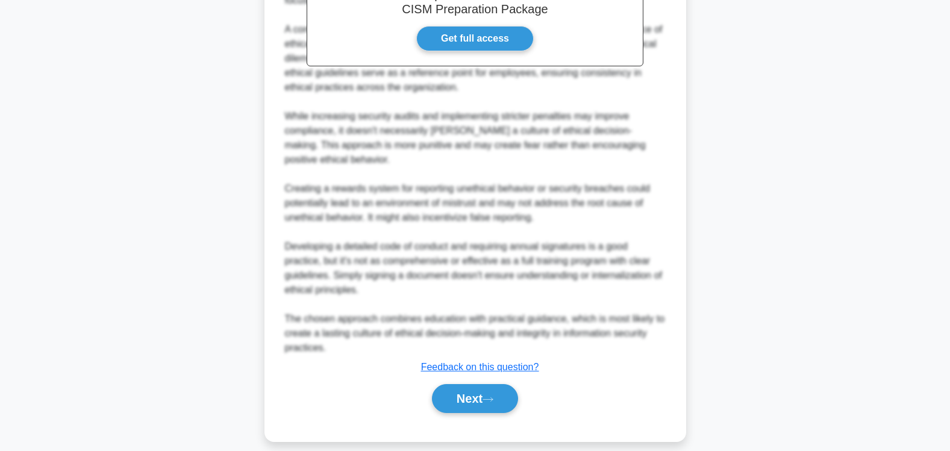
scroll to position [481, 0]
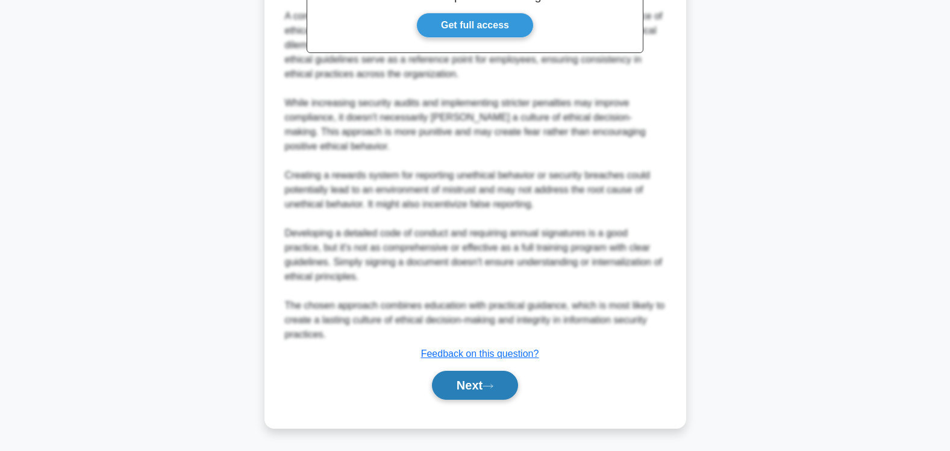
click at [458, 387] on button "Next" at bounding box center [475, 384] width 86 height 29
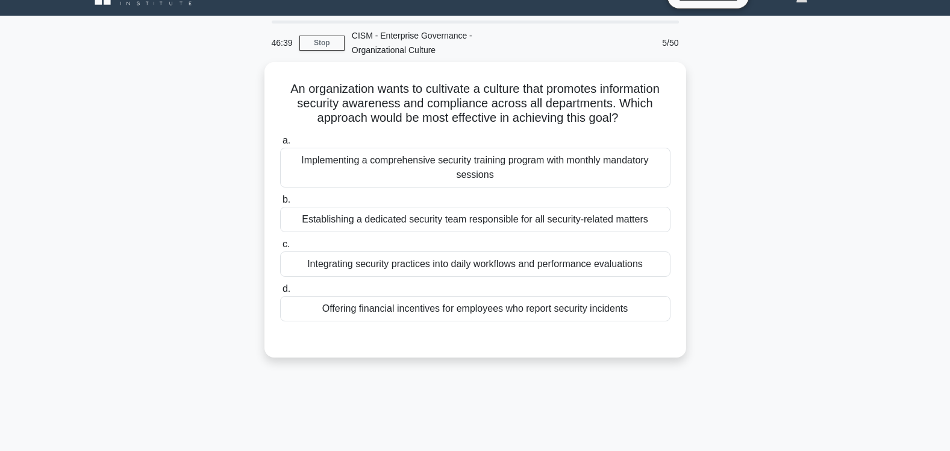
scroll to position [0, 0]
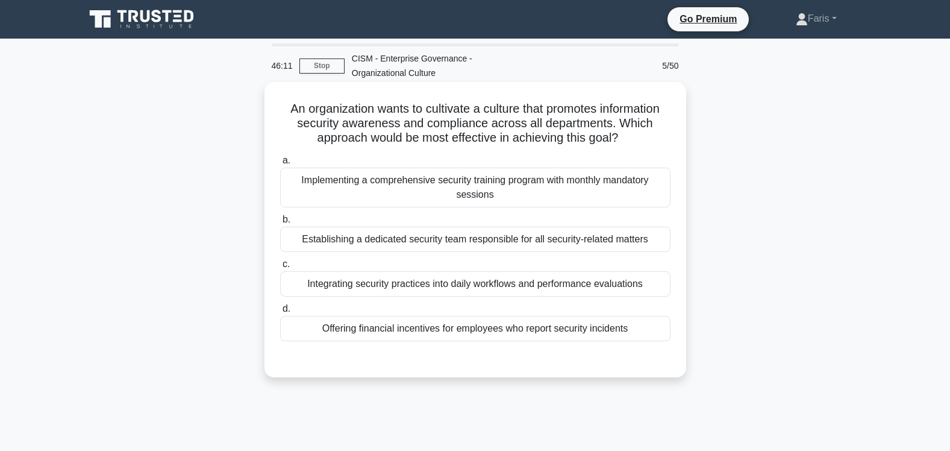
click at [432, 284] on div "Integrating security practices into daily workflows and performance evaluations" at bounding box center [475, 283] width 390 height 25
click at [280, 268] on input "c. Integrating security practices into daily workflows and performance evaluati…" at bounding box center [280, 264] width 0 height 8
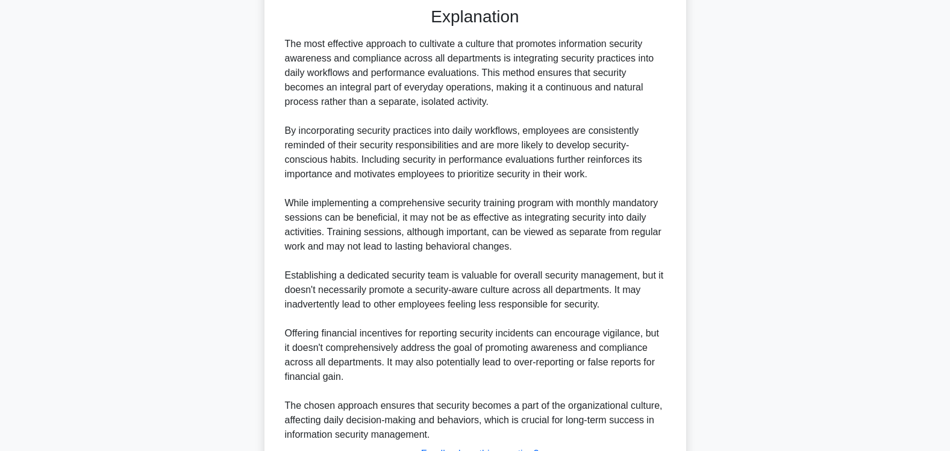
scroll to position [452, 0]
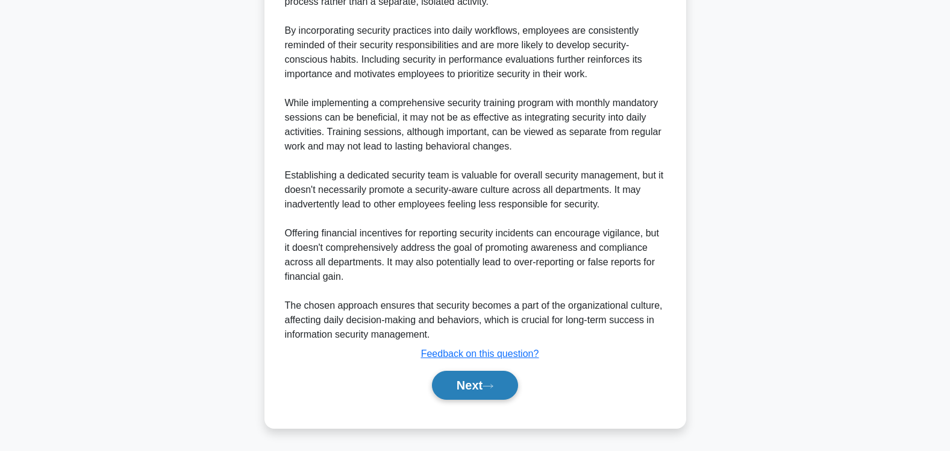
click at [464, 386] on button "Next" at bounding box center [475, 384] width 86 height 29
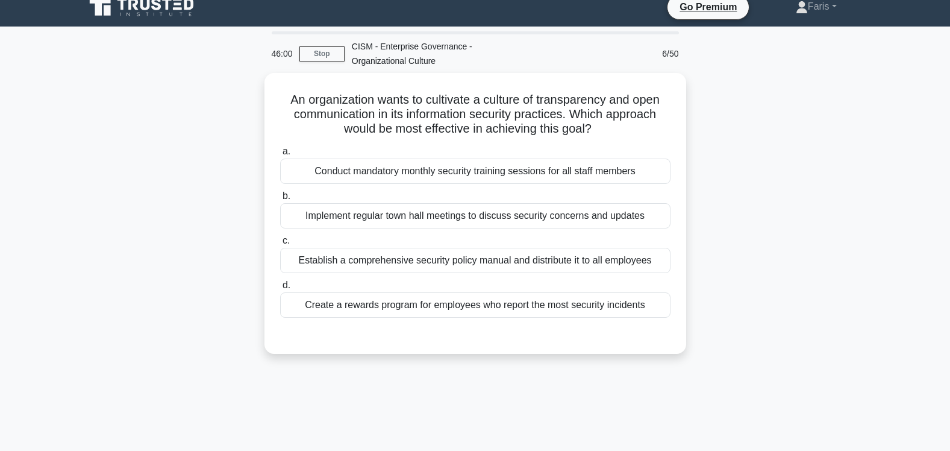
scroll to position [0, 0]
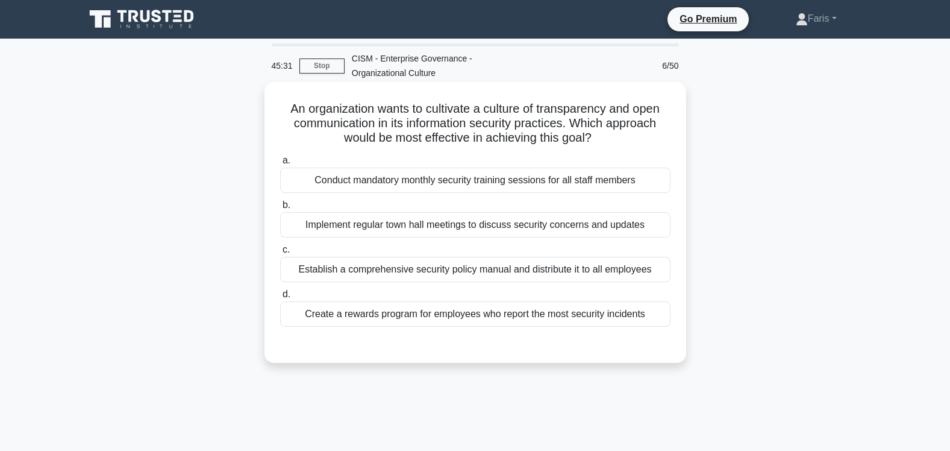
click at [445, 181] on div "Conduct mandatory monthly security training sessions for all staff members" at bounding box center [475, 179] width 390 height 25
click at [280, 164] on input "a. Conduct mandatory monthly security training sessions for all staff members" at bounding box center [280, 161] width 0 height 8
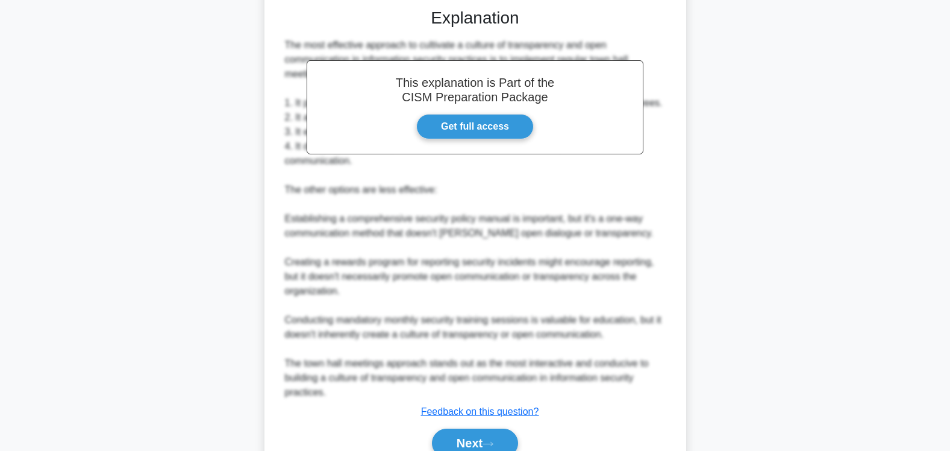
scroll to position [395, 0]
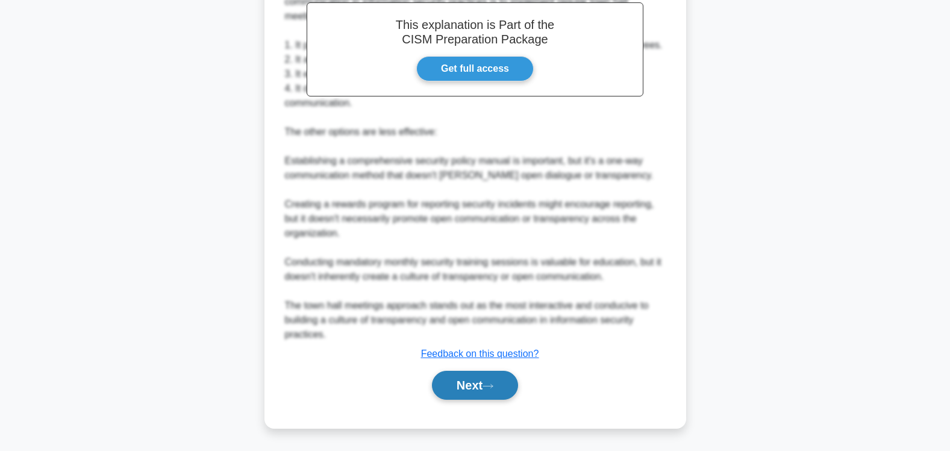
click at [471, 388] on button "Next" at bounding box center [475, 384] width 86 height 29
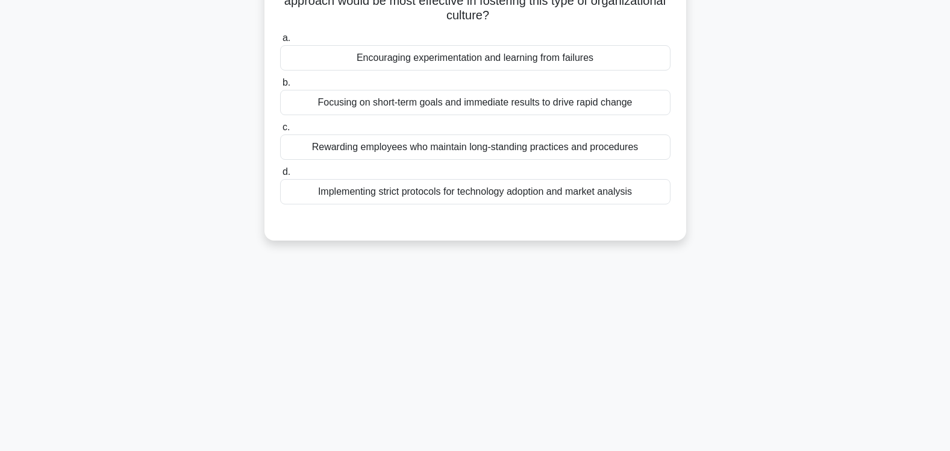
scroll to position [80, 0]
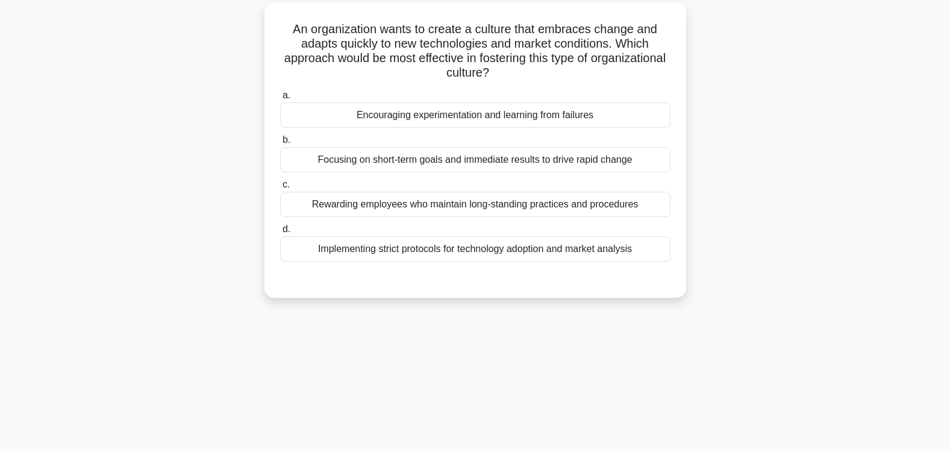
click at [500, 206] on div "Rewarding employees who maintain long-standing practices and procedures" at bounding box center [475, 204] width 390 height 25
click at [280, 189] on input "c. Rewarding employees who maintain long-standing practices and procedures" at bounding box center [280, 185] width 0 height 8
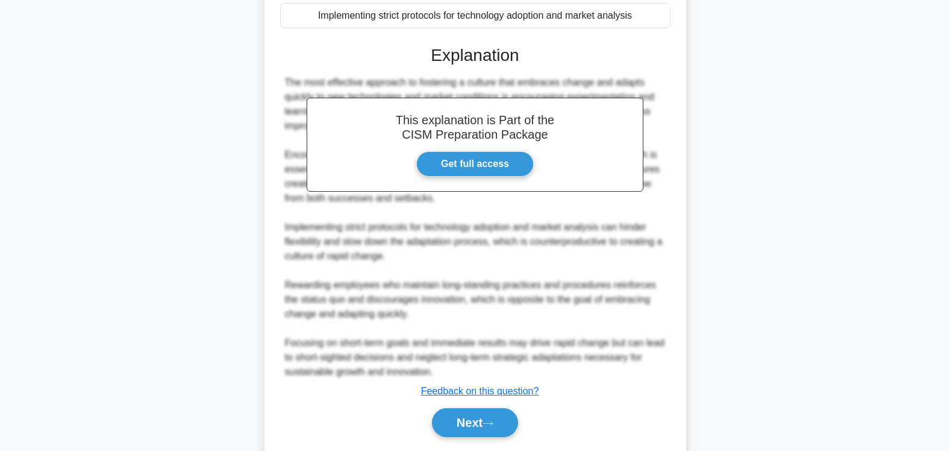
scroll to position [352, 0]
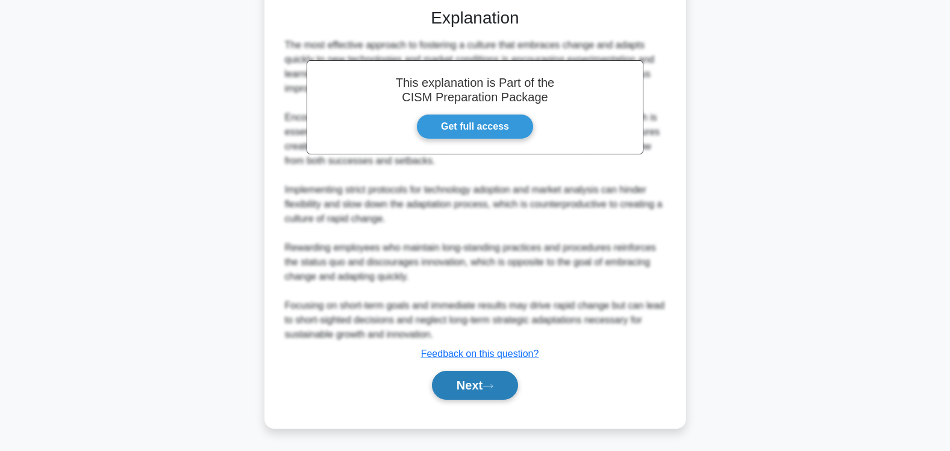
drag, startPoint x: 470, startPoint y: 385, endPoint x: 485, endPoint y: 390, distance: 15.6
click at [471, 385] on button "Next" at bounding box center [475, 384] width 86 height 29
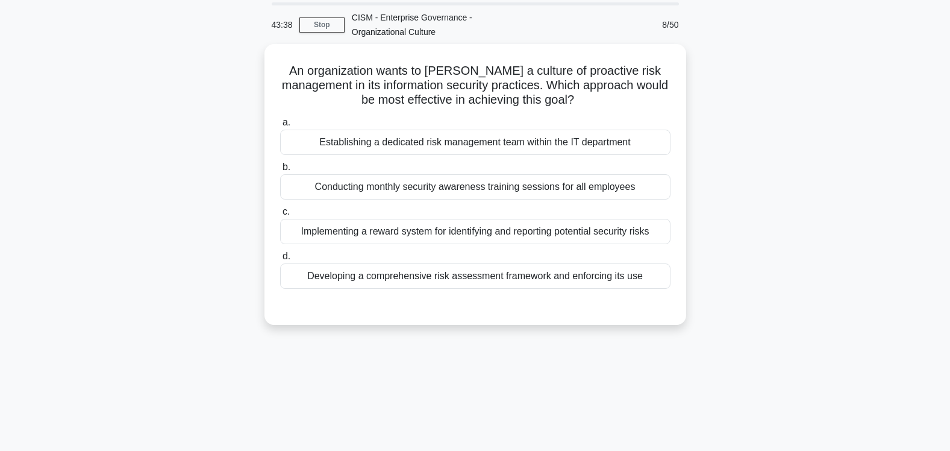
scroll to position [0, 0]
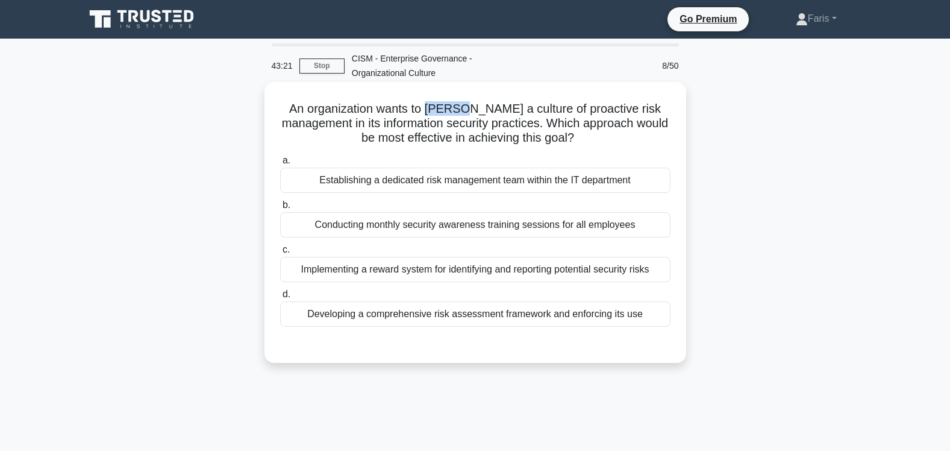
drag, startPoint x: 451, startPoint y: 108, endPoint x: 420, endPoint y: 105, distance: 30.9
click at [420, 105] on h5 "An organization wants to foster a culture of proactive risk management in its i…" at bounding box center [475, 123] width 393 height 45
copy h5 "foster"
click at [526, 271] on div "Implementing a reward system for identifying and reporting potential security r…" at bounding box center [475, 269] width 390 height 25
click at [280, 254] on input "c. Implementing a reward system for identifying and reporting potential securit…" at bounding box center [280, 250] width 0 height 8
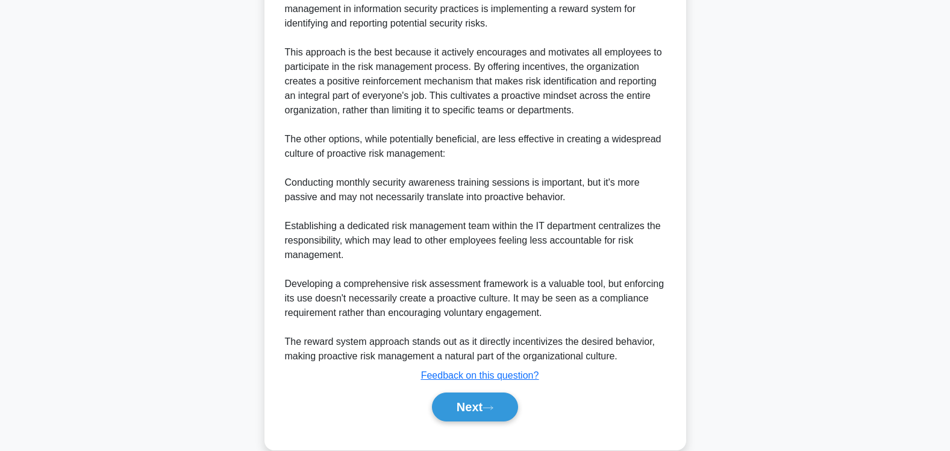
scroll to position [408, 0]
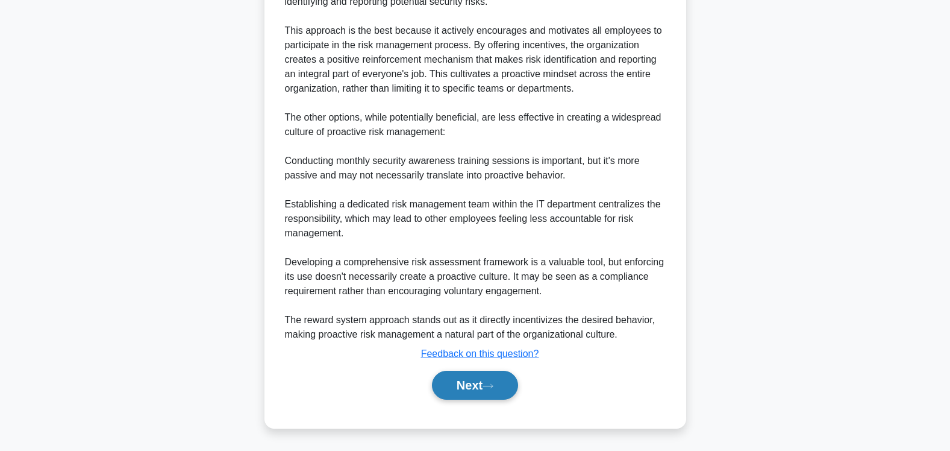
click at [468, 387] on button "Next" at bounding box center [475, 384] width 86 height 29
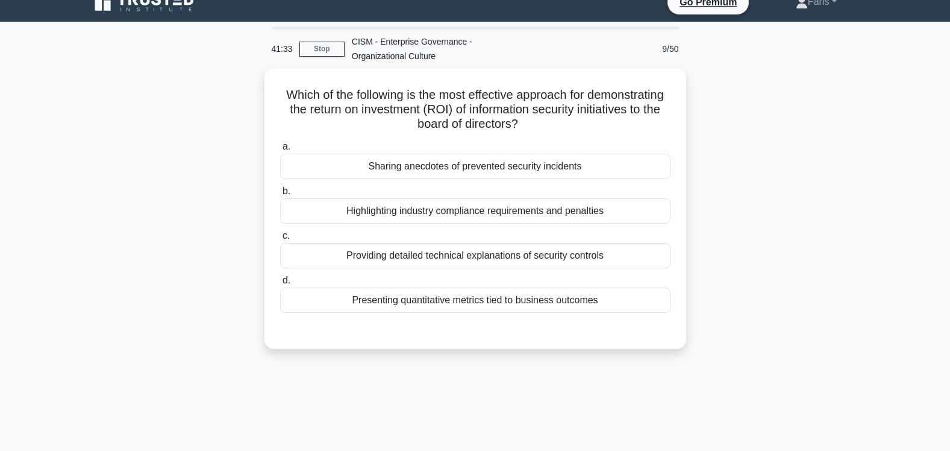
scroll to position [0, 0]
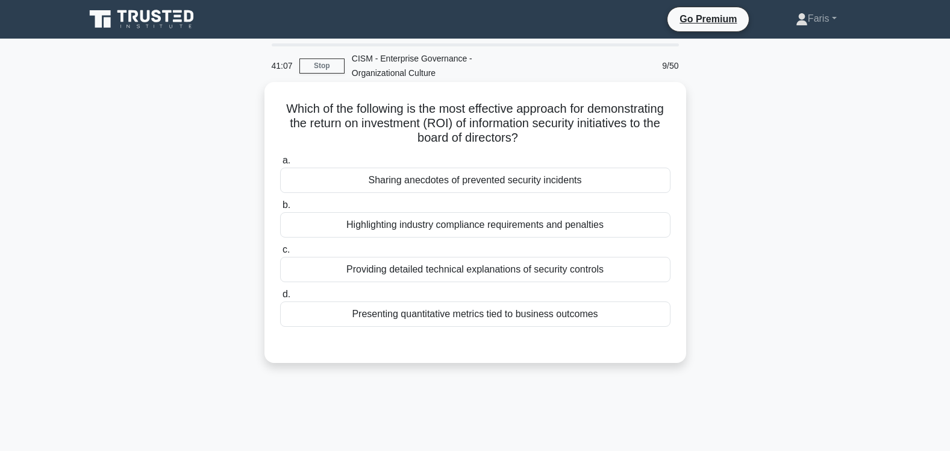
click at [537, 314] on div "Presenting quantitative metrics tied to business outcomes" at bounding box center [475, 313] width 390 height 25
click at [280, 298] on input "d. Presenting quantitative metrics tied to business outcomes" at bounding box center [280, 294] width 0 height 8
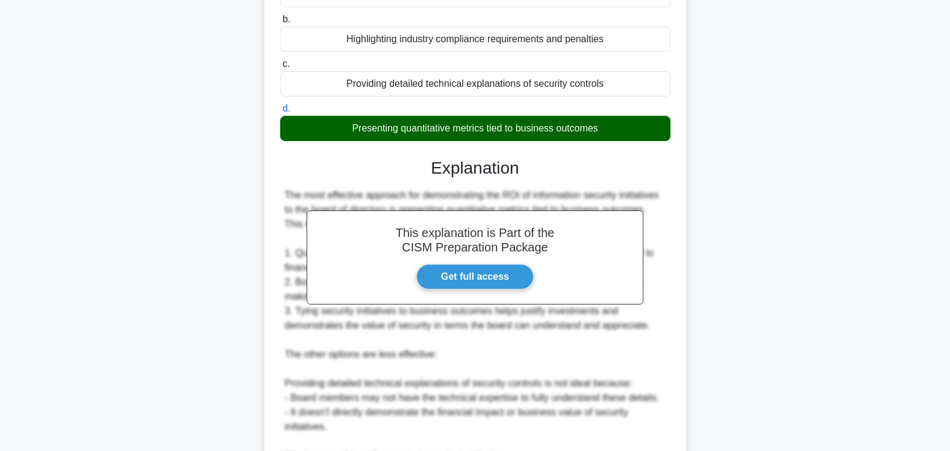
scroll to position [510, 0]
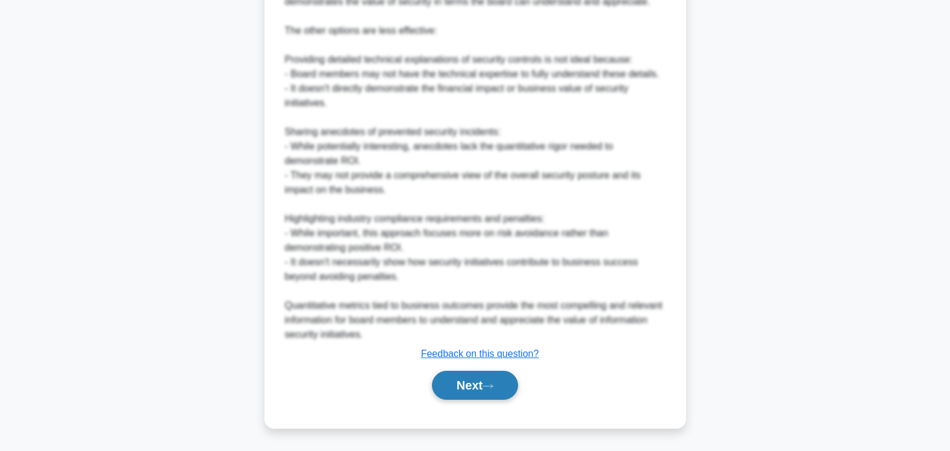
click at [465, 384] on button "Next" at bounding box center [475, 384] width 86 height 29
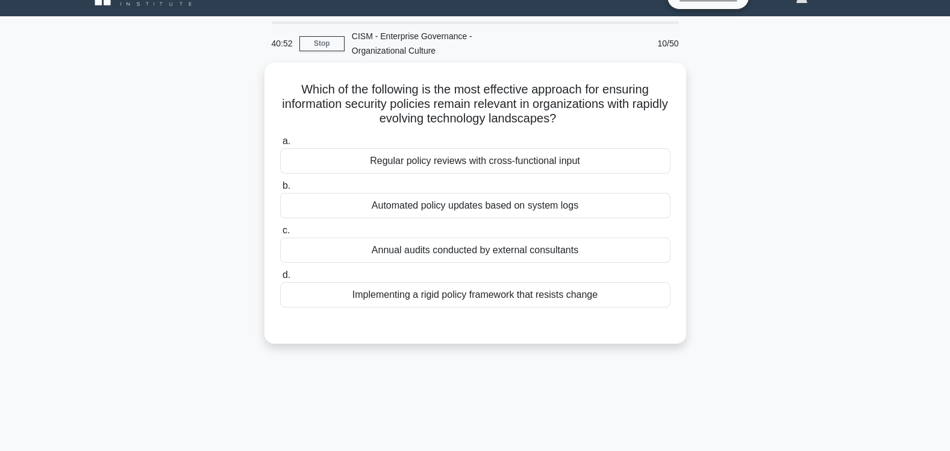
scroll to position [0, 0]
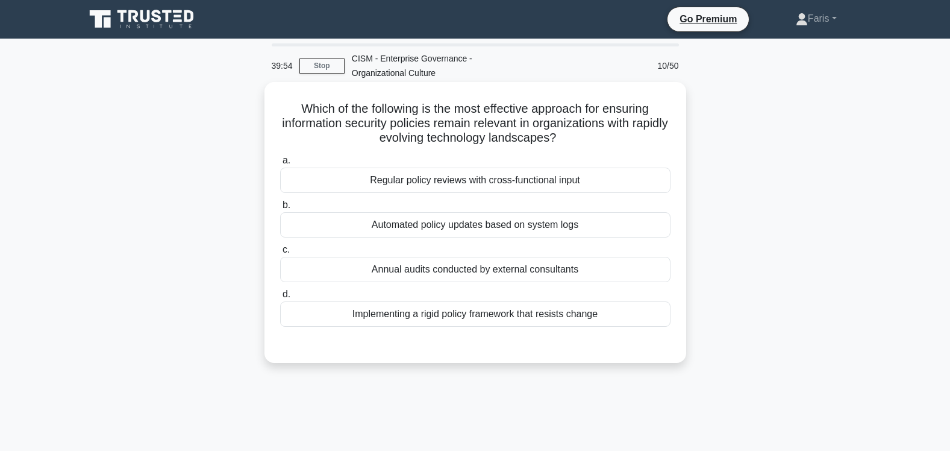
click at [543, 181] on div "Regular policy reviews with cross-functional input" at bounding box center [475, 179] width 390 height 25
click at [280, 164] on input "a. Regular policy reviews with cross-functional input" at bounding box center [280, 161] width 0 height 8
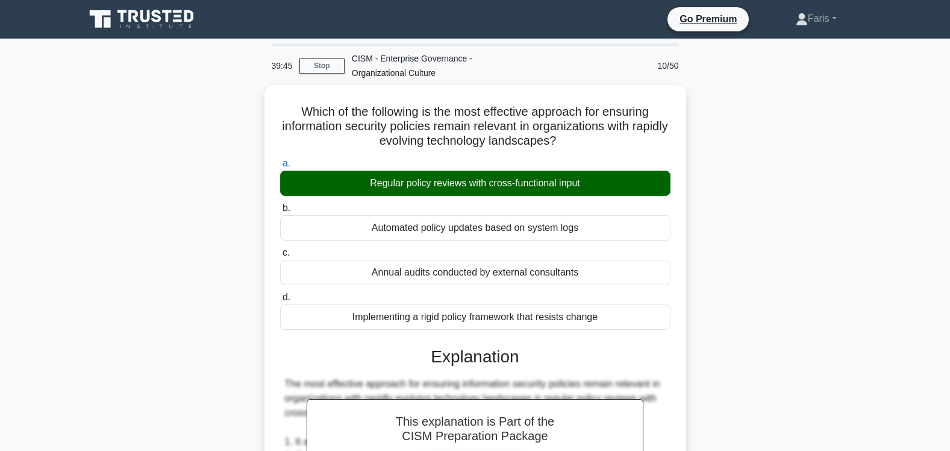
scroll to position [365, 0]
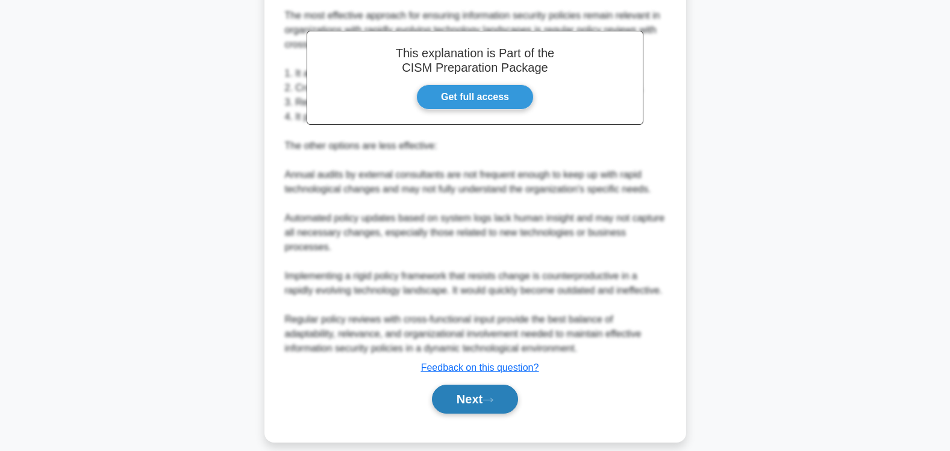
click at [466, 390] on button "Next" at bounding box center [475, 398] width 86 height 29
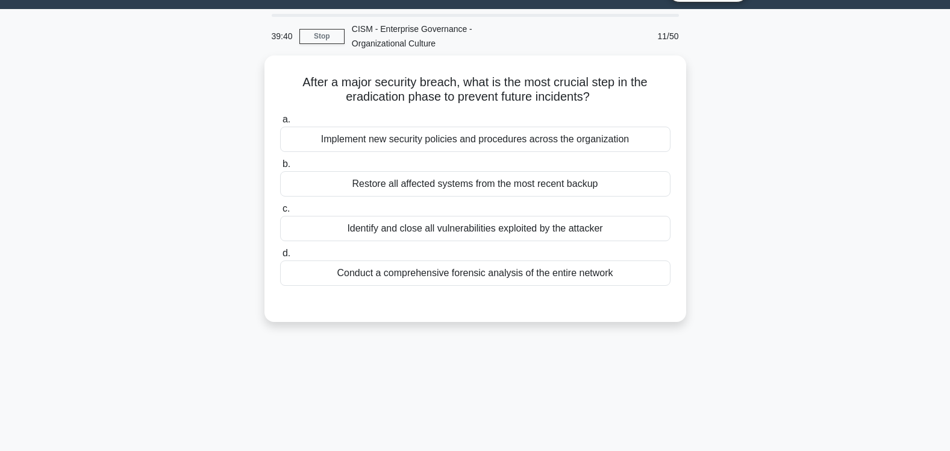
scroll to position [0, 0]
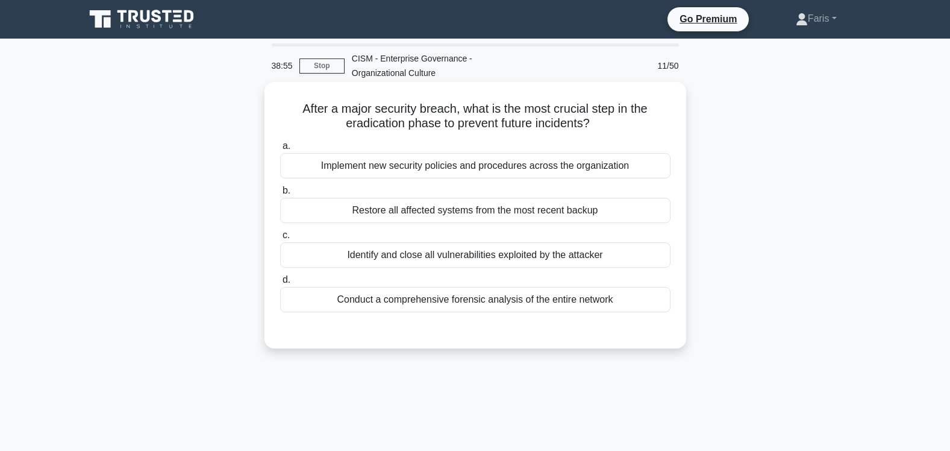
click at [493, 257] on div "Identify and close all vulnerabilities exploited by the attacker" at bounding box center [475, 254] width 390 height 25
click at [280, 239] on input "c. Identify and close all vulnerabilities exploited by the attacker" at bounding box center [280, 235] width 0 height 8
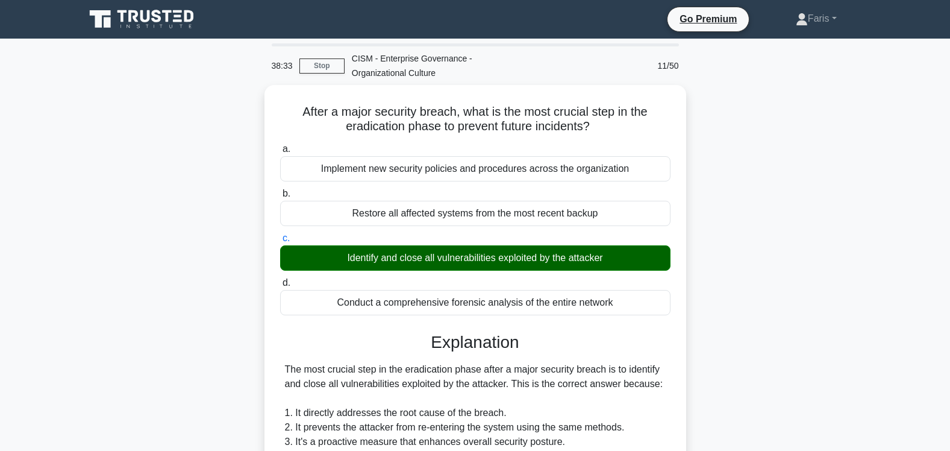
scroll to position [351, 0]
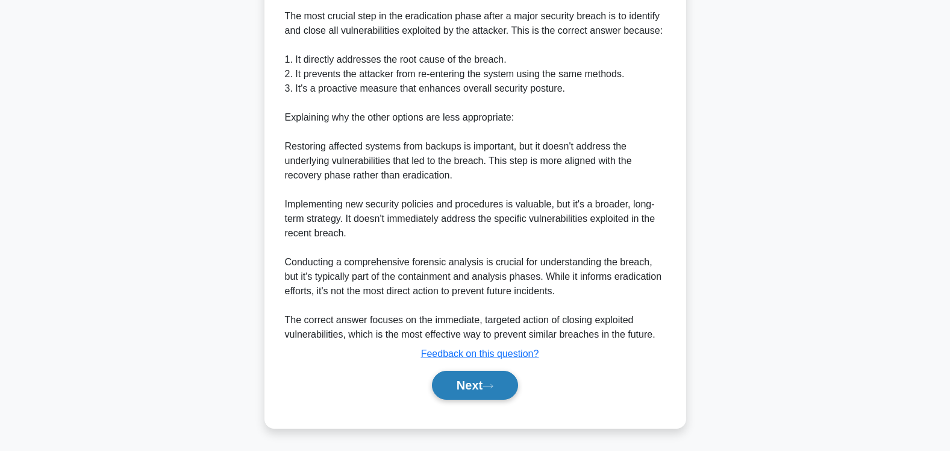
click at [462, 386] on button "Next" at bounding box center [475, 384] width 86 height 29
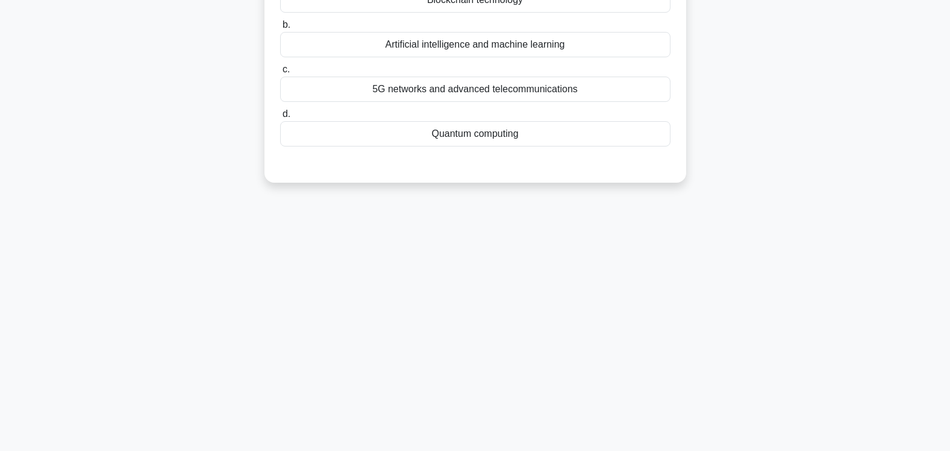
scroll to position [0, 0]
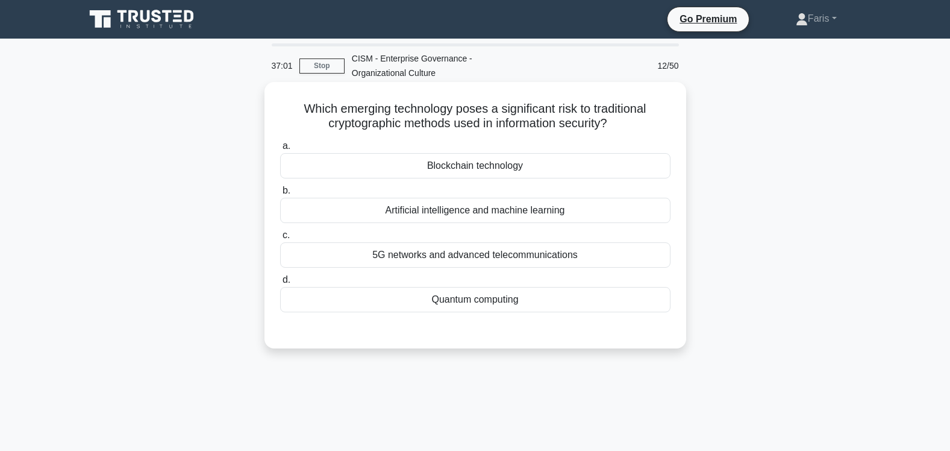
click at [467, 216] on div "Artificial intelligence and machine learning" at bounding box center [475, 210] width 390 height 25
click at [280, 195] on input "b. Artificial intelligence and machine learning" at bounding box center [280, 191] width 0 height 8
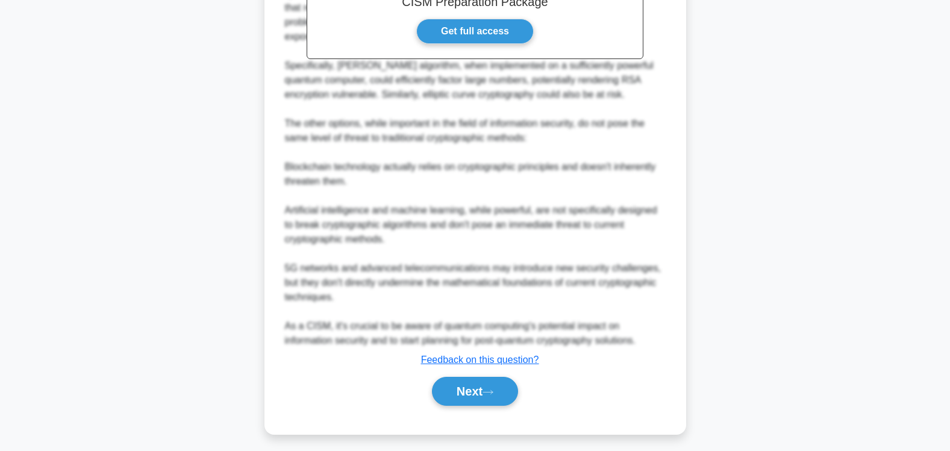
scroll to position [424, 0]
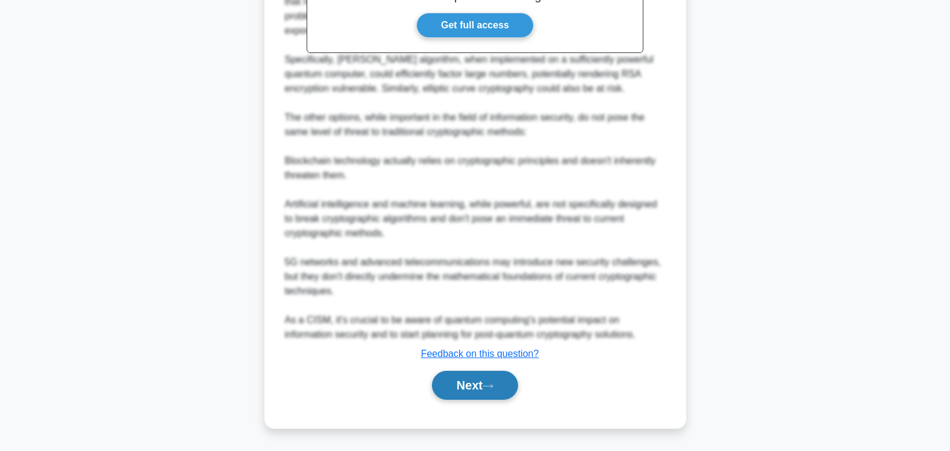
click at [463, 388] on button "Next" at bounding box center [475, 384] width 86 height 29
click at [461, 386] on button "Next" at bounding box center [475, 384] width 86 height 29
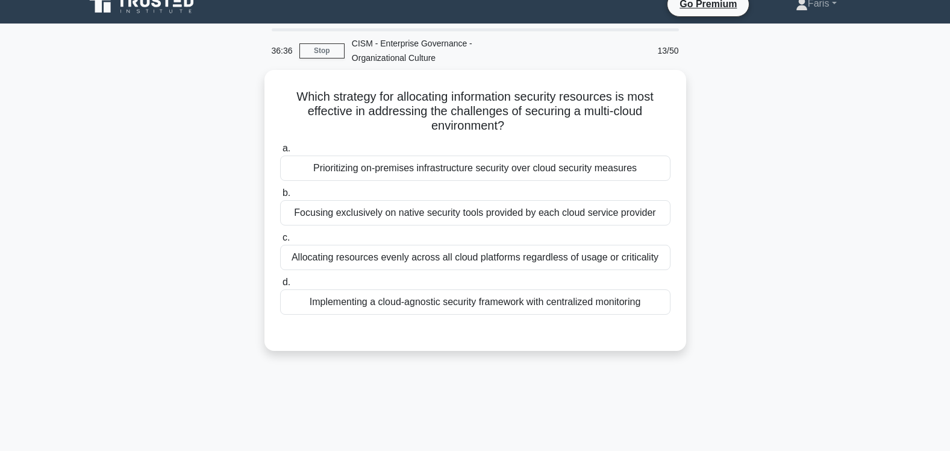
scroll to position [2, 0]
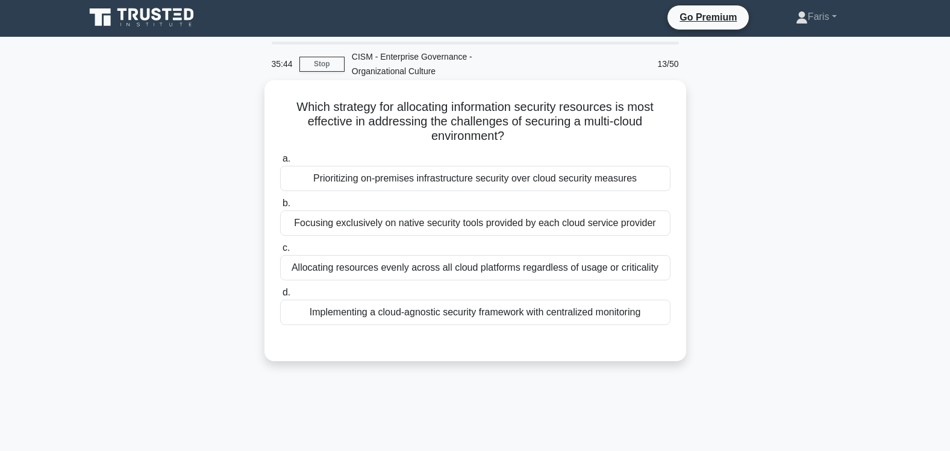
click at [583, 180] on div "Prioritizing on-premises infrastructure security over cloud security measures" at bounding box center [475, 178] width 390 height 25
click at [280, 163] on input "a. Prioritizing on-premises infrastructure security over cloud security measures" at bounding box center [280, 159] width 0 height 8
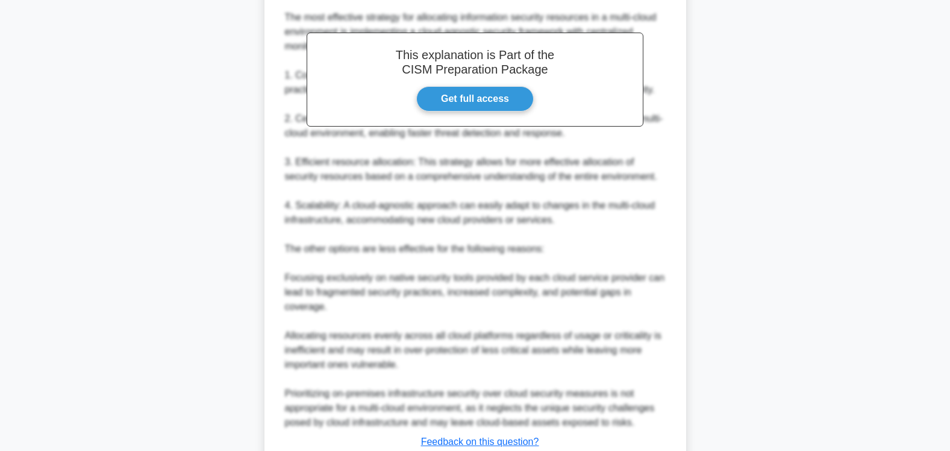
scroll to position [453, 0]
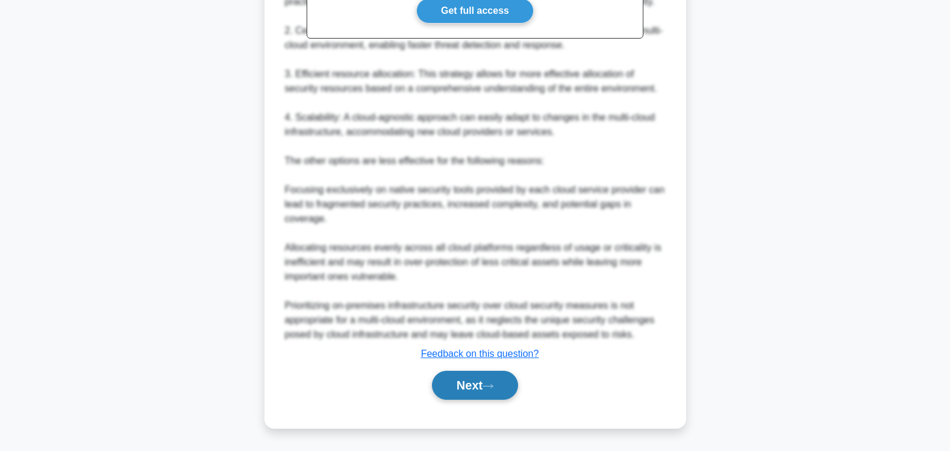
click at [467, 386] on button "Next" at bounding box center [475, 384] width 86 height 29
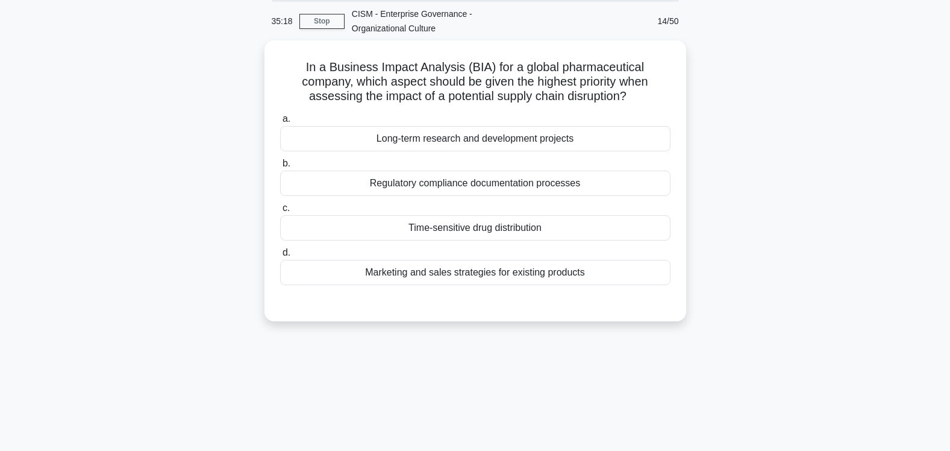
scroll to position [0, 0]
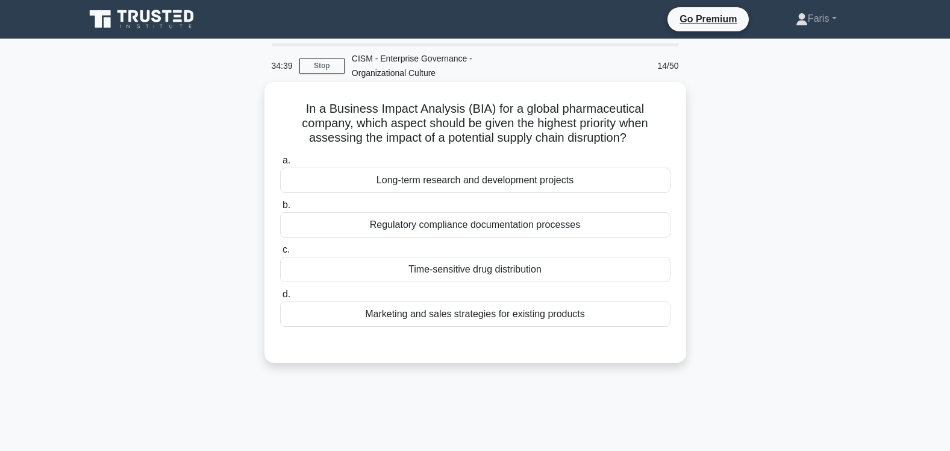
click at [462, 270] on div "Time-sensitive drug distribution" at bounding box center [475, 269] width 390 height 25
click at [280, 254] on input "c. Time-sensitive drug distribution" at bounding box center [280, 250] width 0 height 8
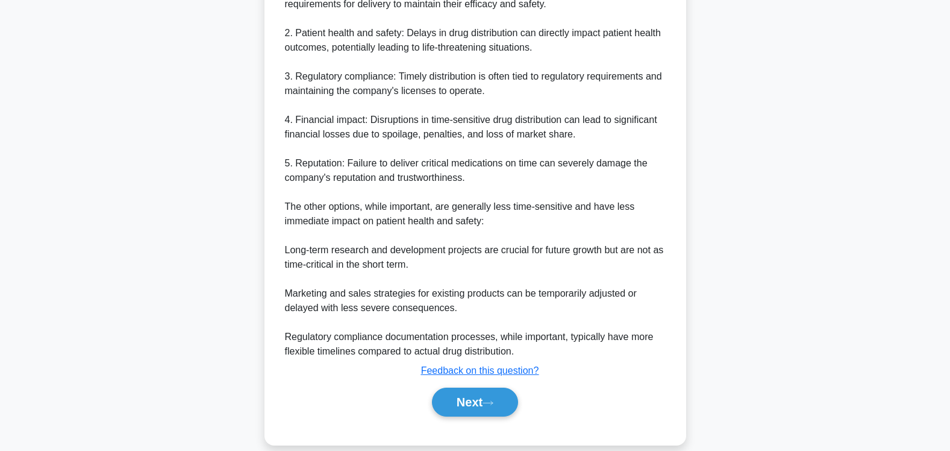
scroll to position [466, 0]
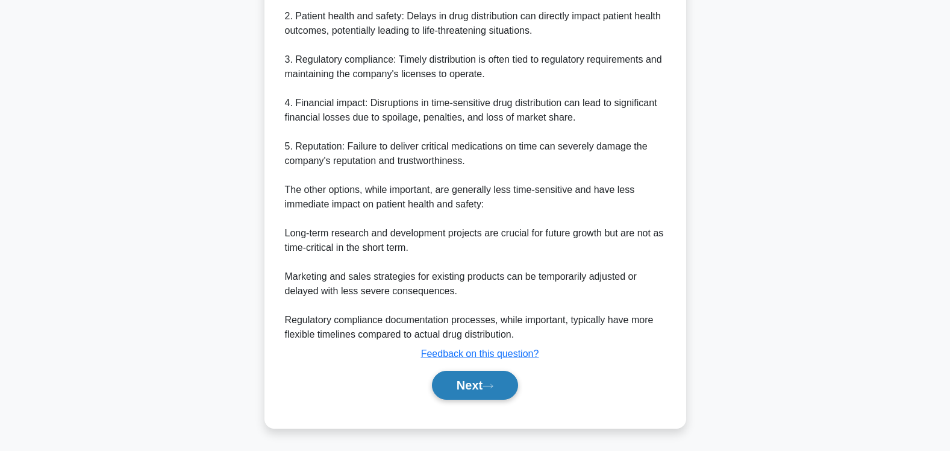
click at [460, 387] on button "Next" at bounding box center [475, 384] width 86 height 29
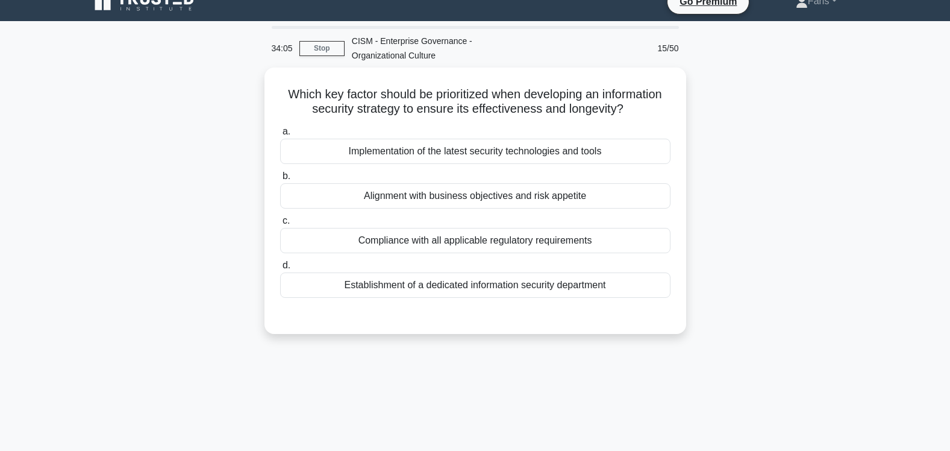
scroll to position [0, 0]
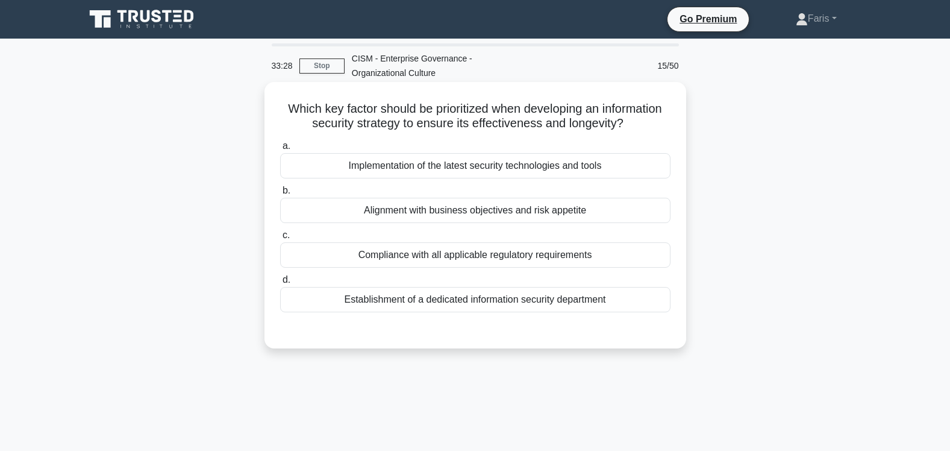
click at [515, 211] on div "Alignment with business objectives and risk appetite" at bounding box center [475, 210] width 390 height 25
click at [280, 195] on input "b. Alignment with business objectives and risk appetite" at bounding box center [280, 191] width 0 height 8
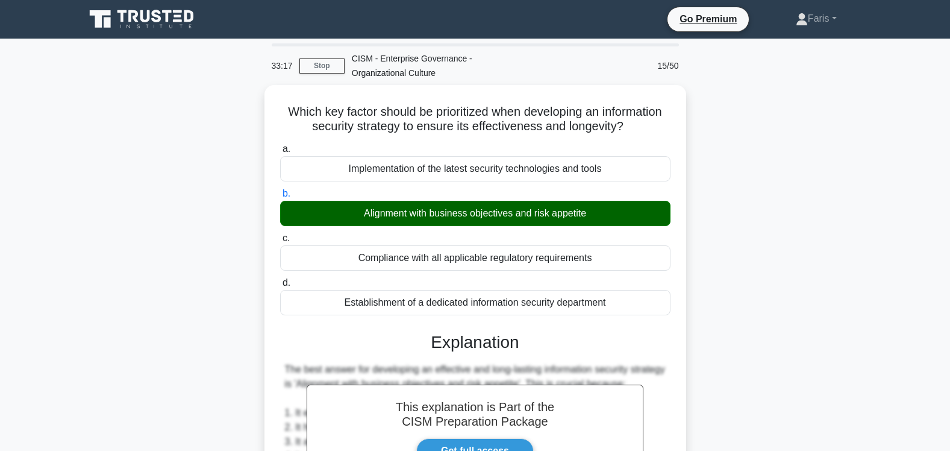
scroll to position [351, 0]
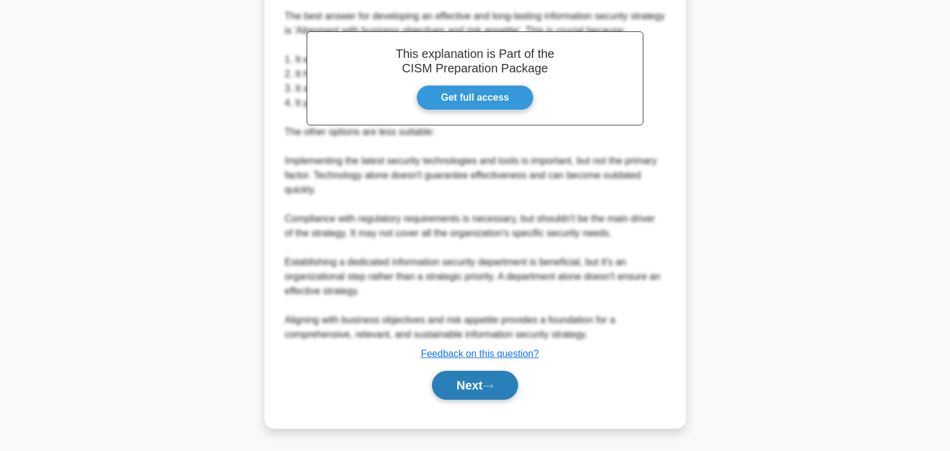
click at [458, 388] on button "Next" at bounding box center [475, 384] width 86 height 29
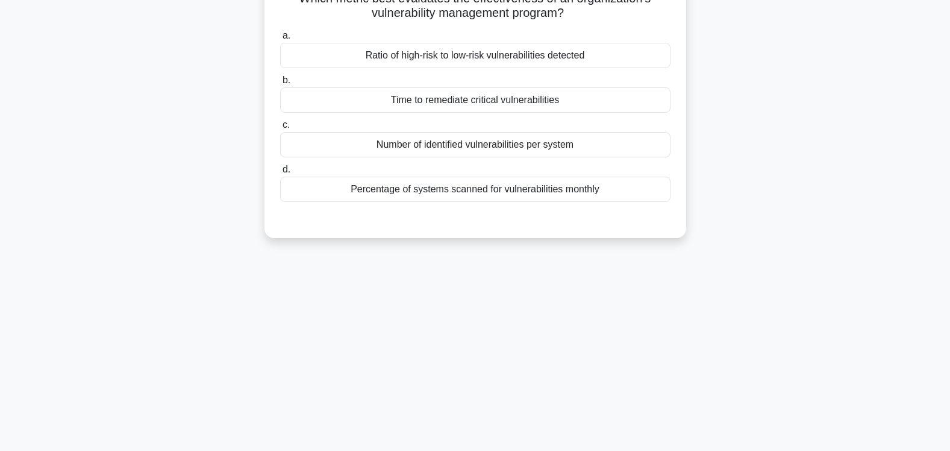
scroll to position [0, 0]
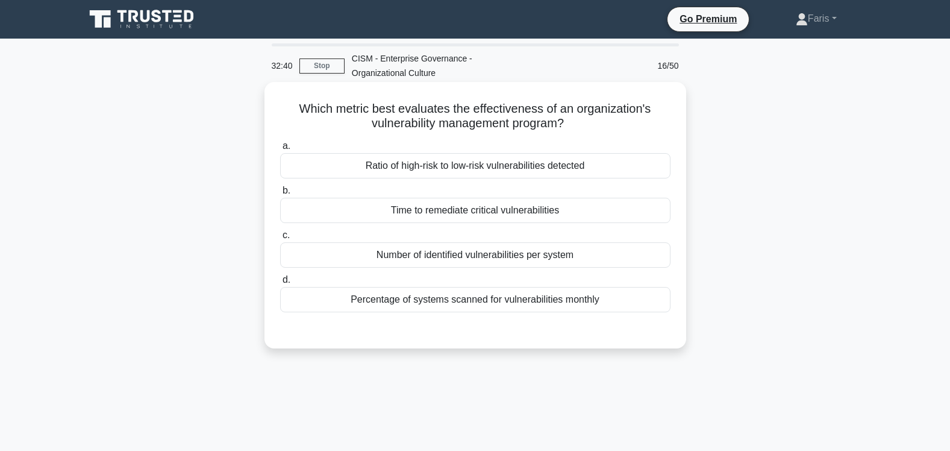
click at [488, 259] on div "Number of identified vulnerabilities per system" at bounding box center [475, 254] width 390 height 25
click at [280, 239] on input "c. Number of identified vulnerabilities per system" at bounding box center [280, 235] width 0 height 8
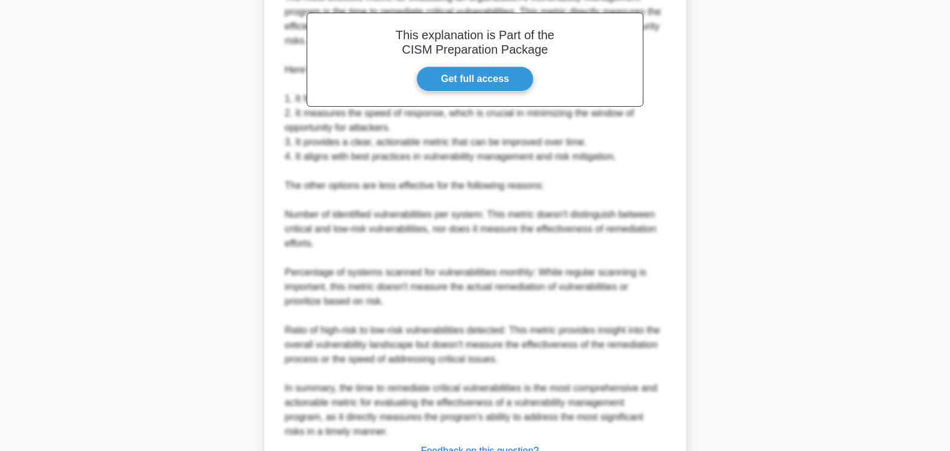
scroll to position [414, 0]
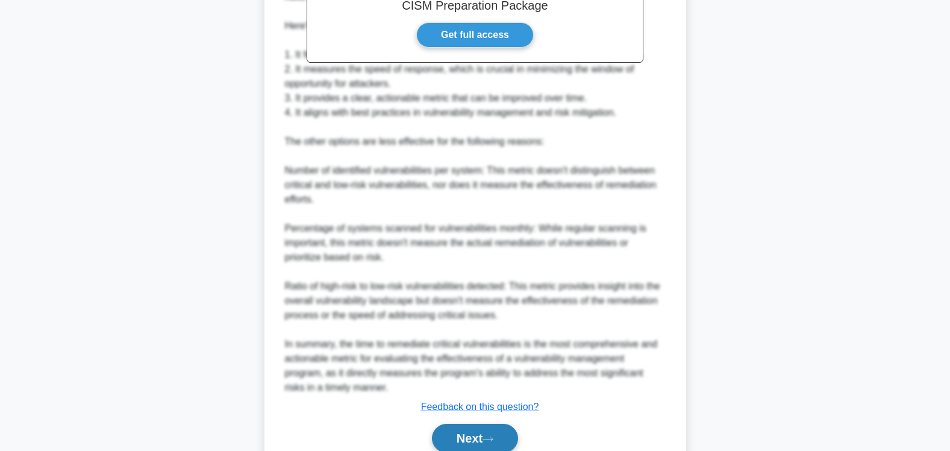
click at [459, 440] on button "Next" at bounding box center [475, 437] width 86 height 29
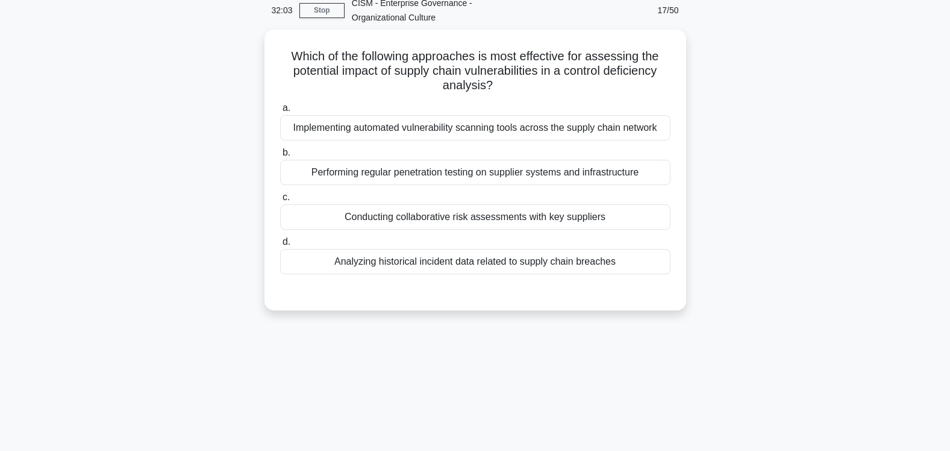
scroll to position [0, 0]
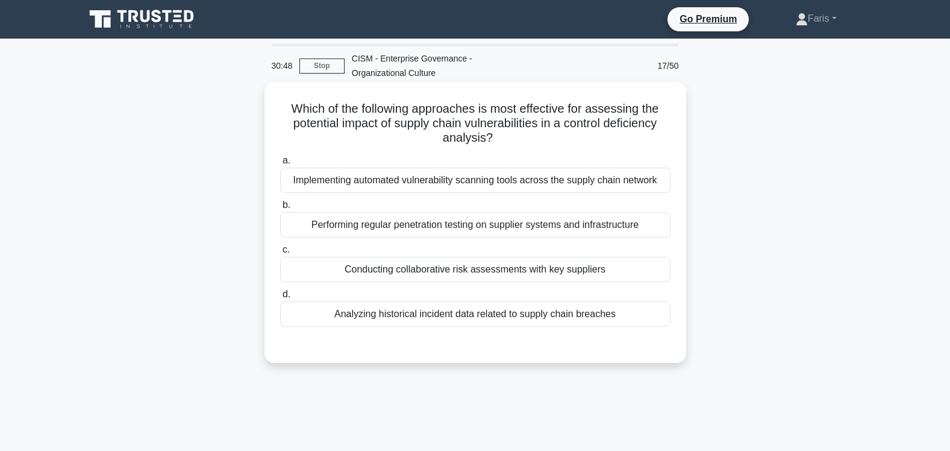
click at [449, 276] on div "Conducting collaborative risk assessments with key suppliers" at bounding box center [475, 269] width 390 height 25
click at [280, 254] on input "c. Conducting collaborative risk assessments with key suppliers" at bounding box center [280, 250] width 0 height 8
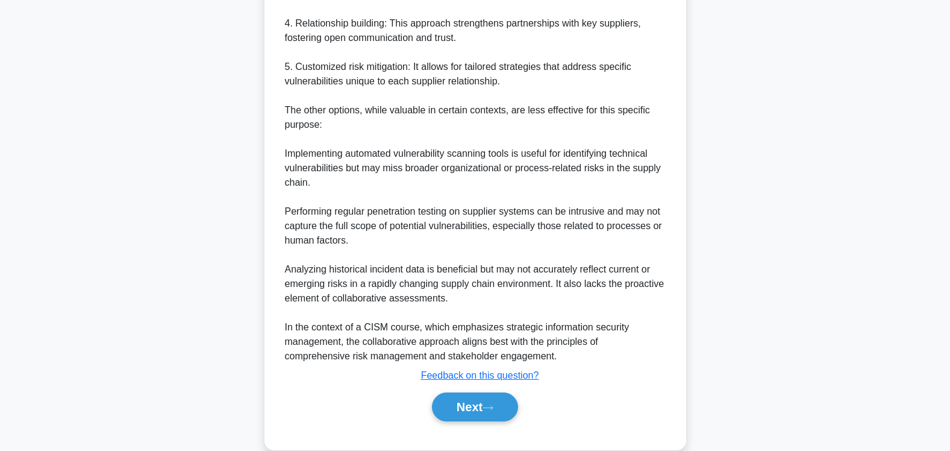
scroll to position [564, 0]
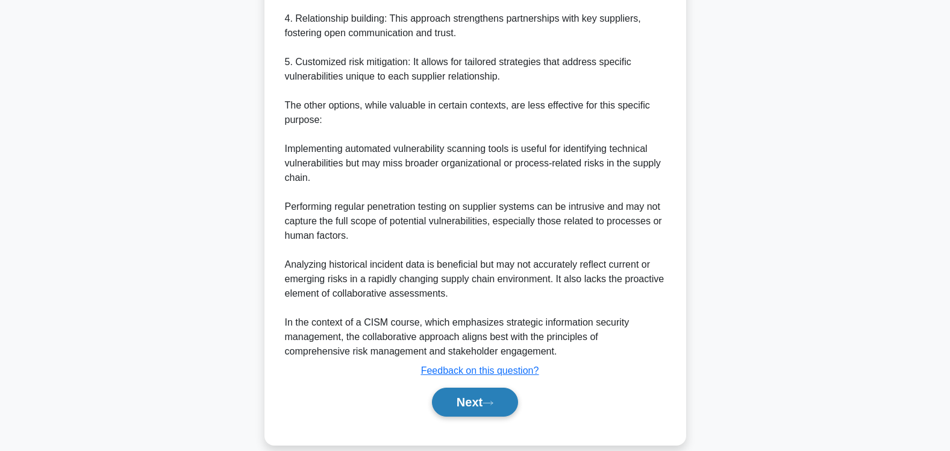
click at [462, 405] on button "Next" at bounding box center [475, 401] width 86 height 29
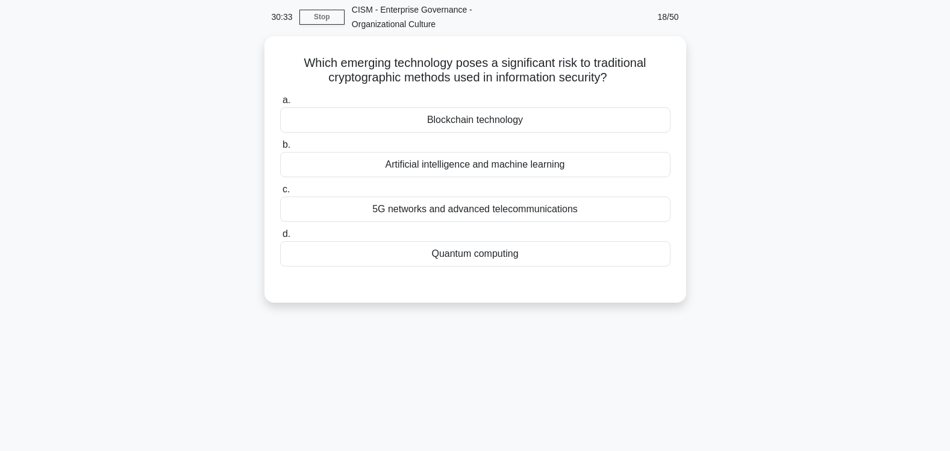
scroll to position [0, 0]
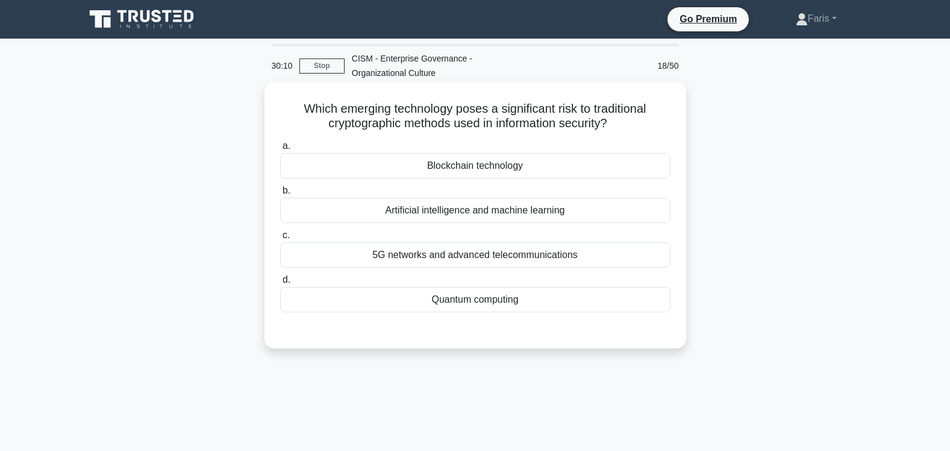
click at [491, 302] on div "Quantum computing" at bounding box center [475, 299] width 390 height 25
click at [280, 284] on input "d. Quantum computing" at bounding box center [280, 280] width 0 height 8
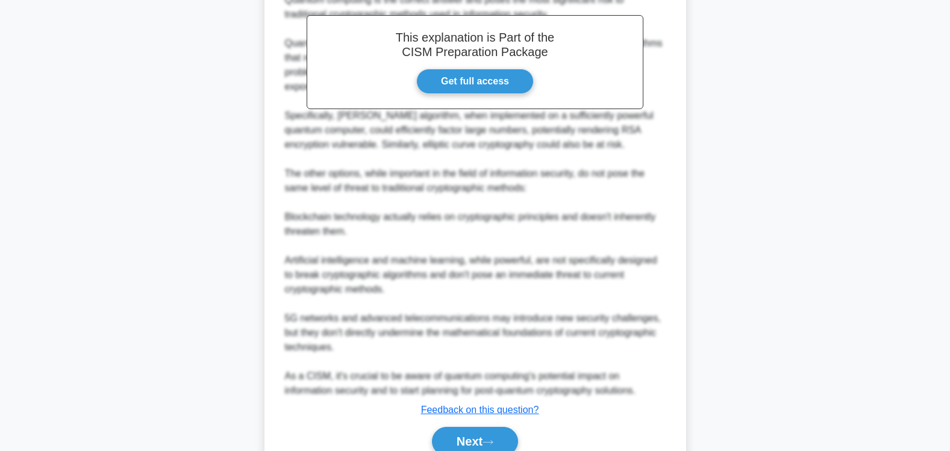
scroll to position [418, 0]
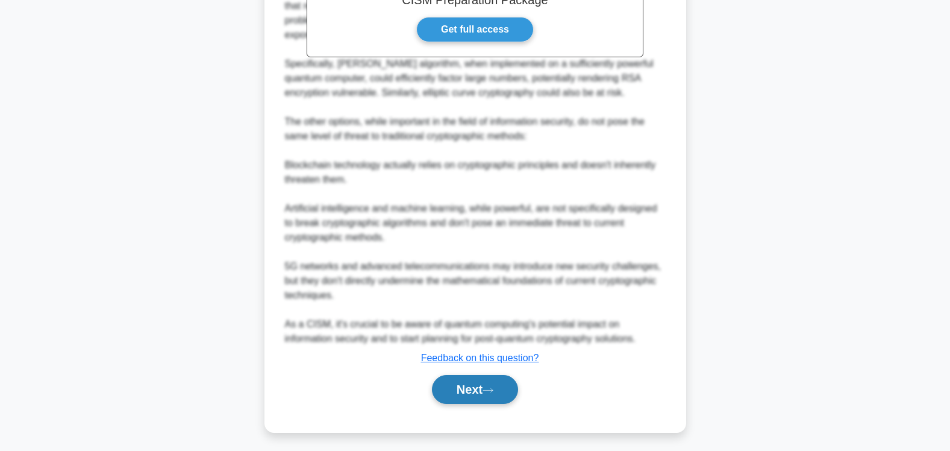
drag, startPoint x: 461, startPoint y: 393, endPoint x: 469, endPoint y: 396, distance: 8.1
click at [461, 394] on button "Next" at bounding box center [475, 389] width 86 height 29
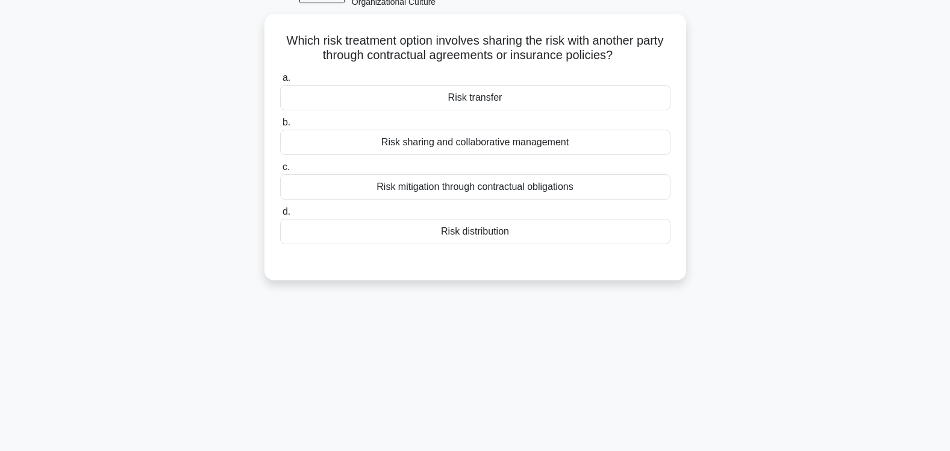
scroll to position [0, 0]
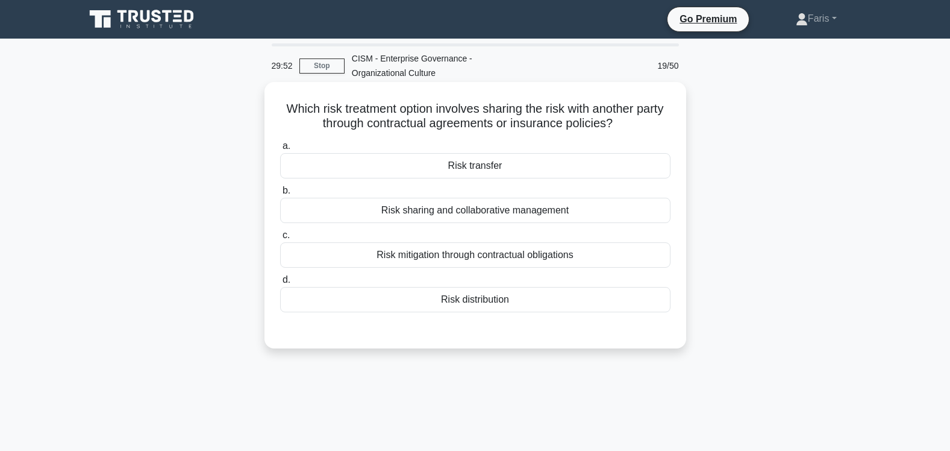
click at [479, 167] on div "Risk transfer" at bounding box center [475, 165] width 390 height 25
click at [280, 150] on input "a. Risk transfer" at bounding box center [280, 146] width 0 height 8
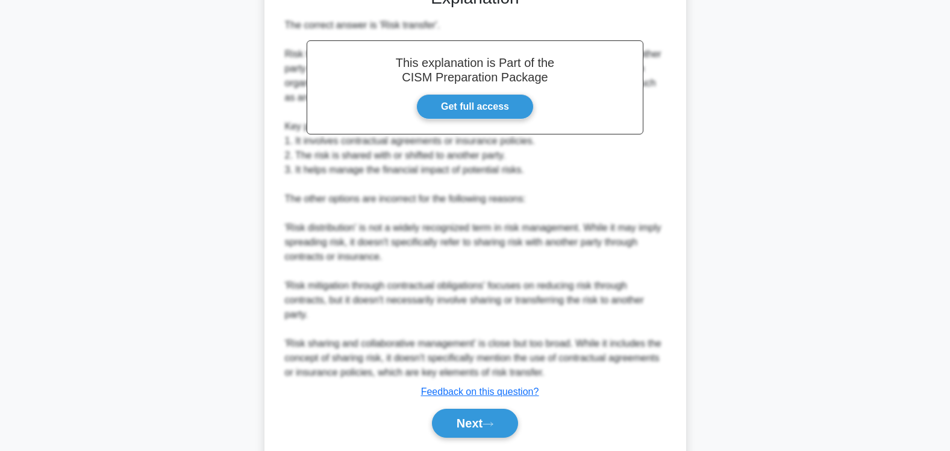
scroll to position [379, 0]
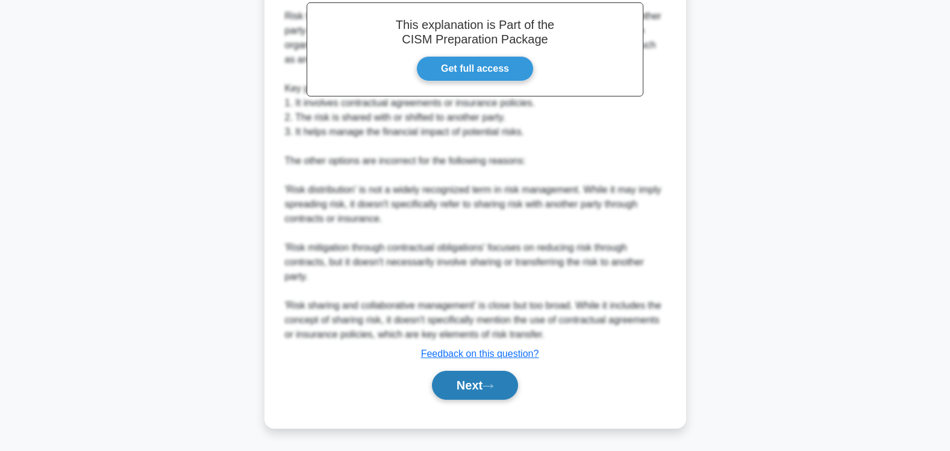
click at [473, 387] on button "Next" at bounding box center [475, 384] width 86 height 29
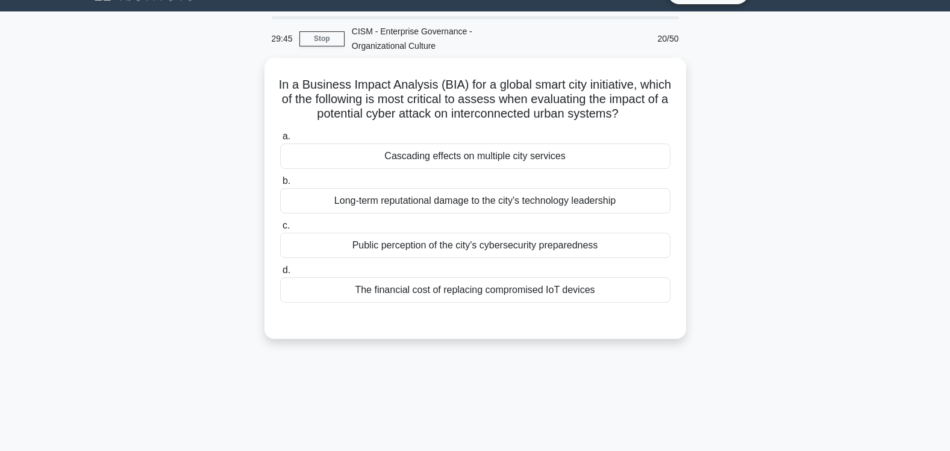
scroll to position [20, 0]
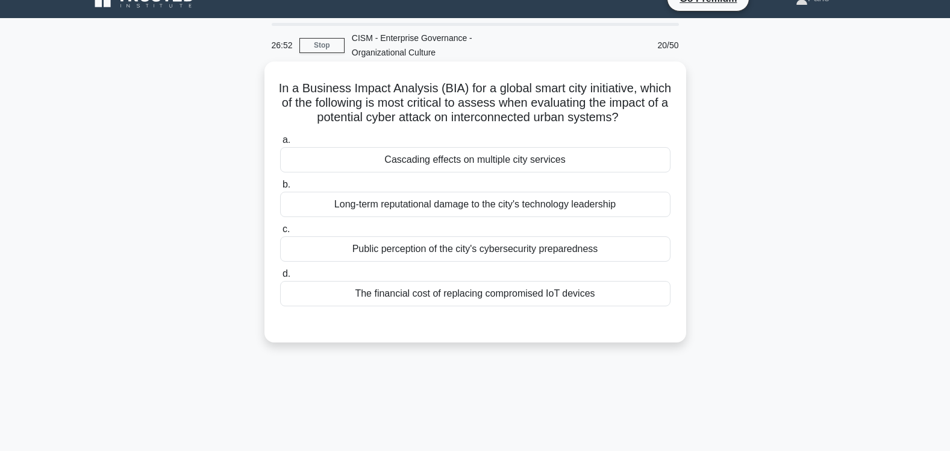
click at [485, 249] on div "Public perception of the city's cybersecurity preparedness" at bounding box center [475, 248] width 390 height 25
click at [280, 233] on input "c. Public perception of the city's cybersecurity preparedness" at bounding box center [280, 229] width 0 height 8
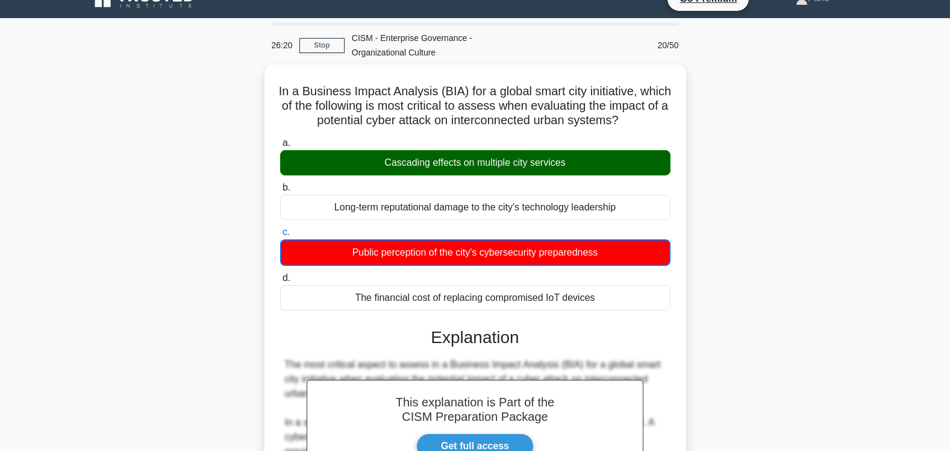
scroll to position [496, 0]
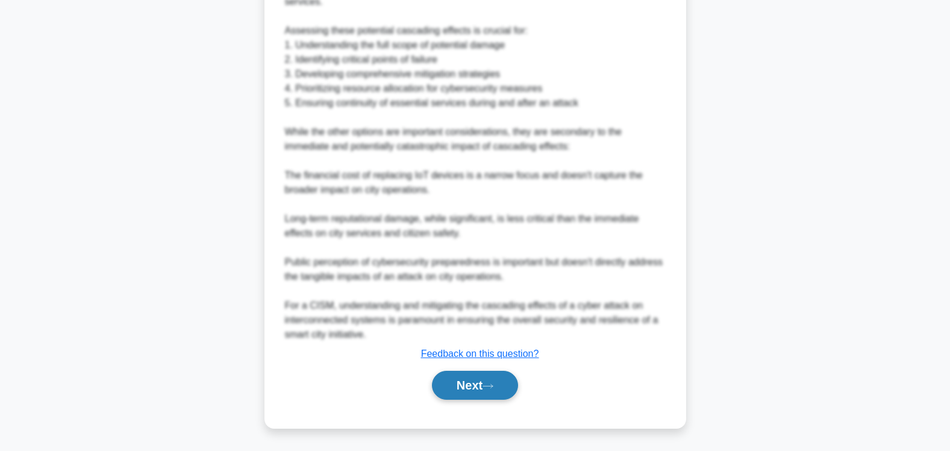
click at [460, 384] on button "Next" at bounding box center [475, 384] width 86 height 29
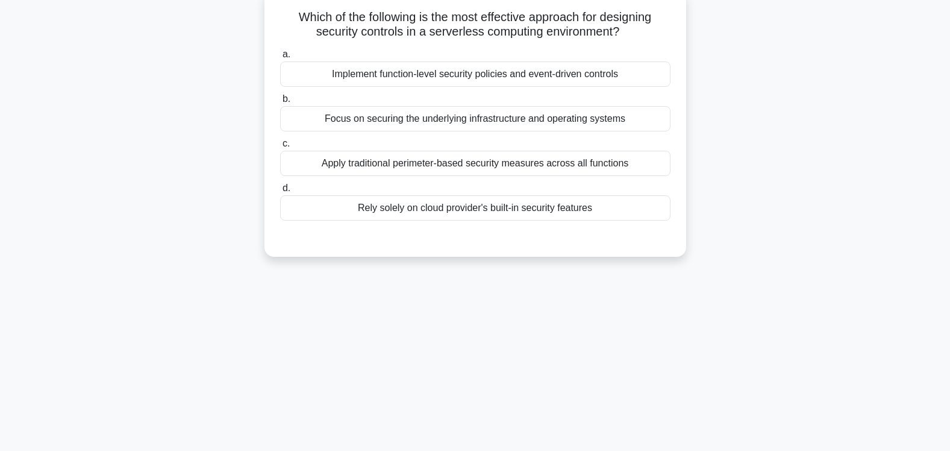
scroll to position [0, 0]
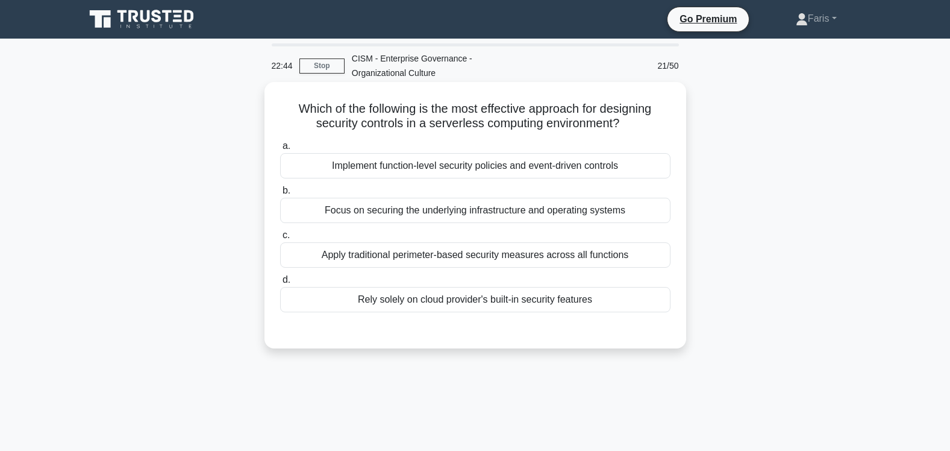
click at [503, 260] on div "Apply traditional perimeter-based security measures across all functions" at bounding box center [475, 254] width 390 height 25
click at [280, 239] on input "c. Apply traditional perimeter-based security measures across all functions" at bounding box center [280, 235] width 0 height 8
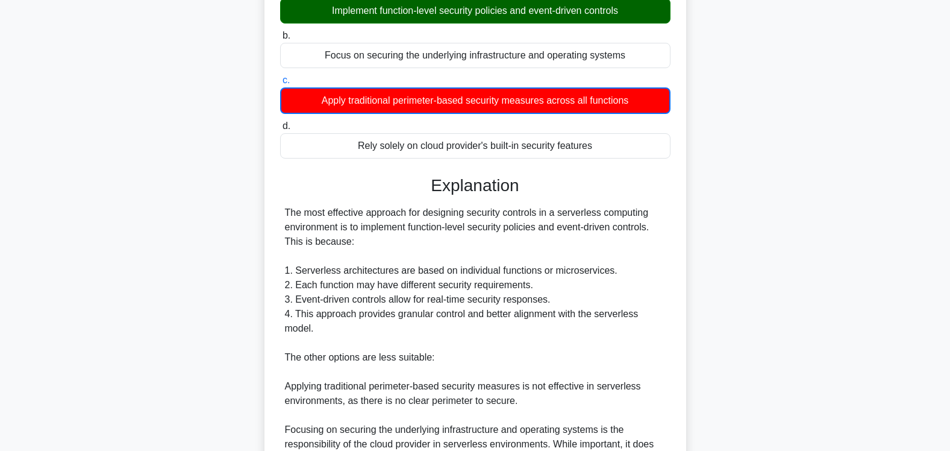
scroll to position [337, 0]
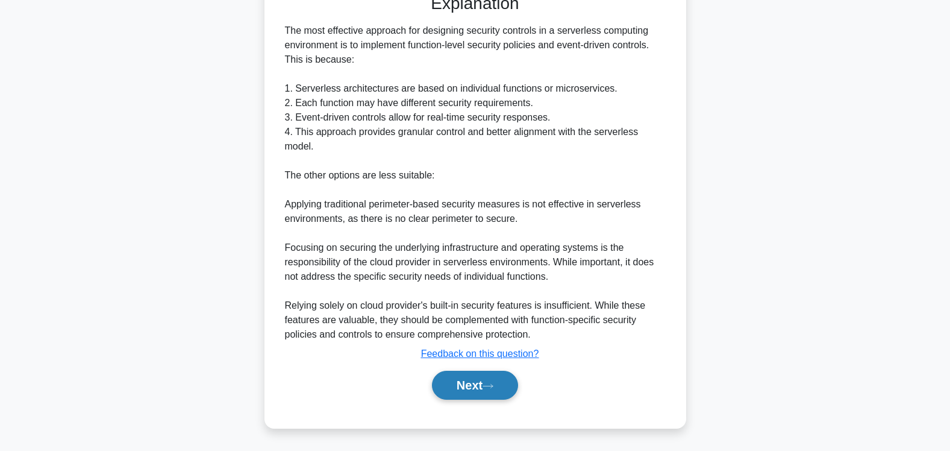
click at [460, 381] on button "Next" at bounding box center [475, 384] width 86 height 29
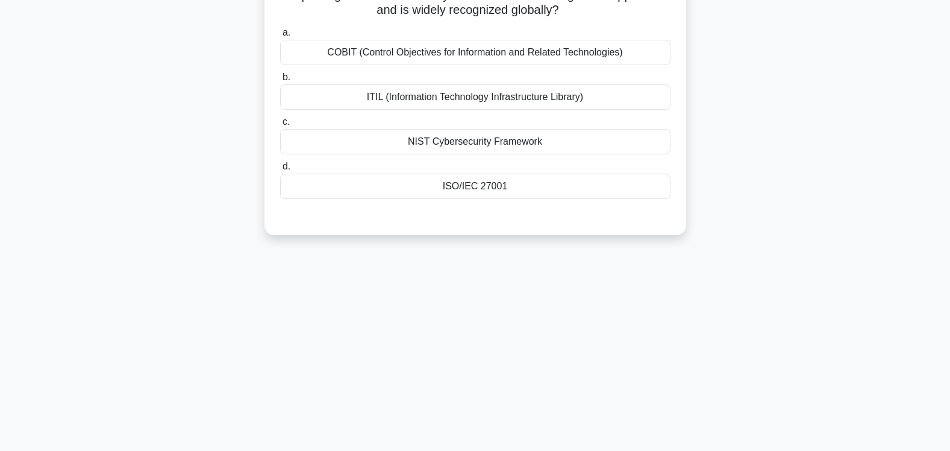
scroll to position [0, 0]
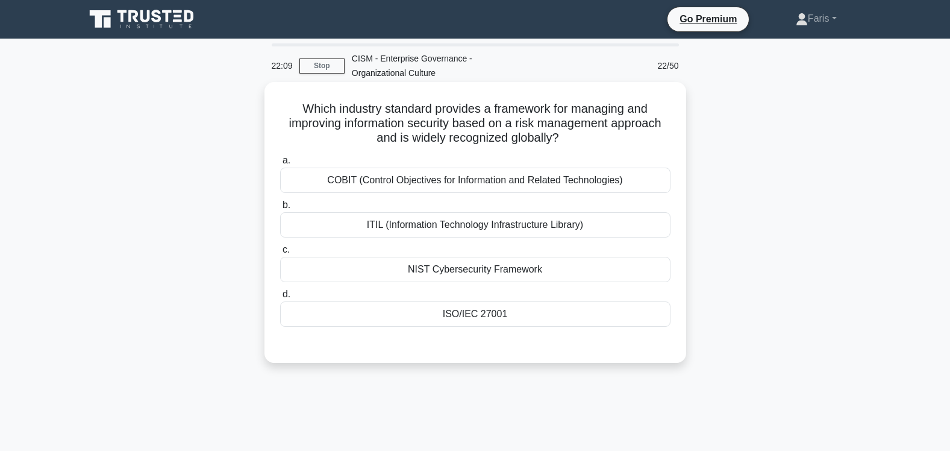
click at [433, 182] on div "COBIT (Control Objectives for Information and Related Technologies)" at bounding box center [475, 179] width 390 height 25
click at [280, 164] on input "a. COBIT (Control Objectives for Information and Related Technologies)" at bounding box center [280, 161] width 0 height 8
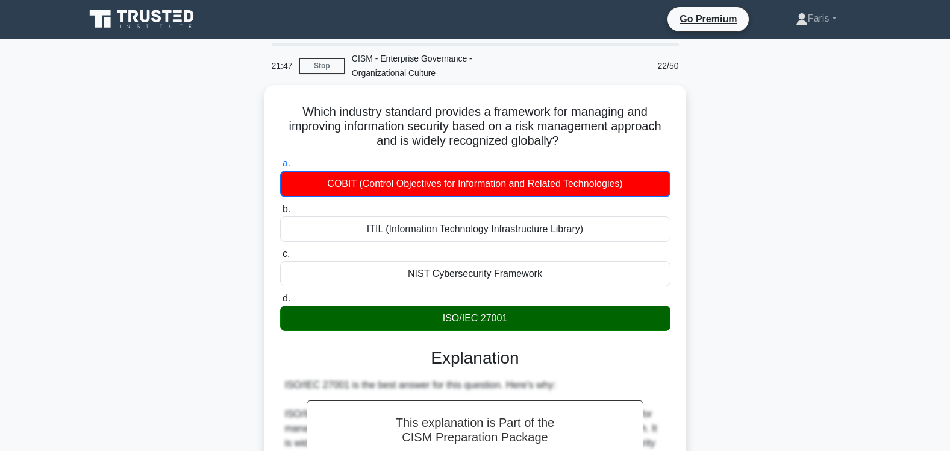
drag, startPoint x: 946, startPoint y: 239, endPoint x: 925, endPoint y: 317, distance: 81.1
click at [925, 325] on main "21:47 Stop CISM - Enterprise Governance - Organizational Culture 22/50 Which in…" at bounding box center [475, 456] width 950 height 835
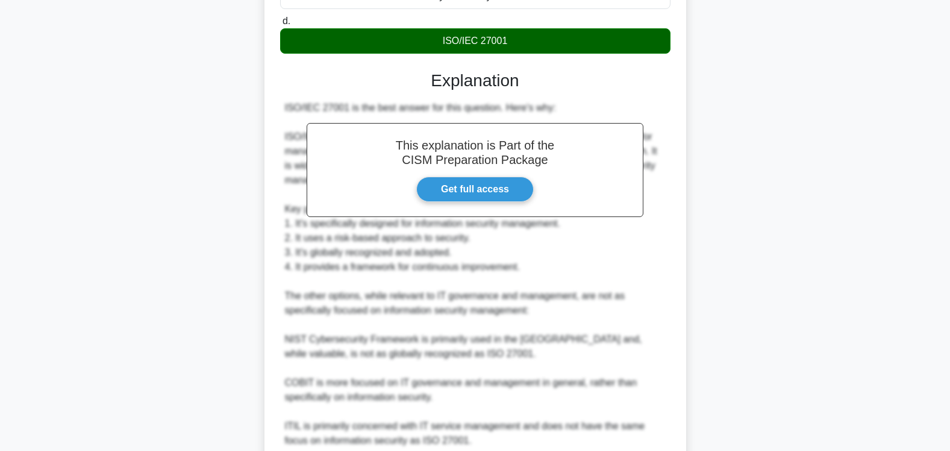
scroll to position [424, 0]
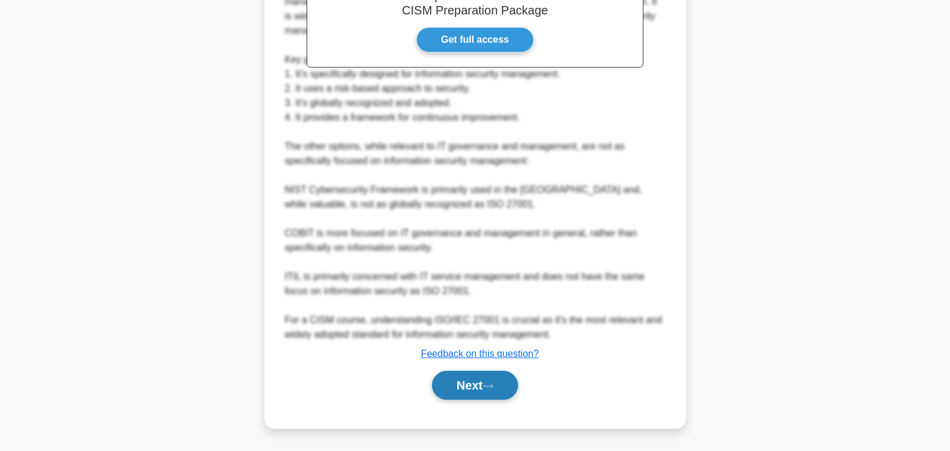
click at [460, 388] on button "Next" at bounding box center [475, 384] width 86 height 29
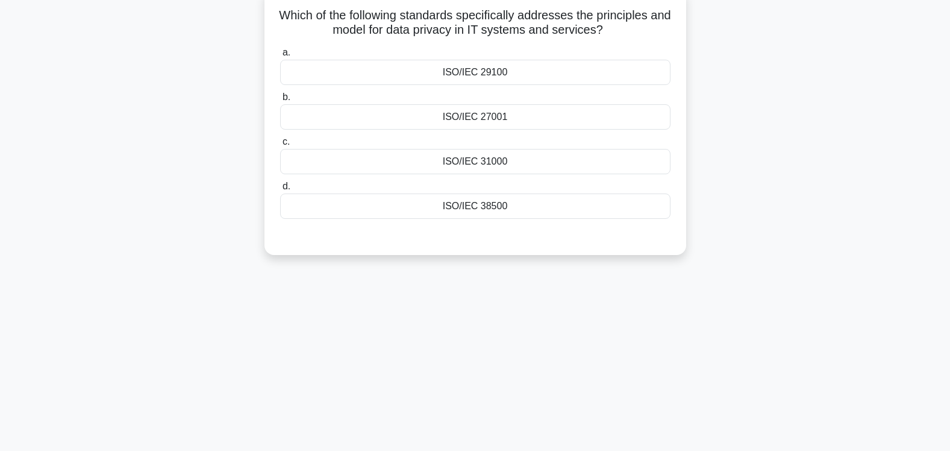
scroll to position [60, 0]
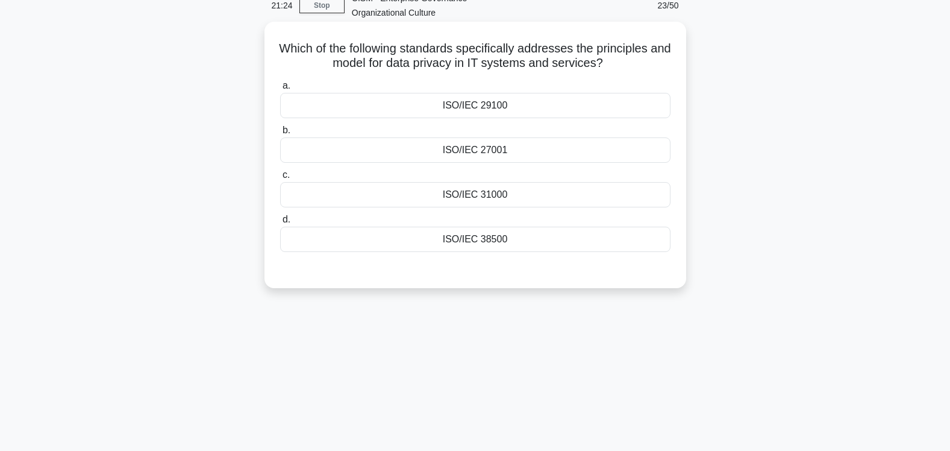
click at [482, 240] on div "ISO/IEC 38500" at bounding box center [475, 238] width 390 height 25
click at [280, 223] on input "d. ISO/IEC 38500" at bounding box center [280, 220] width 0 height 8
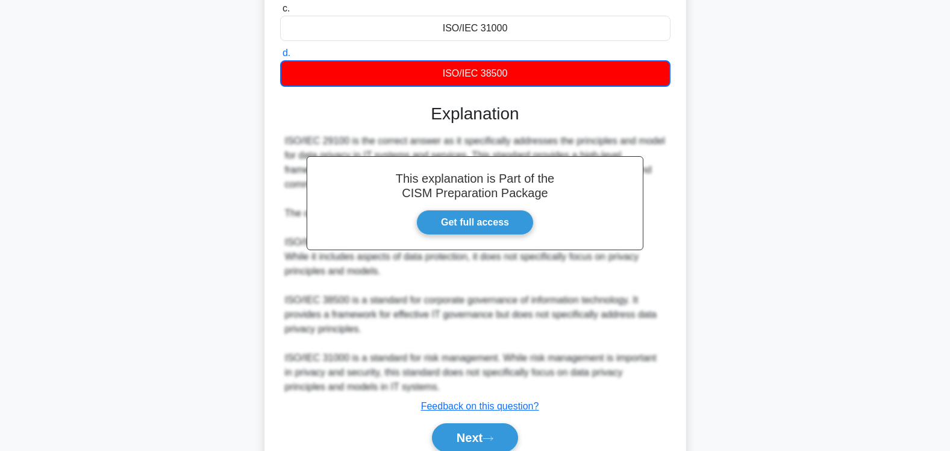
scroll to position [279, 0]
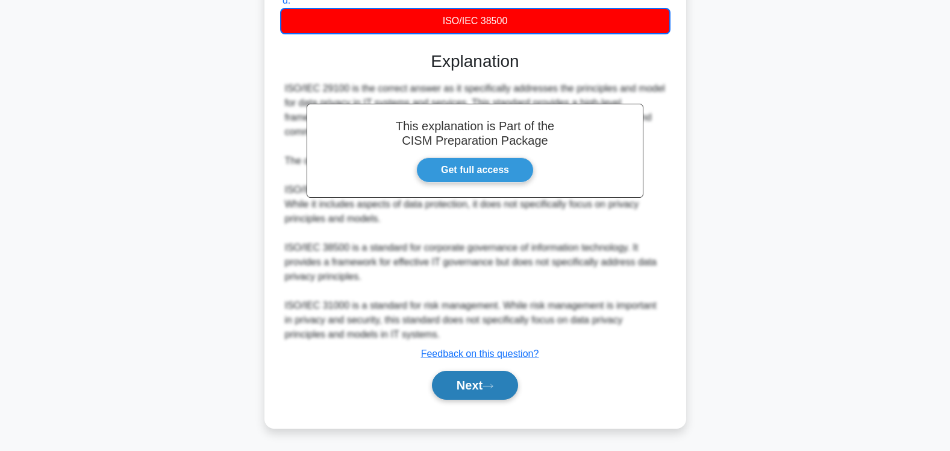
click at [473, 390] on button "Next" at bounding box center [475, 384] width 86 height 29
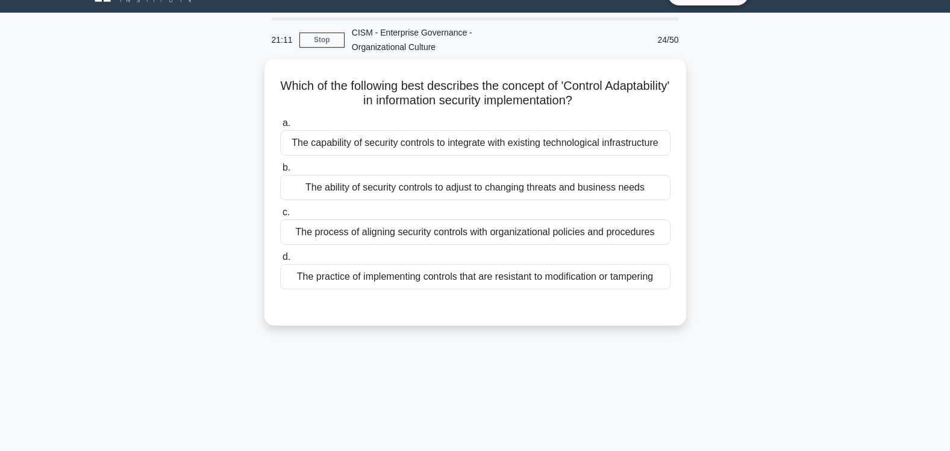
scroll to position [0, 0]
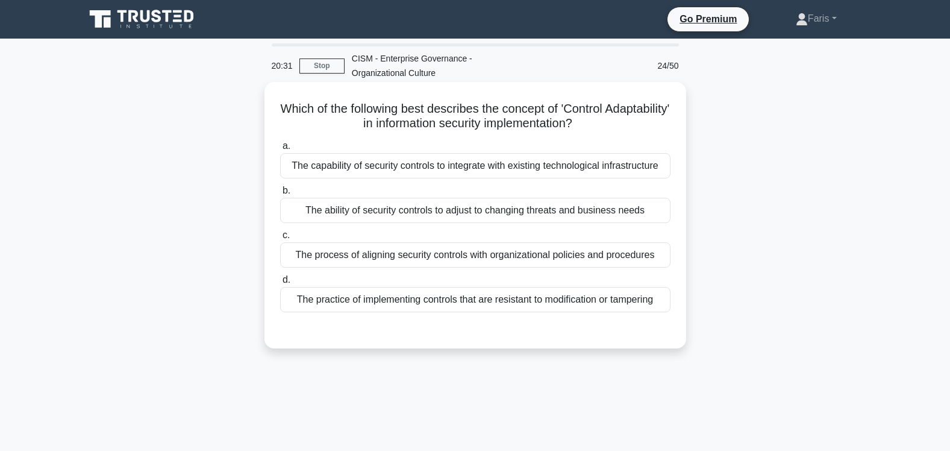
click at [533, 216] on div "The ability of security controls to adjust to changing threats and business nee…" at bounding box center [475, 210] width 390 height 25
click at [280, 195] on input "b. The ability of security controls to adjust to changing threats and business …" at bounding box center [280, 191] width 0 height 8
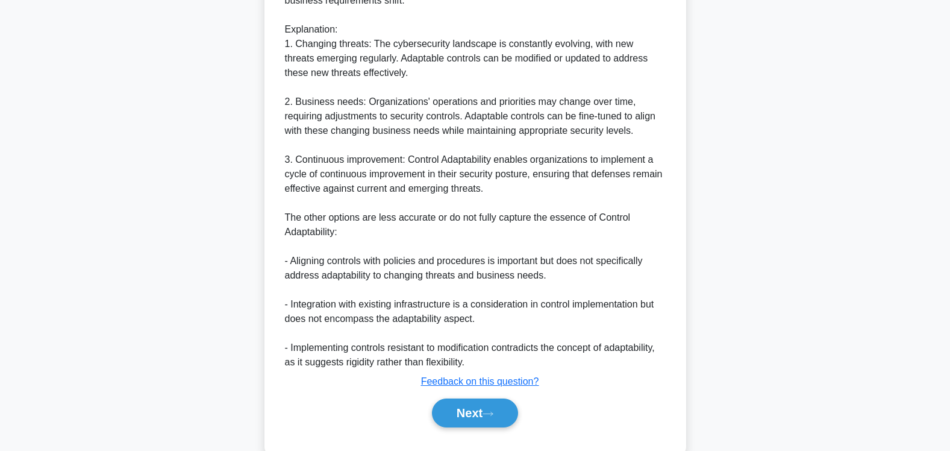
scroll to position [481, 0]
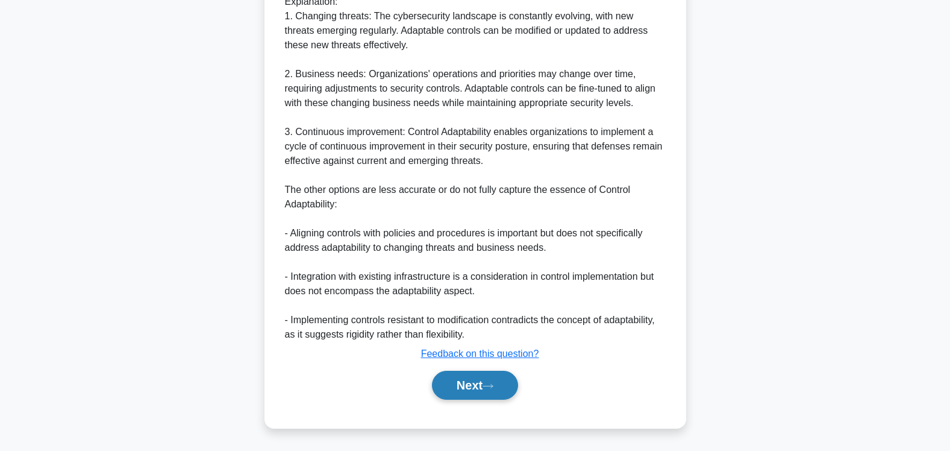
click at [462, 388] on button "Next" at bounding box center [475, 384] width 86 height 29
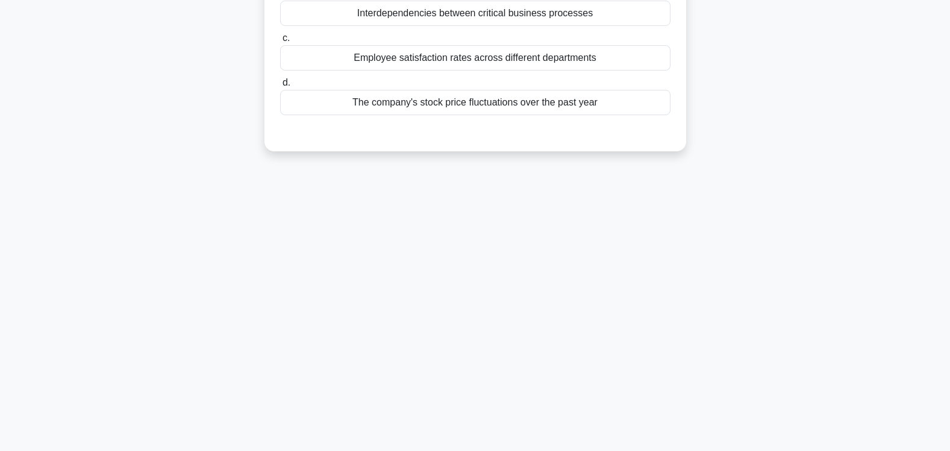
scroll to position [0, 0]
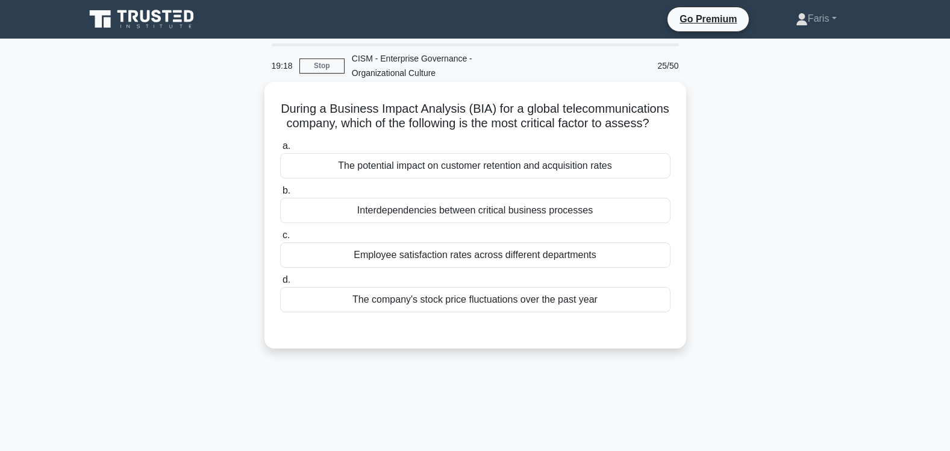
click at [472, 223] on div "Interdependencies between critical business processes" at bounding box center [475, 210] width 390 height 25
click at [280, 195] on input "b. Interdependencies between critical business processes" at bounding box center [280, 191] width 0 height 8
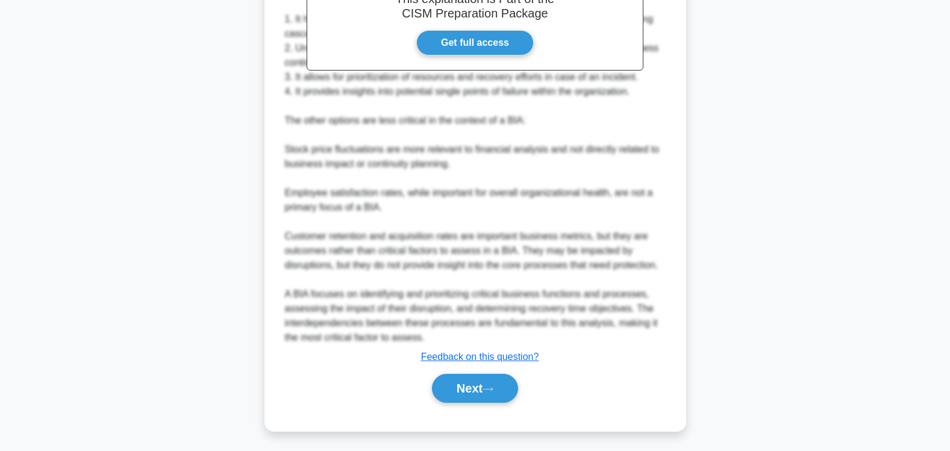
scroll to position [423, 0]
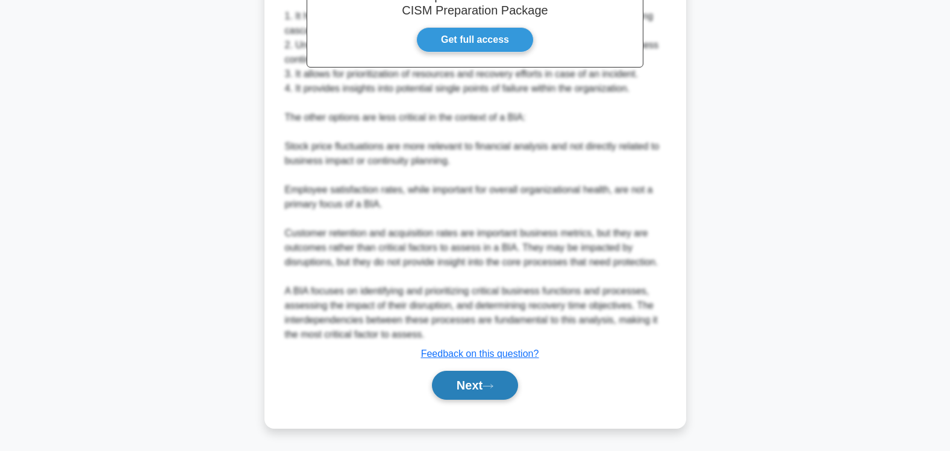
click at [469, 385] on button "Next" at bounding box center [475, 384] width 86 height 29
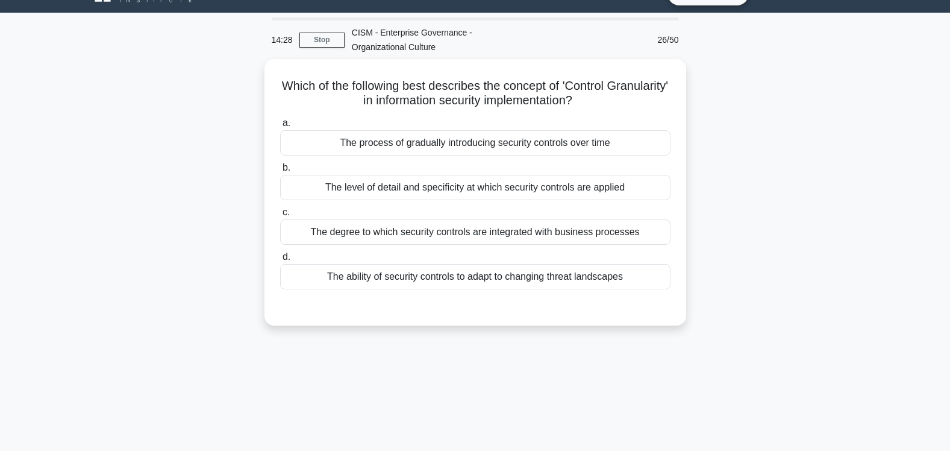
scroll to position [0, 0]
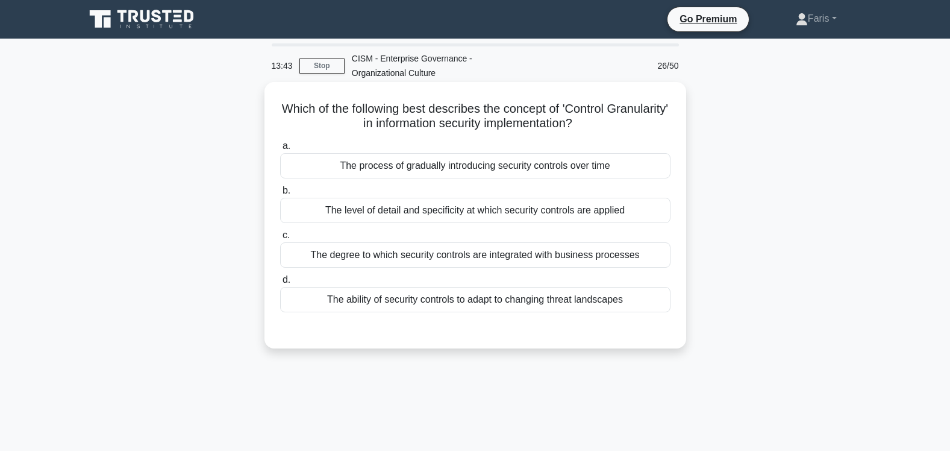
click at [484, 298] on div "The ability of security controls to adapt to changing threat landscapes" at bounding box center [475, 299] width 390 height 25
click at [280, 284] on input "d. The ability of security controls to adapt to changing threat landscapes" at bounding box center [280, 280] width 0 height 8
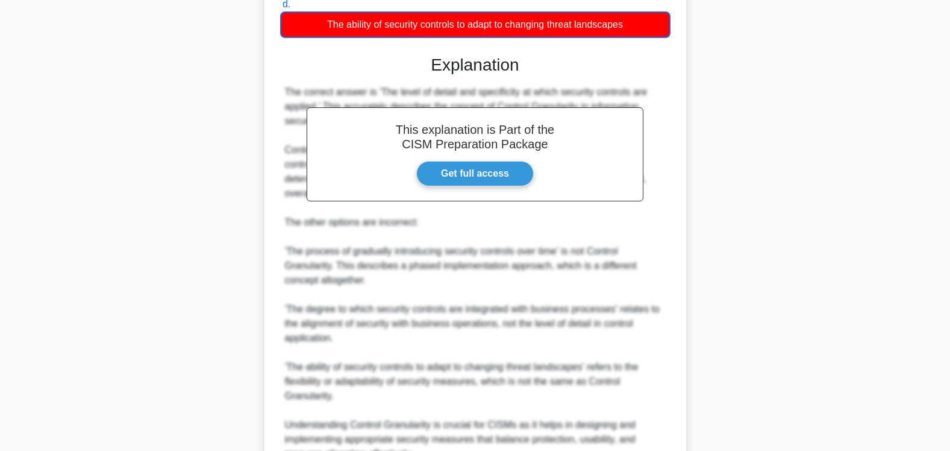
scroll to position [343, 0]
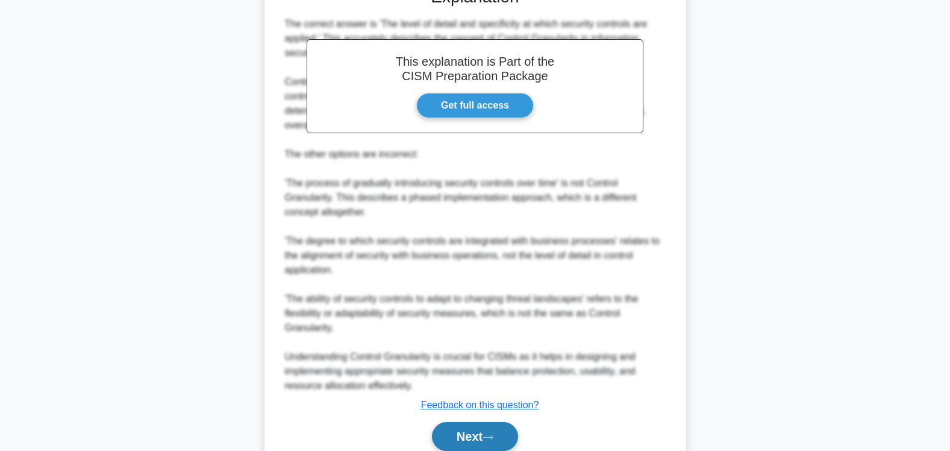
click at [469, 437] on button "Next" at bounding box center [475, 436] width 86 height 29
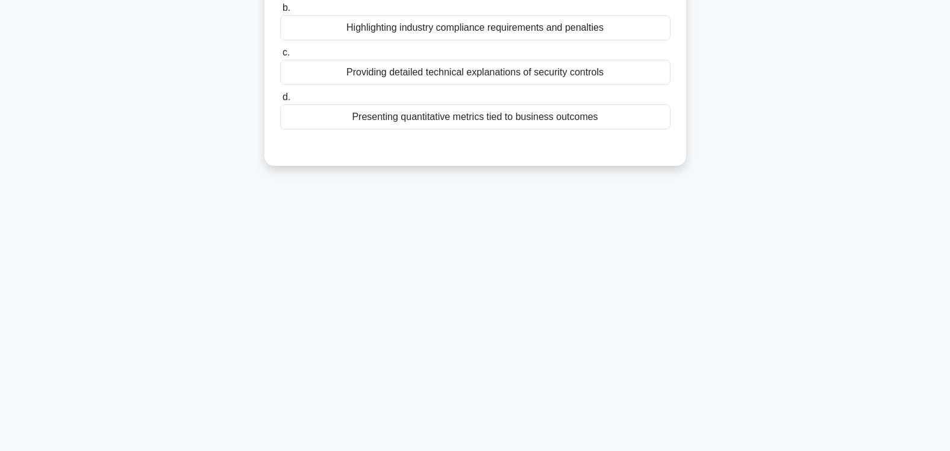
scroll to position [0, 0]
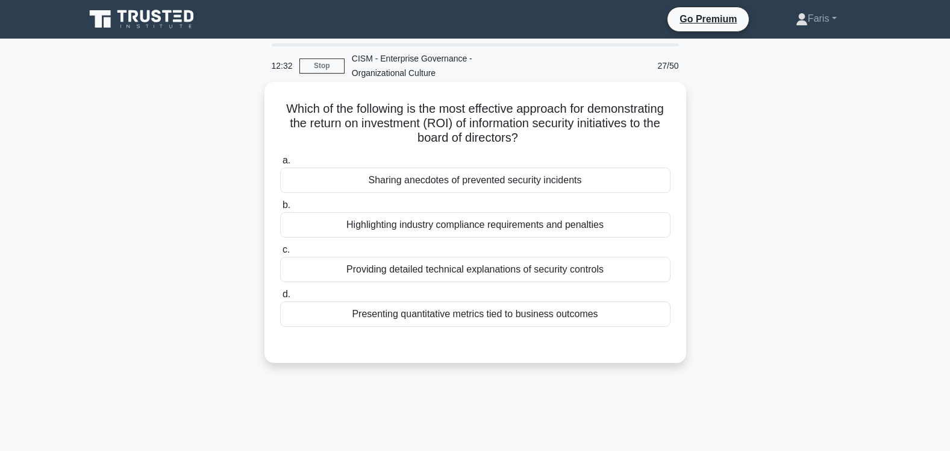
click at [516, 317] on div "Presenting quantitative metrics tied to business outcomes" at bounding box center [475, 313] width 390 height 25
click at [280, 298] on input "d. Presenting quantitative metrics tied to business outcomes" at bounding box center [280, 294] width 0 height 8
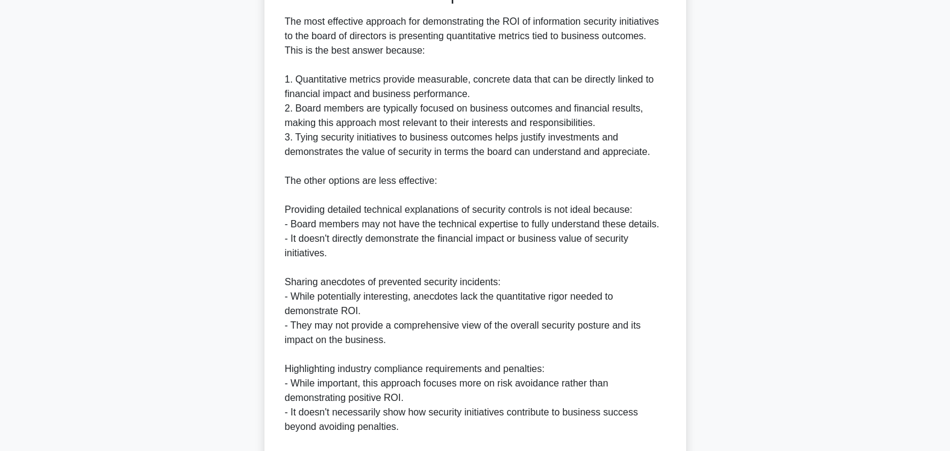
scroll to position [510, 0]
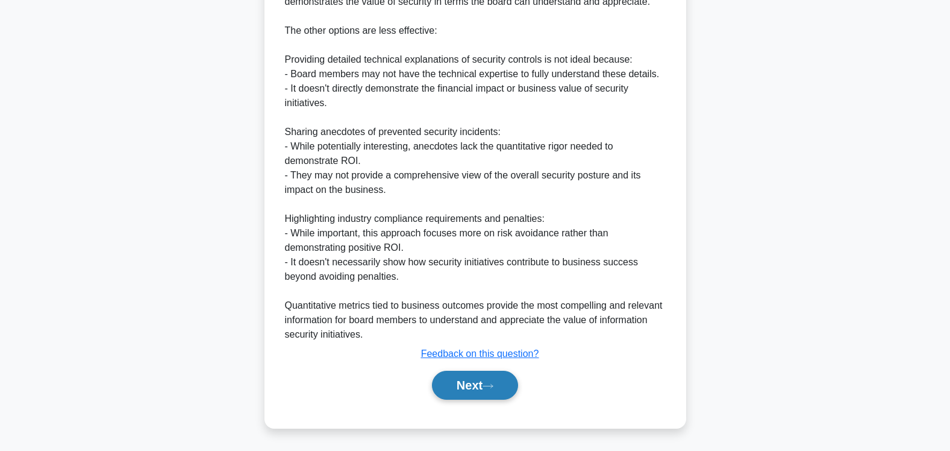
click at [471, 387] on button "Next" at bounding box center [475, 384] width 86 height 29
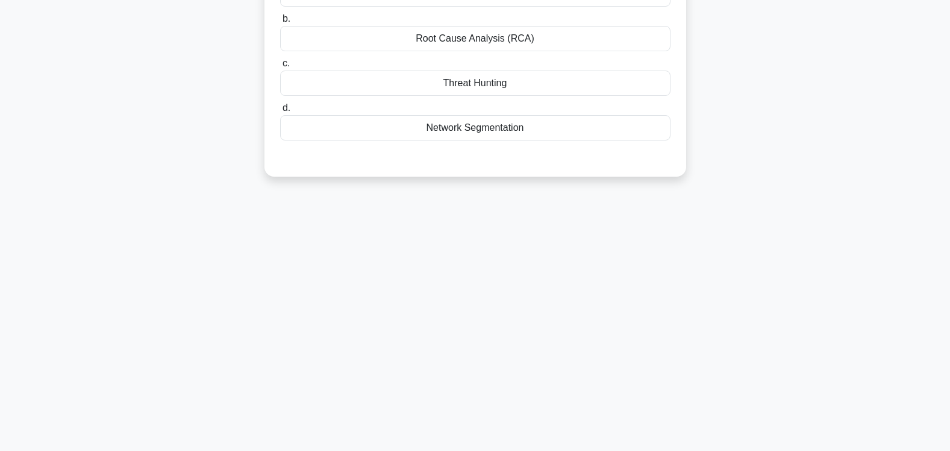
scroll to position [0, 0]
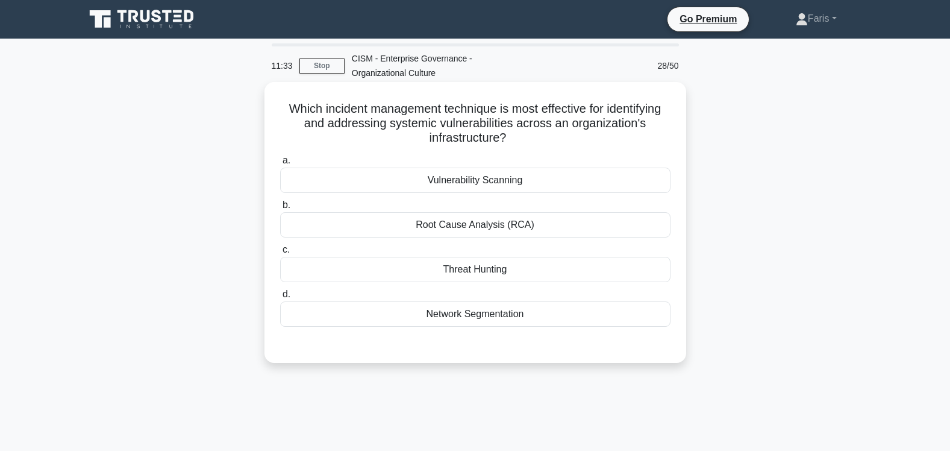
click at [467, 181] on div "Vulnerability Scanning" at bounding box center [475, 179] width 390 height 25
click at [280, 164] on input "a. Vulnerability Scanning" at bounding box center [280, 161] width 0 height 8
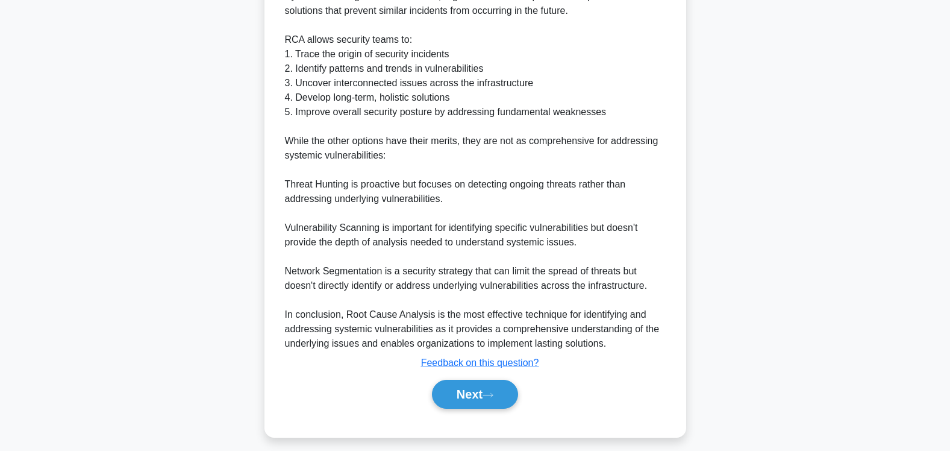
scroll to position [496, 0]
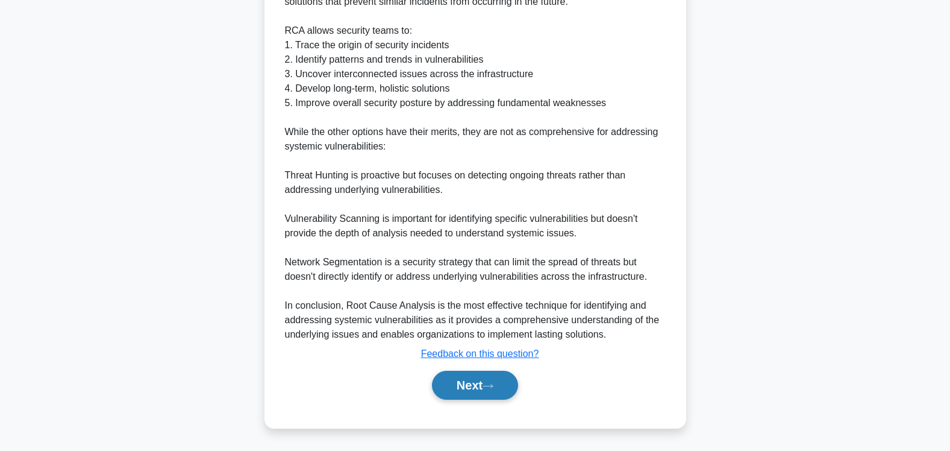
click at [454, 385] on button "Next" at bounding box center [475, 384] width 86 height 29
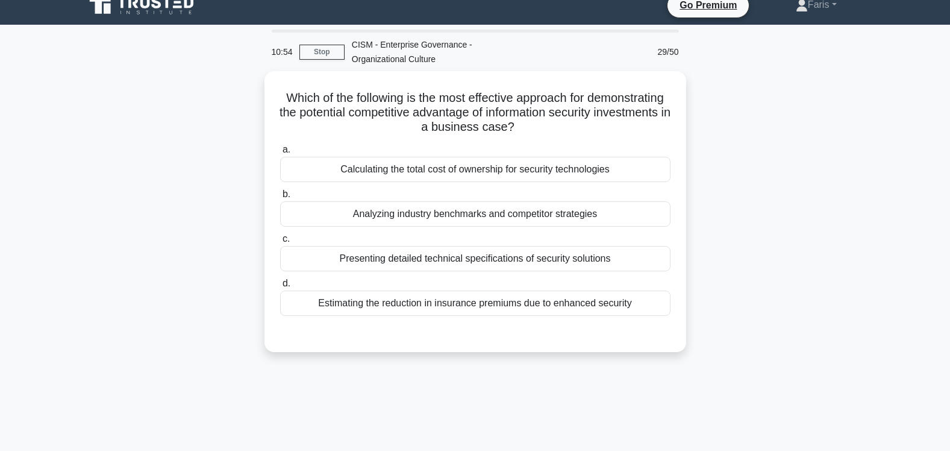
scroll to position [0, 0]
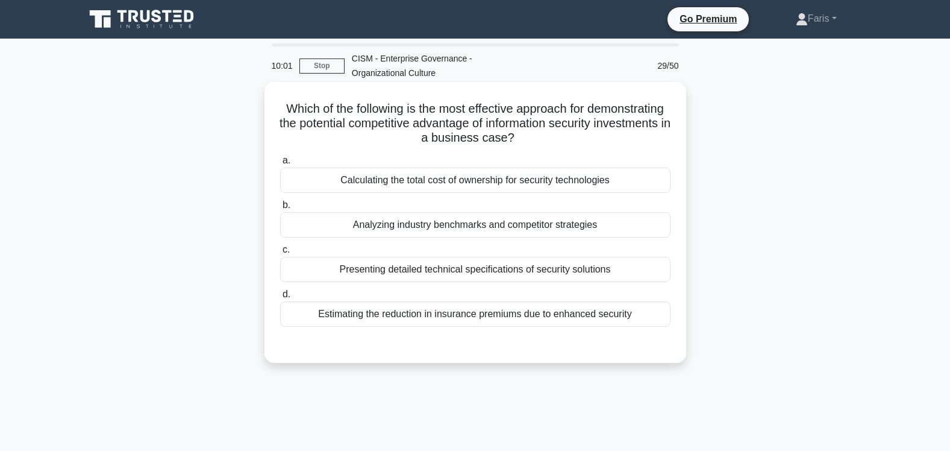
click at [469, 177] on div "Calculating the total cost of ownership for security technologies" at bounding box center [475, 179] width 390 height 25
click at [280, 164] on input "a. Calculating the total cost of ownership for security technologies" at bounding box center [280, 161] width 0 height 8
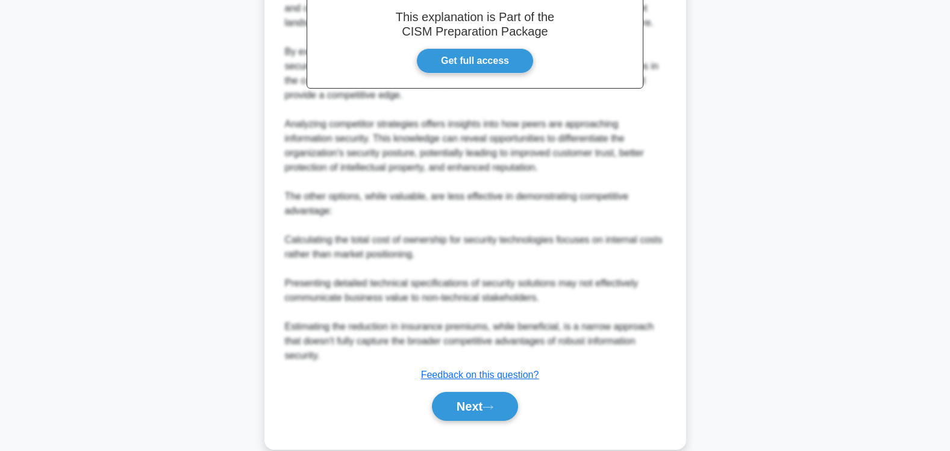
scroll to position [424, 0]
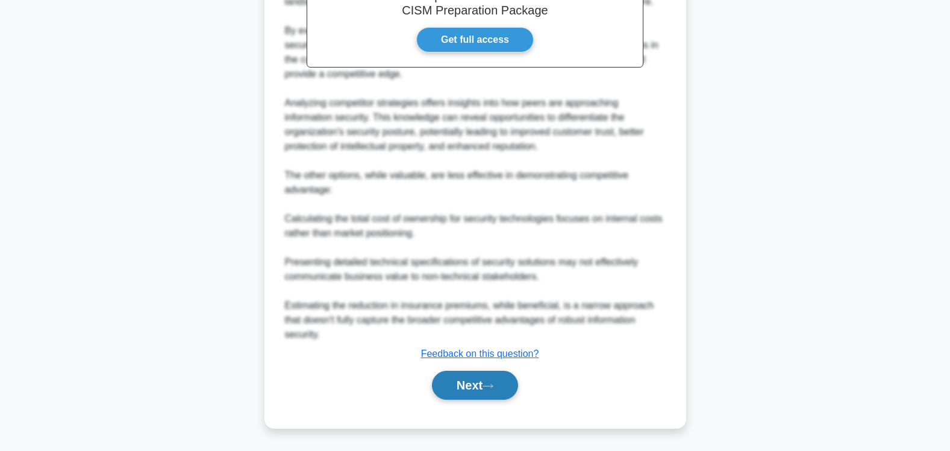
click at [471, 385] on button "Next" at bounding box center [475, 384] width 86 height 29
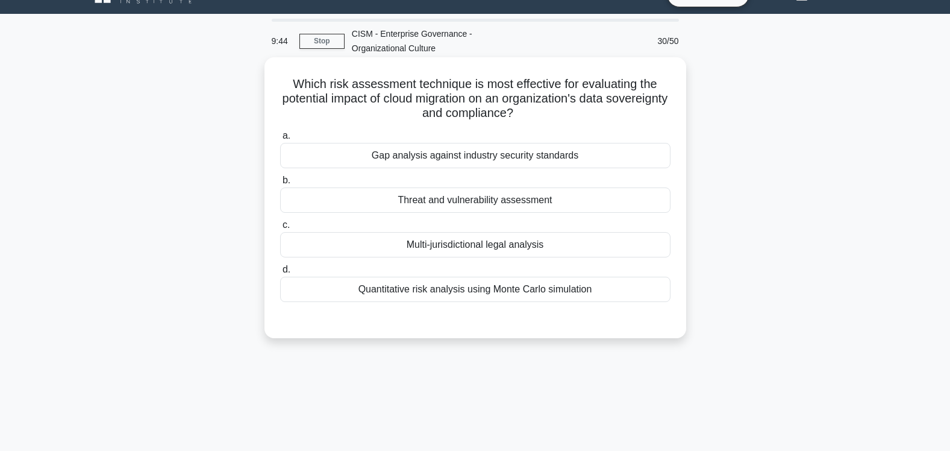
scroll to position [19, 0]
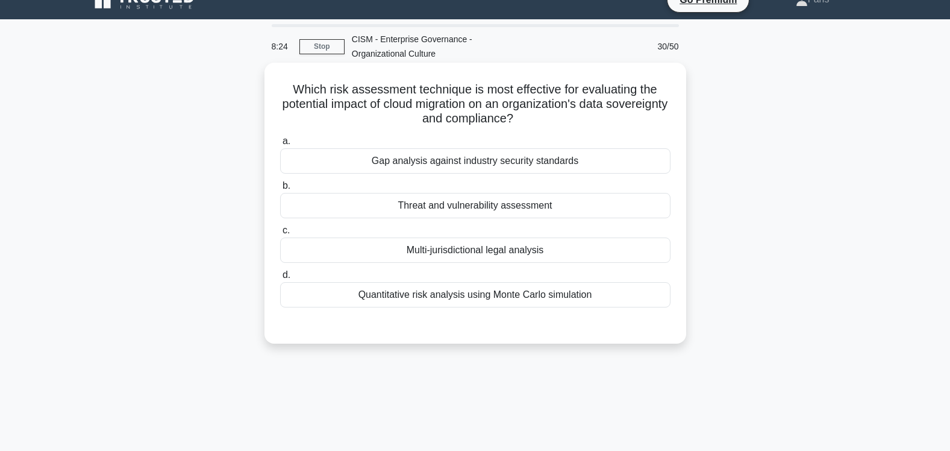
click at [459, 254] on div "Multi-jurisdictional legal analysis" at bounding box center [475, 249] width 390 height 25
click at [280, 234] on input "c. Multi-jurisdictional legal analysis" at bounding box center [280, 230] width 0 height 8
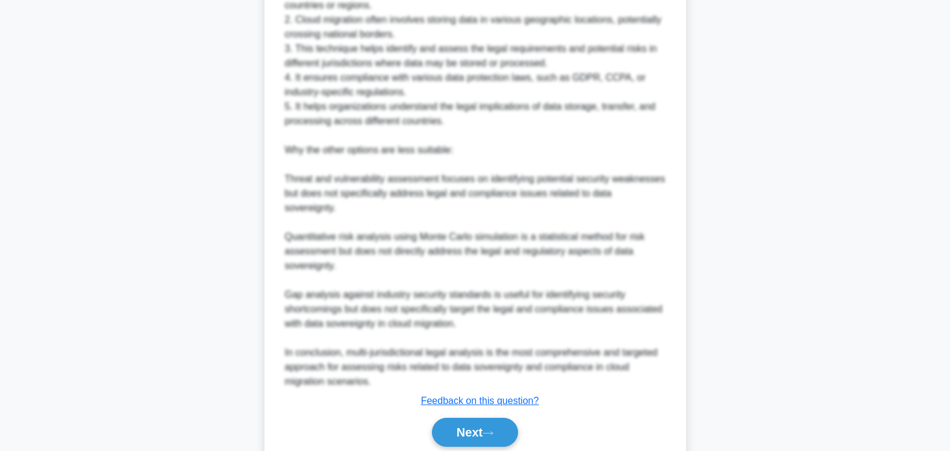
scroll to position [538, 0]
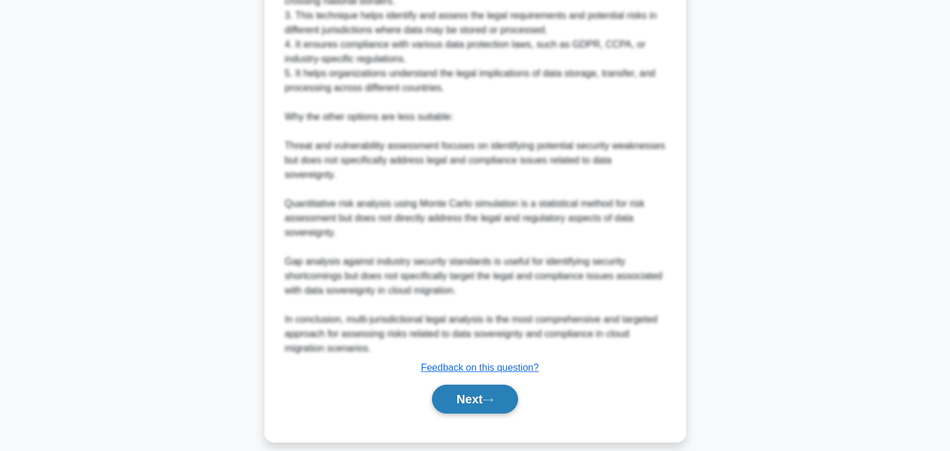
click at [458, 386] on button "Next" at bounding box center [475, 398] width 86 height 29
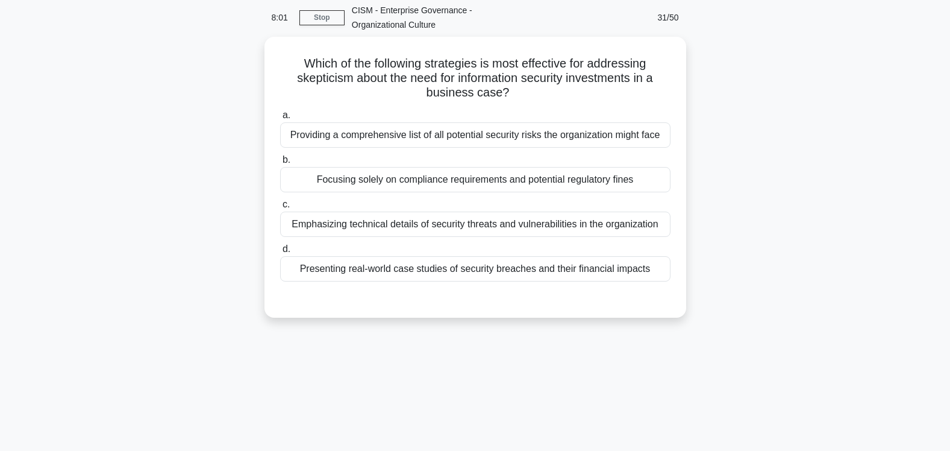
scroll to position [0, 0]
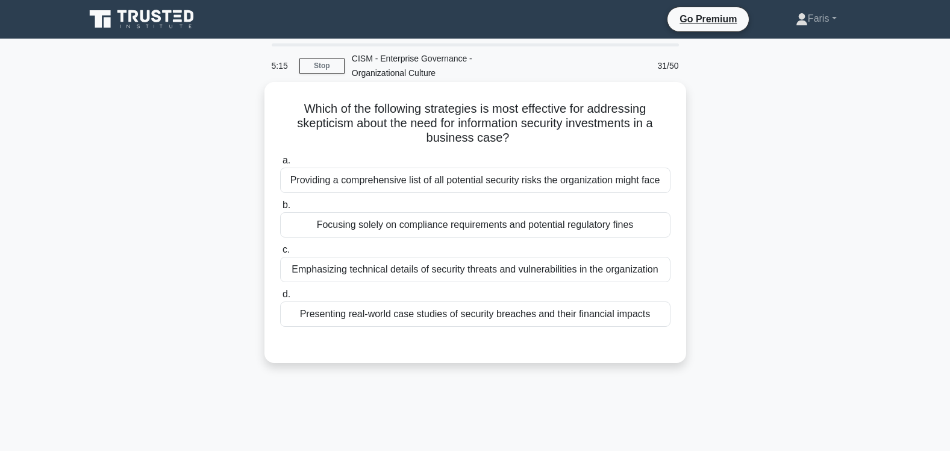
click at [445, 186] on div "Providing a comprehensive list of all potential security risks the organization…" at bounding box center [475, 179] width 390 height 25
click at [280, 164] on input "a. Providing a comprehensive list of all potential security risks the organizat…" at bounding box center [280, 161] width 0 height 8
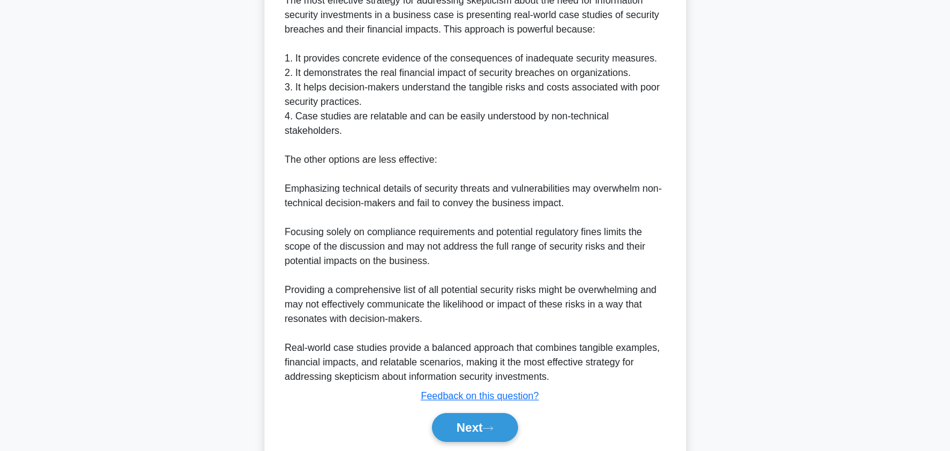
scroll to position [424, 0]
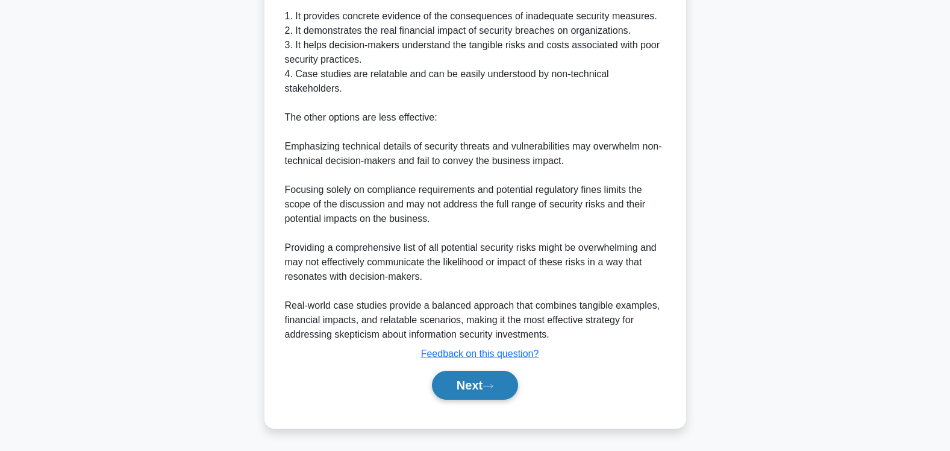
click at [473, 387] on button "Next" at bounding box center [475, 384] width 86 height 29
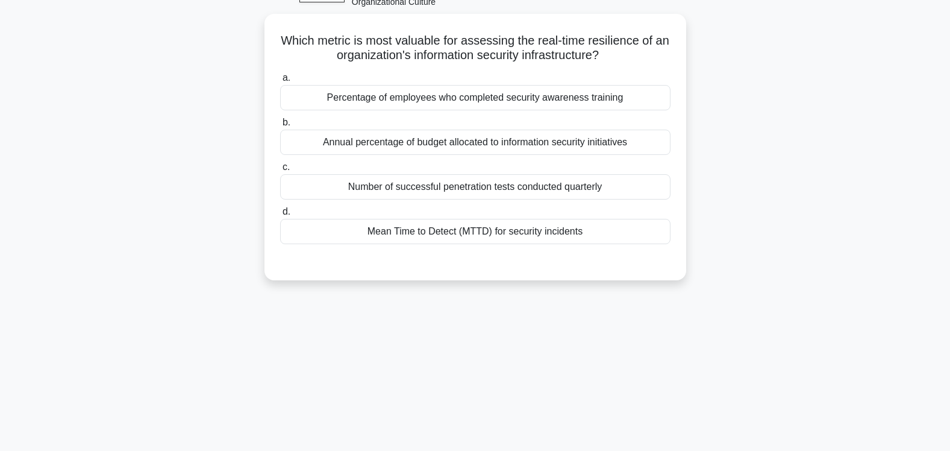
scroll to position [19, 0]
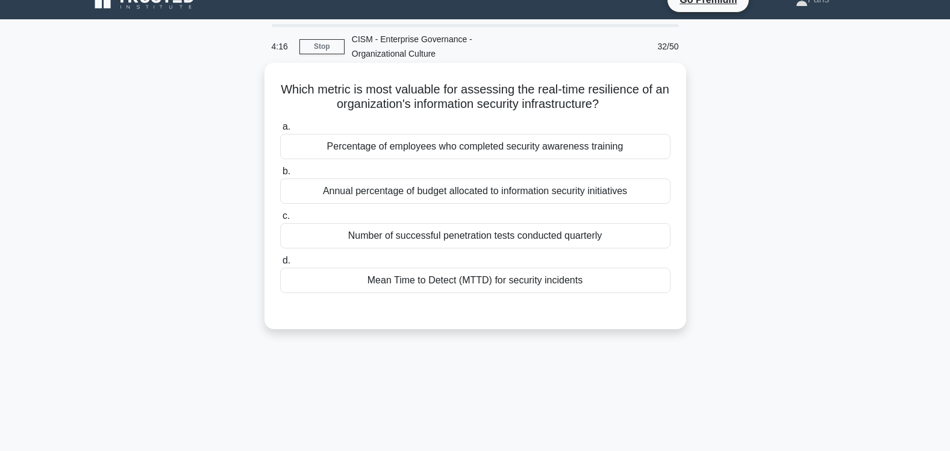
click at [466, 281] on div "Mean Time to Detect (MTTD) for security incidents" at bounding box center [475, 279] width 390 height 25
click at [280, 264] on input "d. Mean Time to Detect (MTTD) for security incidents" at bounding box center [280, 261] width 0 height 8
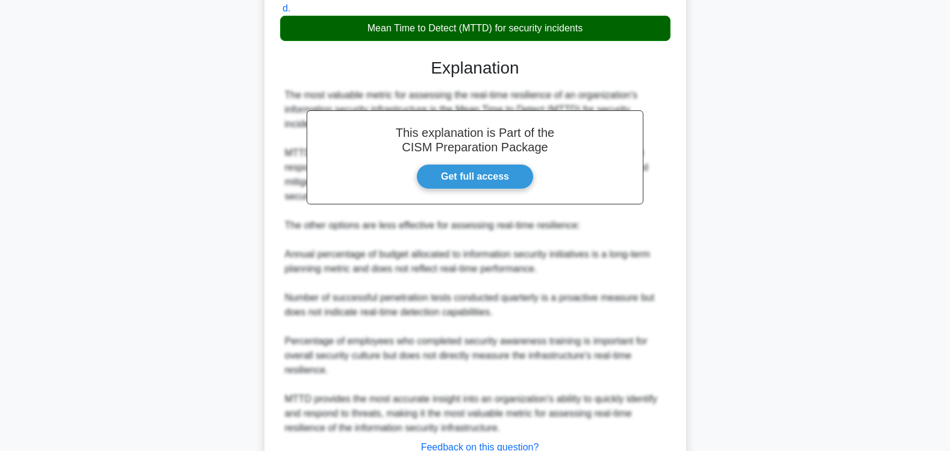
scroll to position [365, 0]
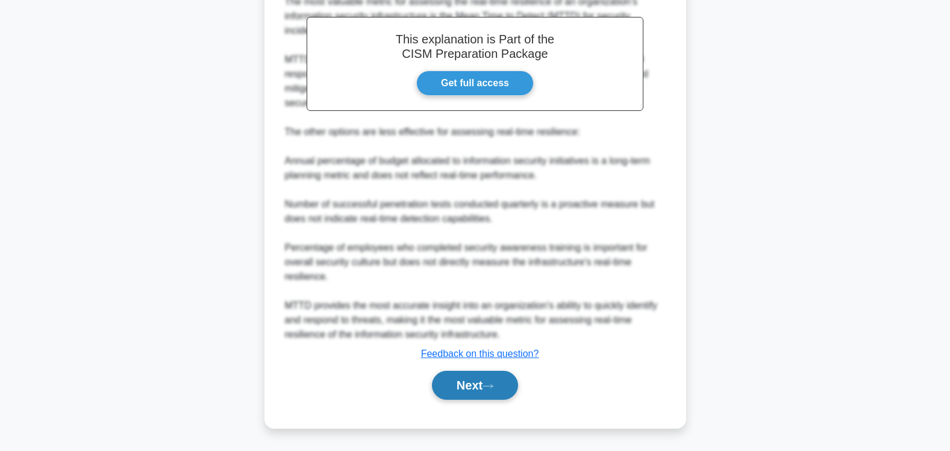
click at [468, 384] on button "Next" at bounding box center [475, 384] width 86 height 29
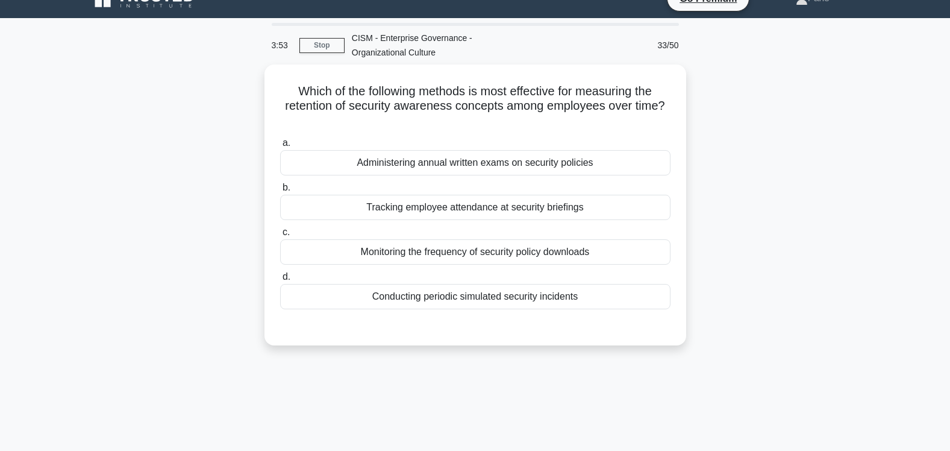
scroll to position [0, 0]
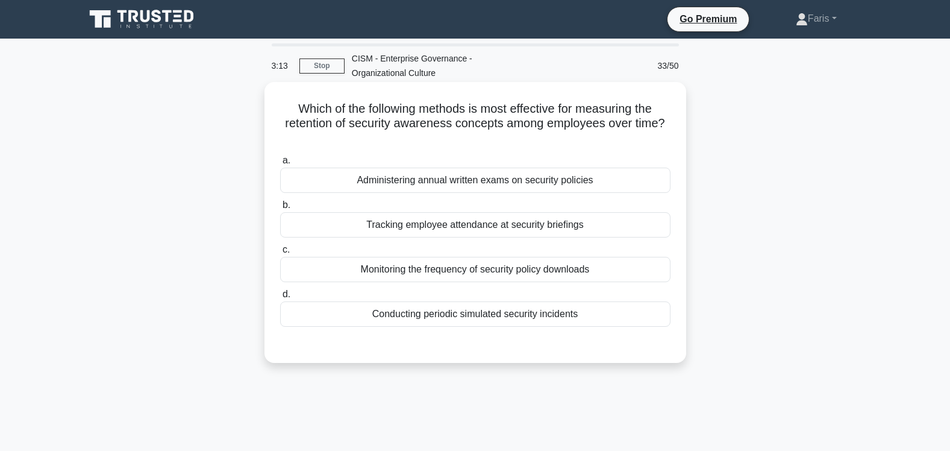
click at [490, 316] on div "Conducting periodic simulated security incidents" at bounding box center [475, 313] width 390 height 25
click at [280, 298] on input "d. Conducting periodic simulated security incidents" at bounding box center [280, 294] width 0 height 8
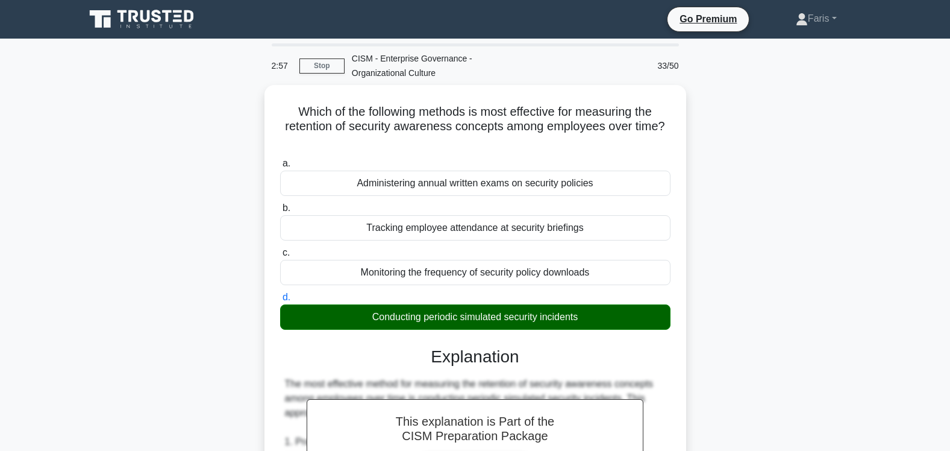
scroll to position [452, 0]
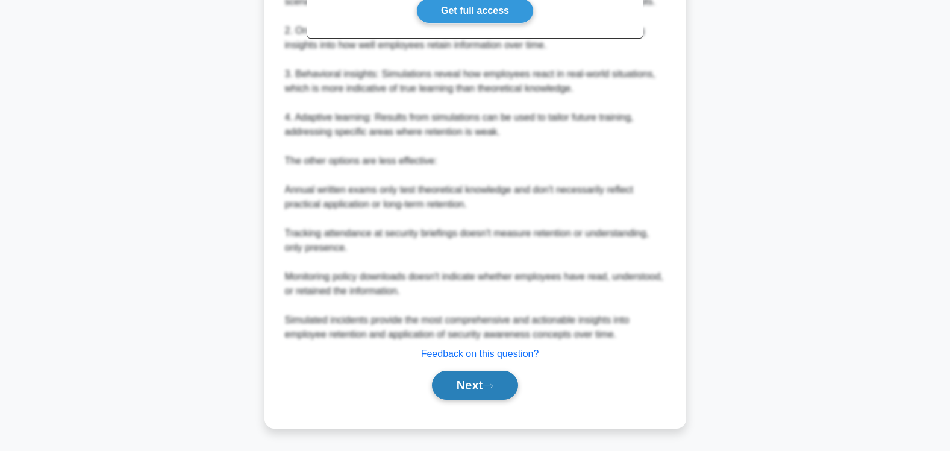
click at [464, 387] on button "Next" at bounding box center [475, 384] width 86 height 29
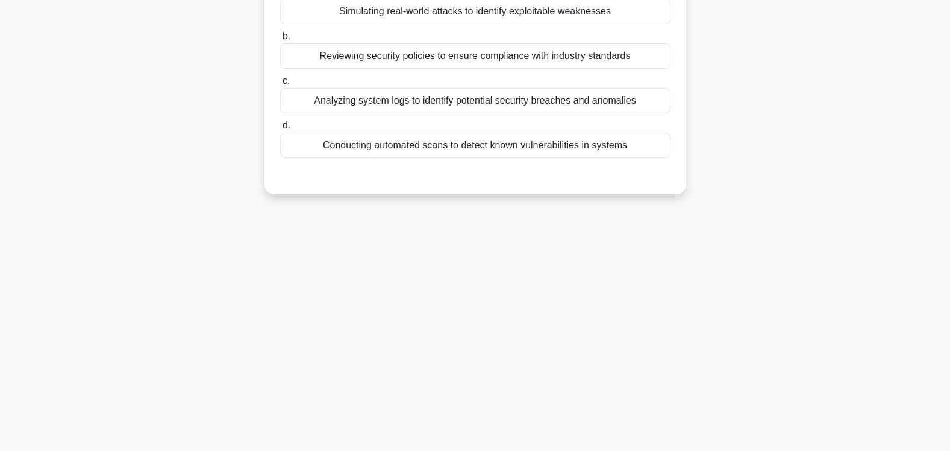
scroll to position [0, 0]
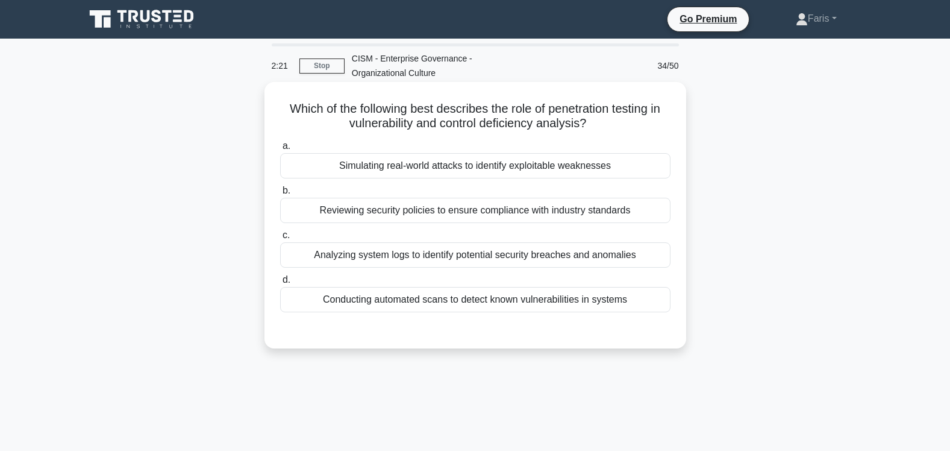
click at [448, 166] on div "Simulating real-world attacks to identify exploitable weaknesses" at bounding box center [475, 165] width 390 height 25
click at [280, 150] on input "a. Simulating real-world attacks to identify exploitable weaknesses" at bounding box center [280, 146] width 0 height 8
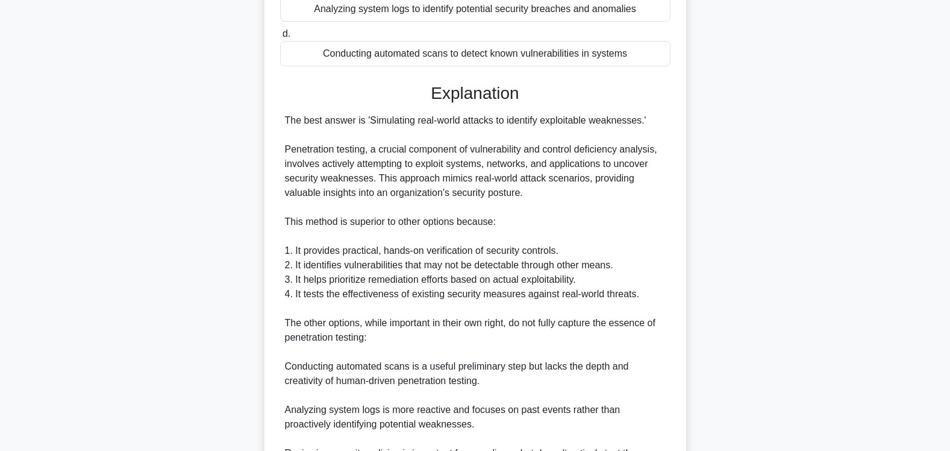
scroll to position [423, 0]
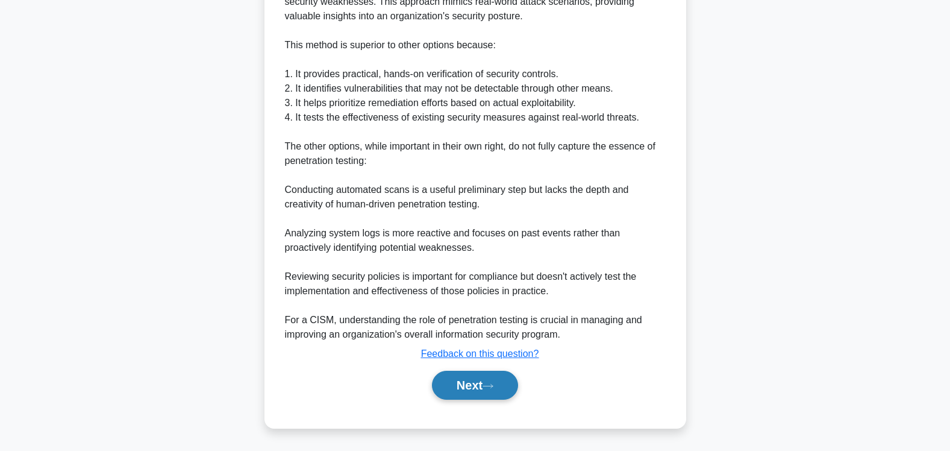
click at [460, 385] on button "Next" at bounding box center [475, 384] width 86 height 29
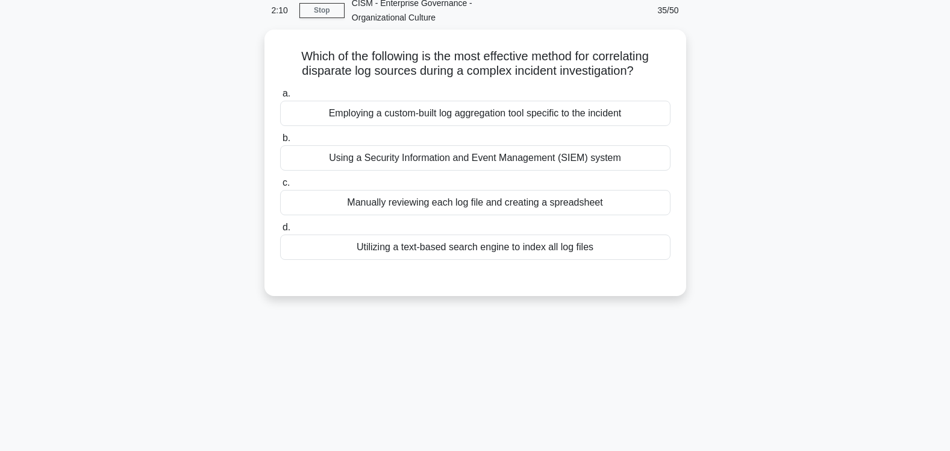
scroll to position [9, 0]
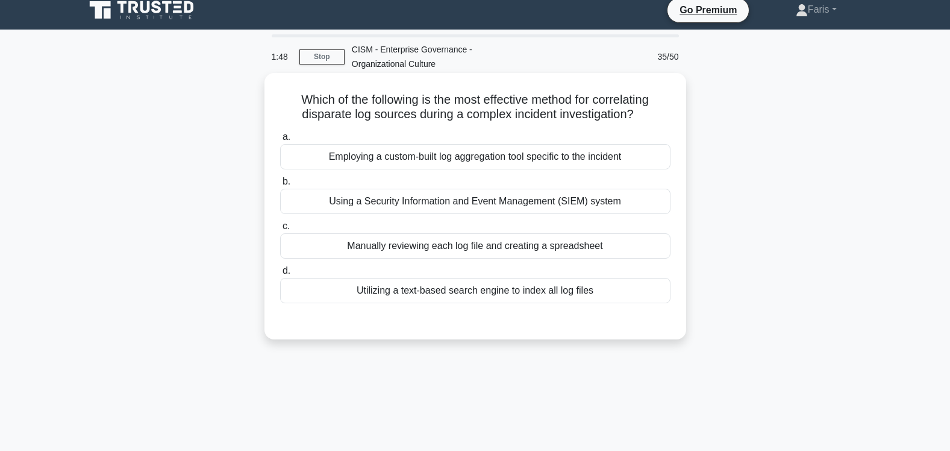
click at [534, 203] on div "Using a Security Information and Event Management (SIEM) system" at bounding box center [475, 201] width 390 height 25
click at [280, 186] on input "b. Using a Security Information and Event Management (SIEM) system" at bounding box center [280, 182] width 0 height 8
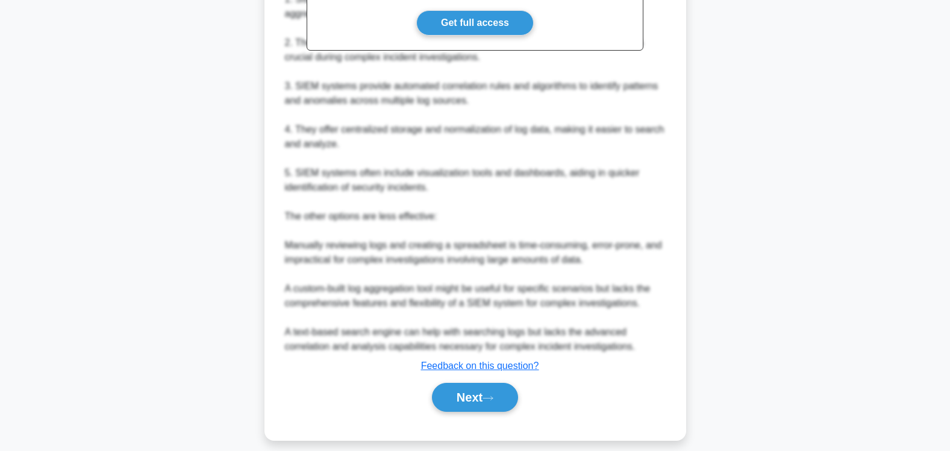
scroll to position [437, 0]
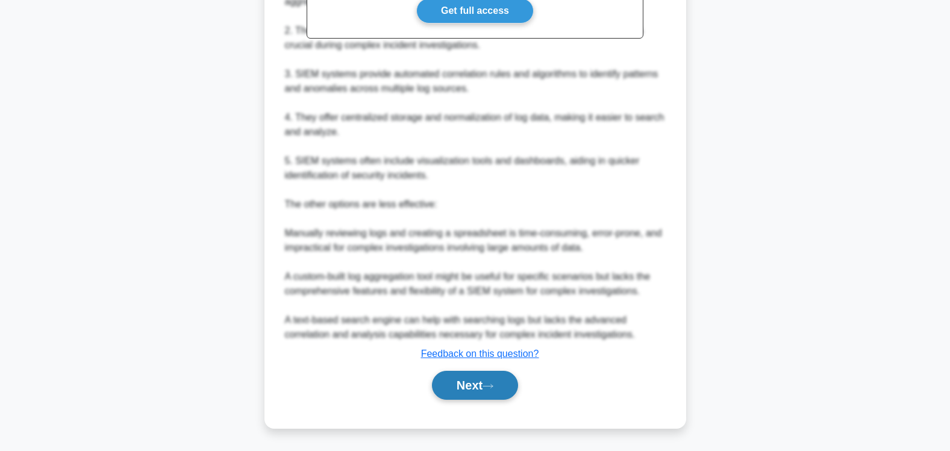
click at [455, 385] on button "Next" at bounding box center [475, 384] width 86 height 29
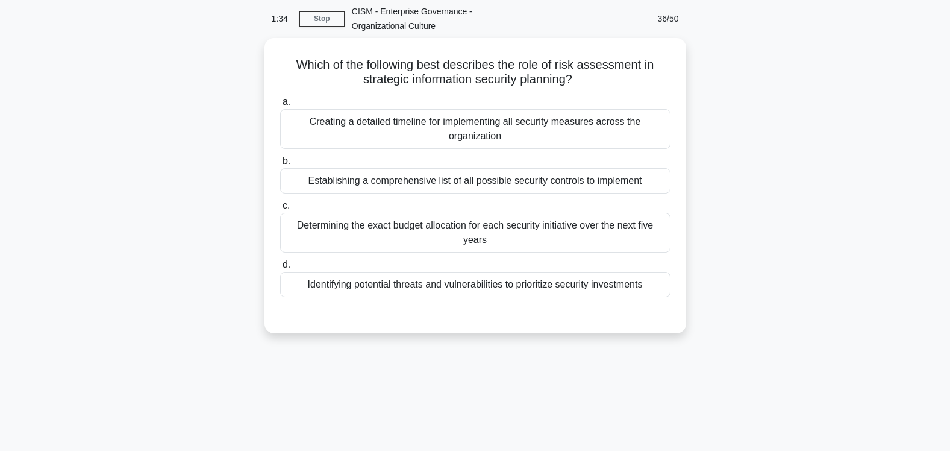
scroll to position [46, 0]
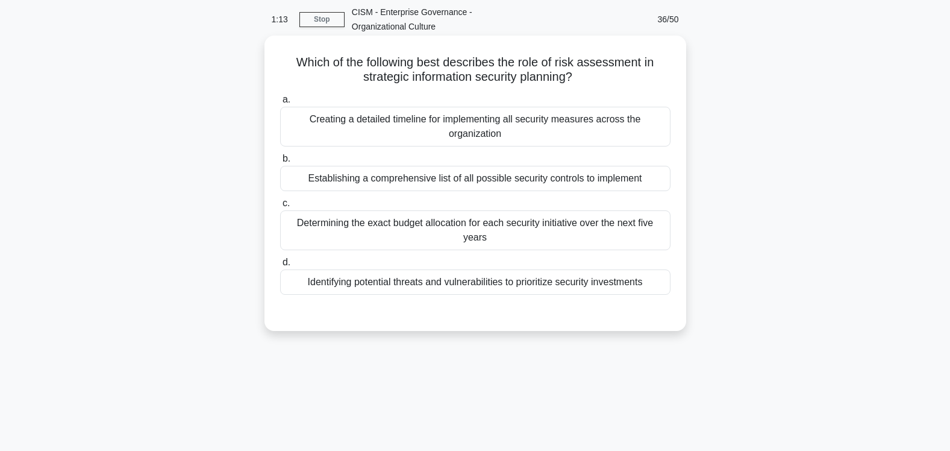
click at [532, 287] on div "Identifying potential threats and vulnerabilities to prioritize security invest…" at bounding box center [475, 281] width 390 height 25
click at [280, 266] on input "d. Identifying potential threats and vulnerabilities to prioritize security inv…" at bounding box center [280, 262] width 0 height 8
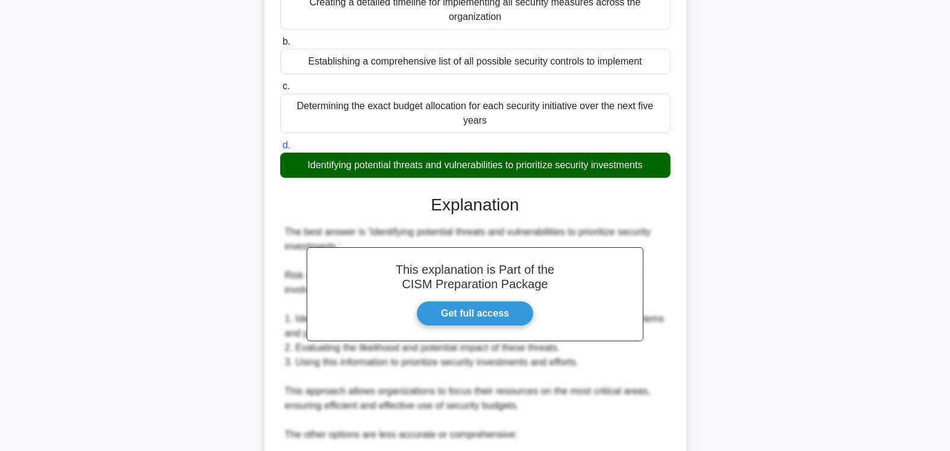
scroll to position [466, 0]
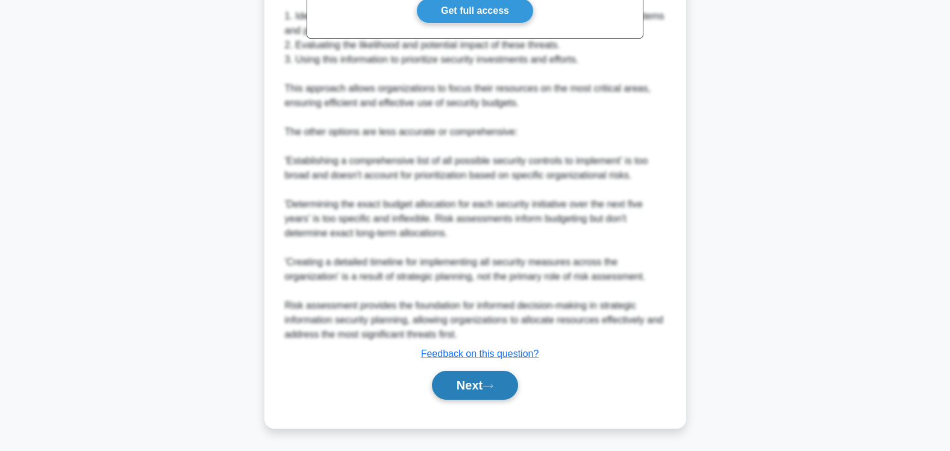
click at [468, 386] on button "Next" at bounding box center [475, 384] width 86 height 29
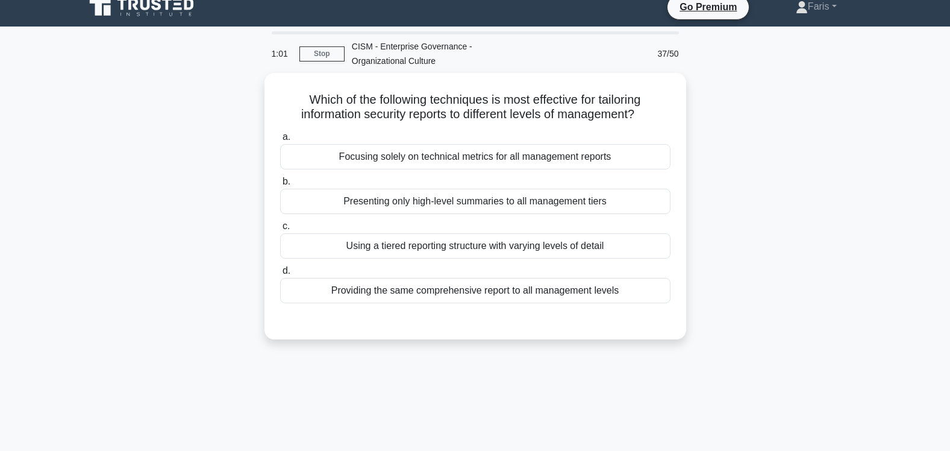
scroll to position [0, 0]
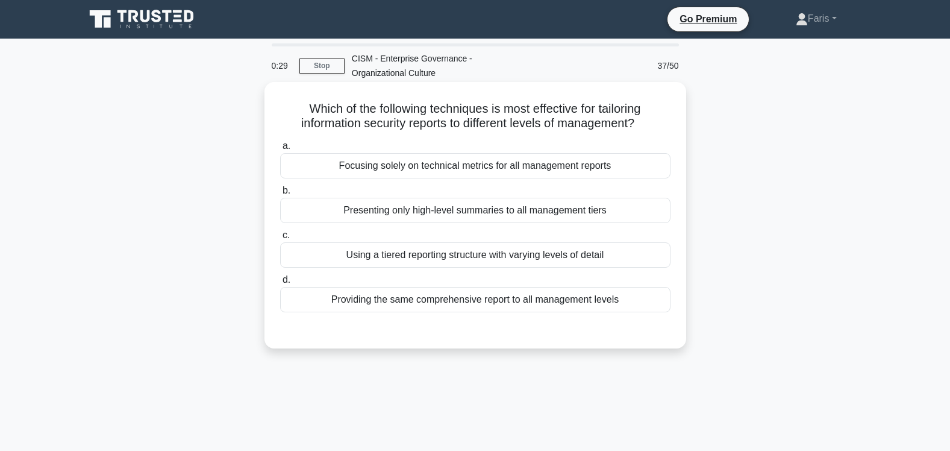
click at [453, 257] on div "Using a tiered reporting structure with varying levels of detail" at bounding box center [475, 254] width 390 height 25
click at [280, 239] on input "c. Using a tiered reporting structure with varying levels of detail" at bounding box center [280, 235] width 0 height 8
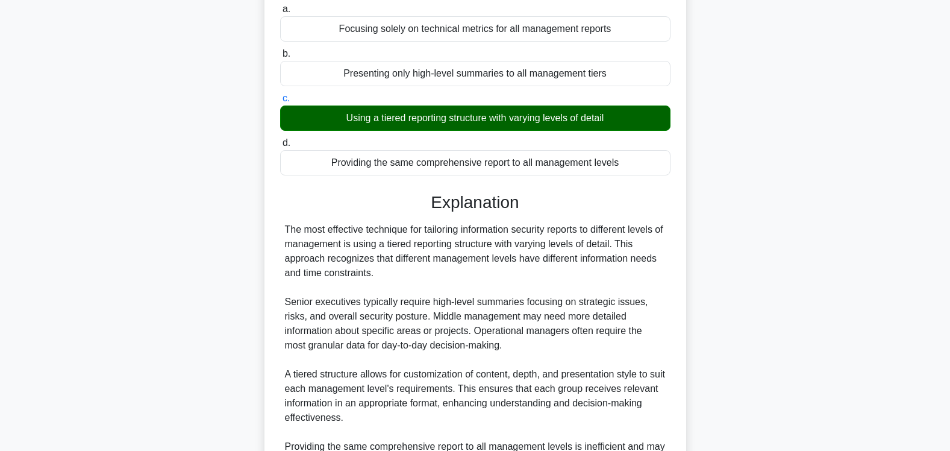
scroll to position [365, 0]
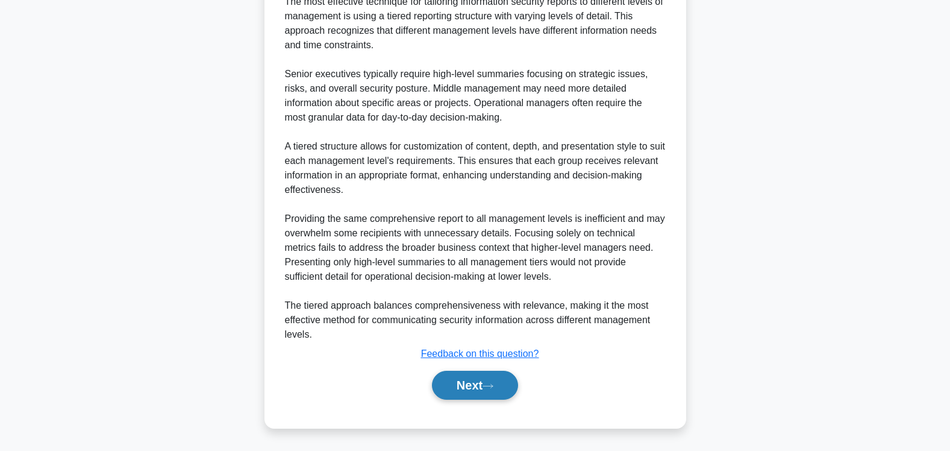
click at [470, 387] on button "Next" at bounding box center [475, 384] width 86 height 29
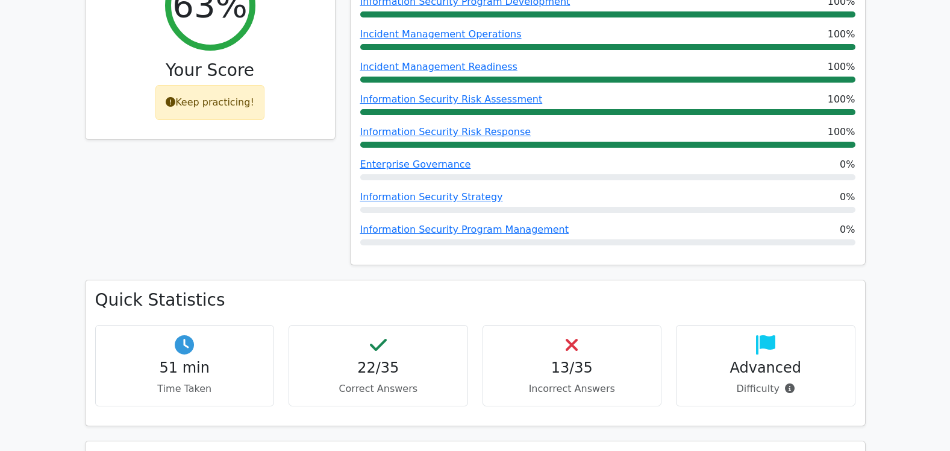
scroll to position [469, 0]
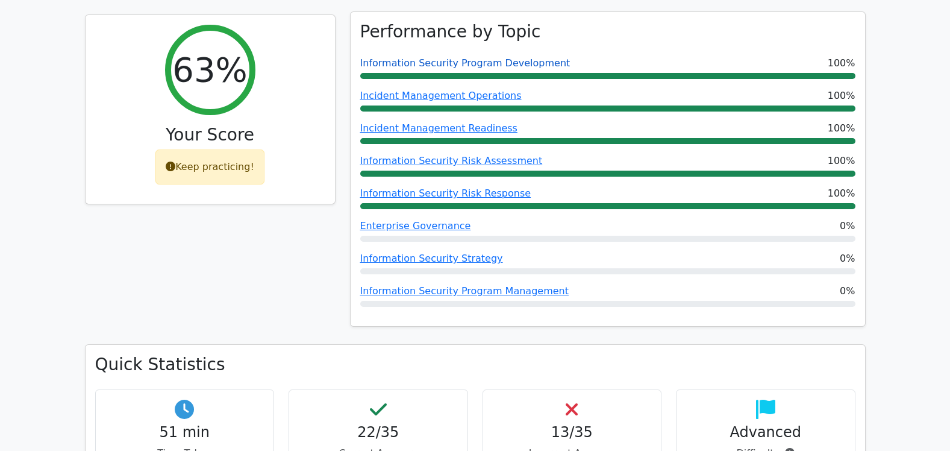
click at [434, 57] on link "Information Security Program Development" at bounding box center [465, 62] width 210 height 11
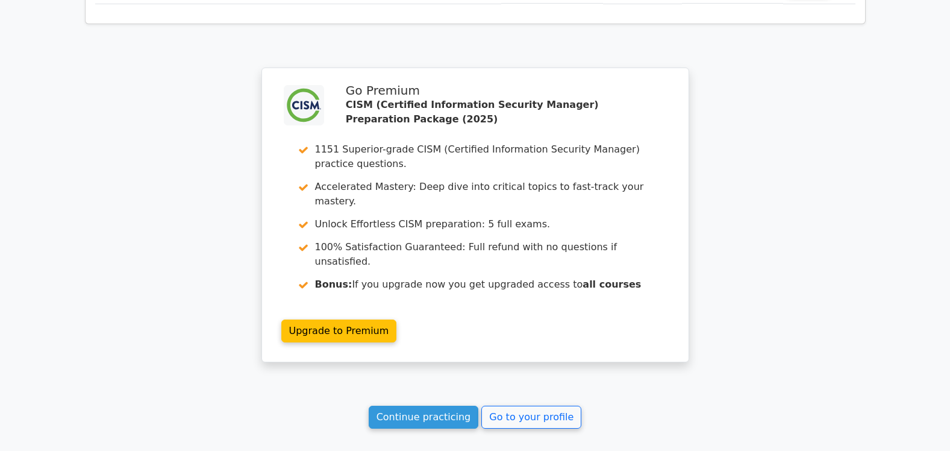
scroll to position [3001, 0]
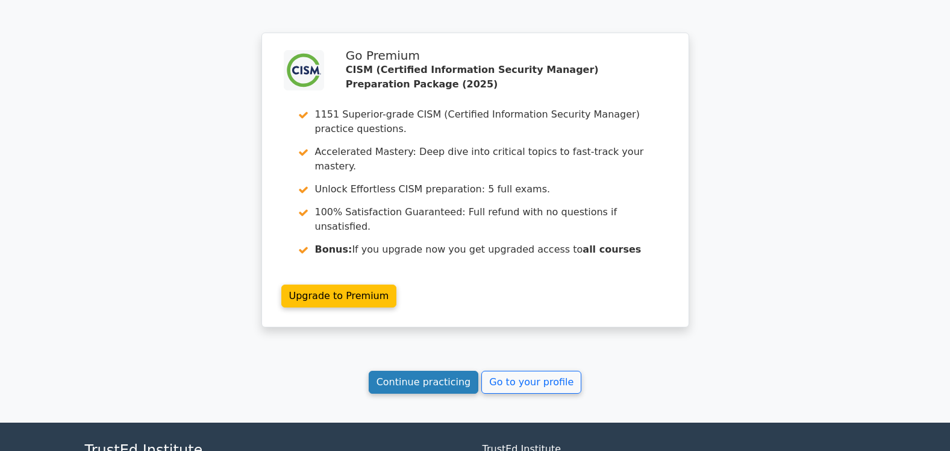
click at [419, 370] on link "Continue practicing" at bounding box center [424, 381] width 110 height 23
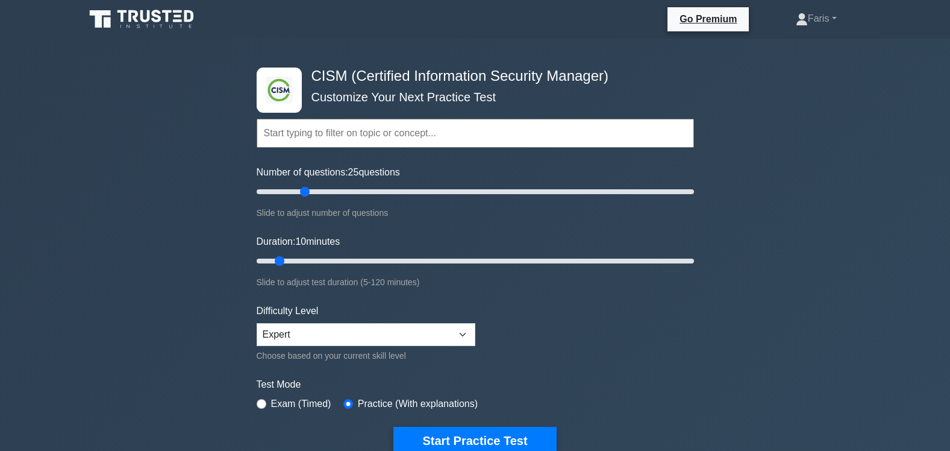
drag, startPoint x: 275, startPoint y: 193, endPoint x: 304, endPoint y: 191, distance: 29.0
type input "25"
click at [304, 191] on input "Number of questions: 25 questions" at bounding box center [475, 191] width 437 height 14
drag, startPoint x: 281, startPoint y: 258, endPoint x: 327, endPoint y: 252, distance: 46.8
type input "25"
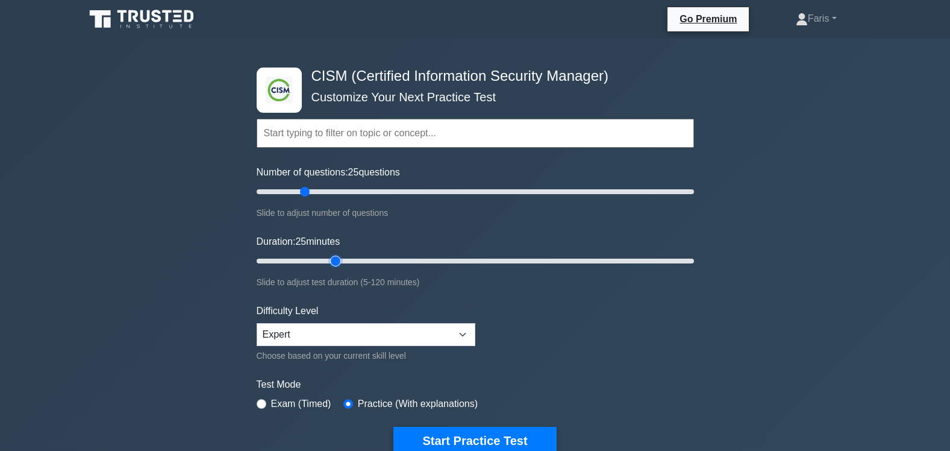
click at [327, 254] on input "Duration: 25 minutes" at bounding box center [475, 261] width 437 height 14
click at [538, 127] on input "text" at bounding box center [475, 133] width 437 height 29
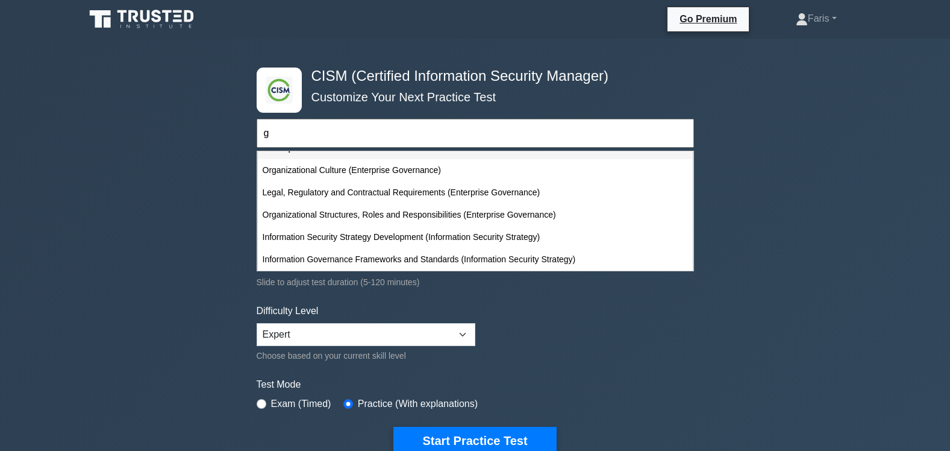
scroll to position [222, 0]
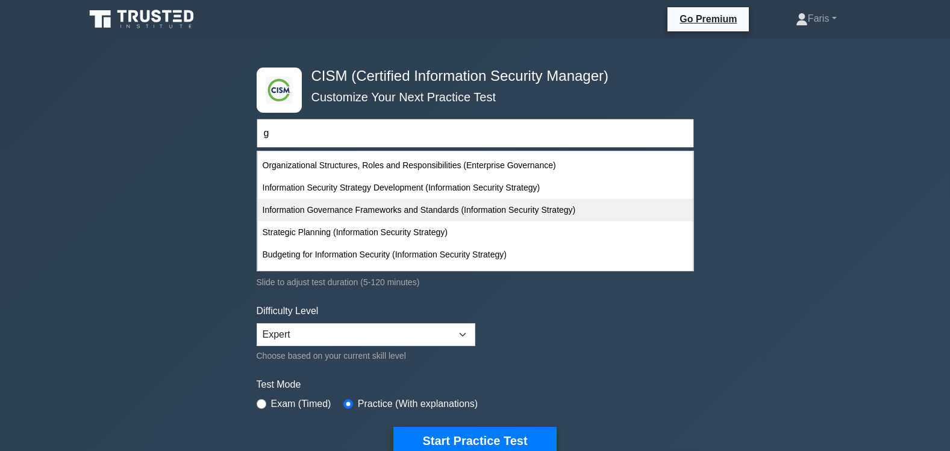
click at [396, 210] on div "Information Governance Frameworks and Standards (Information Security Strategy)" at bounding box center [475, 210] width 435 height 22
type input "Information Governance Frameworks and Standards (Information Security Strategy)"
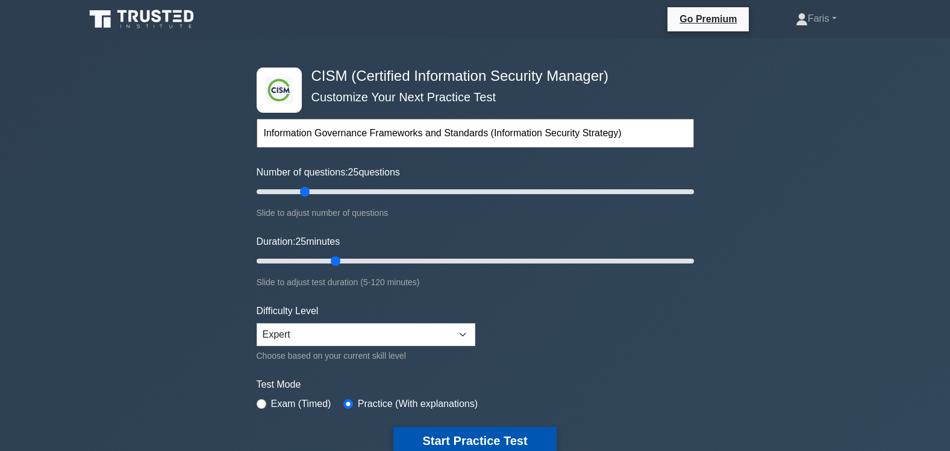
click at [472, 439] on button "Start Practice Test" at bounding box center [474, 440] width 163 height 28
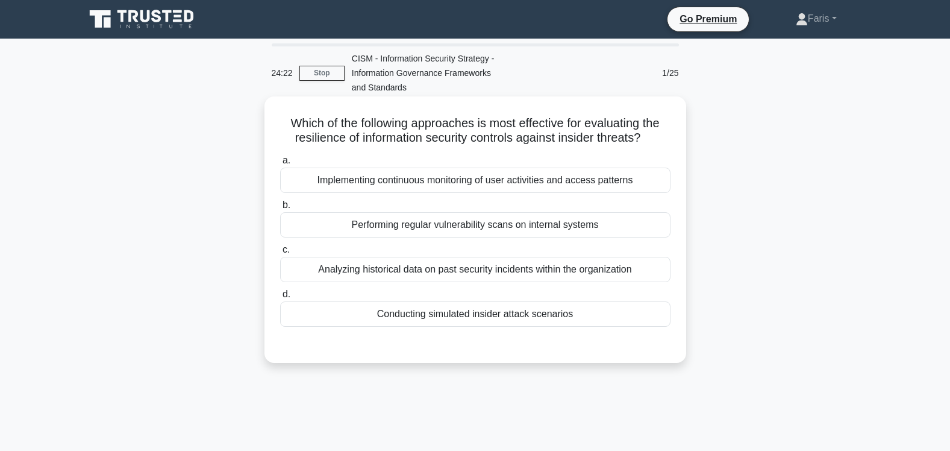
click at [485, 316] on div "Conducting simulated insider attack scenarios" at bounding box center [475, 313] width 390 height 25
click at [280, 298] on input "d. Conducting simulated insider attack scenarios" at bounding box center [280, 294] width 0 height 8
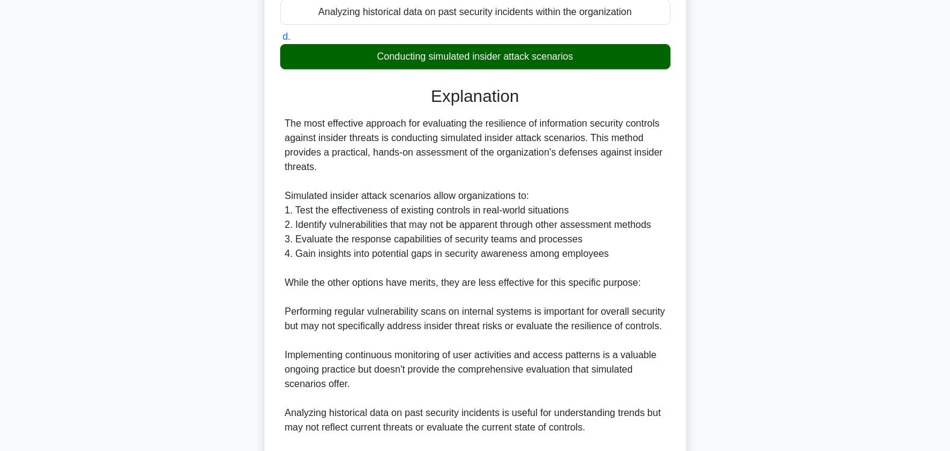
scroll to position [408, 0]
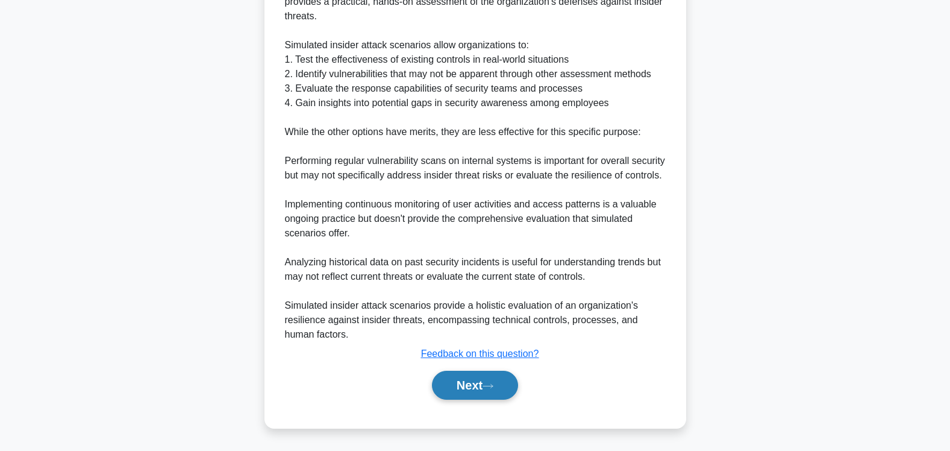
click at [459, 386] on button "Next" at bounding box center [475, 384] width 86 height 29
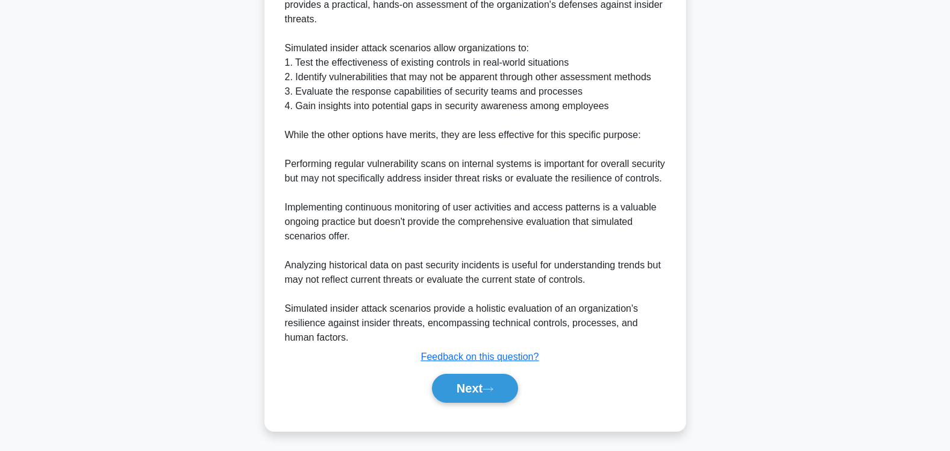
scroll to position [200, 0]
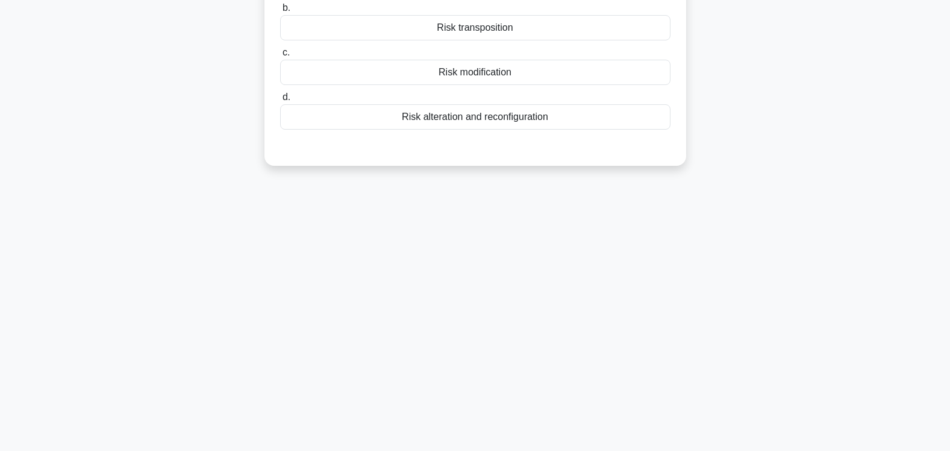
drag, startPoint x: 949, startPoint y: 211, endPoint x: 946, endPoint y: 158, distance: 53.1
click at [946, 158] on main "24:08 Stop CISM - Information Security Strategy - Information Governance Framew…" at bounding box center [475, 145] width 950 height 612
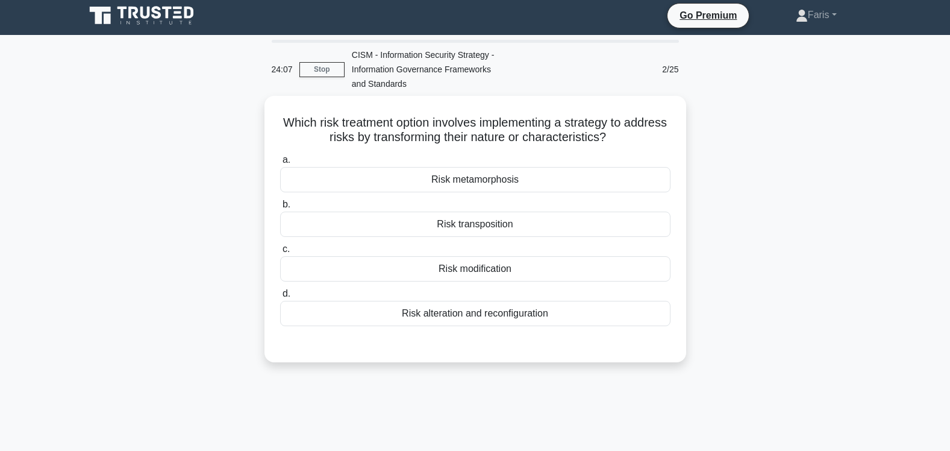
scroll to position [0, 0]
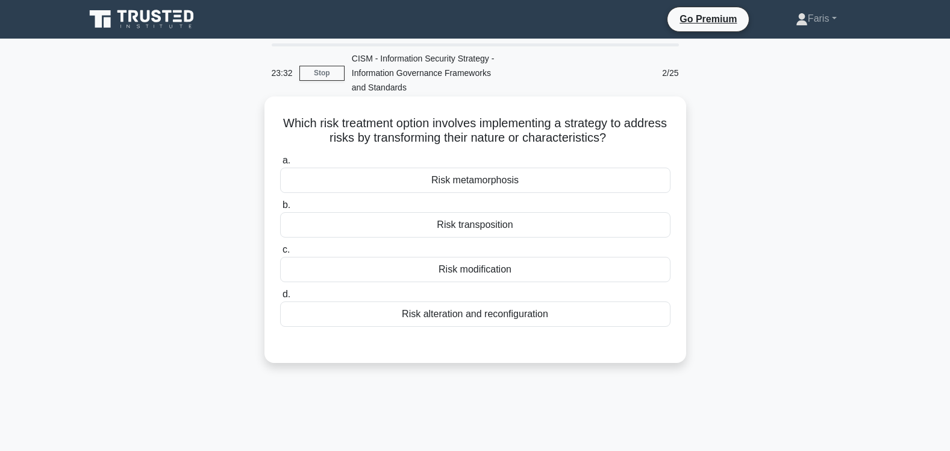
click at [486, 228] on div "Risk transposition" at bounding box center [475, 224] width 390 height 25
click at [280, 209] on input "b. Risk transposition" at bounding box center [280, 205] width 0 height 8
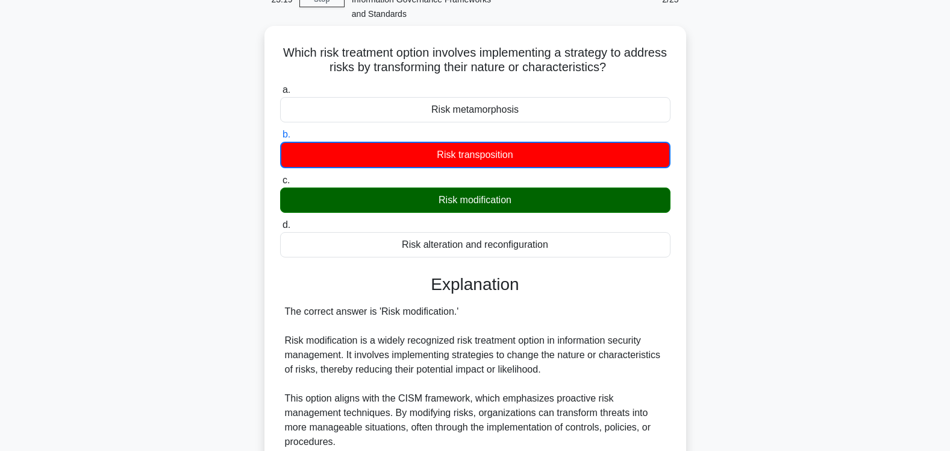
scroll to position [395, 0]
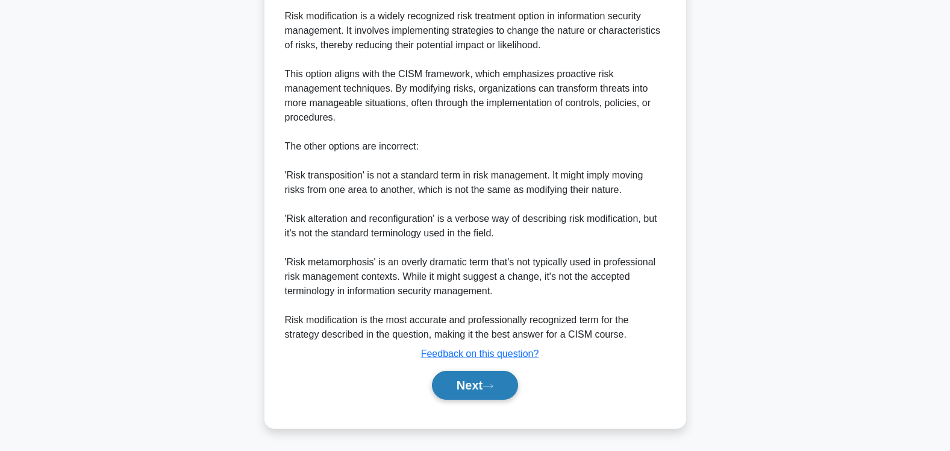
click at [462, 388] on button "Next" at bounding box center [475, 384] width 86 height 29
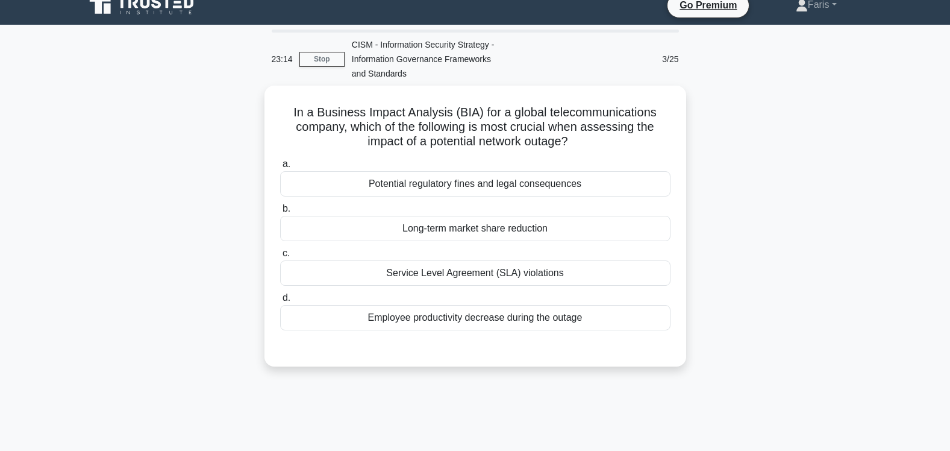
scroll to position [0, 0]
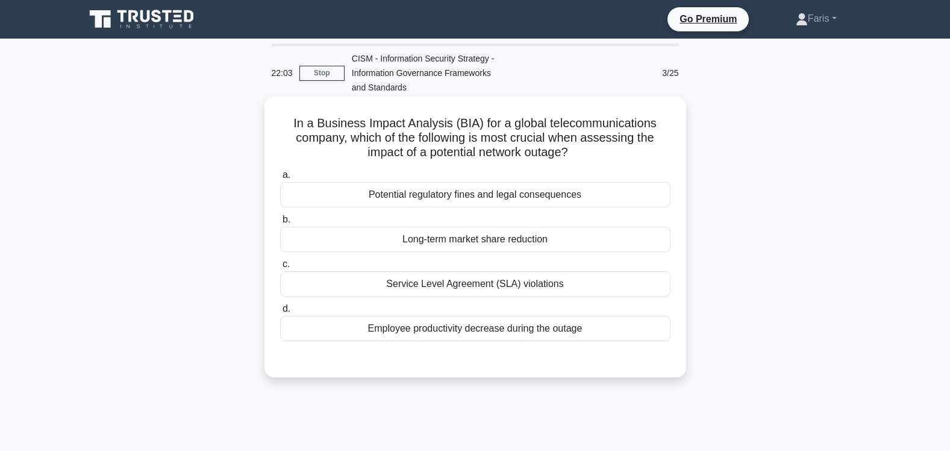
click at [499, 242] on div "Long-term market share reduction" at bounding box center [475, 238] width 390 height 25
click at [280, 223] on input "b. Long-term market share reduction" at bounding box center [280, 220] width 0 height 8
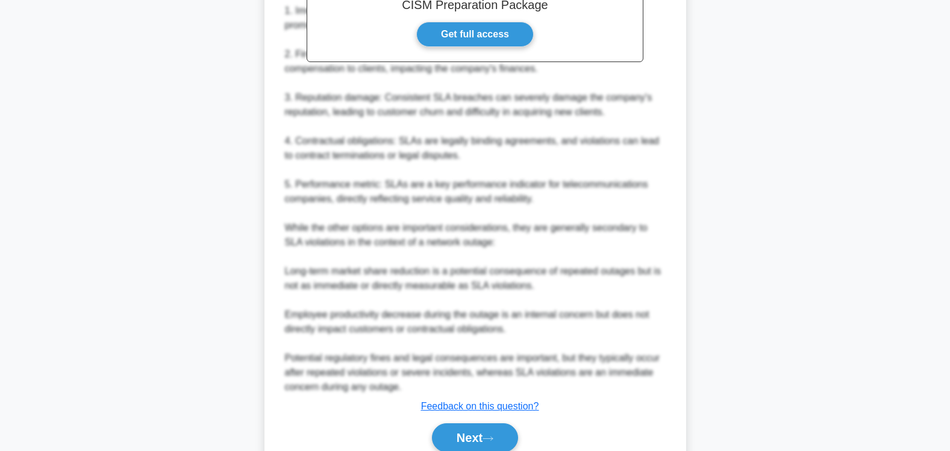
scroll to position [494, 0]
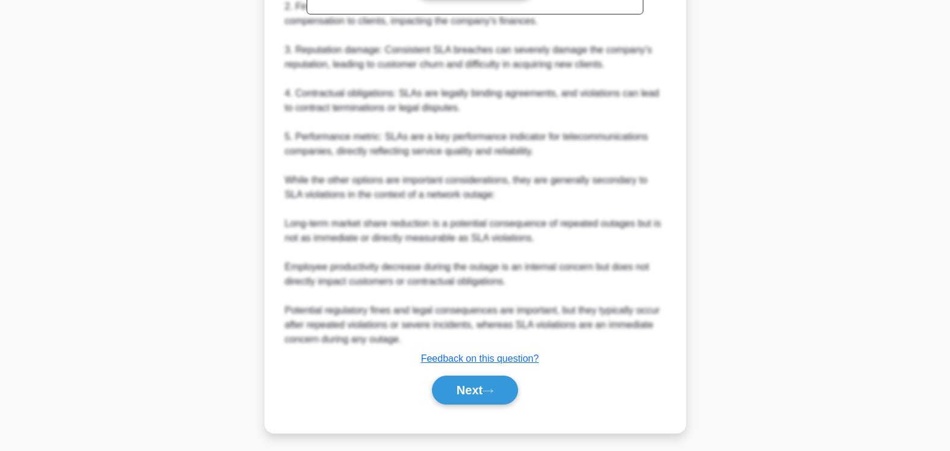
drag, startPoint x: 467, startPoint y: 390, endPoint x: 817, endPoint y: 325, distance: 355.8
click at [466, 390] on button "Next" at bounding box center [475, 389] width 86 height 29
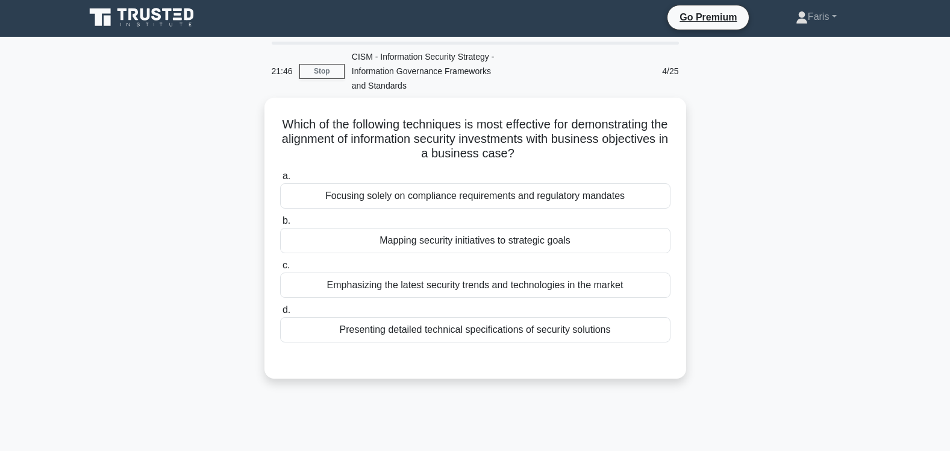
scroll to position [0, 0]
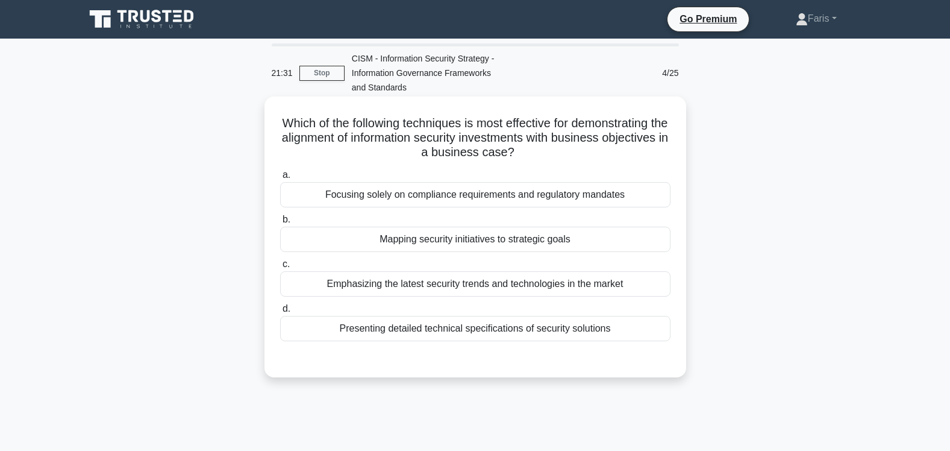
click at [495, 242] on div "Mapping security initiatives to strategic goals" at bounding box center [475, 238] width 390 height 25
click at [280, 223] on input "b. Mapping security initiatives to strategic goals" at bounding box center [280, 220] width 0 height 8
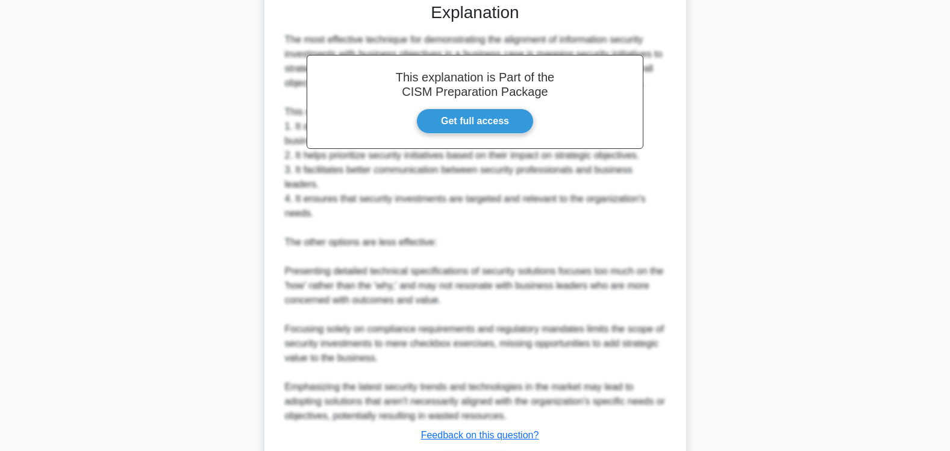
scroll to position [423, 0]
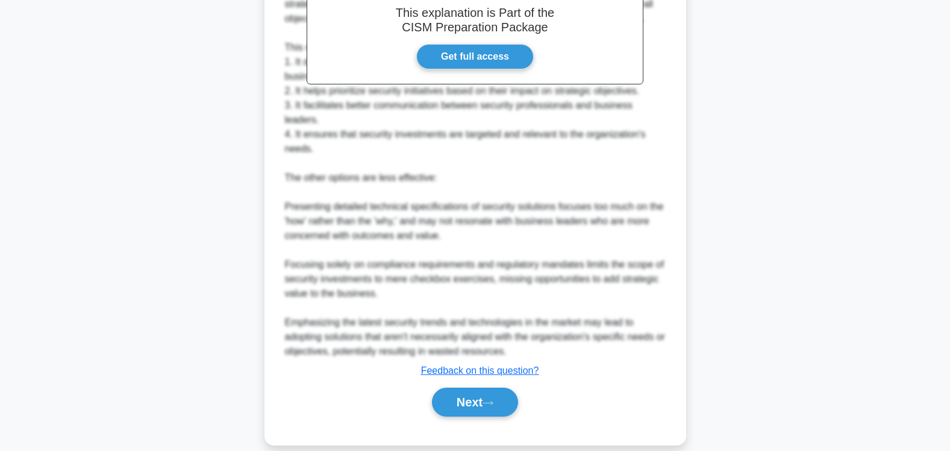
click at [859, 415] on div "Which of the following techniques is most effective for demonstrating the align…" at bounding box center [475, 68] width 795 height 782
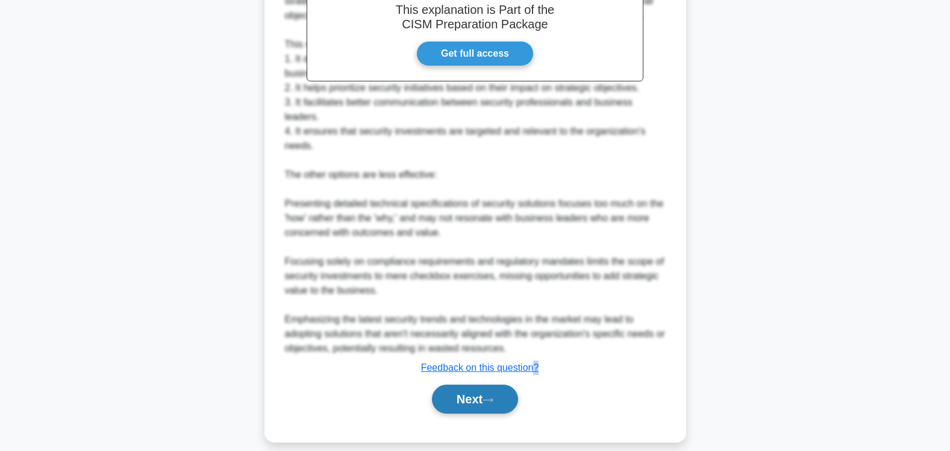
click at [467, 384] on button "Next" at bounding box center [475, 398] width 86 height 29
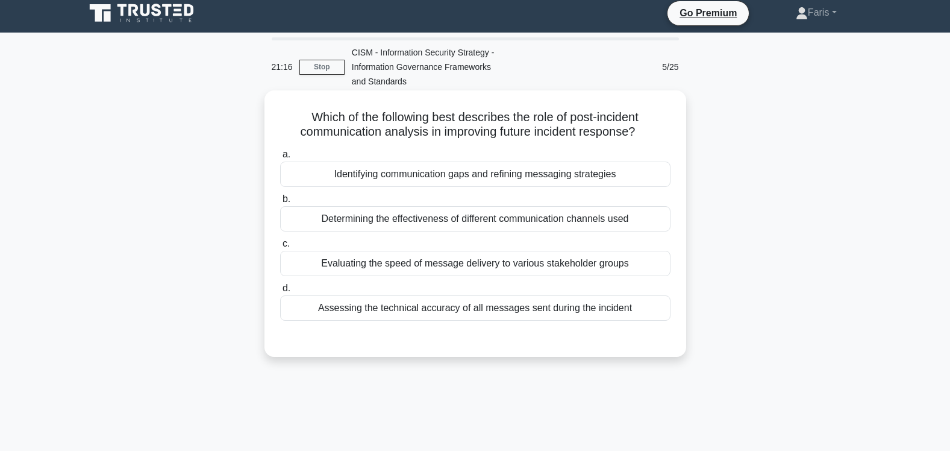
scroll to position [0, 0]
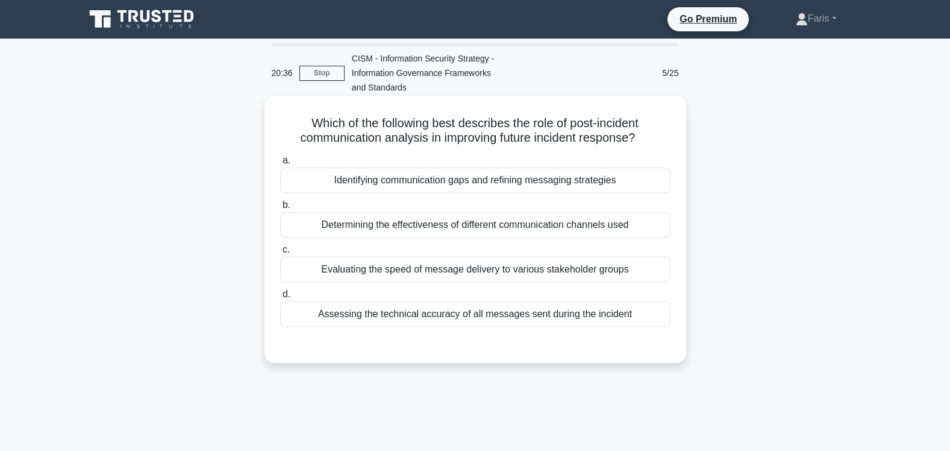
click at [458, 179] on div "Identifying communication gaps and refining messaging strategies" at bounding box center [475, 179] width 390 height 25
click at [280, 164] on input "a. Identifying communication gaps and refining messaging strategies" at bounding box center [280, 161] width 0 height 8
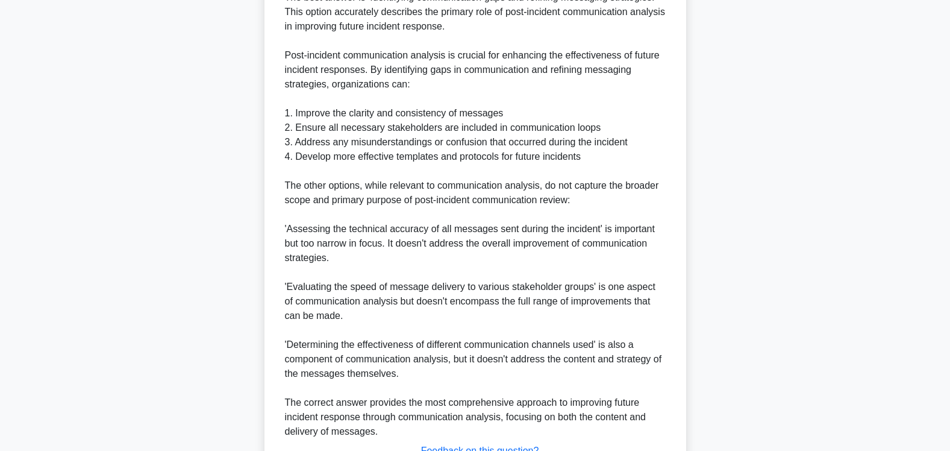
scroll to position [481, 0]
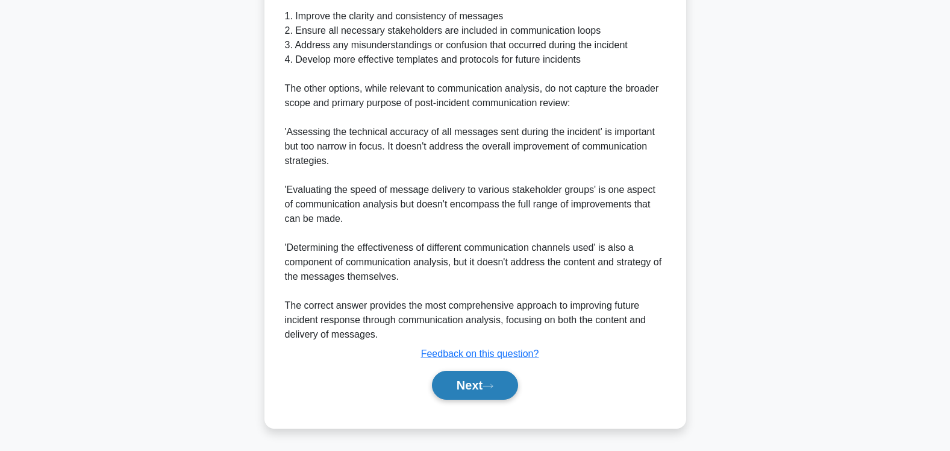
click at [470, 381] on button "Next" at bounding box center [475, 384] width 86 height 29
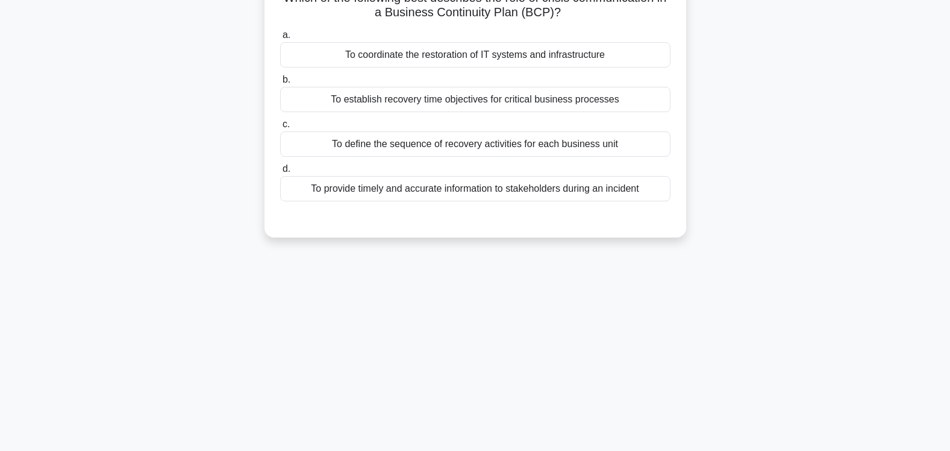
scroll to position [0, 0]
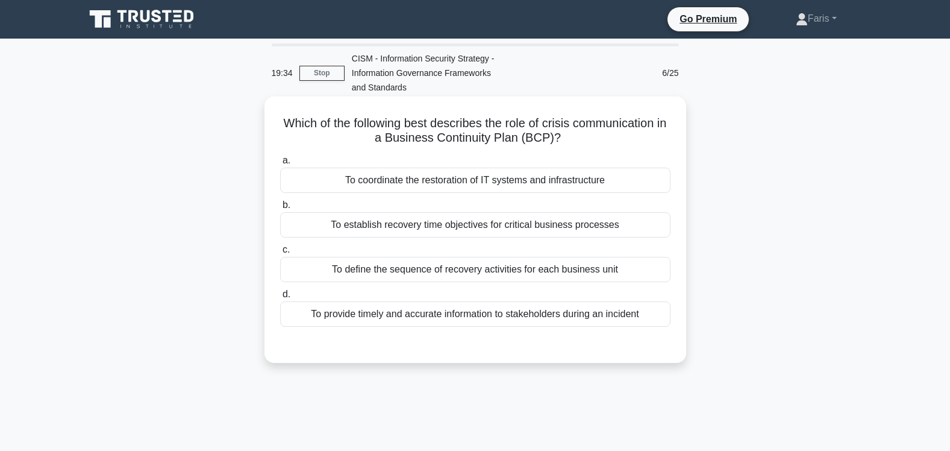
click at [519, 228] on div "To establish recovery time objectives for critical business processes" at bounding box center [475, 224] width 390 height 25
click at [280, 209] on input "b. To establish recovery time objectives for critical business processes" at bounding box center [280, 205] width 0 height 8
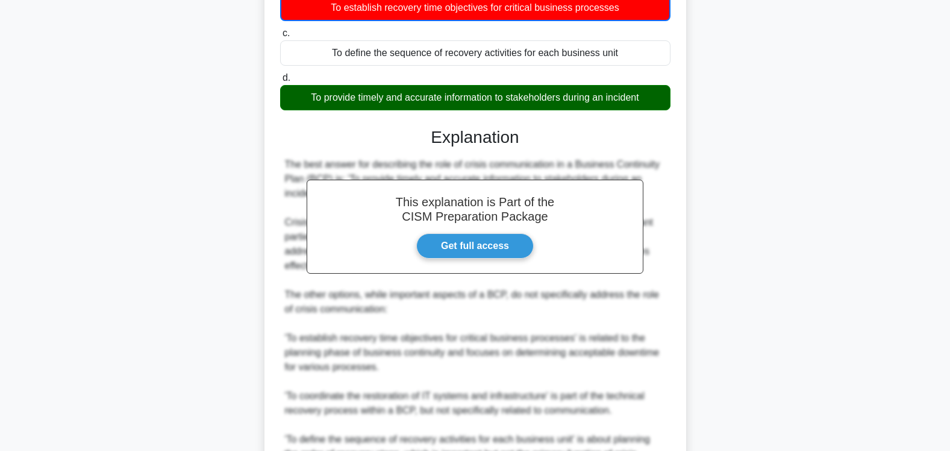
scroll to position [410, 0]
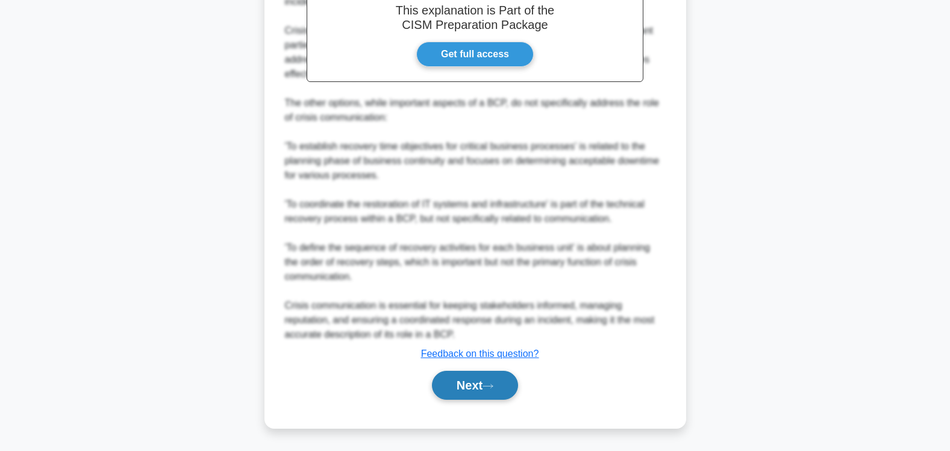
click at [467, 384] on button "Next" at bounding box center [475, 384] width 86 height 29
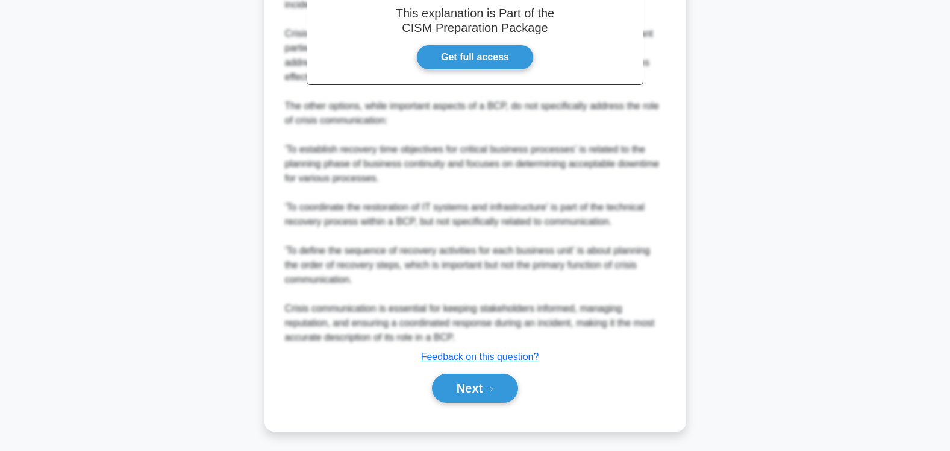
scroll to position [200, 0]
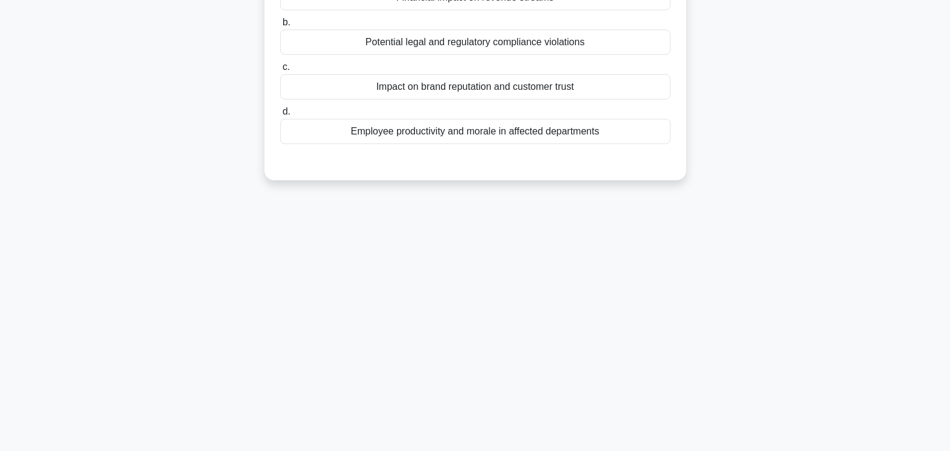
drag, startPoint x: 949, startPoint y: 318, endPoint x: 958, endPoint y: 196, distance: 122.6
click at [949, 196] on html "Go Premium Faris" at bounding box center [475, 125] width 950 height 650
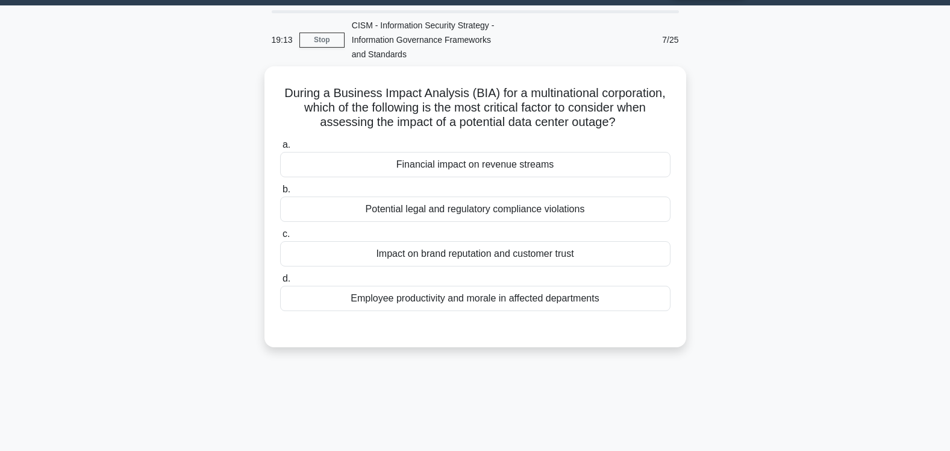
scroll to position [0, 0]
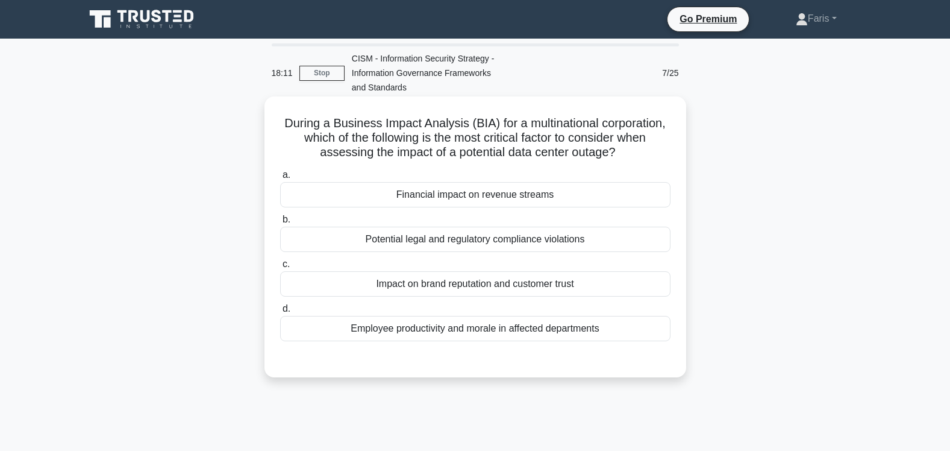
click at [471, 197] on div "Financial impact on revenue streams" at bounding box center [475, 194] width 390 height 25
click at [280, 179] on input "a. Financial impact on revenue streams" at bounding box center [280, 175] width 0 height 8
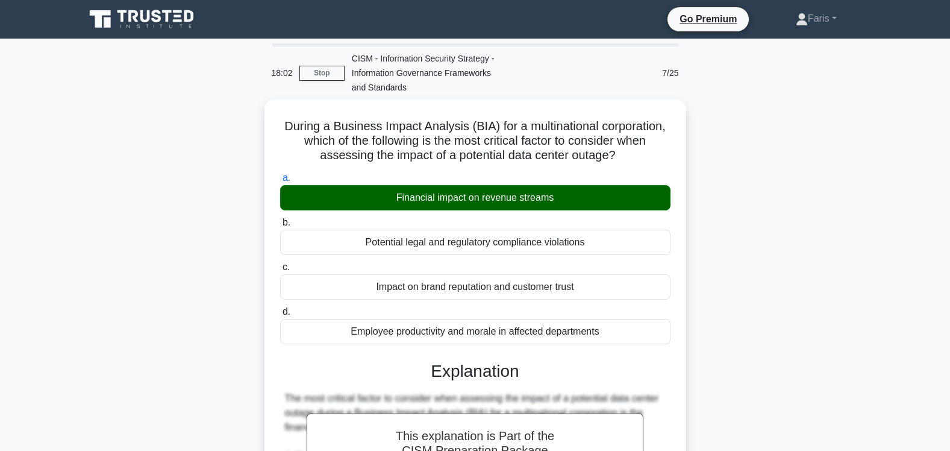
scroll to position [524, 0]
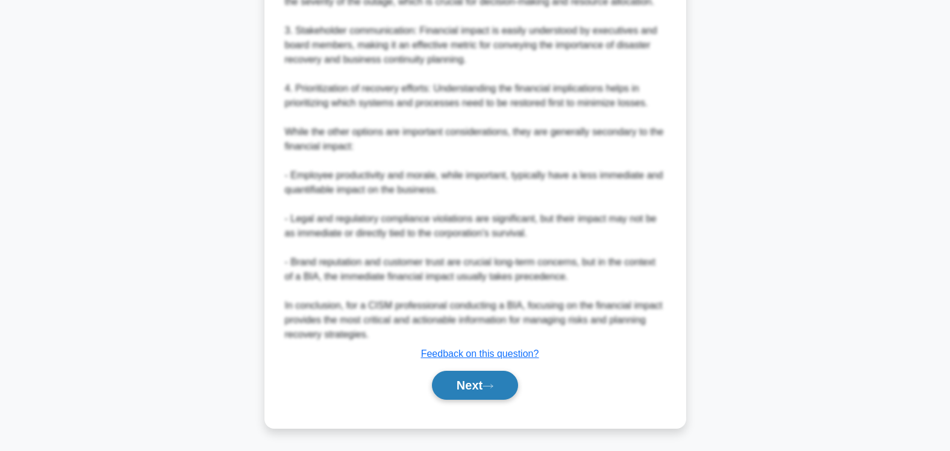
click at [471, 386] on button "Next" at bounding box center [475, 384] width 86 height 29
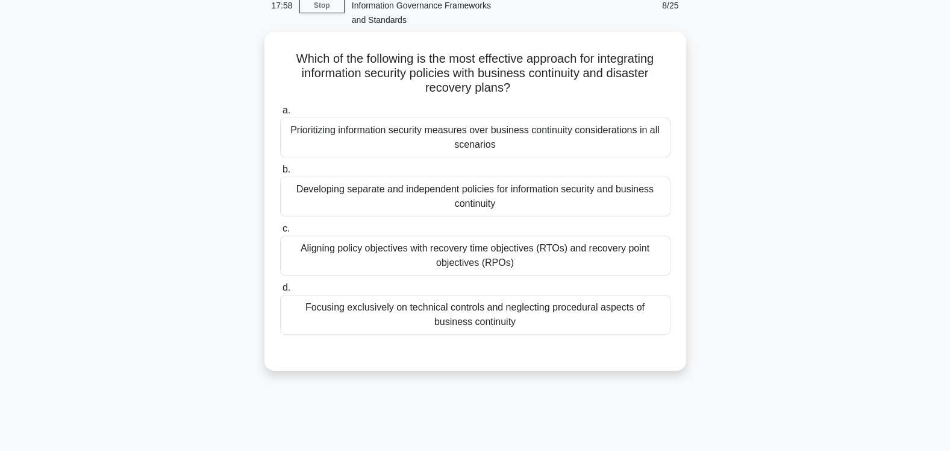
scroll to position [65, 0]
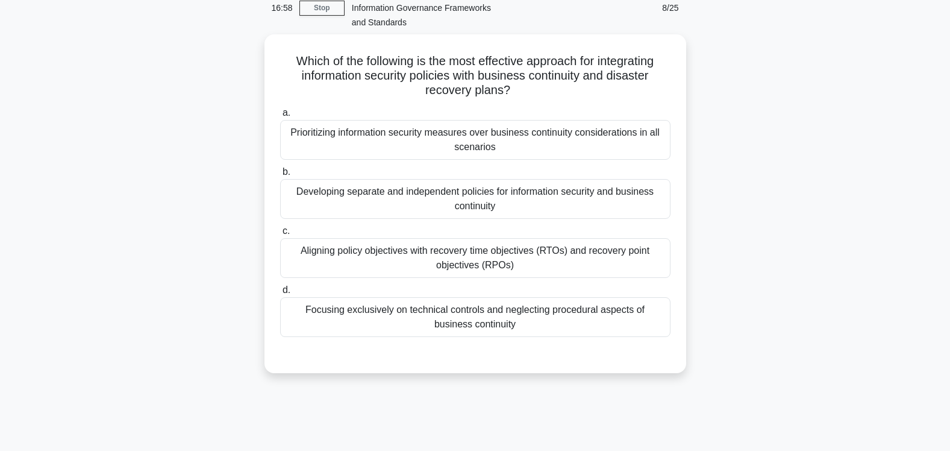
drag, startPoint x: 544, startPoint y: 139, endPoint x: 935, endPoint y: 179, distance: 392.9
click at [922, 193] on main "16:58 Stop CISM - Information Security Strategy - Information Governance Framew…" at bounding box center [475, 279] width 950 height 612
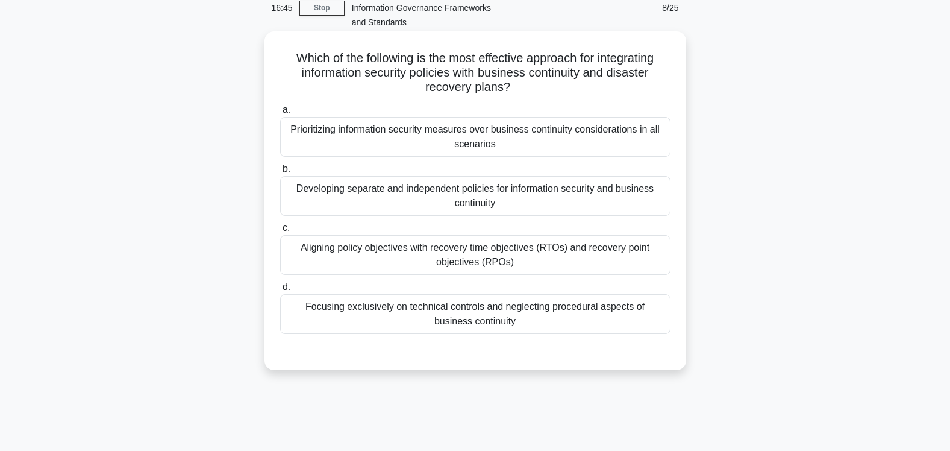
click at [512, 267] on div "Aligning policy objectives with recovery time objectives (RTOs) and recovery po…" at bounding box center [475, 255] width 390 height 40
click at [280, 232] on input "c. Aligning policy objectives with recovery time objectives (RTOs) and recovery…" at bounding box center [280, 228] width 0 height 8
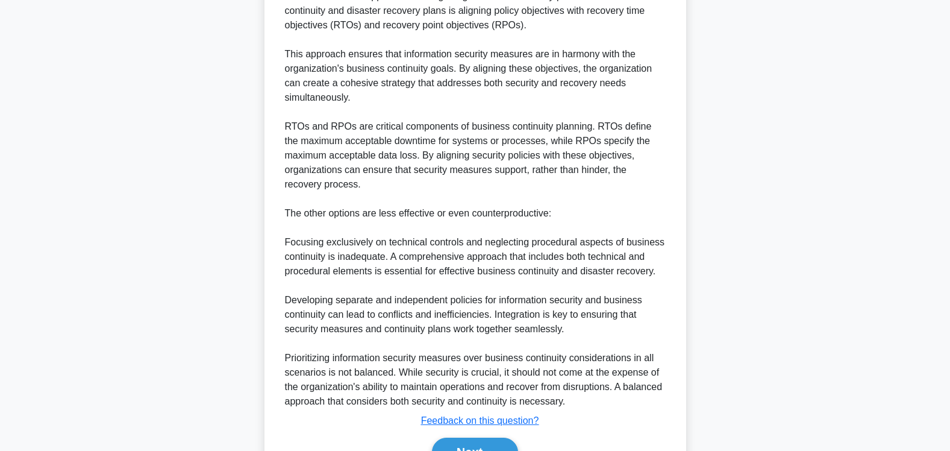
scroll to position [524, 0]
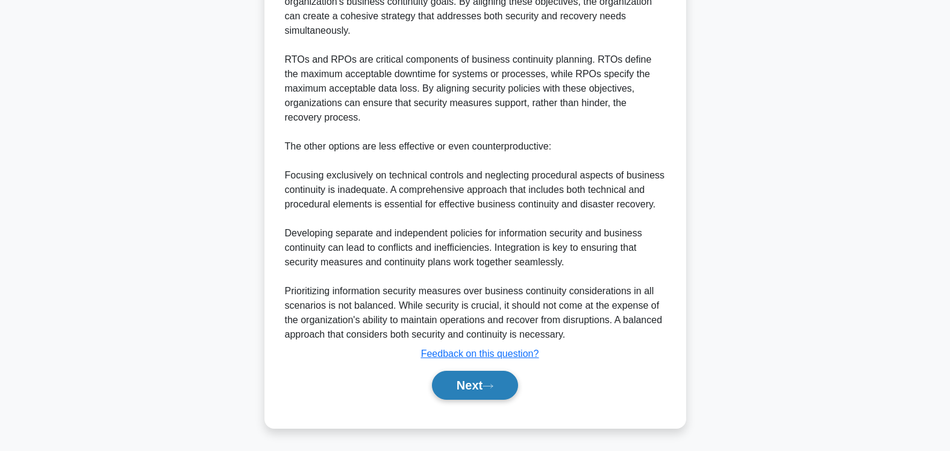
click at [465, 386] on button "Next" at bounding box center [475, 384] width 86 height 29
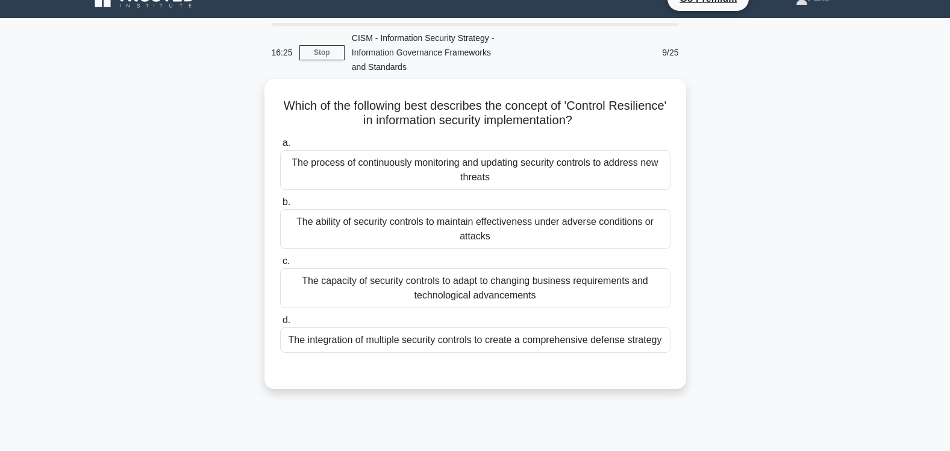
scroll to position [0, 0]
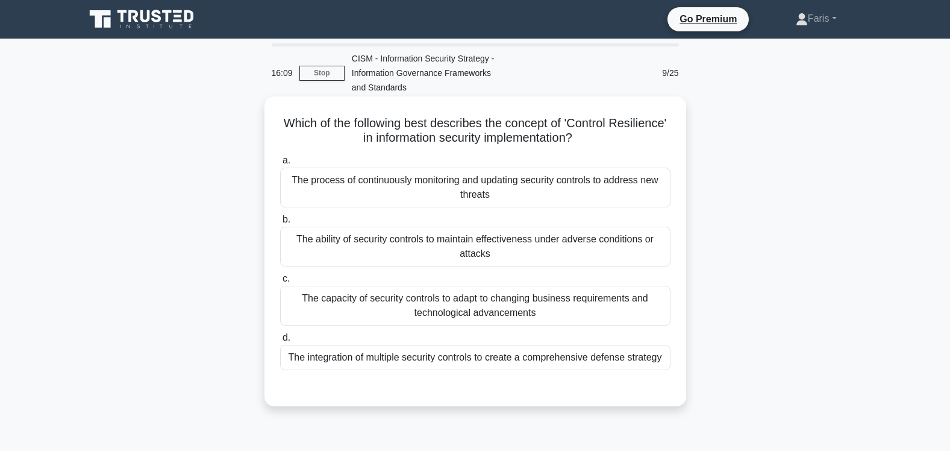
click at [469, 248] on div "The ability of security controls to maintain effectiveness under adverse condit…" at bounding box center [475, 246] width 390 height 40
click at [280, 223] on input "b. The ability of security controls to maintain effectiveness under adverse con…" at bounding box center [280, 220] width 0 height 8
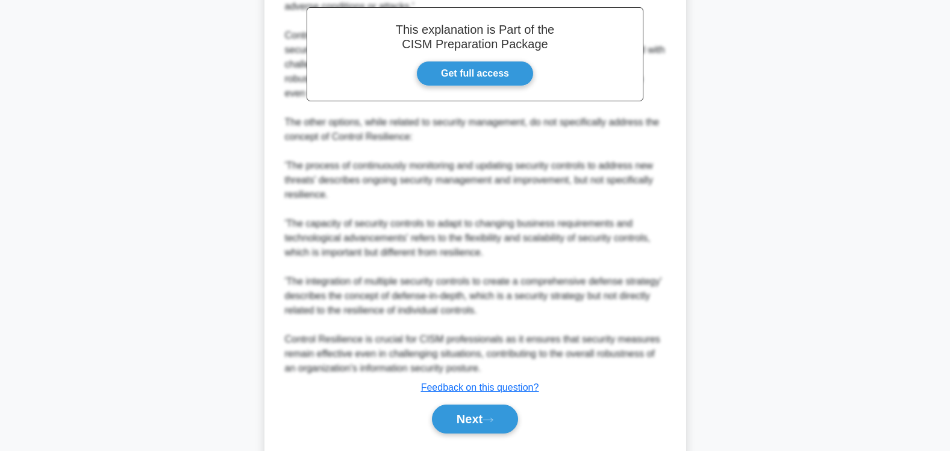
scroll to position [466, 0]
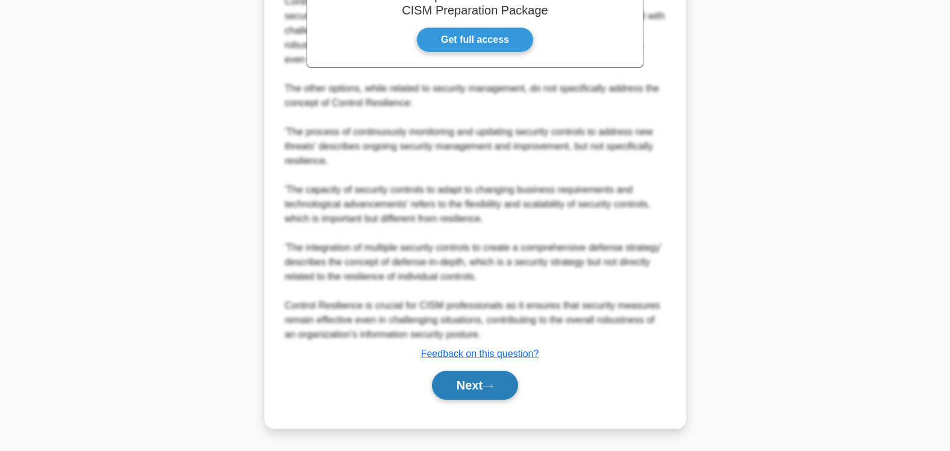
click at [463, 384] on button "Next" at bounding box center [475, 384] width 86 height 29
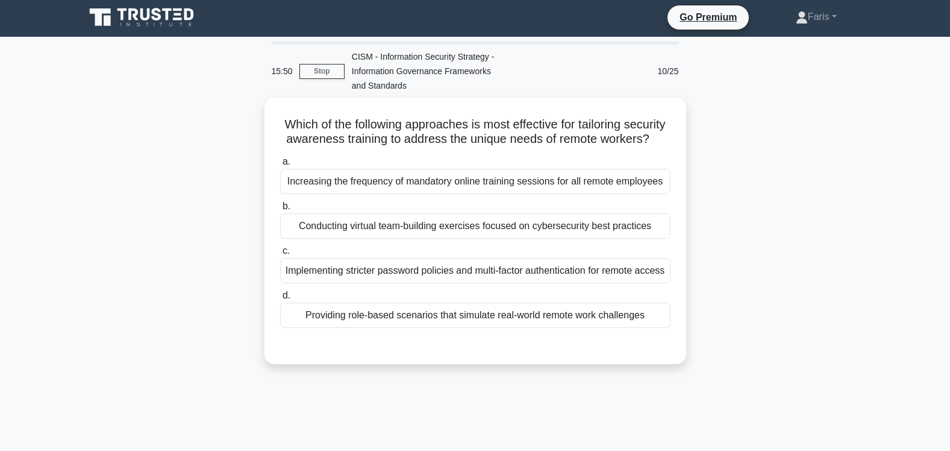
scroll to position [0, 0]
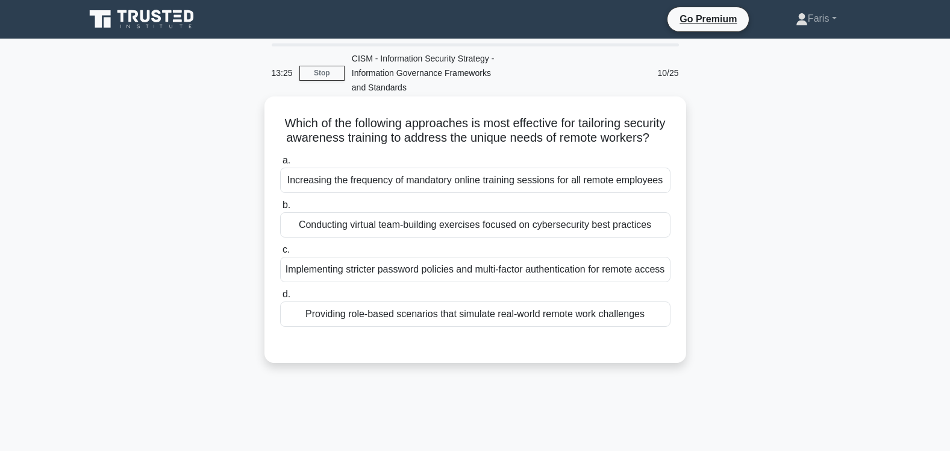
click at [459, 193] on div "Increasing the frequency of mandatory online training sessions for all remote e…" at bounding box center [475, 179] width 390 height 25
click at [280, 164] on input "a. Increasing the frequency of mandatory online training sessions for all remot…" at bounding box center [280, 161] width 0 height 8
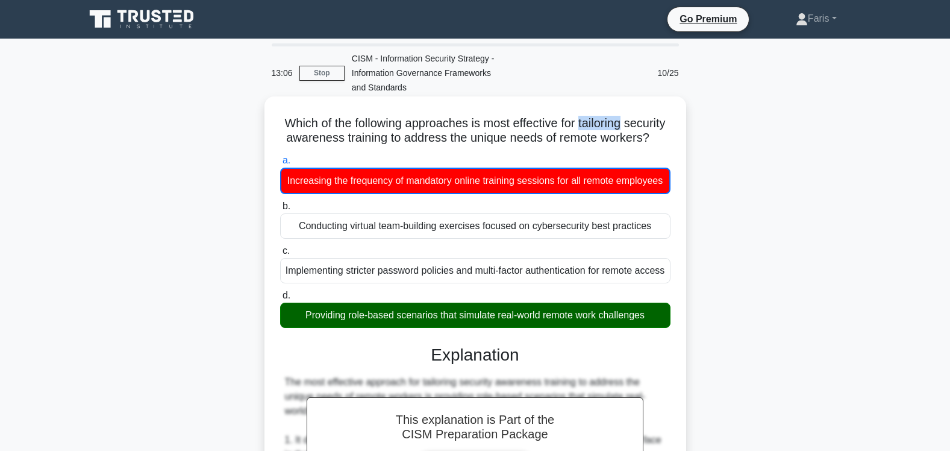
drag, startPoint x: 650, startPoint y: 121, endPoint x: 604, endPoint y: 121, distance: 46.4
click at [604, 121] on h5 "Which of the following approaches is most effective for tailoring security awar…" at bounding box center [475, 131] width 393 height 30
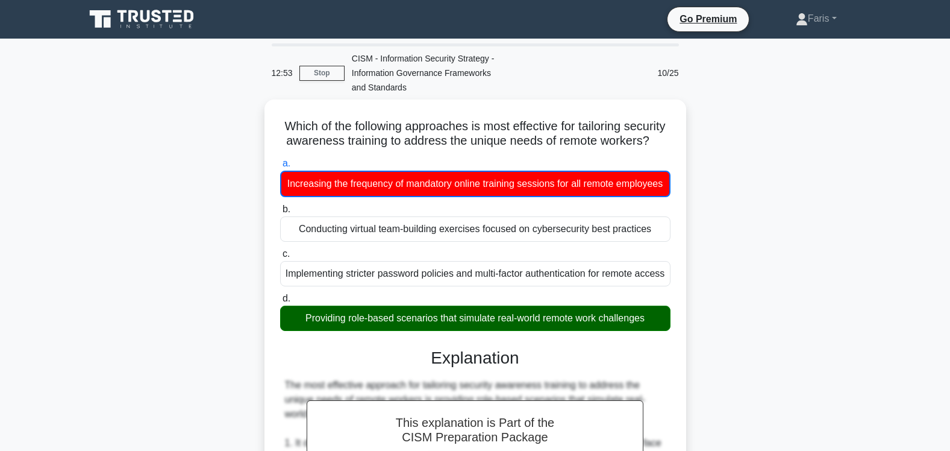
drag, startPoint x: 626, startPoint y: 121, endPoint x: 105, endPoint y: 160, distance: 522.5
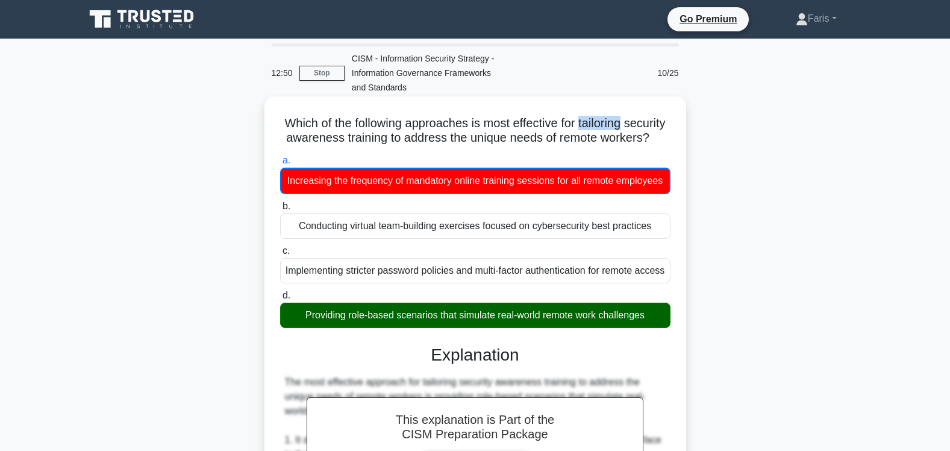
drag, startPoint x: 605, startPoint y: 122, endPoint x: 653, endPoint y: 126, distance: 48.3
click at [653, 126] on h5 "Which of the following approaches is most effective for tailoring security awar…" at bounding box center [475, 131] width 393 height 30
copy h5 "tailoring"
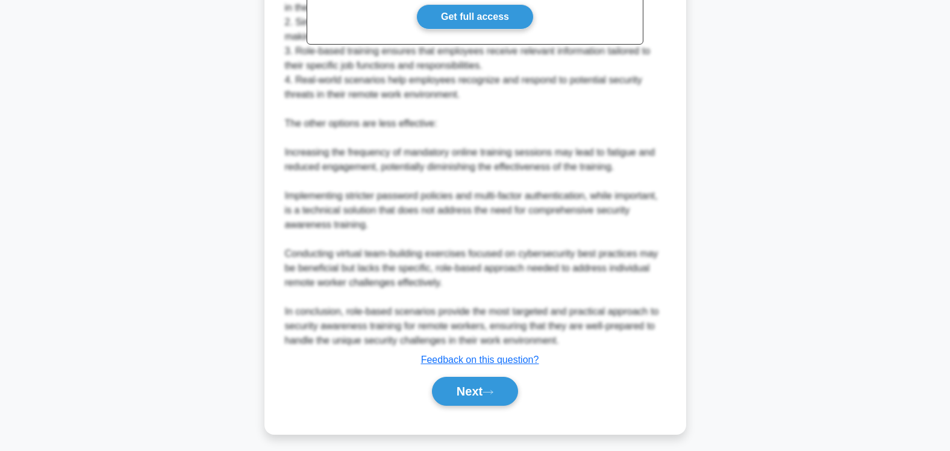
scroll to position [472, 0]
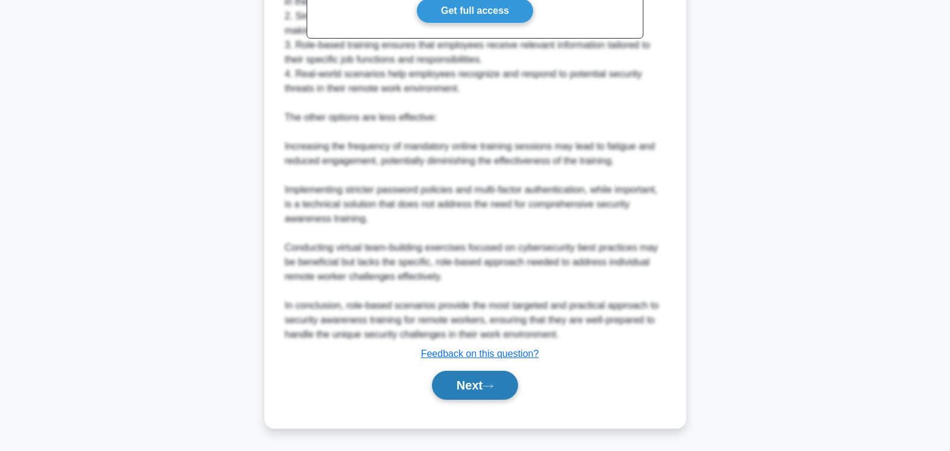
click at [466, 399] on button "Next" at bounding box center [475, 384] width 86 height 29
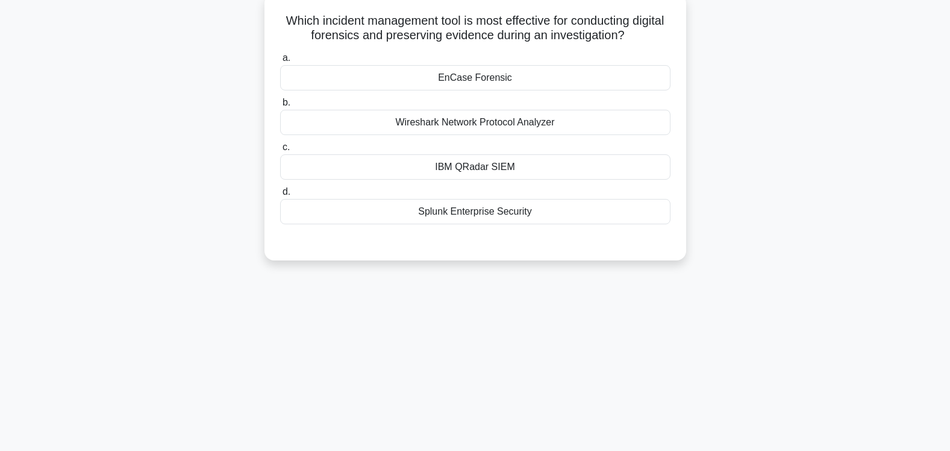
scroll to position [0, 0]
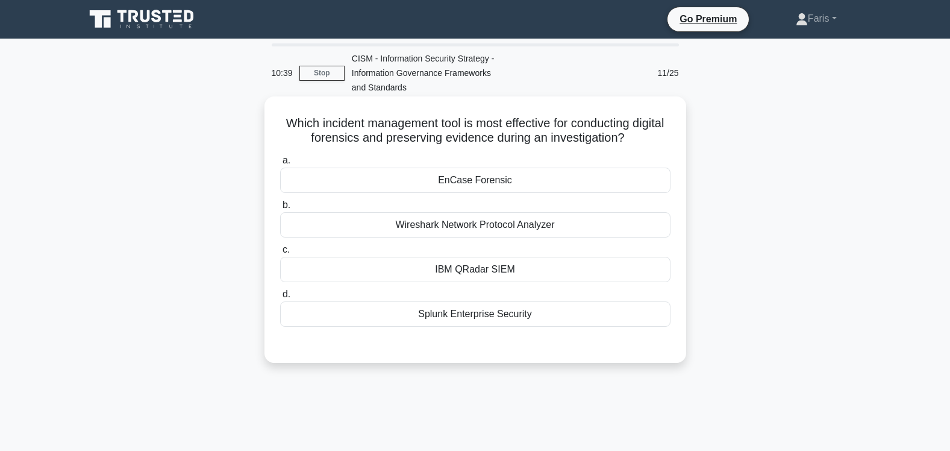
click at [479, 185] on div "EnCase Forensic" at bounding box center [475, 179] width 390 height 25
click at [280, 164] on input "a. EnCase Forensic" at bounding box center [280, 161] width 0 height 8
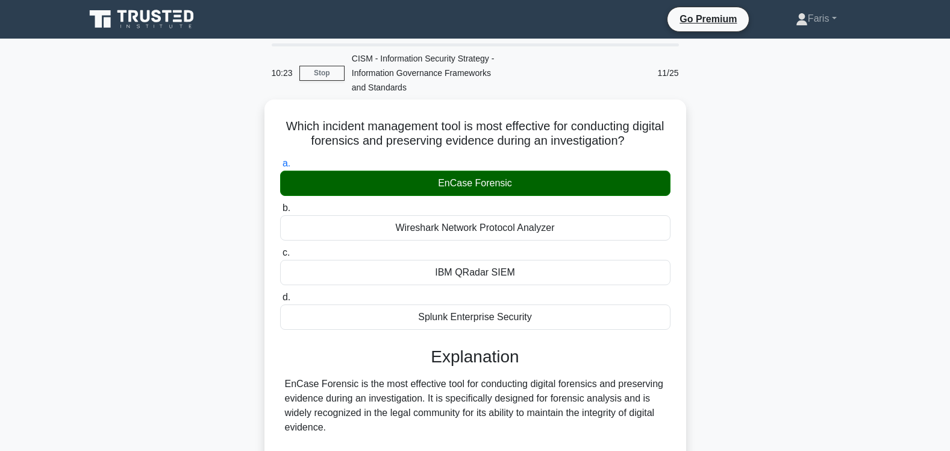
scroll to position [423, 0]
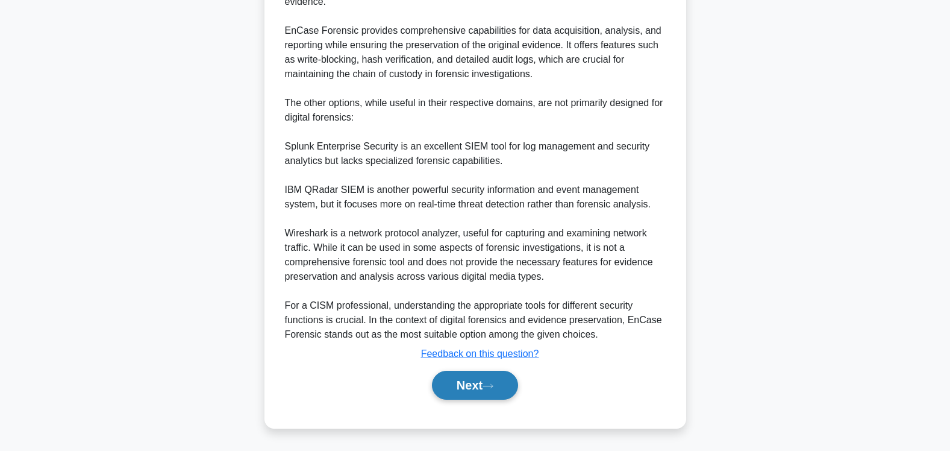
click at [467, 388] on button "Next" at bounding box center [475, 384] width 86 height 29
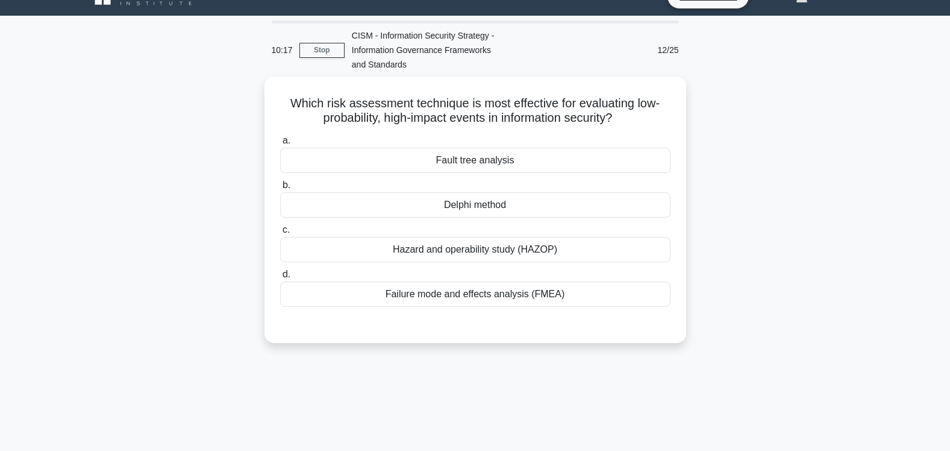
scroll to position [0, 0]
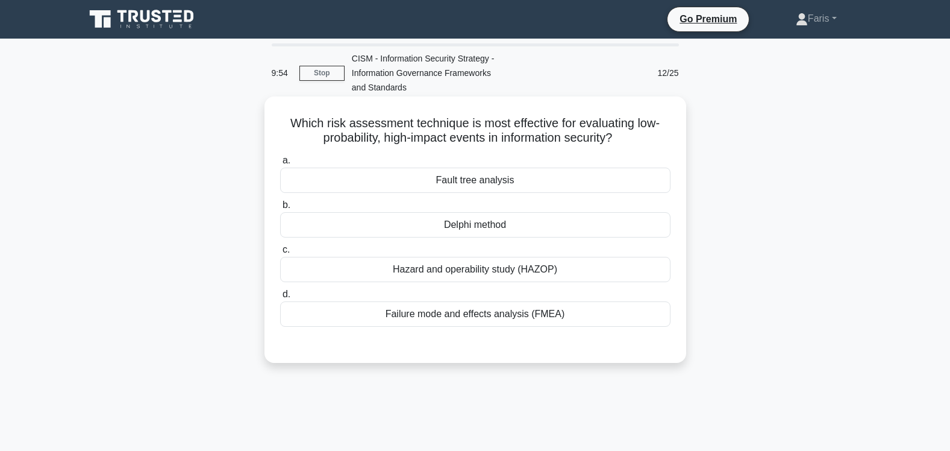
click at [481, 227] on div "Delphi method" at bounding box center [475, 224] width 390 height 25
click at [280, 209] on input "b. Delphi method" at bounding box center [280, 205] width 0 height 8
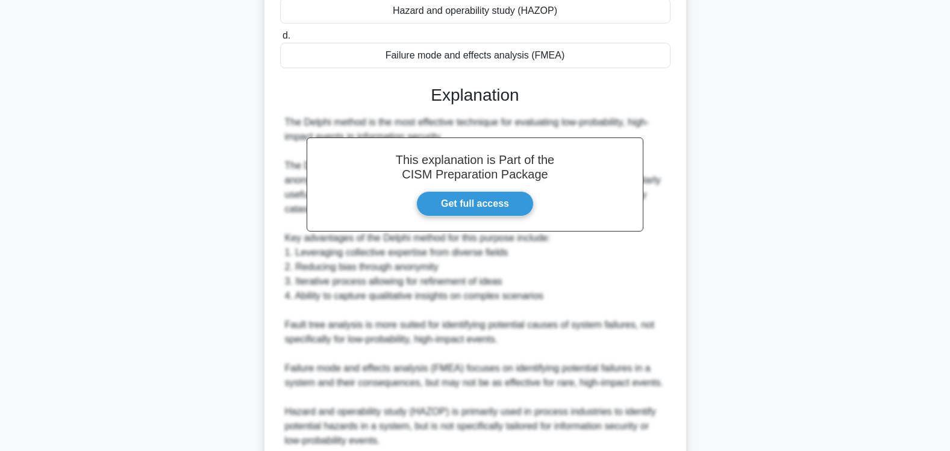
scroll to position [423, 0]
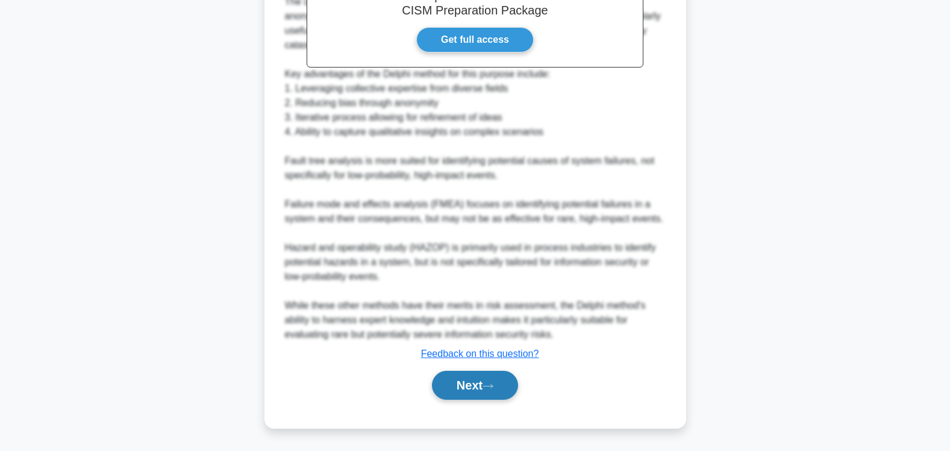
click at [465, 388] on button "Next" at bounding box center [475, 384] width 86 height 29
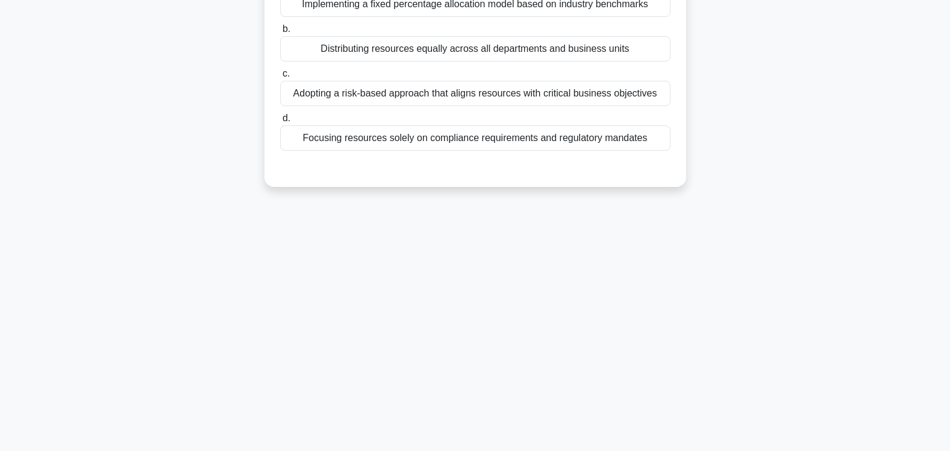
scroll to position [0, 0]
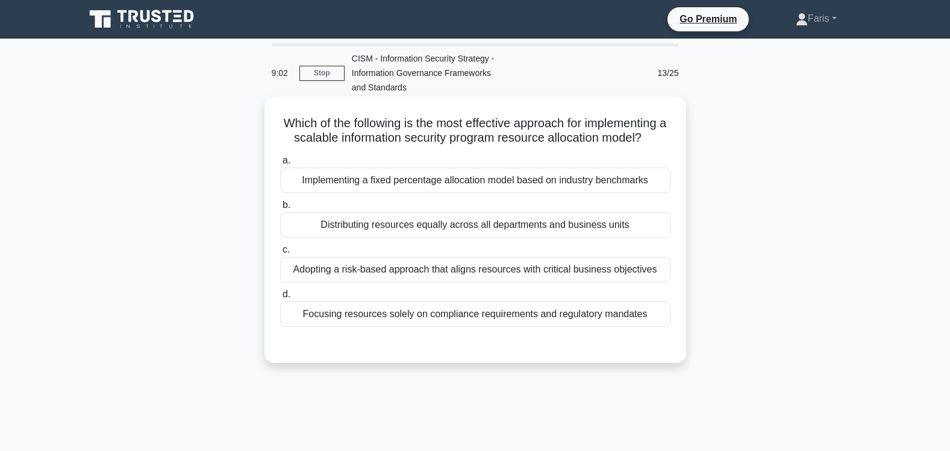
click at [589, 270] on div "Adopting a risk-based approach that aligns resources with critical business obj…" at bounding box center [475, 269] width 390 height 25
click at [280, 254] on input "c. Adopting a risk-based approach that aligns resources with critical business …" at bounding box center [280, 250] width 0 height 8
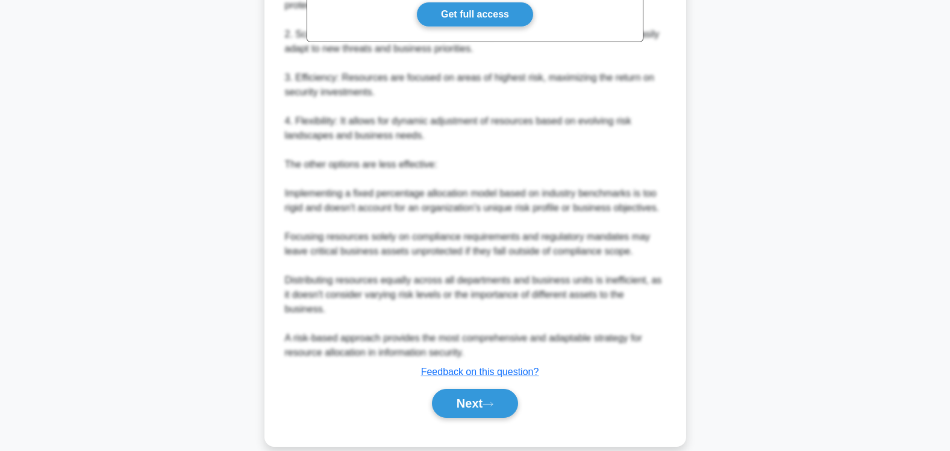
scroll to position [452, 0]
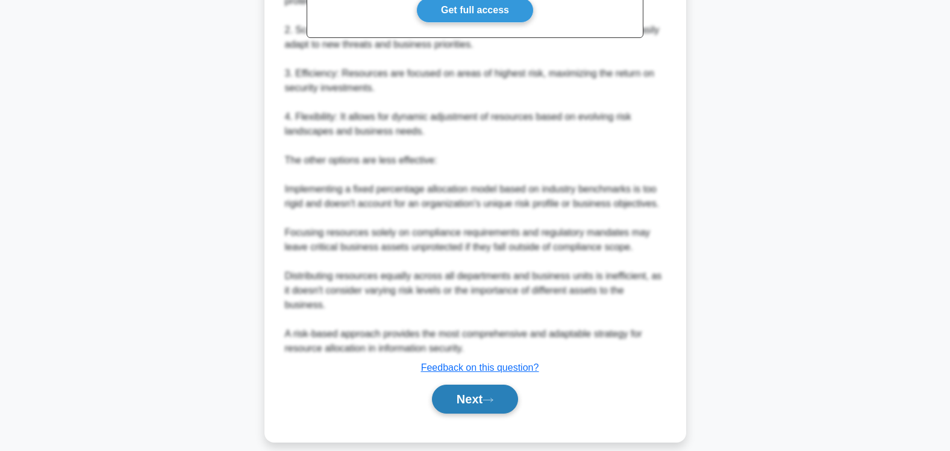
click at [458, 388] on button "Next" at bounding box center [475, 398] width 86 height 29
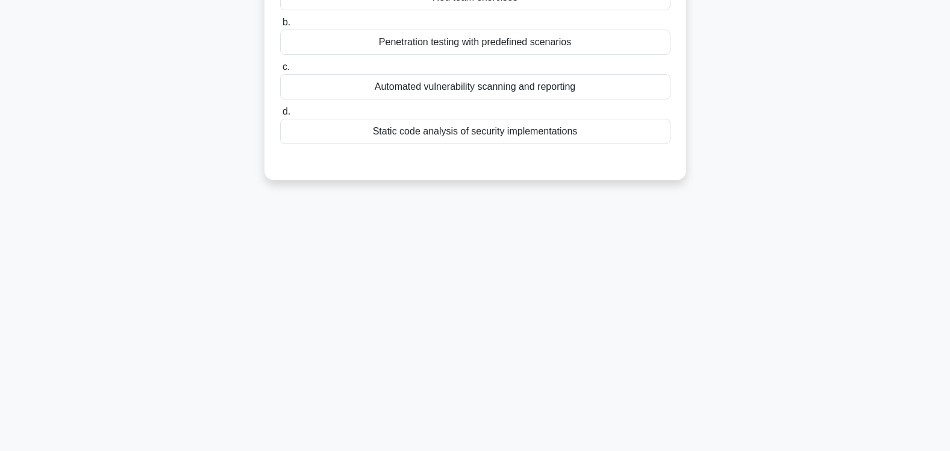
scroll to position [0, 0]
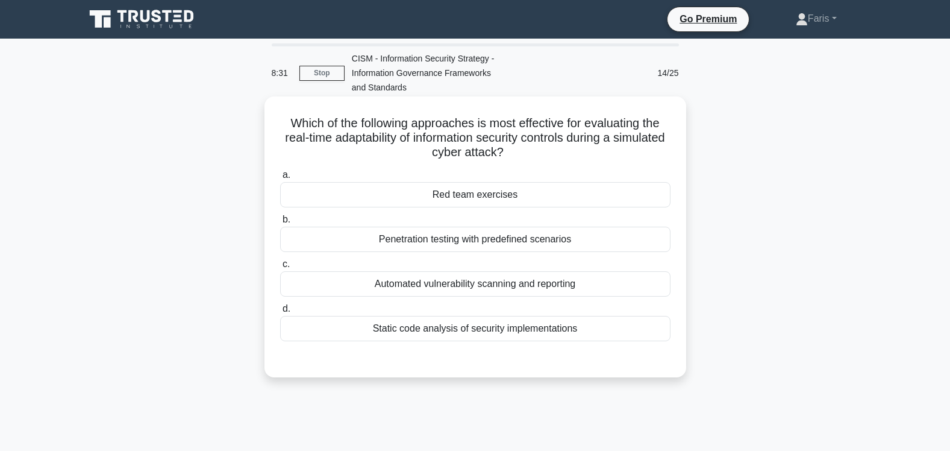
click at [489, 201] on div "Red team exercises" at bounding box center [475, 194] width 390 height 25
click at [280, 179] on input "a. Red team exercises" at bounding box center [280, 175] width 0 height 8
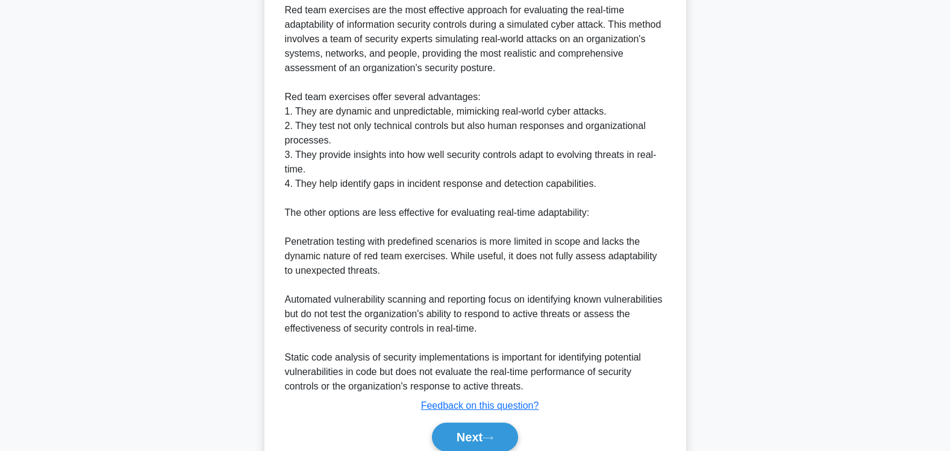
scroll to position [437, 0]
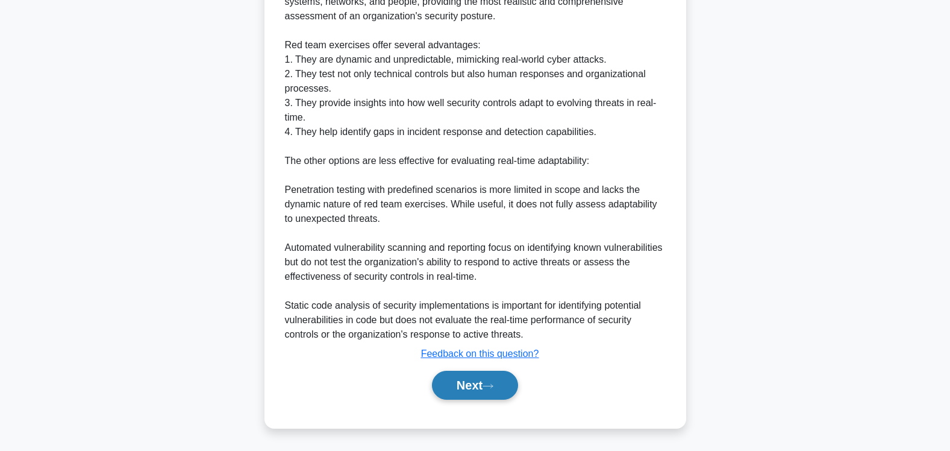
click at [460, 381] on button "Next" at bounding box center [475, 384] width 86 height 29
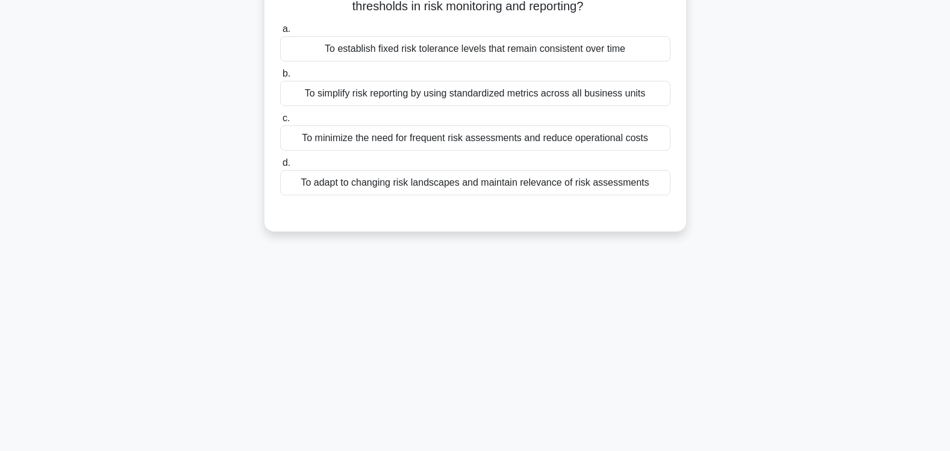
scroll to position [0, 0]
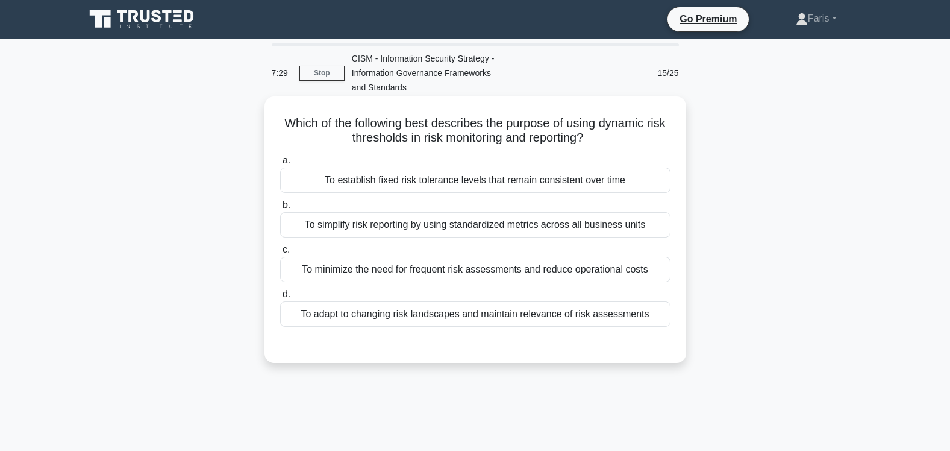
click at [580, 317] on div "To adapt to changing risk landscapes and maintain relevance of risk assessments" at bounding box center [475, 313] width 390 height 25
click at [280, 298] on input "d. To adapt to changing risk landscapes and maintain relevance of risk assessme…" at bounding box center [280, 294] width 0 height 8
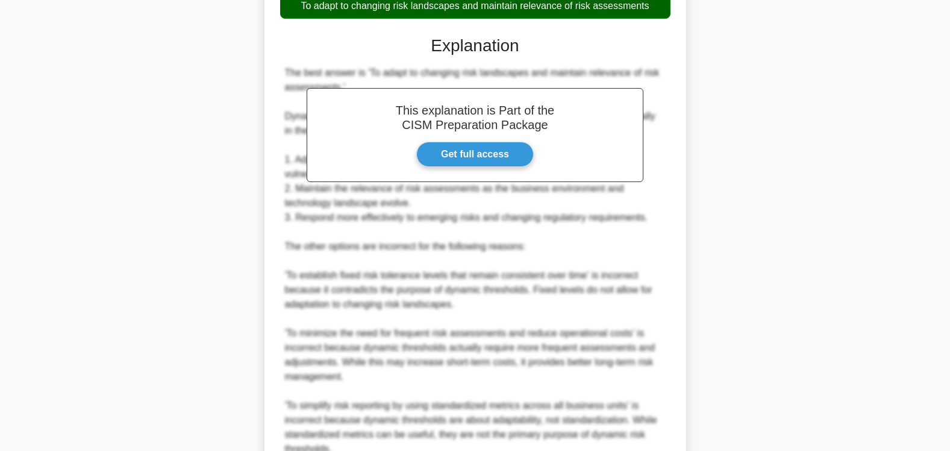
scroll to position [466, 0]
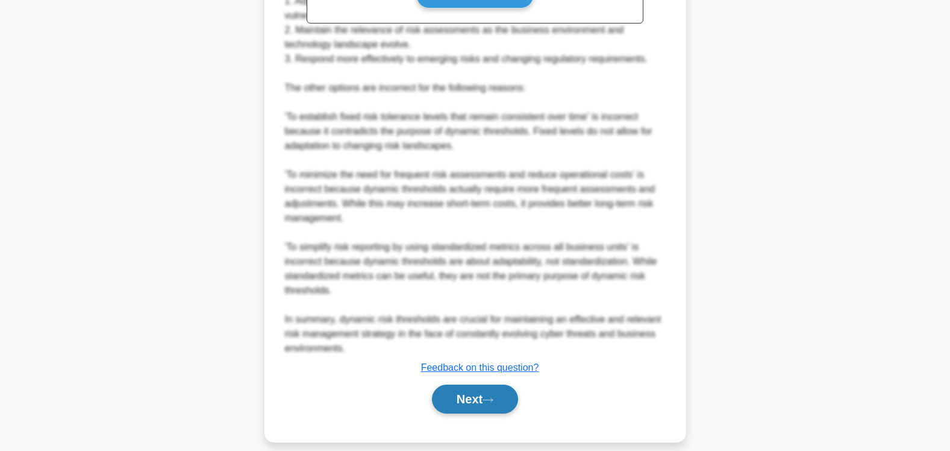
click at [460, 385] on button "Next" at bounding box center [475, 398] width 86 height 29
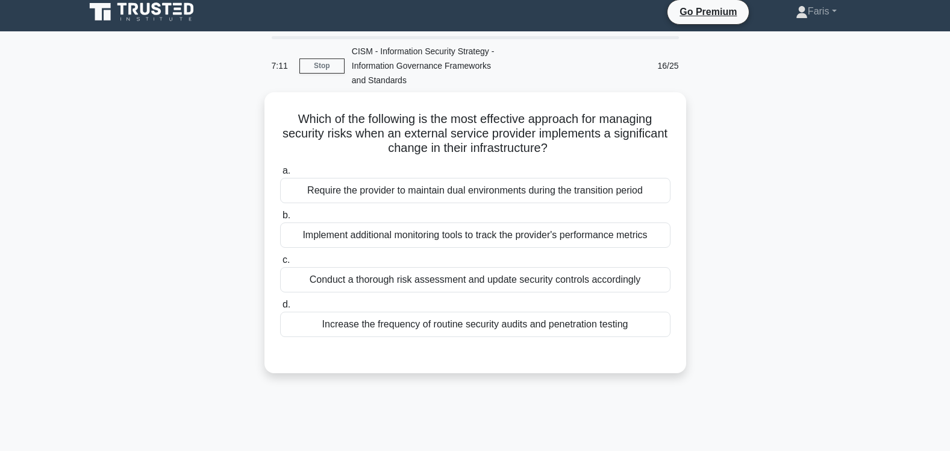
scroll to position [0, 0]
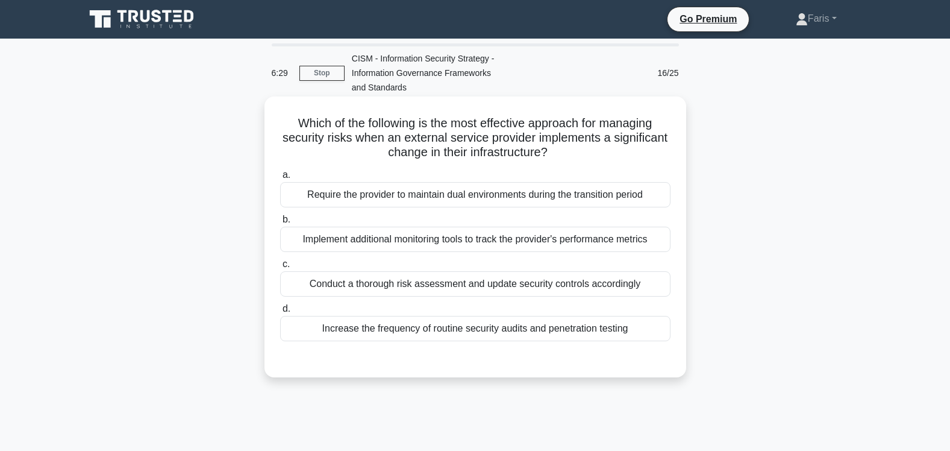
click at [522, 284] on div "Conduct a thorough risk assessment and update security controls accordingly" at bounding box center [475, 283] width 390 height 25
click at [280, 268] on input "c. Conduct a thorough risk assessment and update security controls accordingly" at bounding box center [280, 264] width 0 height 8
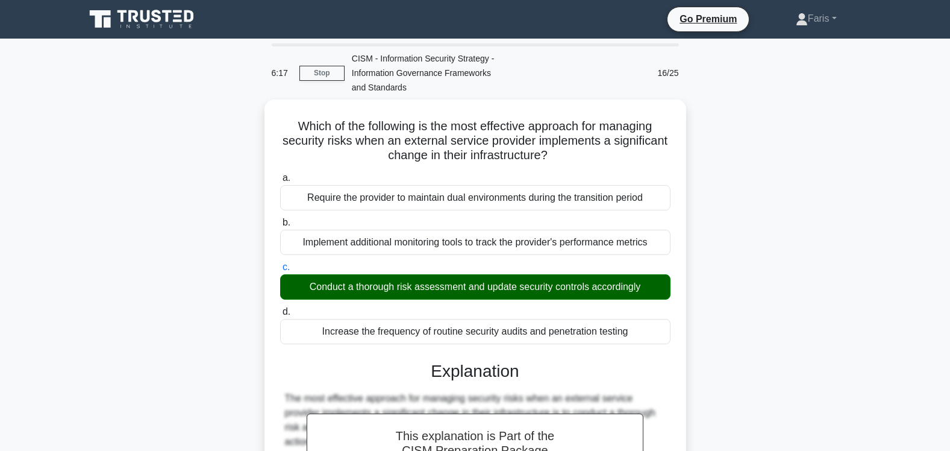
scroll to position [495, 0]
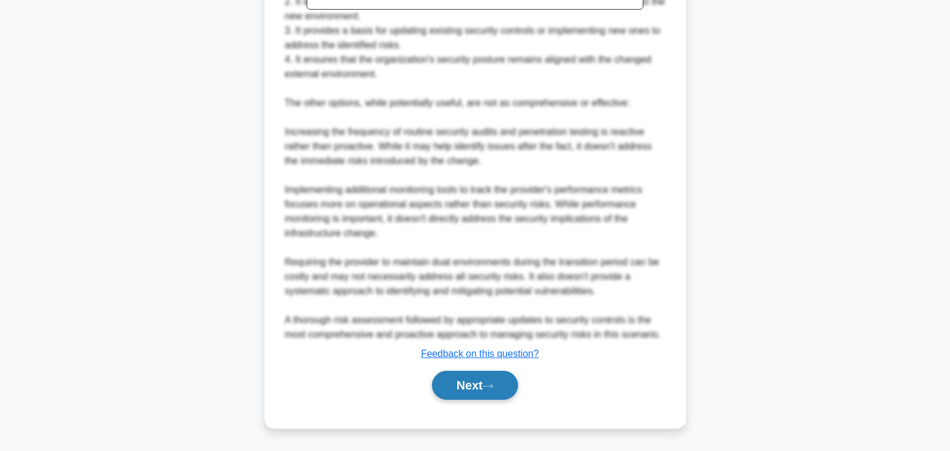
click at [467, 388] on button "Next" at bounding box center [475, 384] width 86 height 29
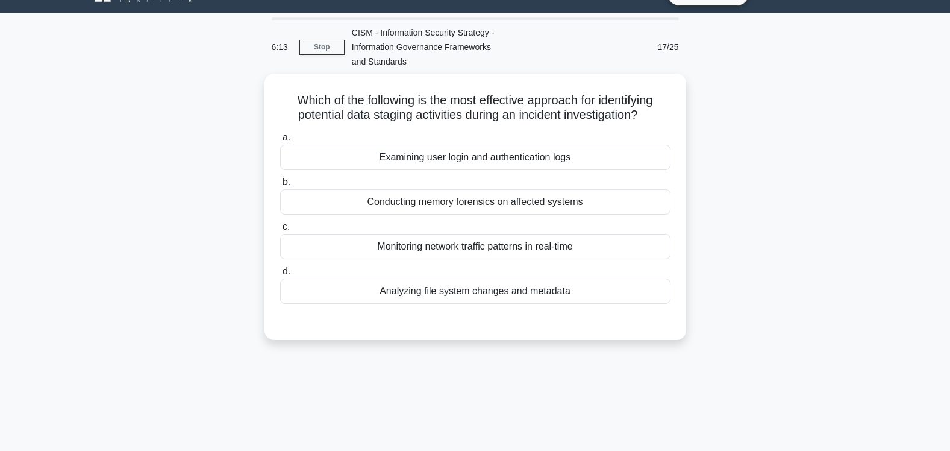
scroll to position [0, 0]
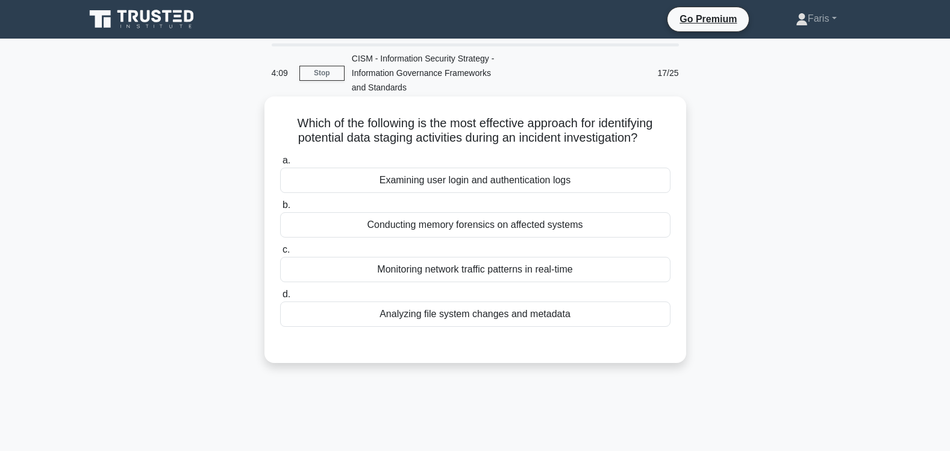
click at [473, 228] on div "Conducting memory forensics on affected systems" at bounding box center [475, 224] width 390 height 25
click at [280, 209] on input "b. Conducting memory forensics on affected systems" at bounding box center [280, 205] width 0 height 8
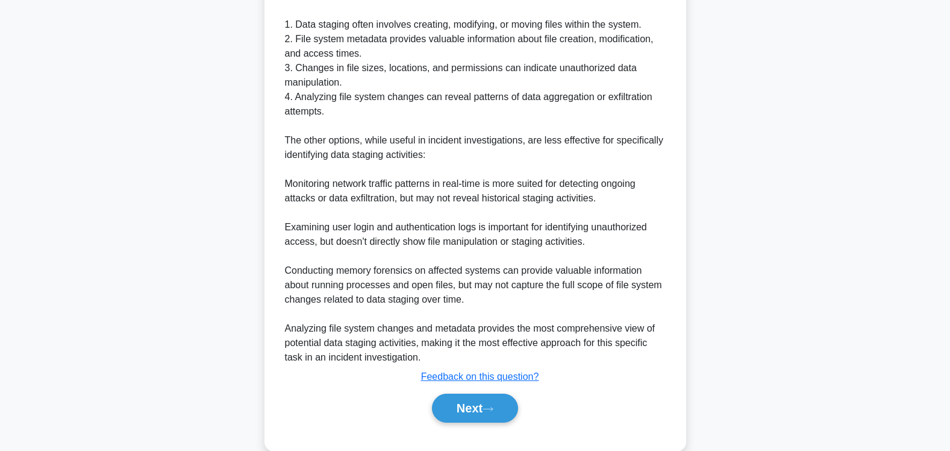
scroll to position [438, 0]
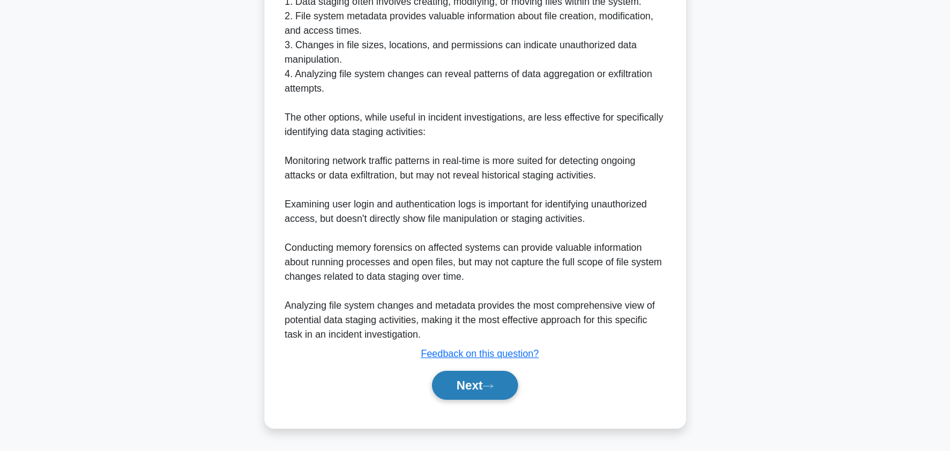
click at [465, 387] on button "Next" at bounding box center [475, 384] width 86 height 29
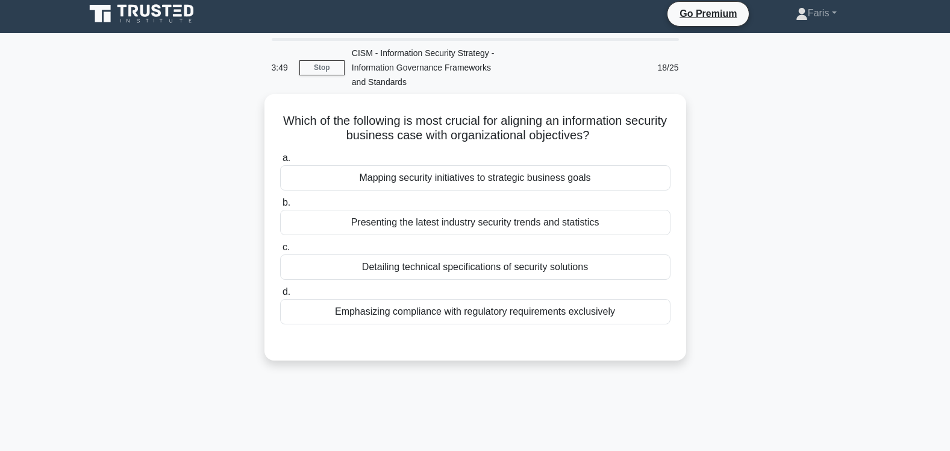
scroll to position [0, 0]
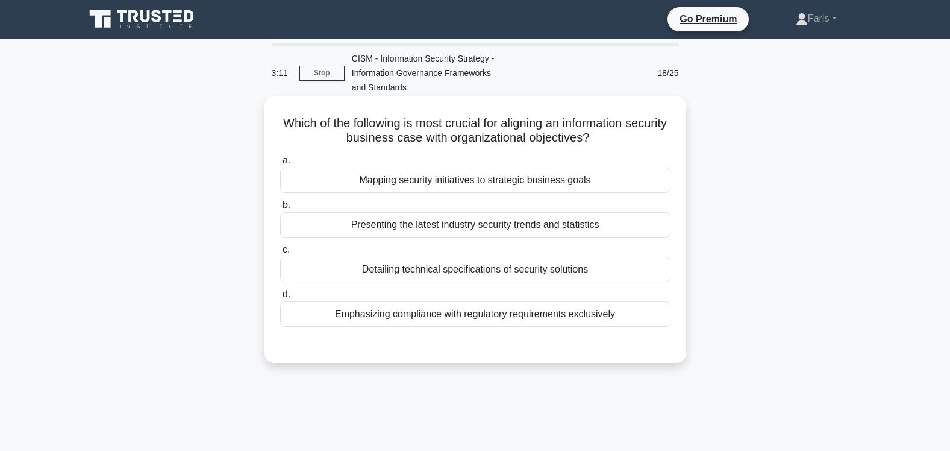
click at [452, 186] on div "Mapping security initiatives to strategic business goals" at bounding box center [475, 179] width 390 height 25
click at [280, 164] on input "a. Mapping security initiatives to strategic business goals" at bounding box center [280, 161] width 0 height 8
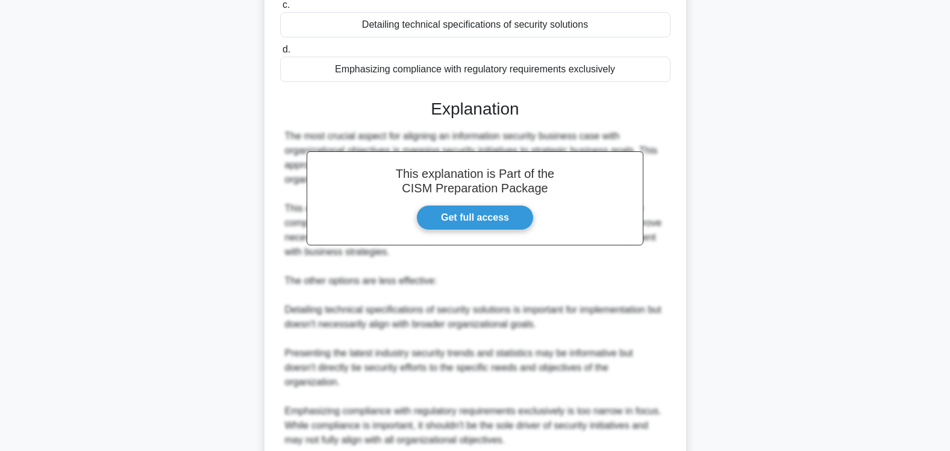
scroll to position [351, 0]
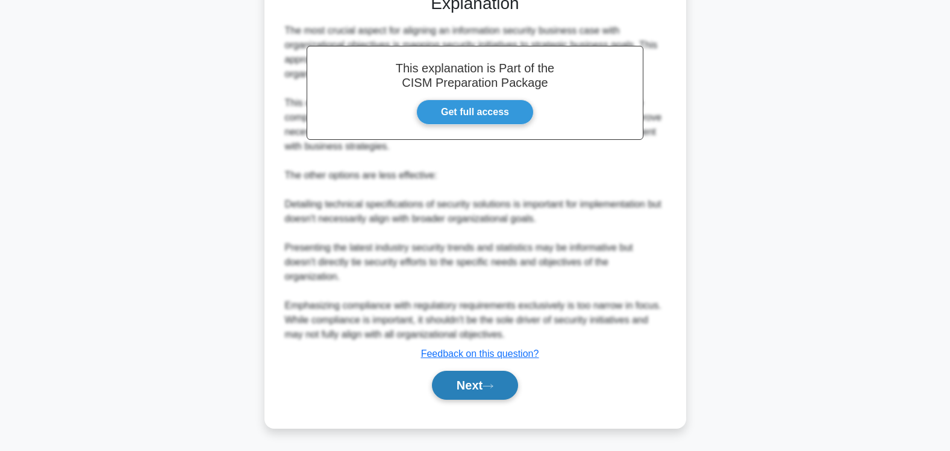
click at [462, 385] on button "Next" at bounding box center [475, 384] width 86 height 29
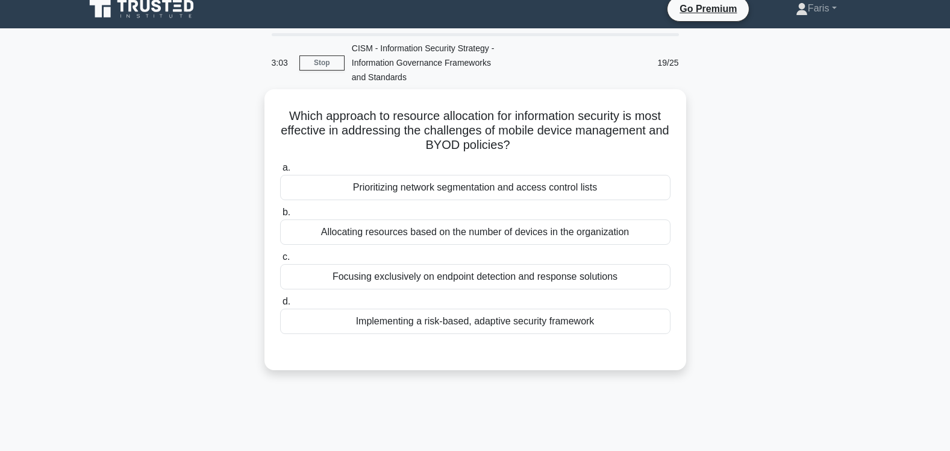
scroll to position [0, 0]
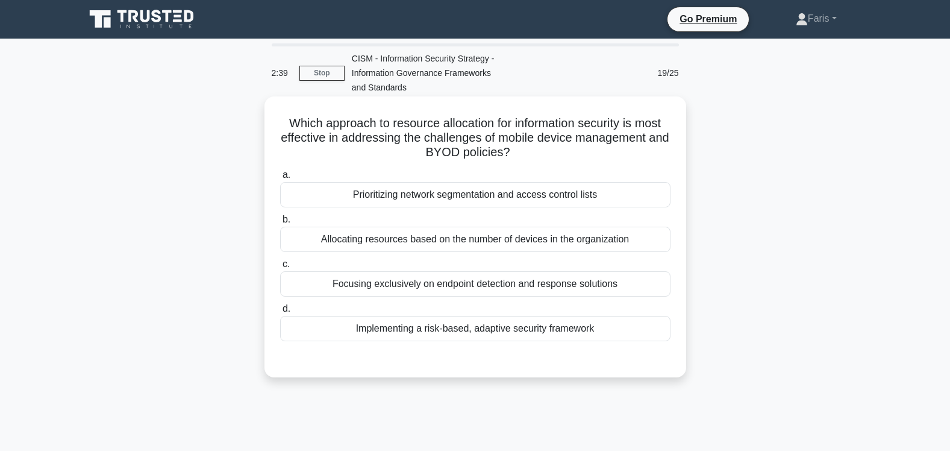
click at [533, 332] on div "Implementing a risk-based, adaptive security framework" at bounding box center [475, 328] width 390 height 25
click at [280, 313] on input "d. Implementing a risk-based, adaptive security framework" at bounding box center [280, 309] width 0 height 8
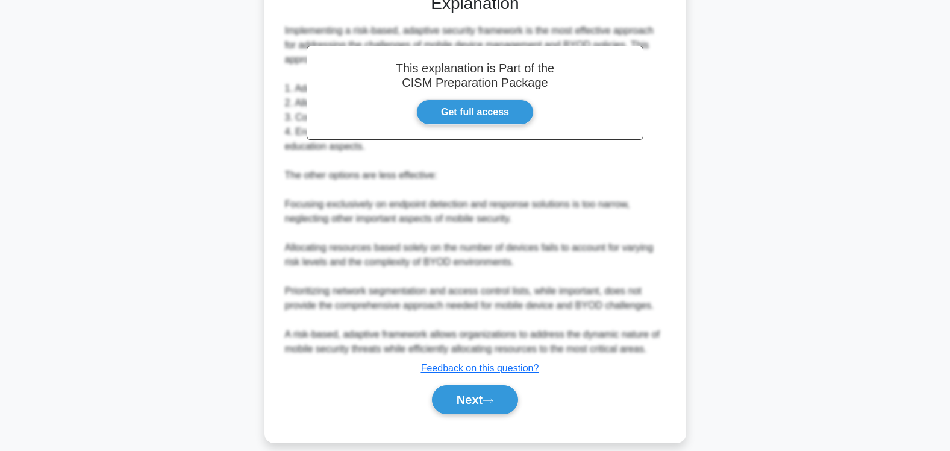
scroll to position [379, 0]
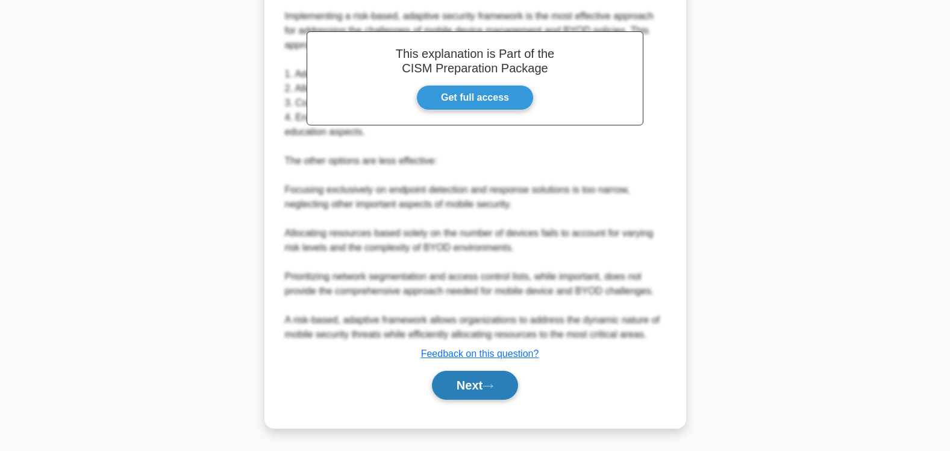
click at [466, 386] on button "Next" at bounding box center [475, 384] width 86 height 29
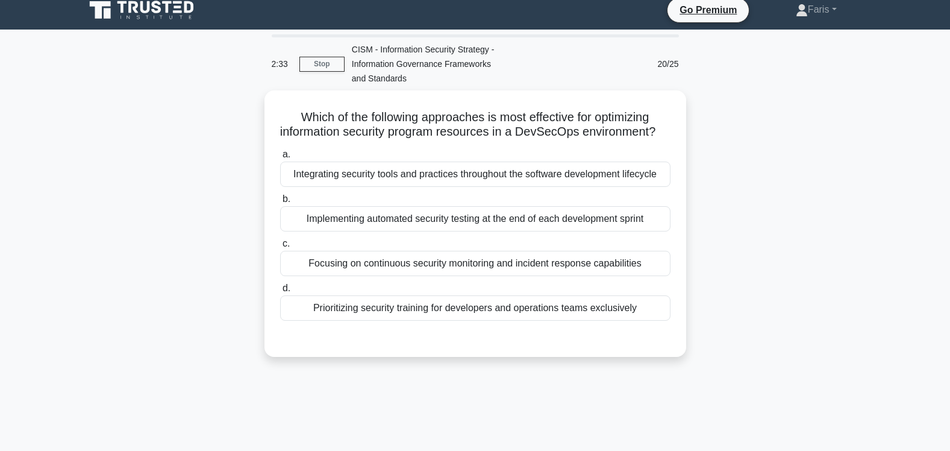
scroll to position [0, 0]
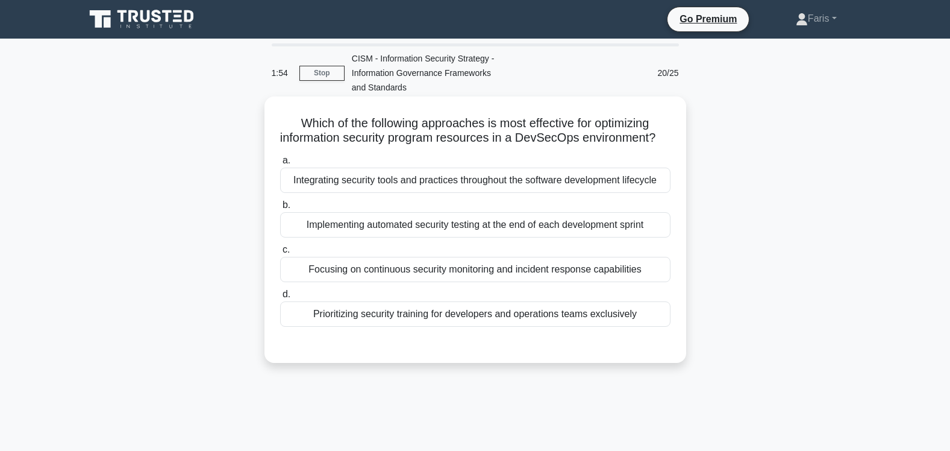
click at [441, 193] on div "Integrating security tools and practices throughout the software development li…" at bounding box center [475, 179] width 390 height 25
click at [280, 164] on input "a. Integrating security tools and practices throughout the software development…" at bounding box center [280, 161] width 0 height 8
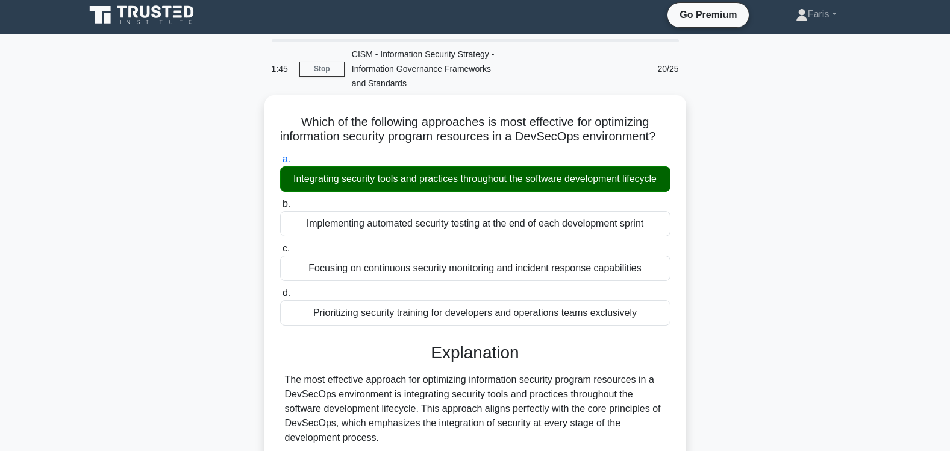
scroll to position [420, 0]
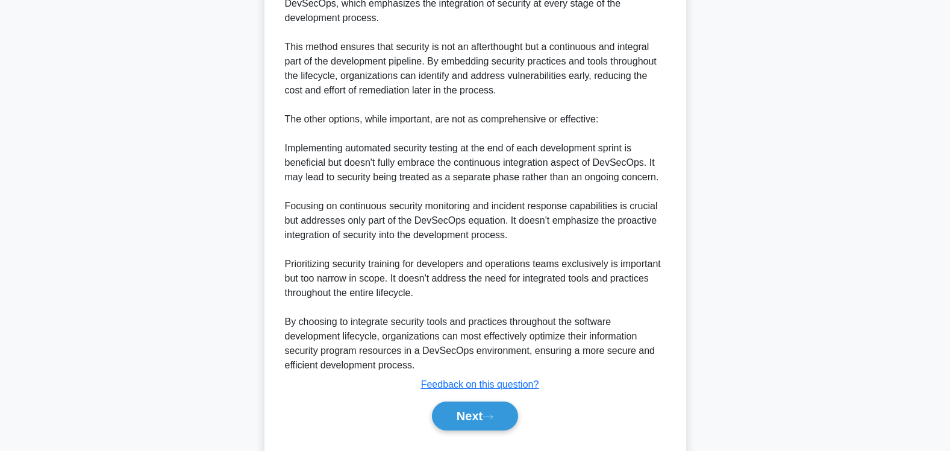
click at [893, 383] on main "1:45 Stop CISM - Information Security Strategy - Information Governance Framewo…" at bounding box center [475, 49] width 950 height 862
click at [891, 384] on main "1:45 Stop CISM - Information Security Strategy - Information Governance Framewo…" at bounding box center [475, 49] width 950 height 862
click at [470, 425] on button "Next" at bounding box center [475, 415] width 86 height 29
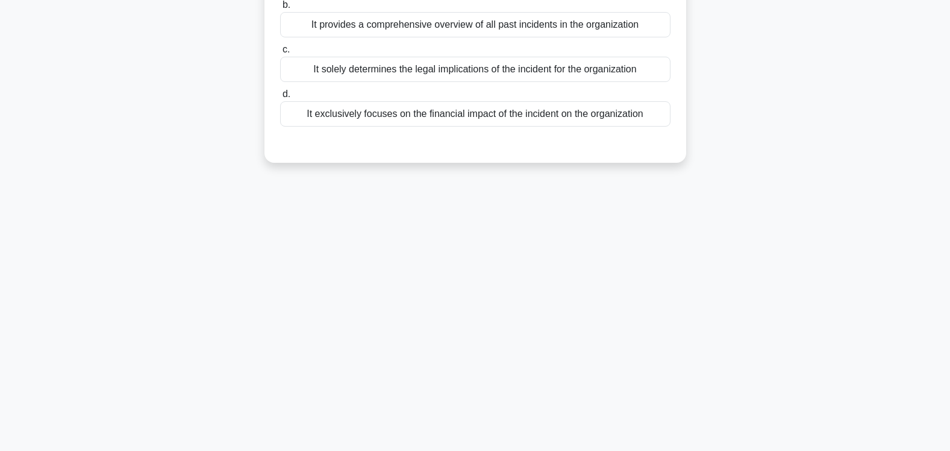
scroll to position [0, 0]
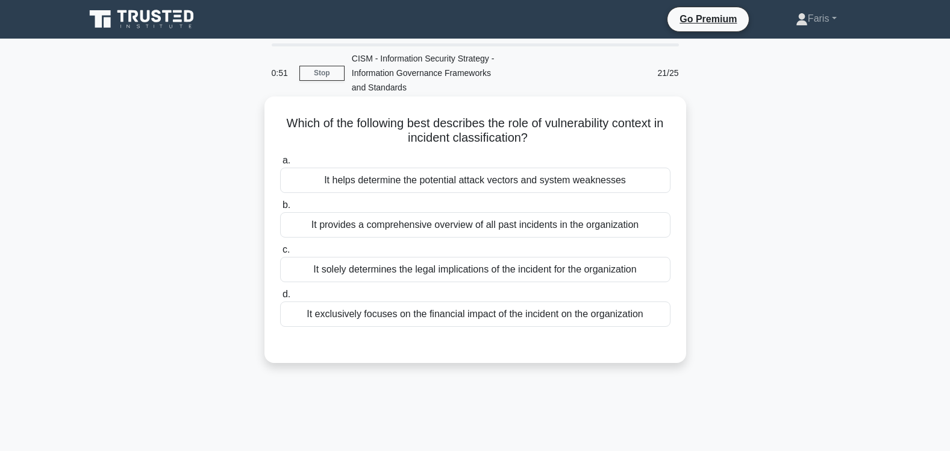
click at [487, 184] on div "It helps determine the potential attack vectors and system weaknesses" at bounding box center [475, 179] width 390 height 25
click at [280, 164] on input "a. It helps determine the potential attack vectors and system weaknesses" at bounding box center [280, 161] width 0 height 8
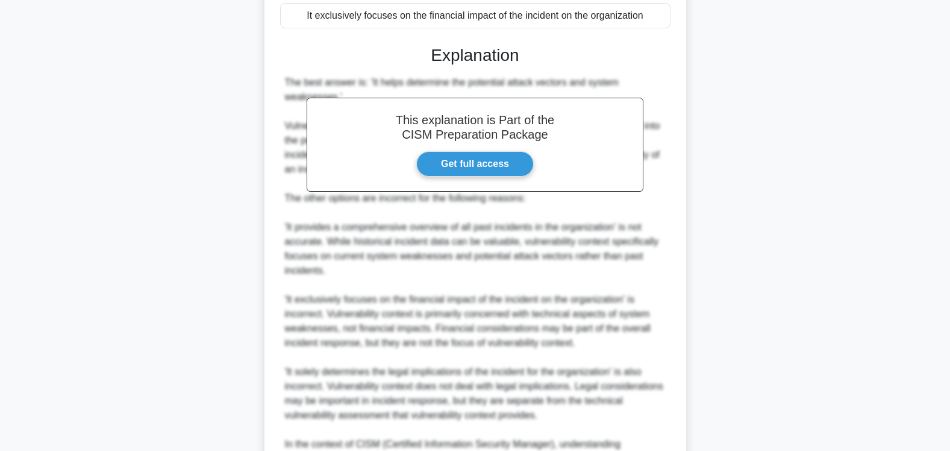
scroll to position [452, 0]
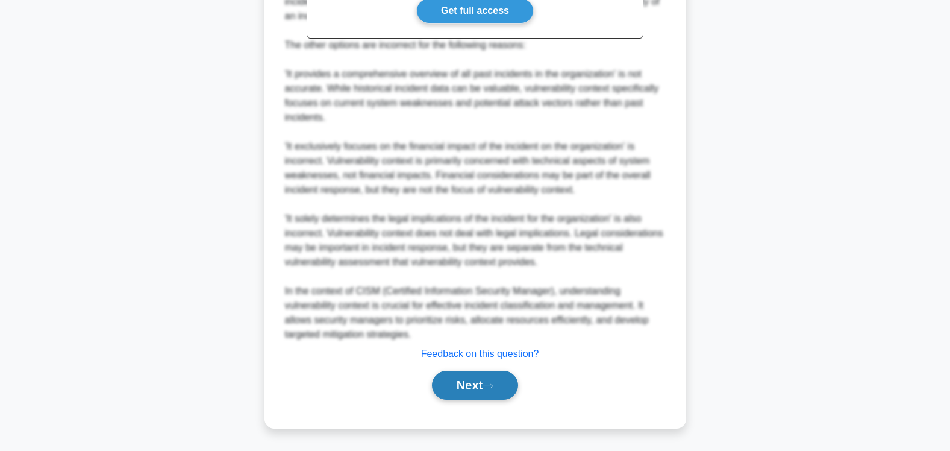
click at [460, 382] on button "Next" at bounding box center [475, 384] width 86 height 29
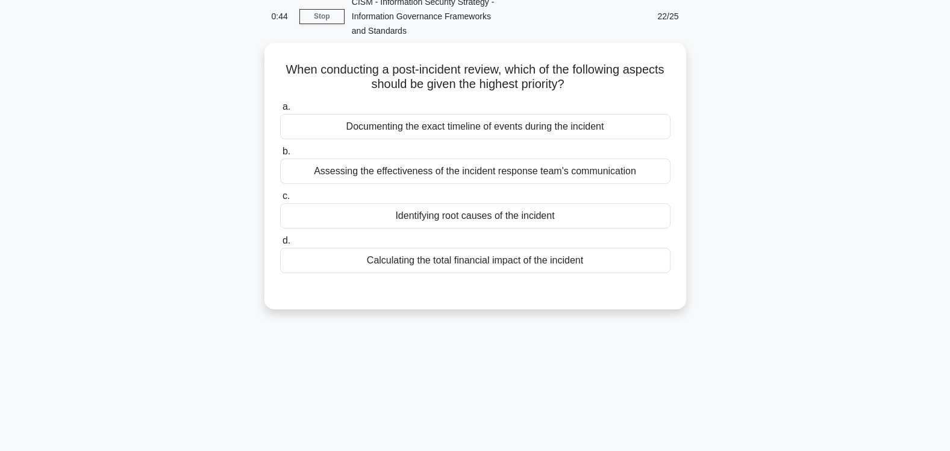
scroll to position [0, 0]
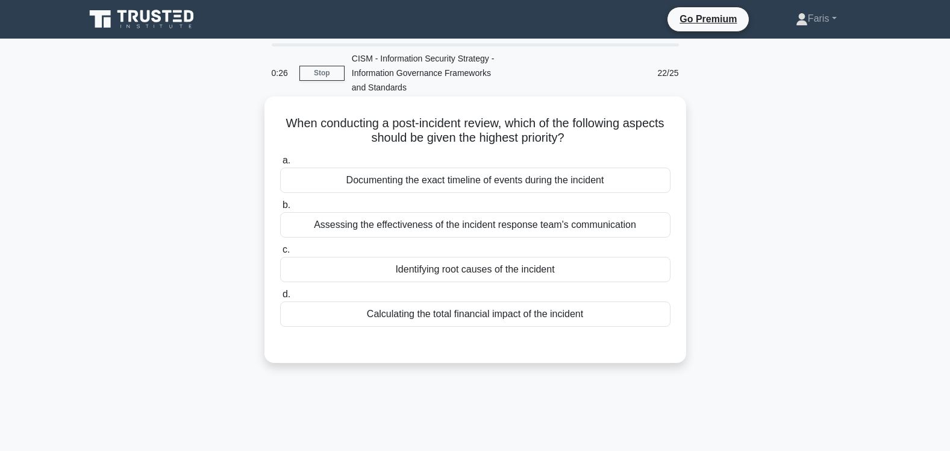
click at [446, 272] on div "Identifying root causes of the incident" at bounding box center [475, 269] width 390 height 25
click at [280, 254] on input "c. Identifying root causes of the incident" at bounding box center [280, 250] width 0 height 8
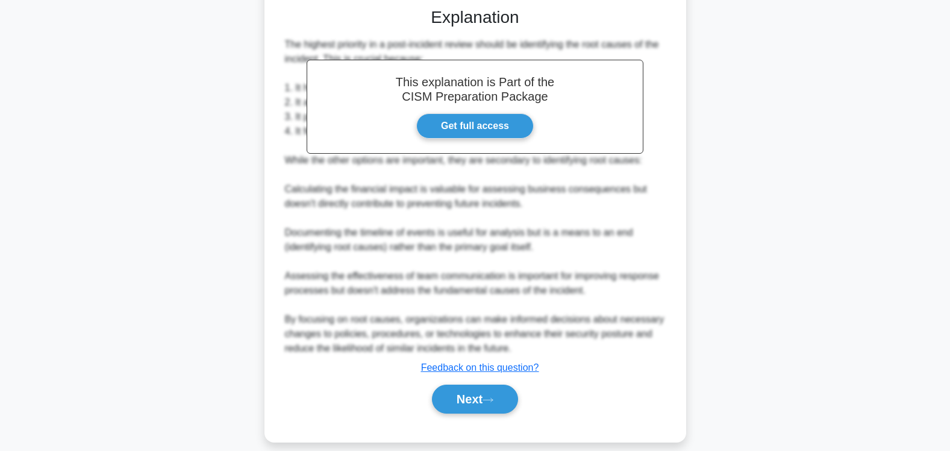
scroll to position [351, 0]
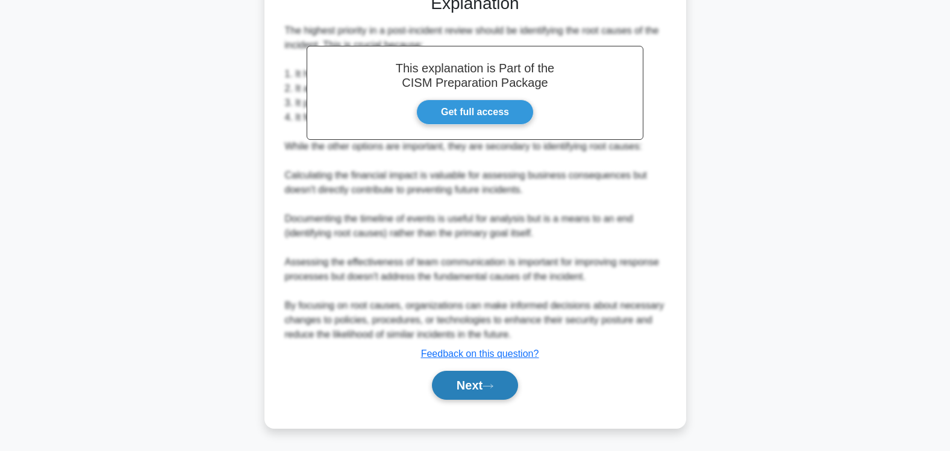
click at [472, 384] on button "Next" at bounding box center [475, 384] width 86 height 29
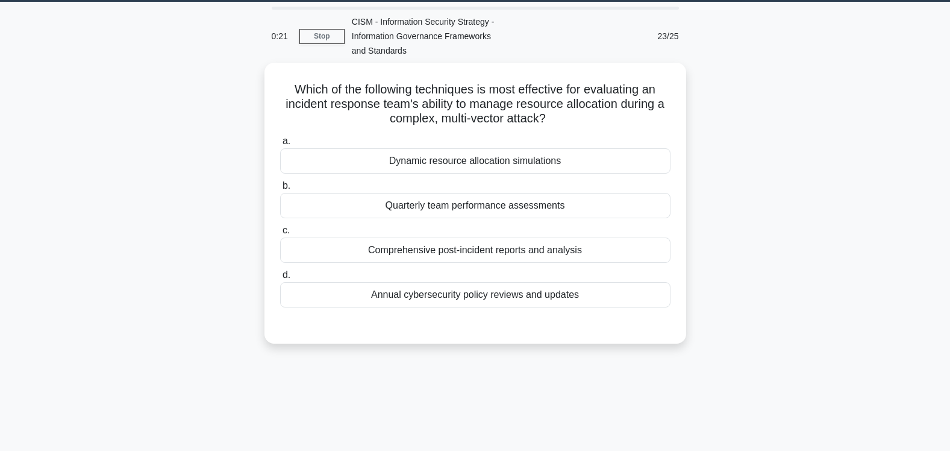
scroll to position [0, 0]
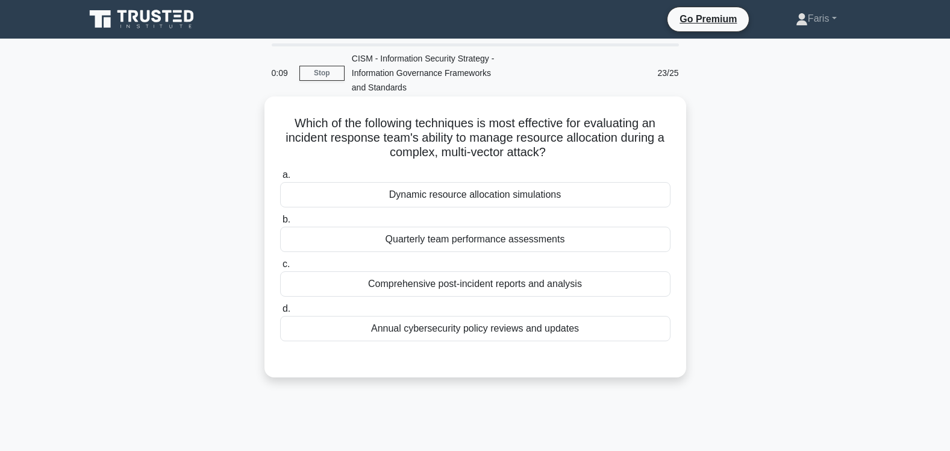
click at [471, 199] on div "Dynamic resource allocation simulations" at bounding box center [475, 194] width 390 height 25
click at [280, 179] on input "a. Dynamic resource allocation simulations" at bounding box center [280, 175] width 0 height 8
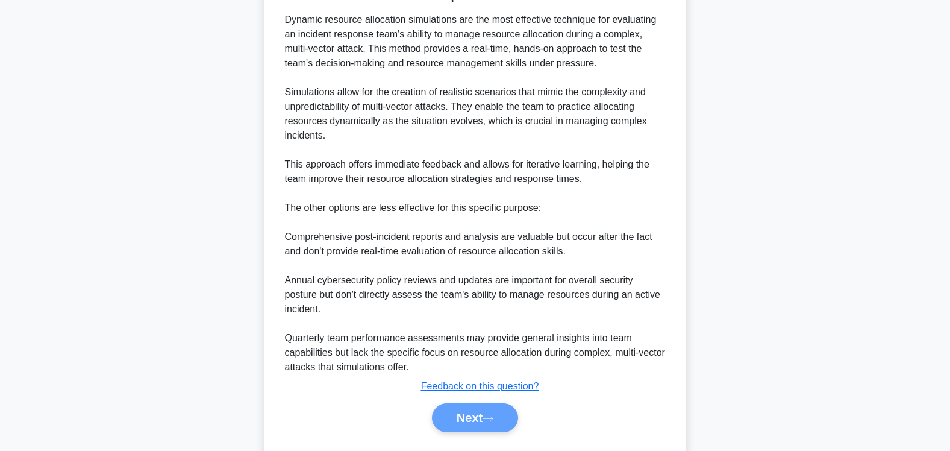
scroll to position [382, 0]
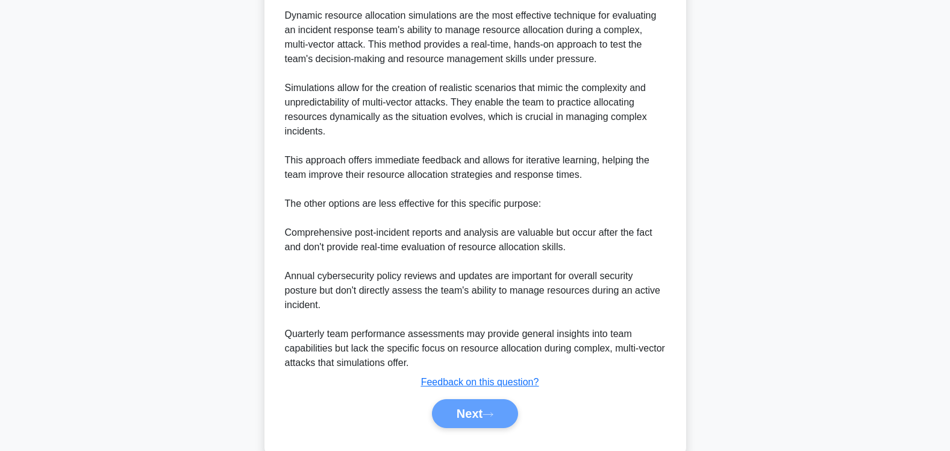
click at [760, 343] on div "Which of the following techniques is most effective for evaluating an incident …" at bounding box center [475, 93] width 795 height 753
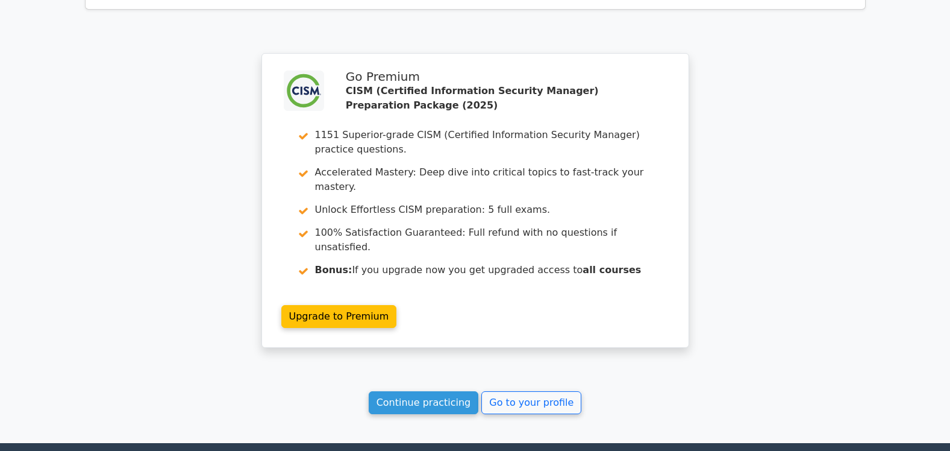
scroll to position [2569, 0]
